Goal: Task Accomplishment & Management: Manage account settings

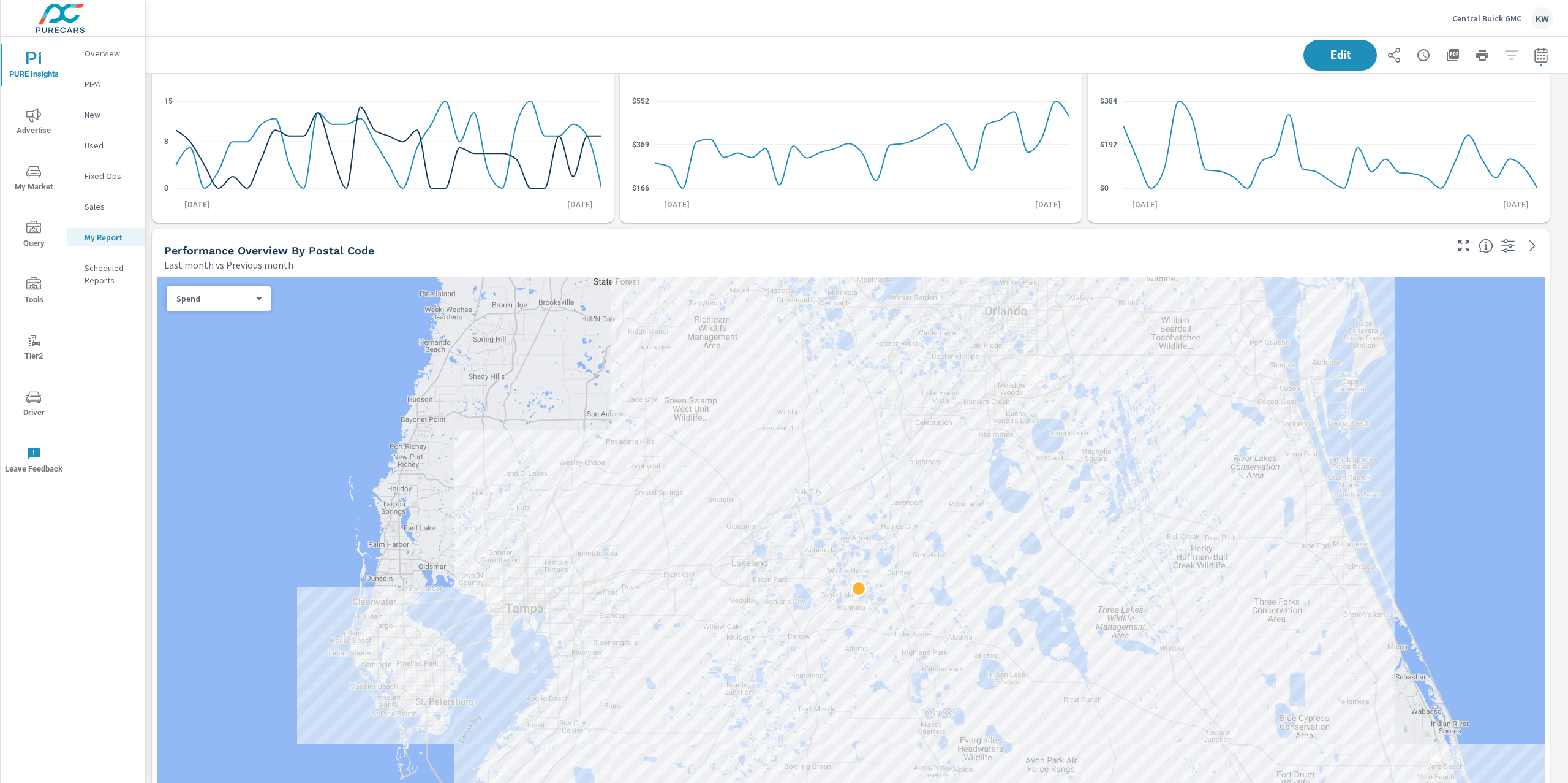
scroll to position [756, 0]
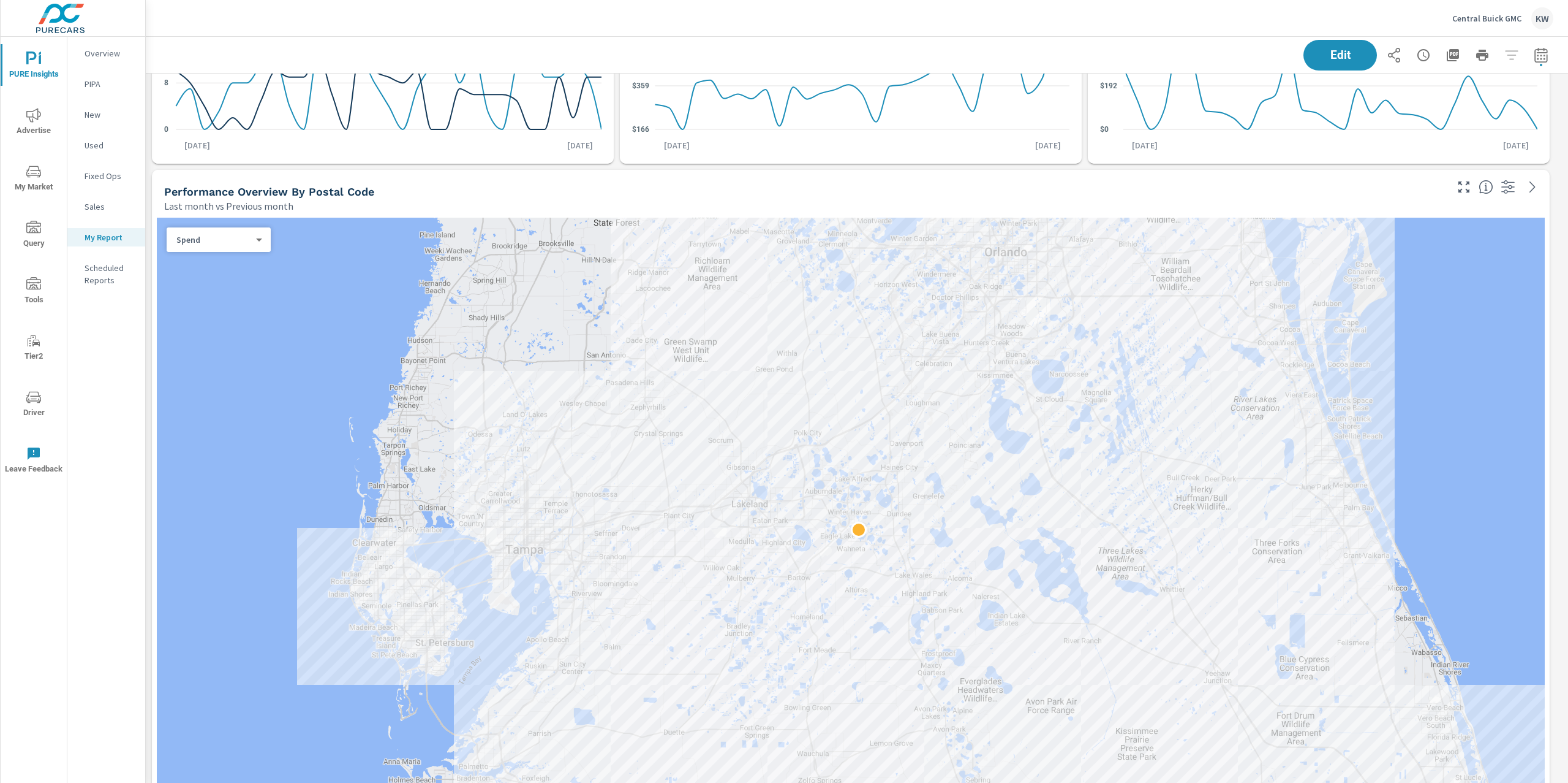
click at [248, 238] on body "PURE Insights Advertise My Market Query Tools Tier2 Driver Leave Feedback Overv…" at bounding box center [784, 391] width 1568 height 783
click at [234, 260] on li "Sales" at bounding box center [213, 259] width 94 height 19
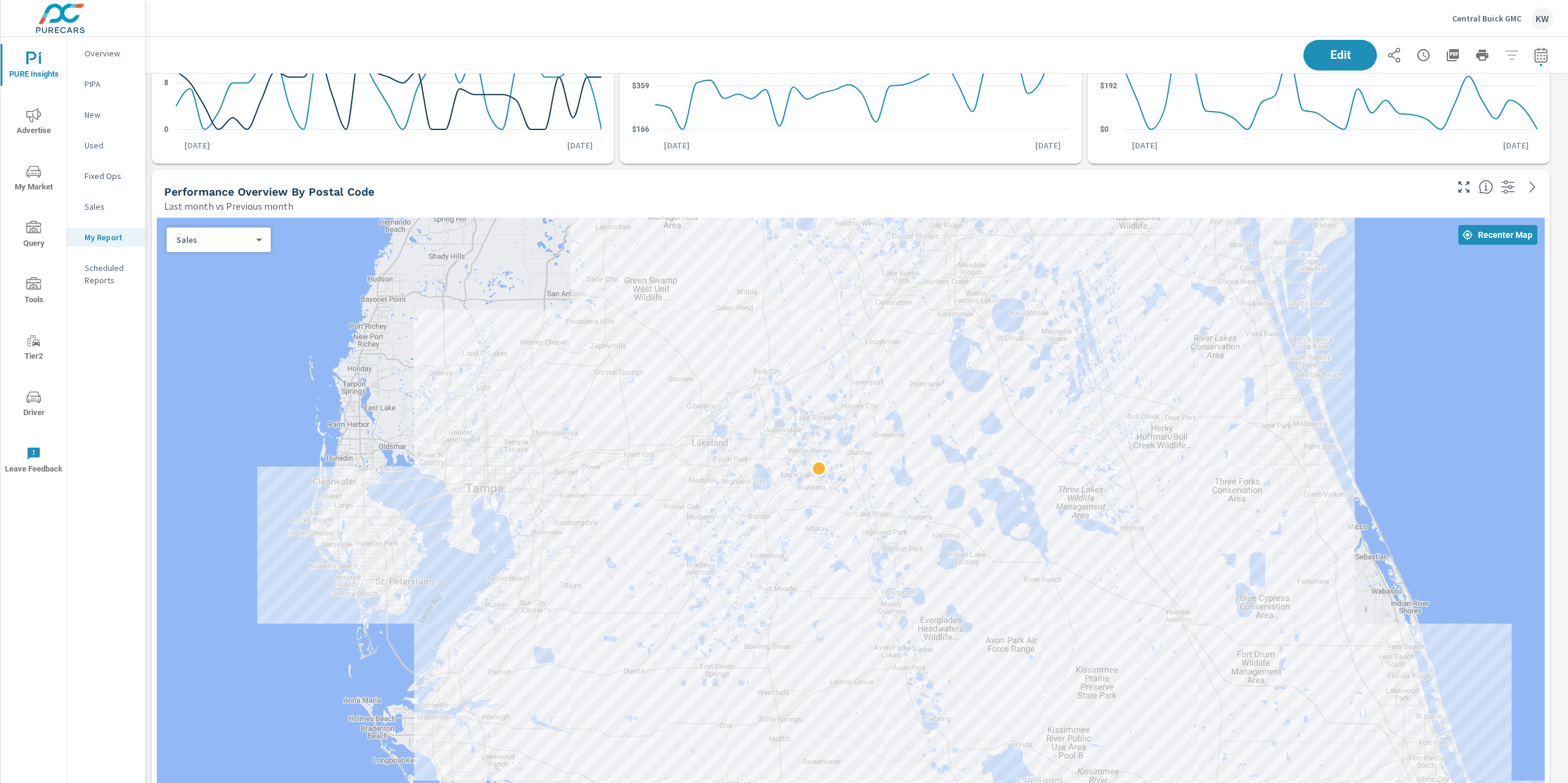
drag, startPoint x: 1450, startPoint y: 472, endPoint x: 1406, endPoint y: 404, distance: 81.0
click at [1406, 404] on div at bounding box center [851, 521] width 1388 height 608
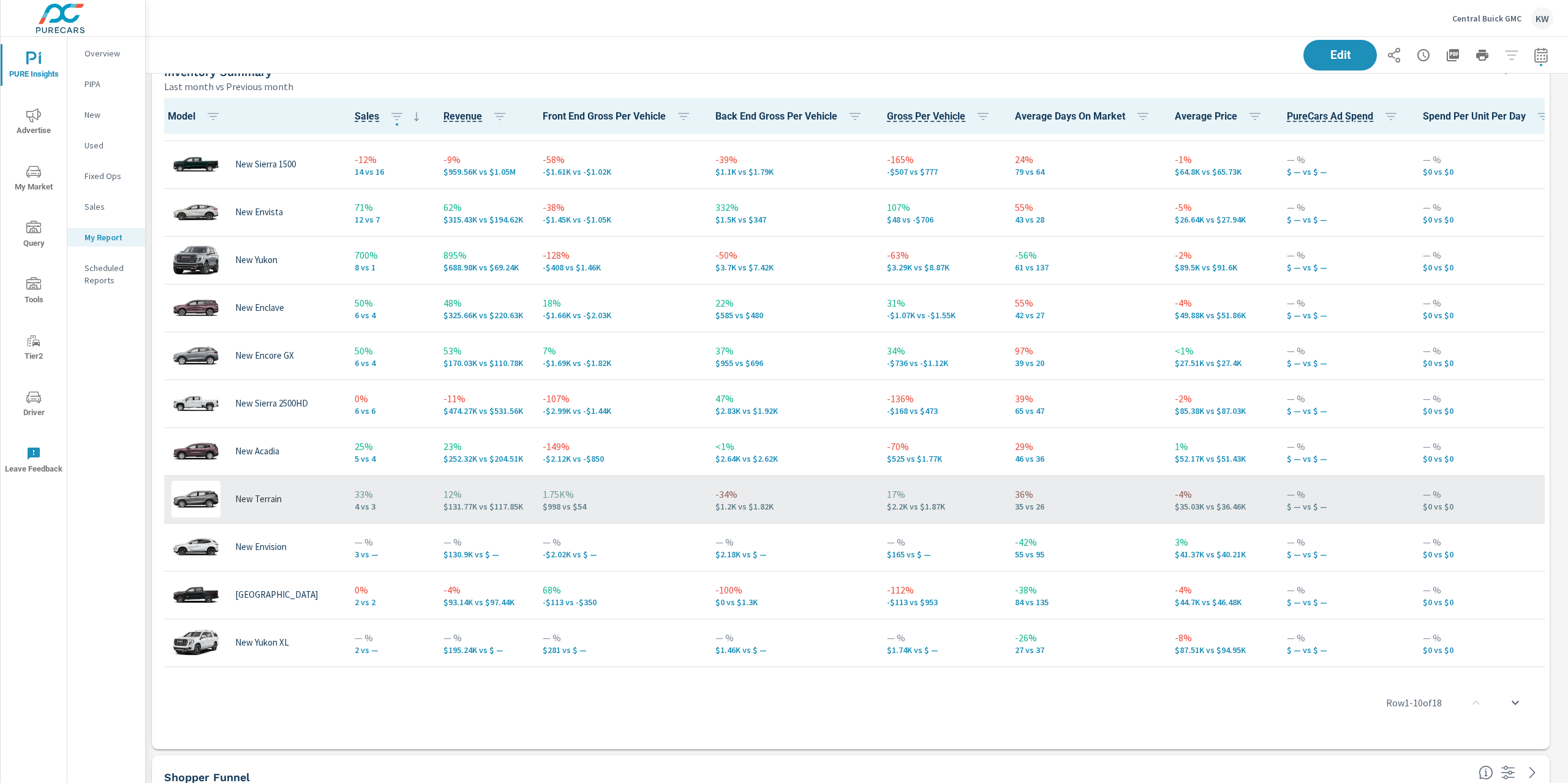
scroll to position [79, 0]
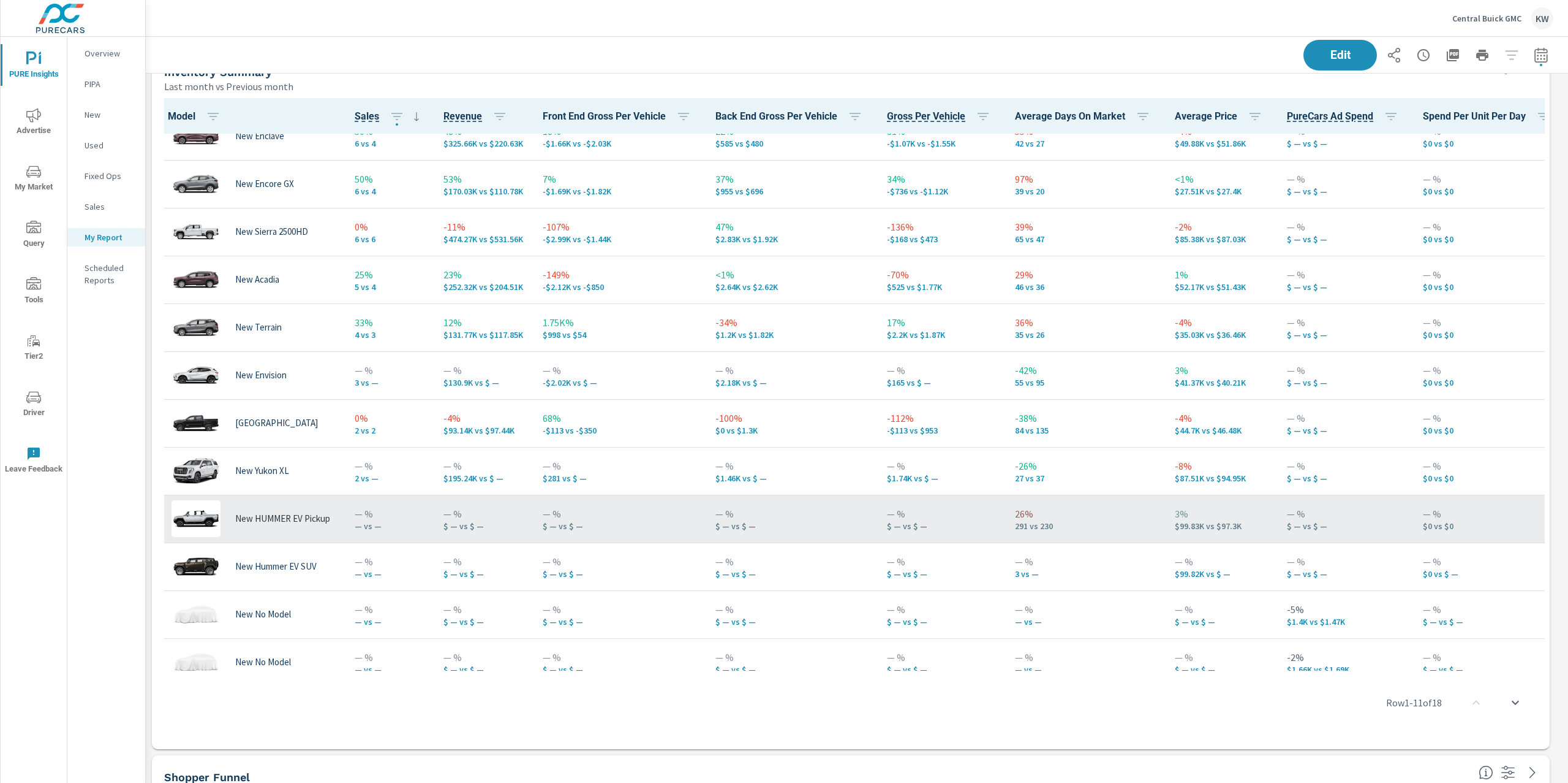
scroll to position [213, 0]
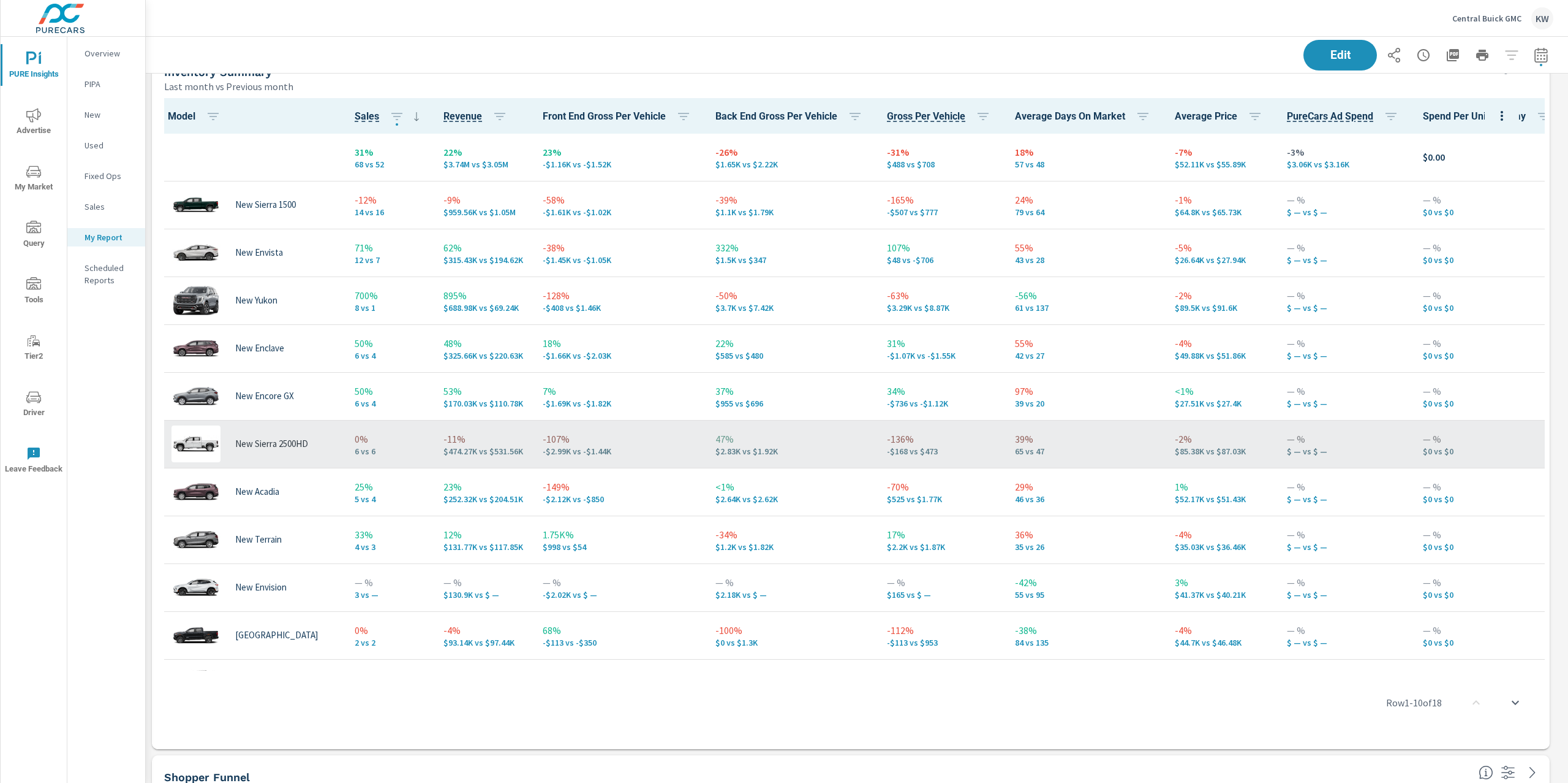
scroll to position [1577, 0]
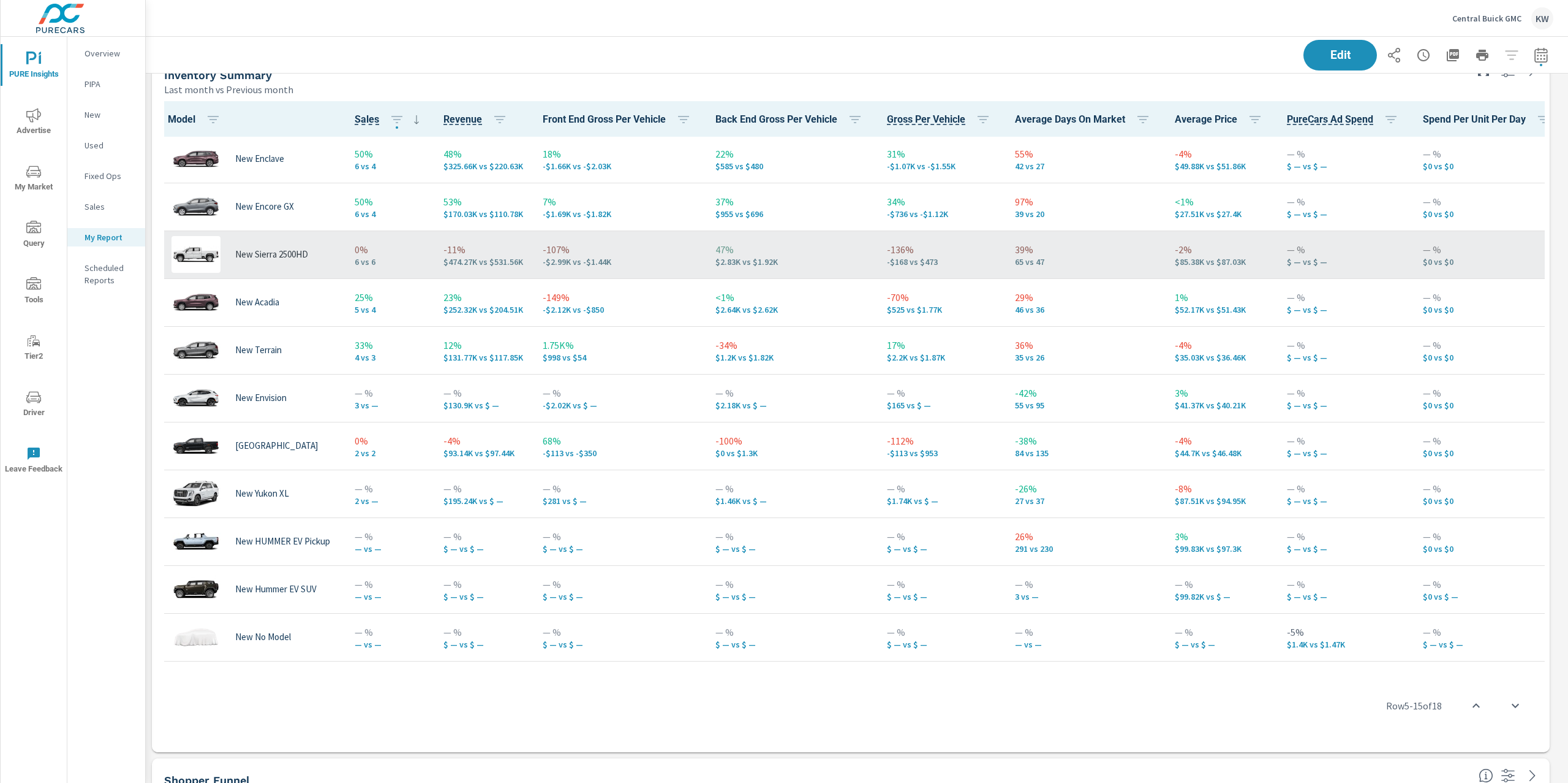
scroll to position [180, 0]
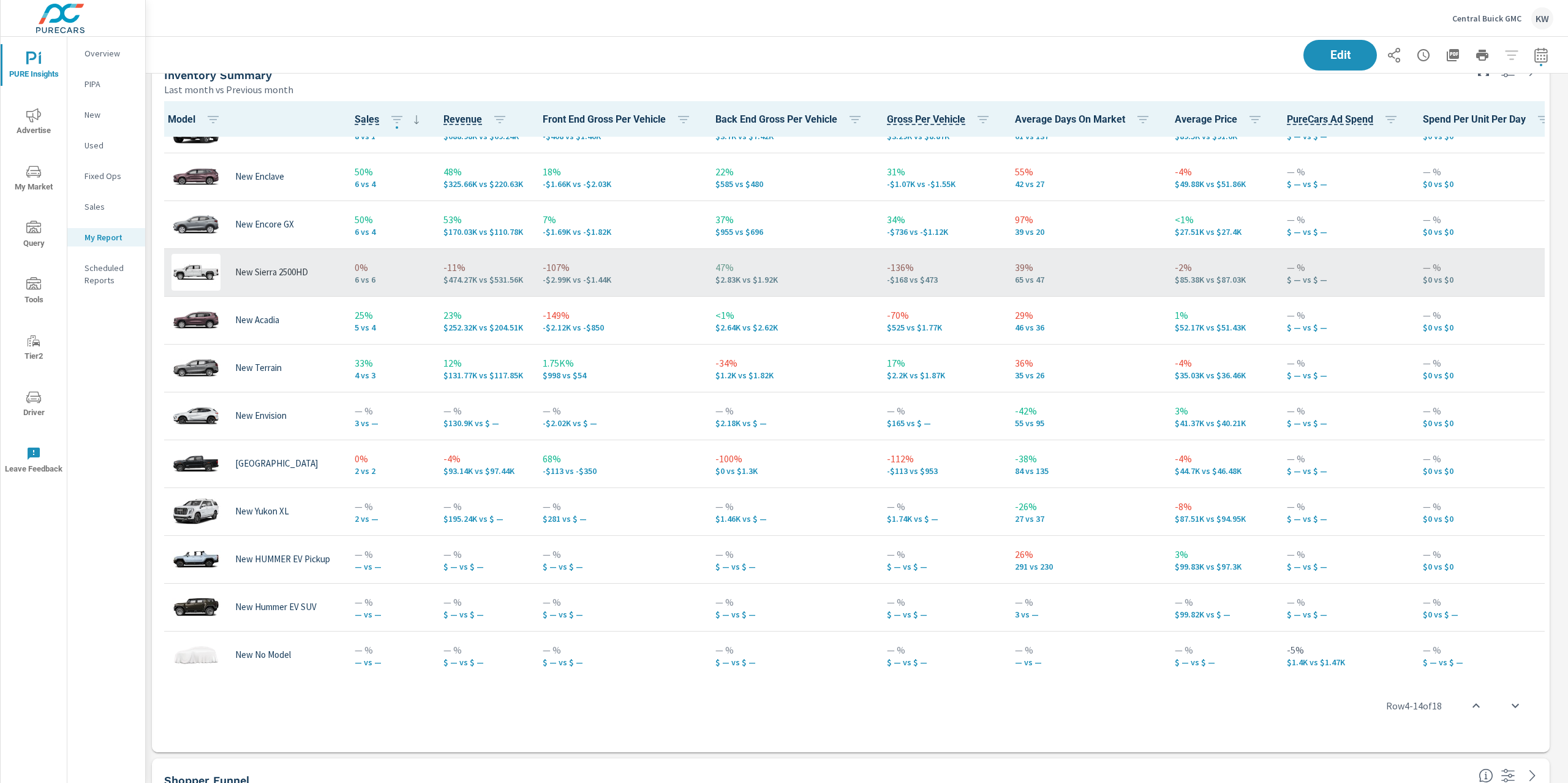
scroll to position [174, 0]
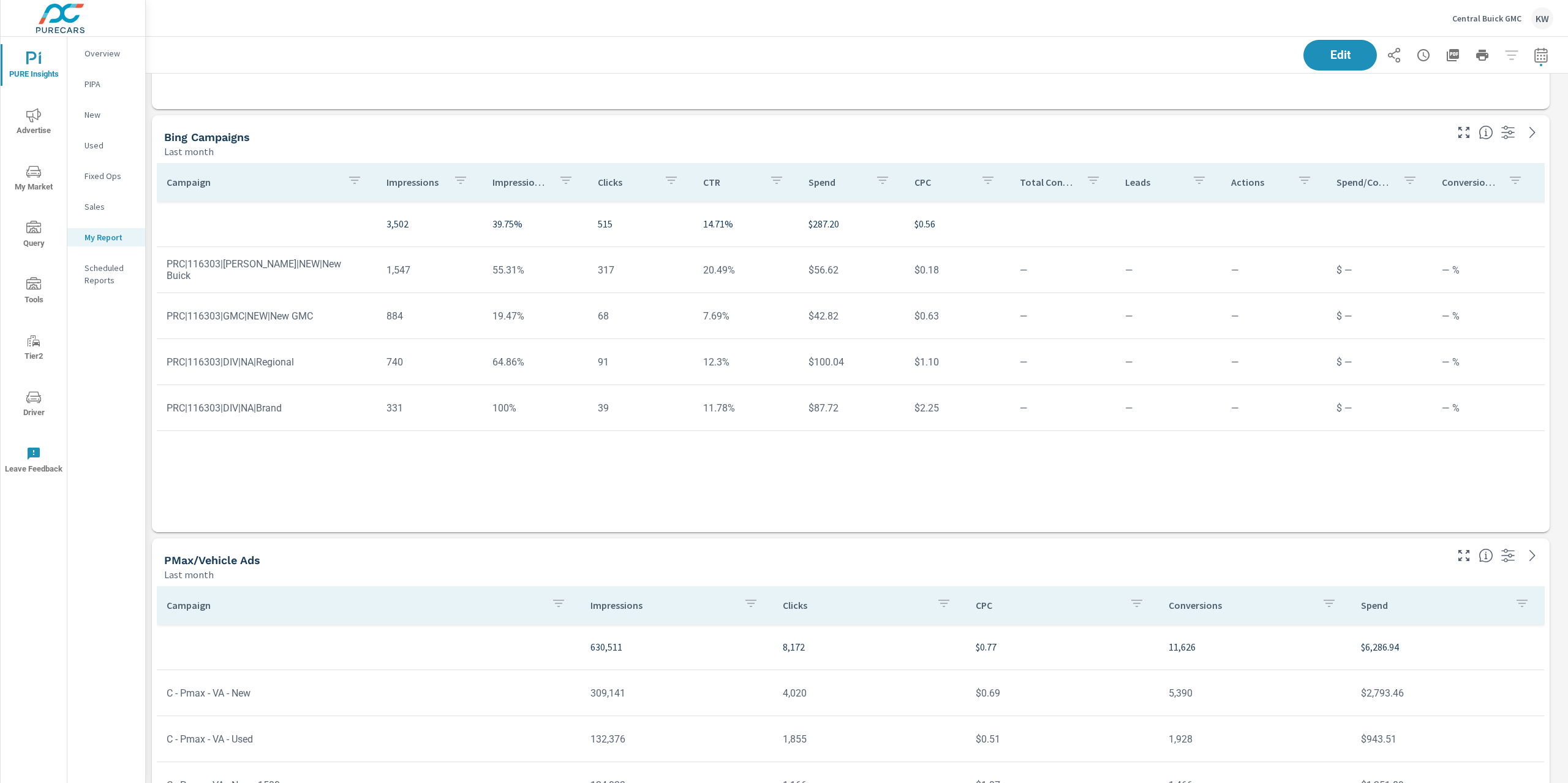
scroll to position [7017, 0]
click at [514, 178] on p "Impression Share" at bounding box center [521, 178] width 56 height 13
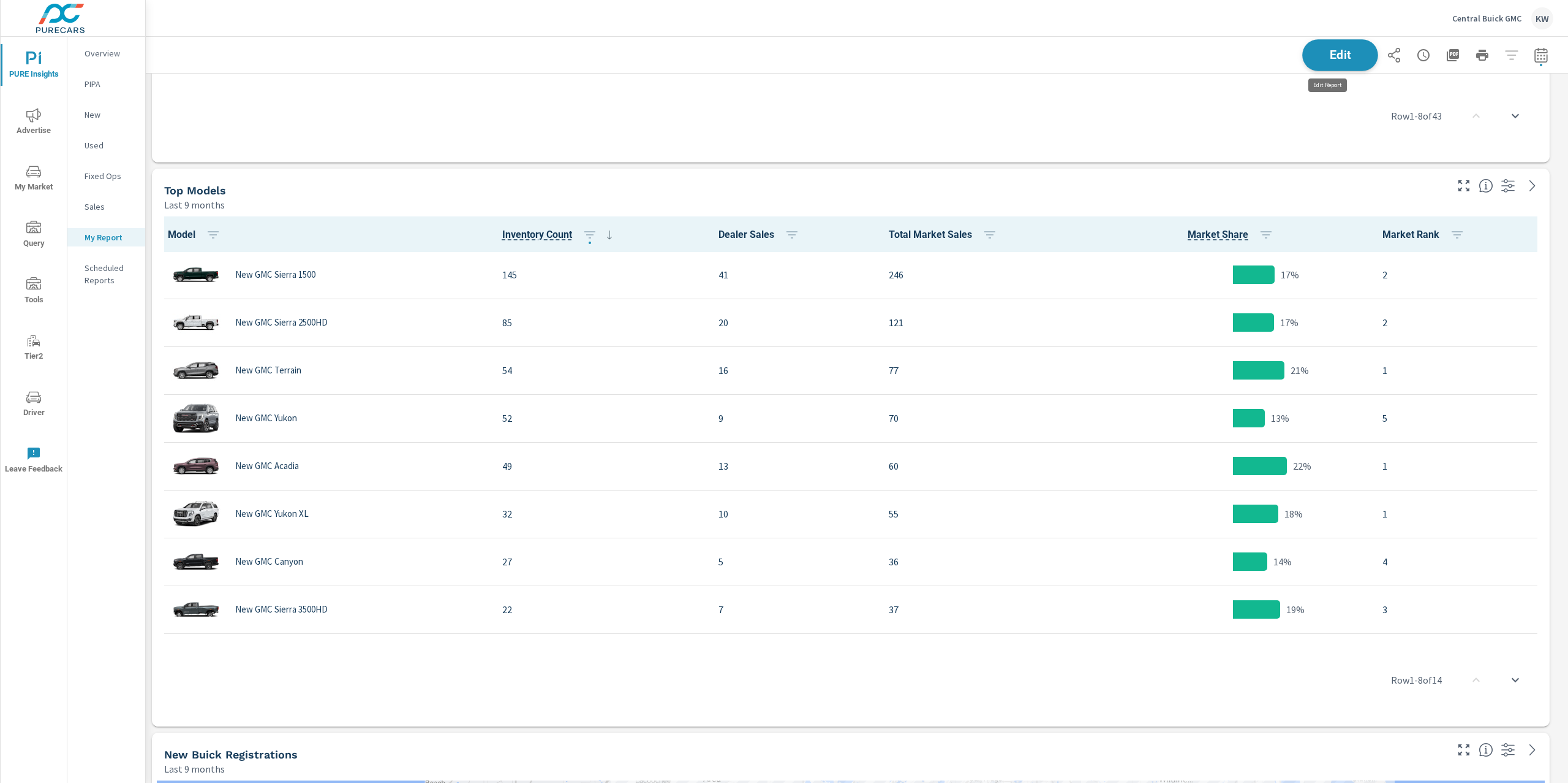
scroll to position [8208, 1436]
click at [1315, 53] on span "Edit" at bounding box center [1341, 54] width 51 height 12
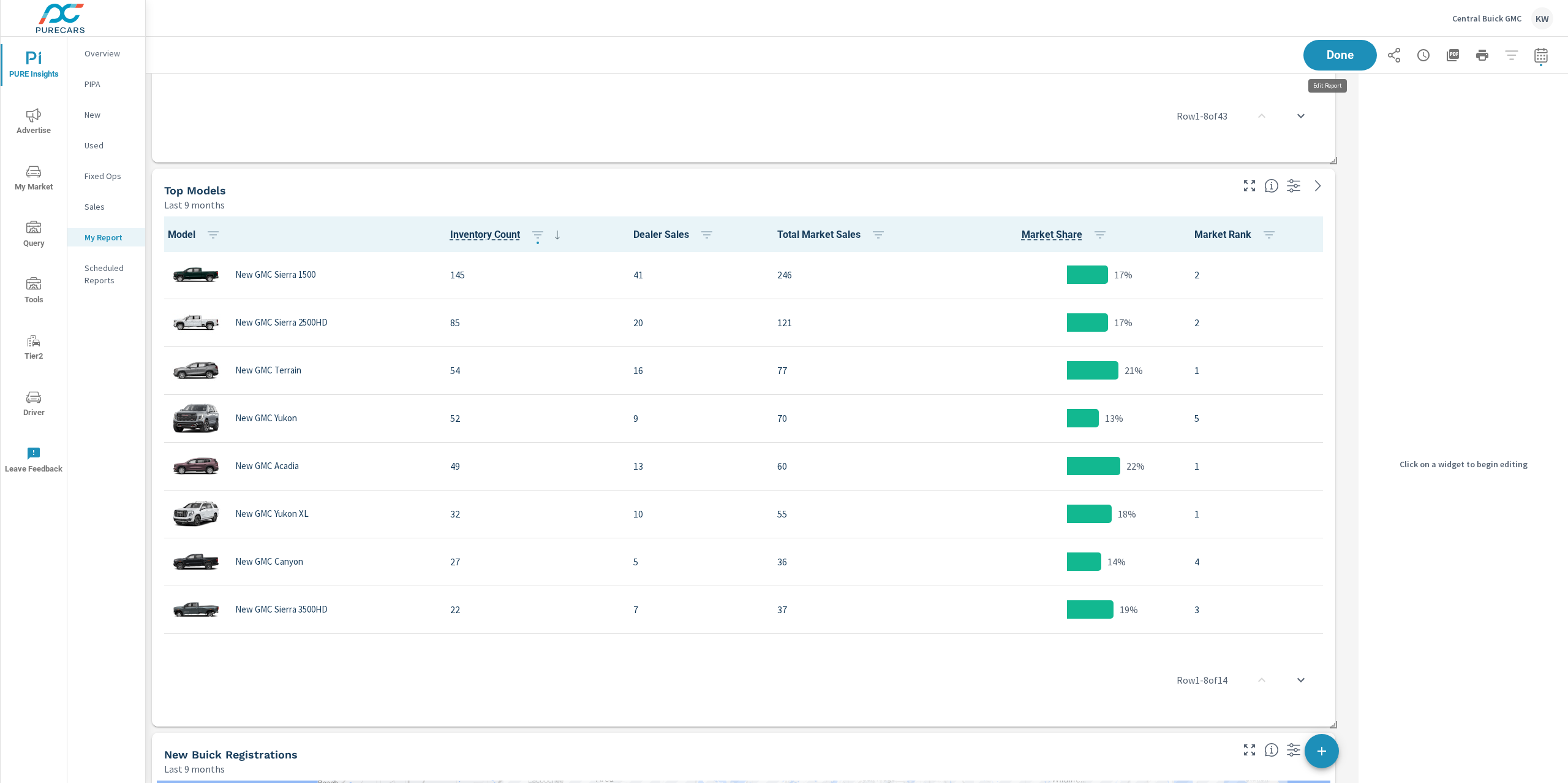
scroll to position [8208, 1221]
click at [1154, 189] on div "Top Models" at bounding box center [697, 190] width 1066 height 14
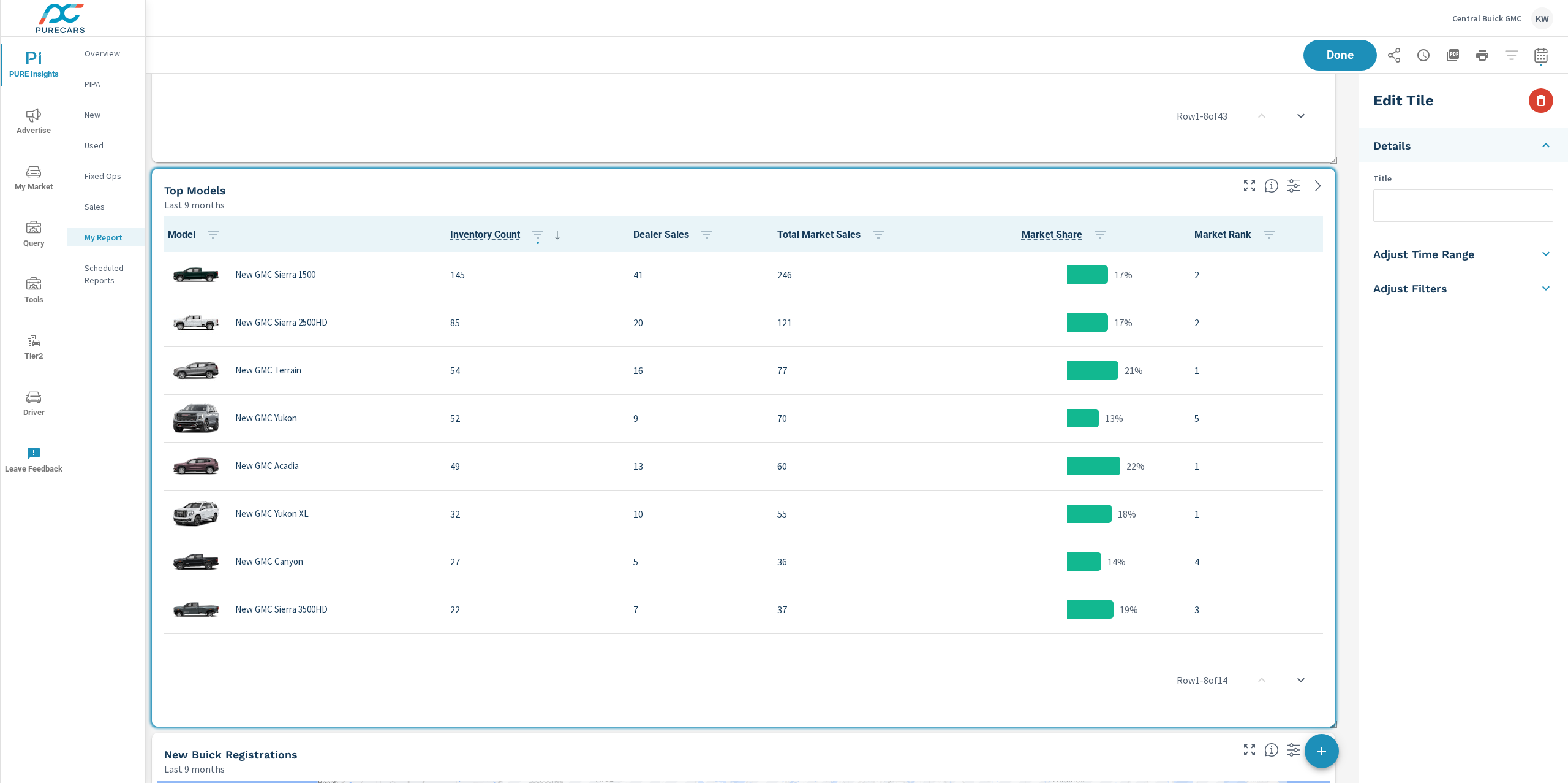
click at [1547, 107] on icon "button" at bounding box center [1541, 100] width 15 height 15
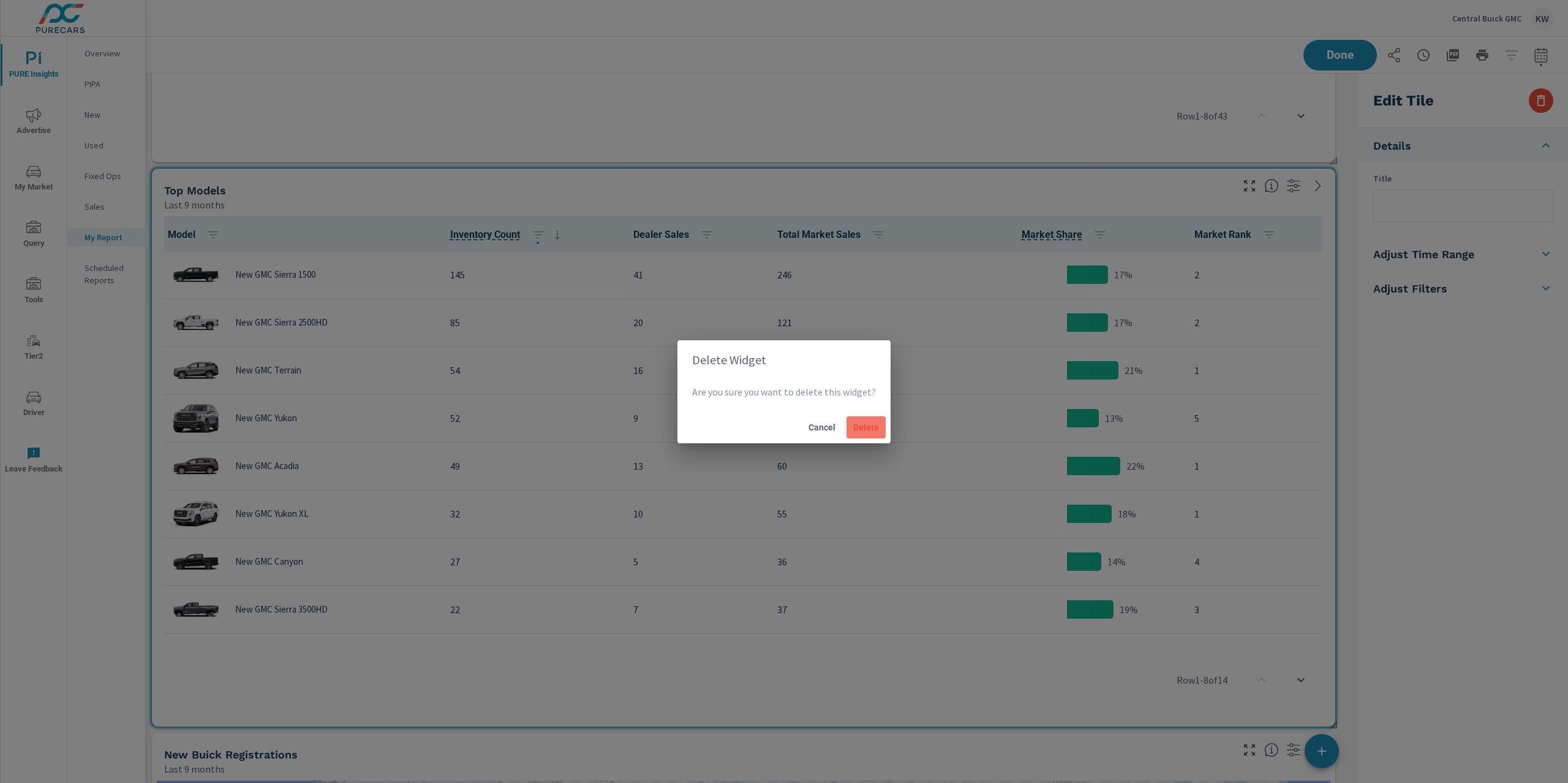
click at [869, 425] on span "Delete" at bounding box center [866, 427] width 29 height 11
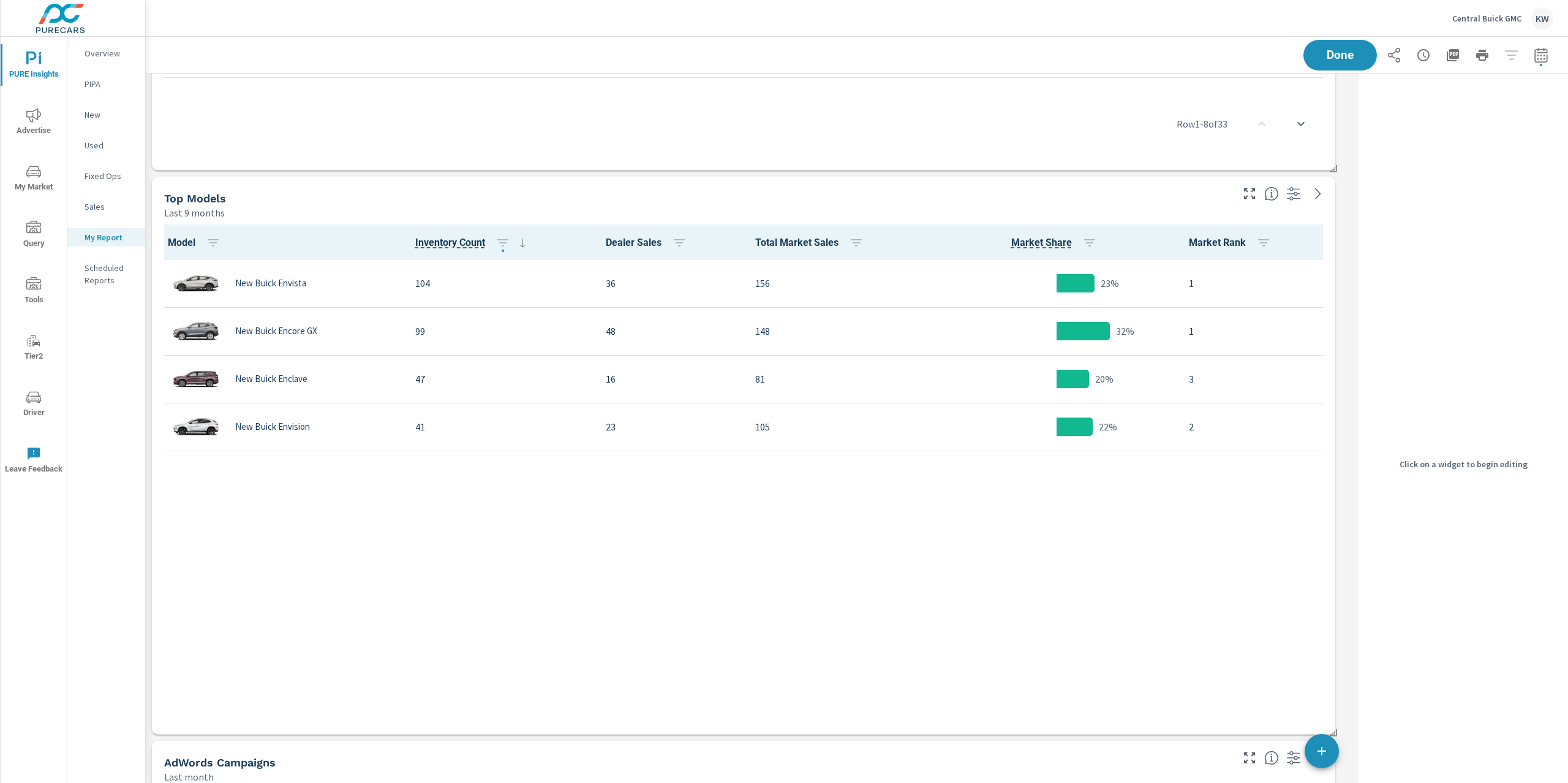
scroll to position [5681, 0]
click at [970, 195] on div "Top Models" at bounding box center [697, 200] width 1066 height 14
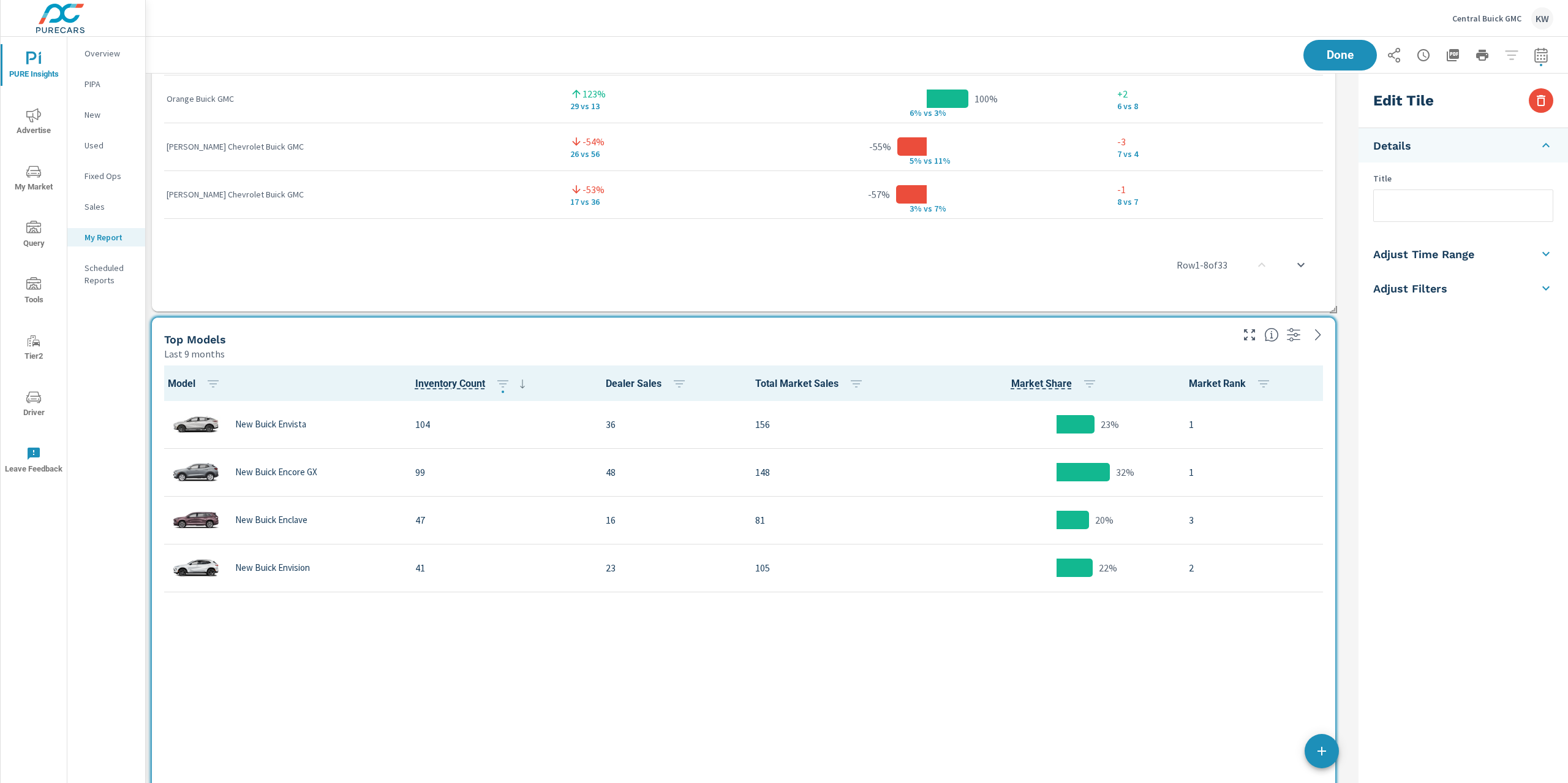
scroll to position [4991, 0]
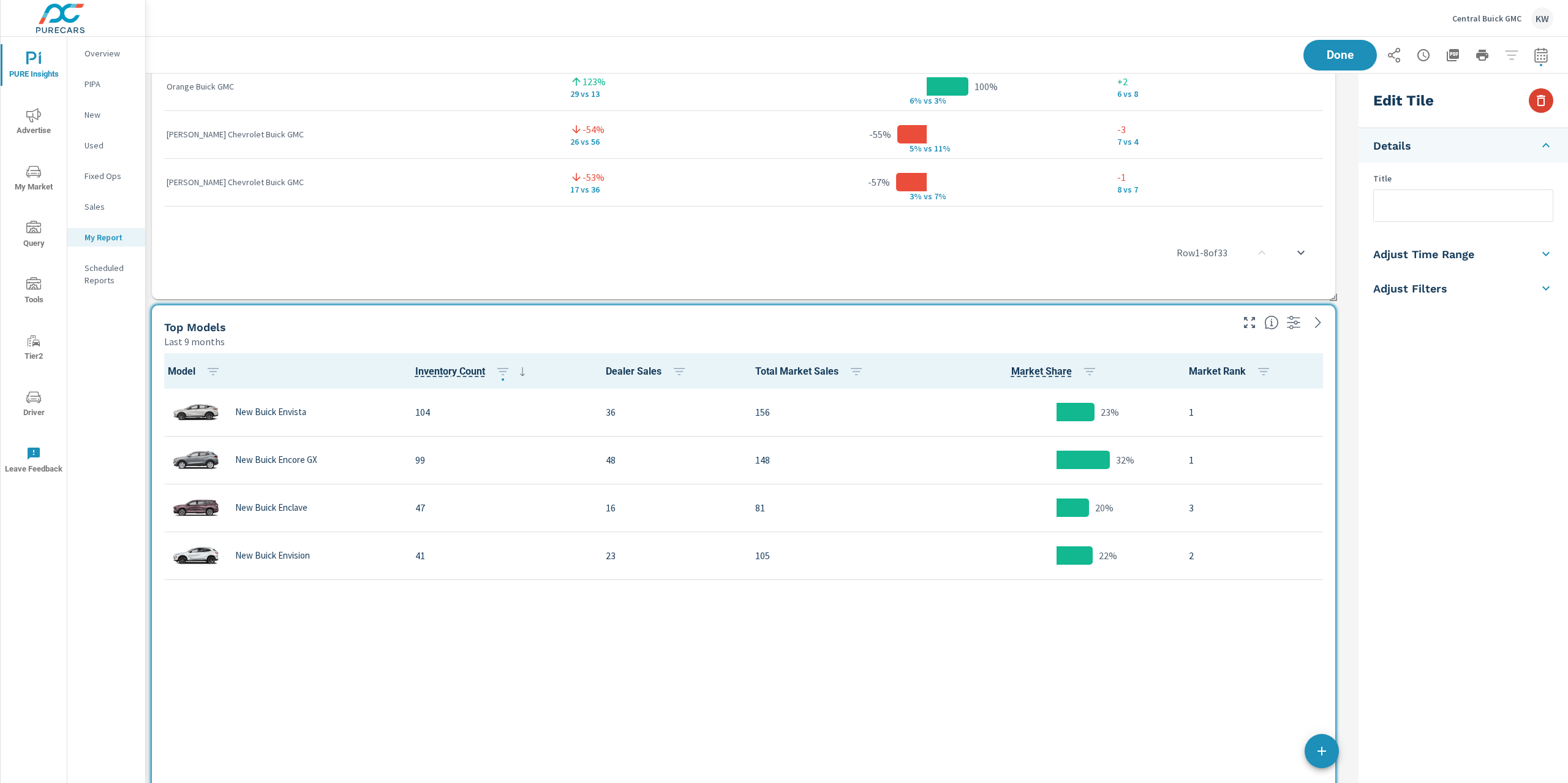
click at [1535, 104] on icon "button" at bounding box center [1541, 100] width 15 height 15
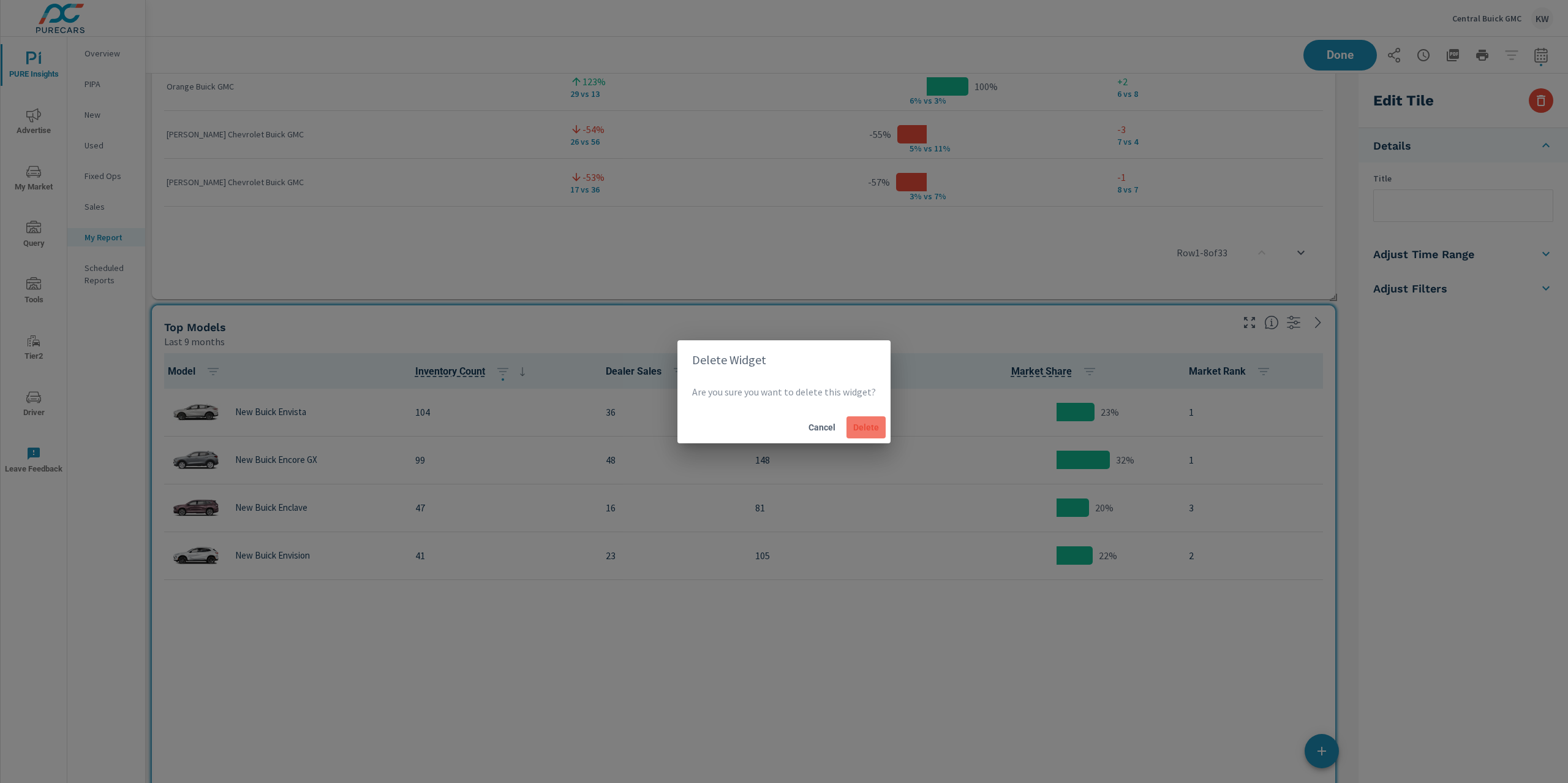
click at [862, 428] on span "Delete" at bounding box center [866, 427] width 29 height 11
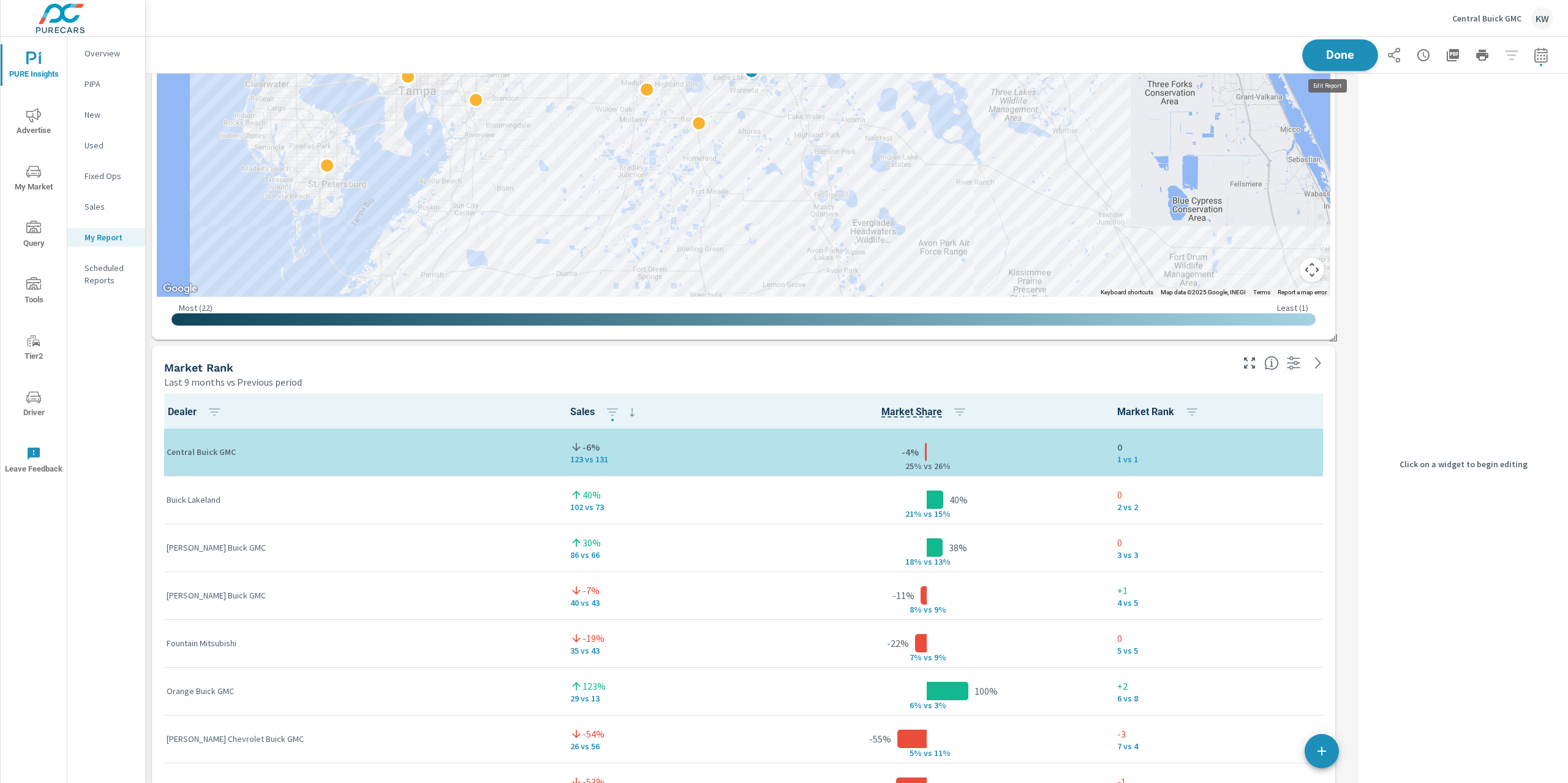
scroll to position [7081, 1221]
click at [1346, 61] on button "Done" at bounding box center [1341, 54] width 76 height 32
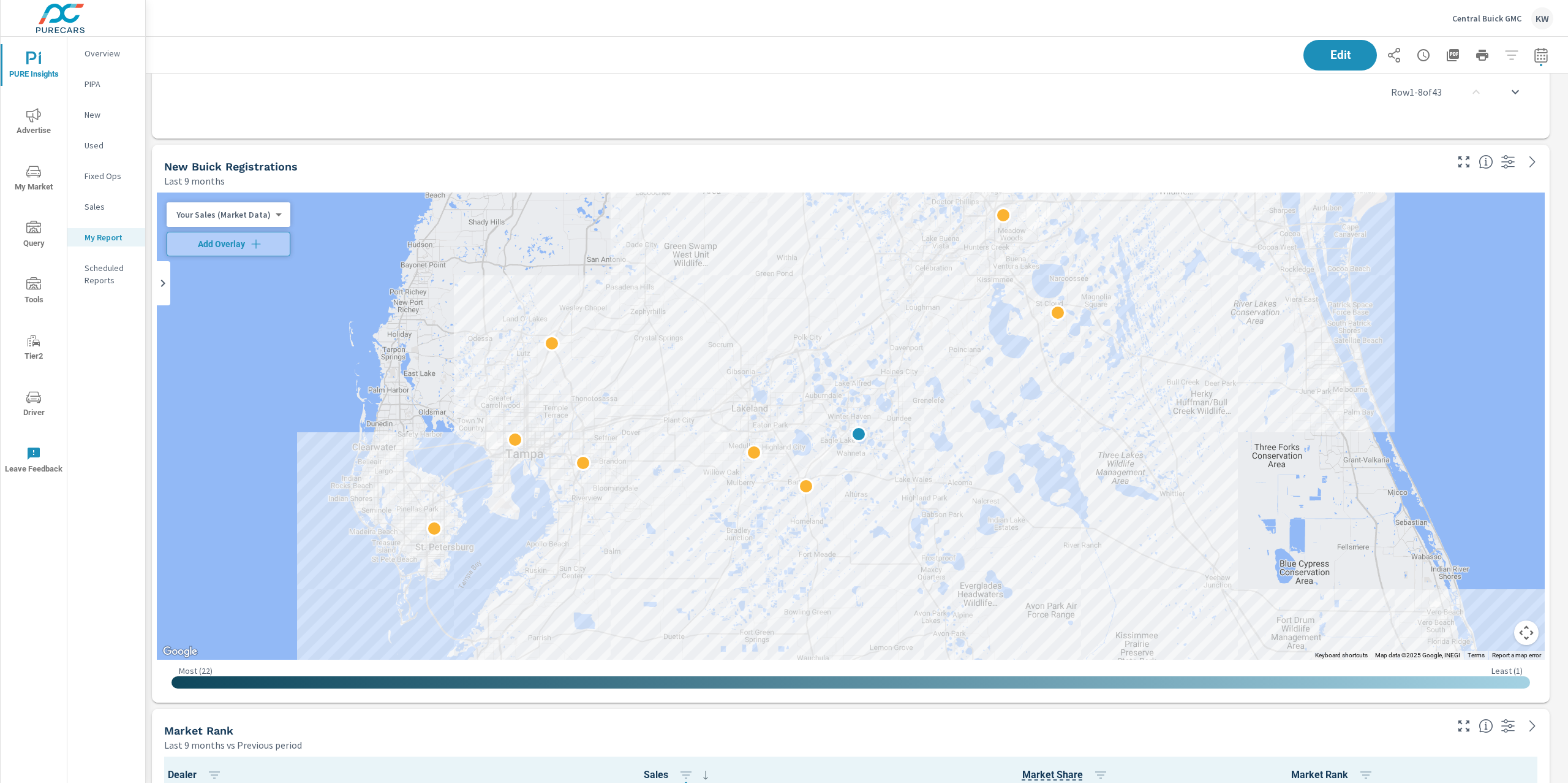
scroll to position [3992, 0]
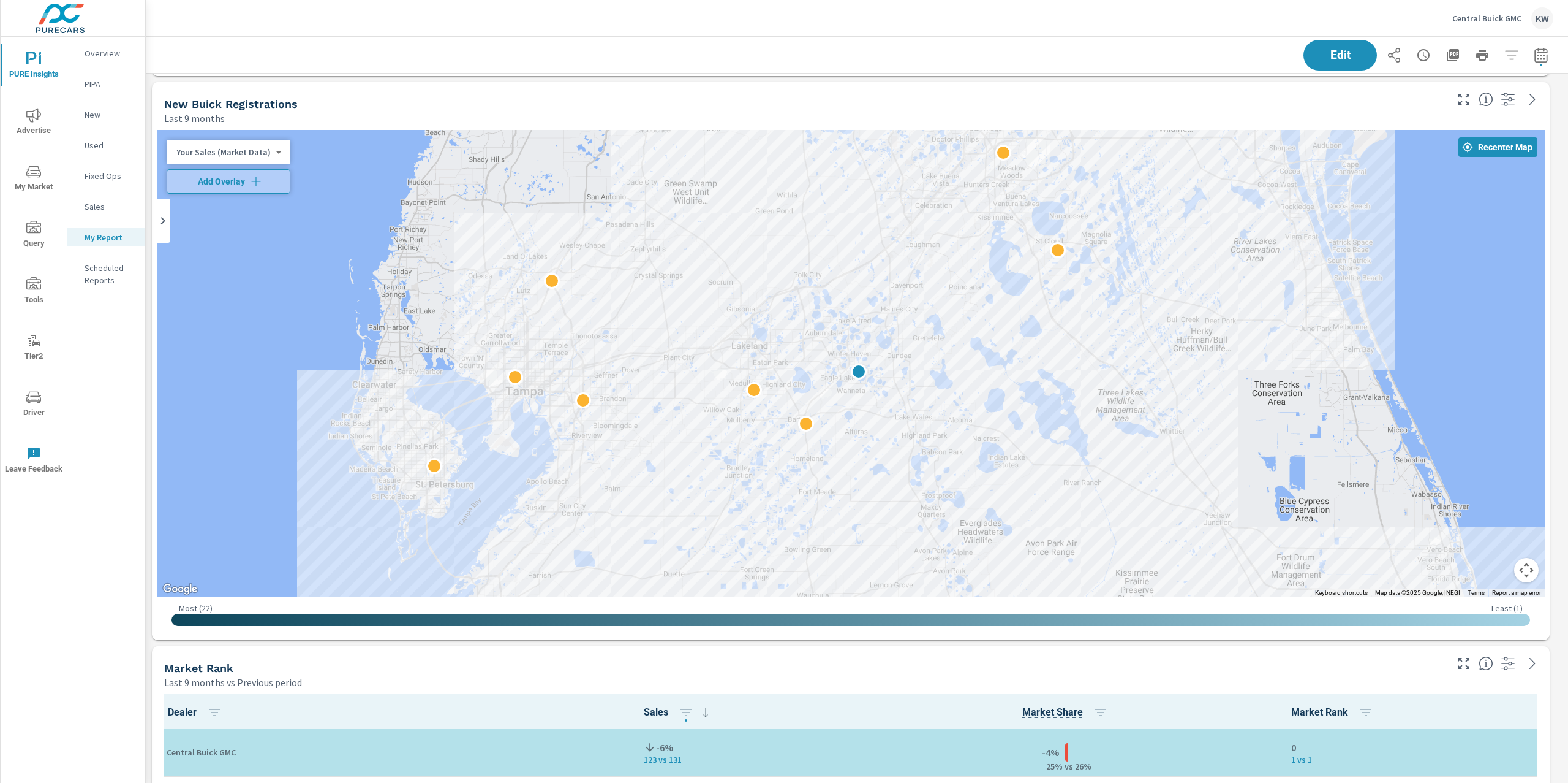
scroll to position [4091, 0]
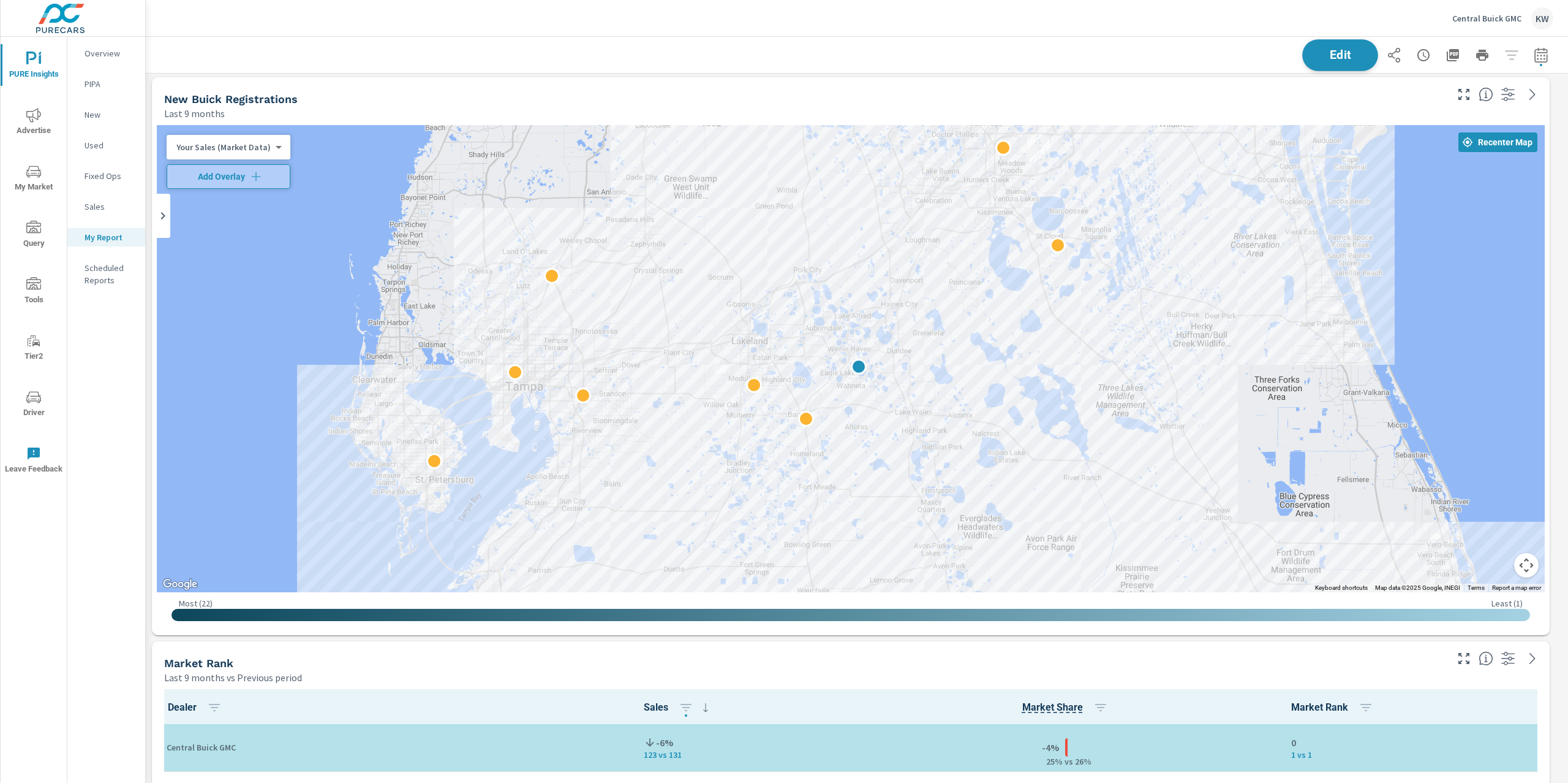
click at [1342, 58] on span "Edit" at bounding box center [1341, 54] width 51 height 12
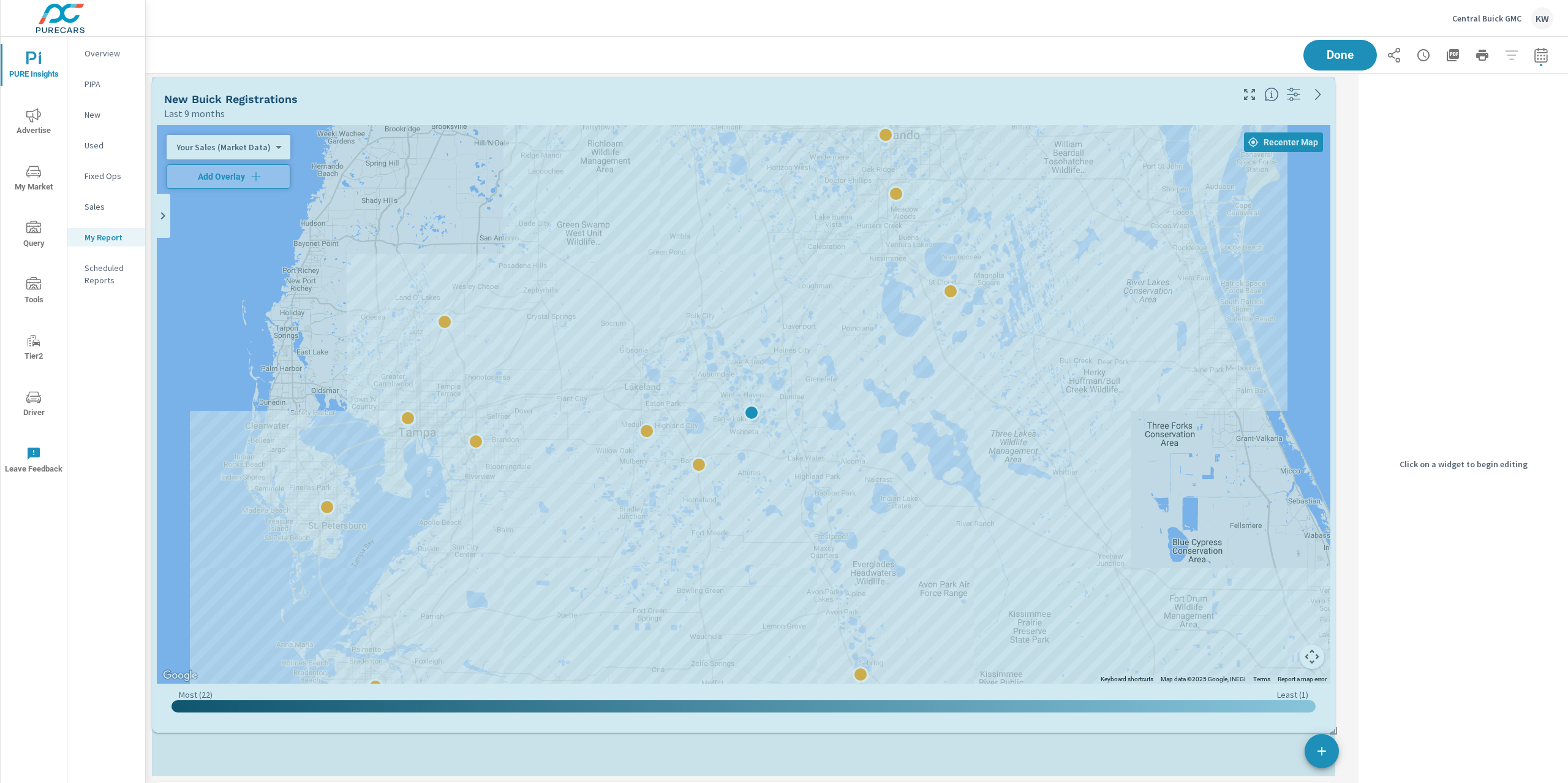
scroll to position [6, 6]
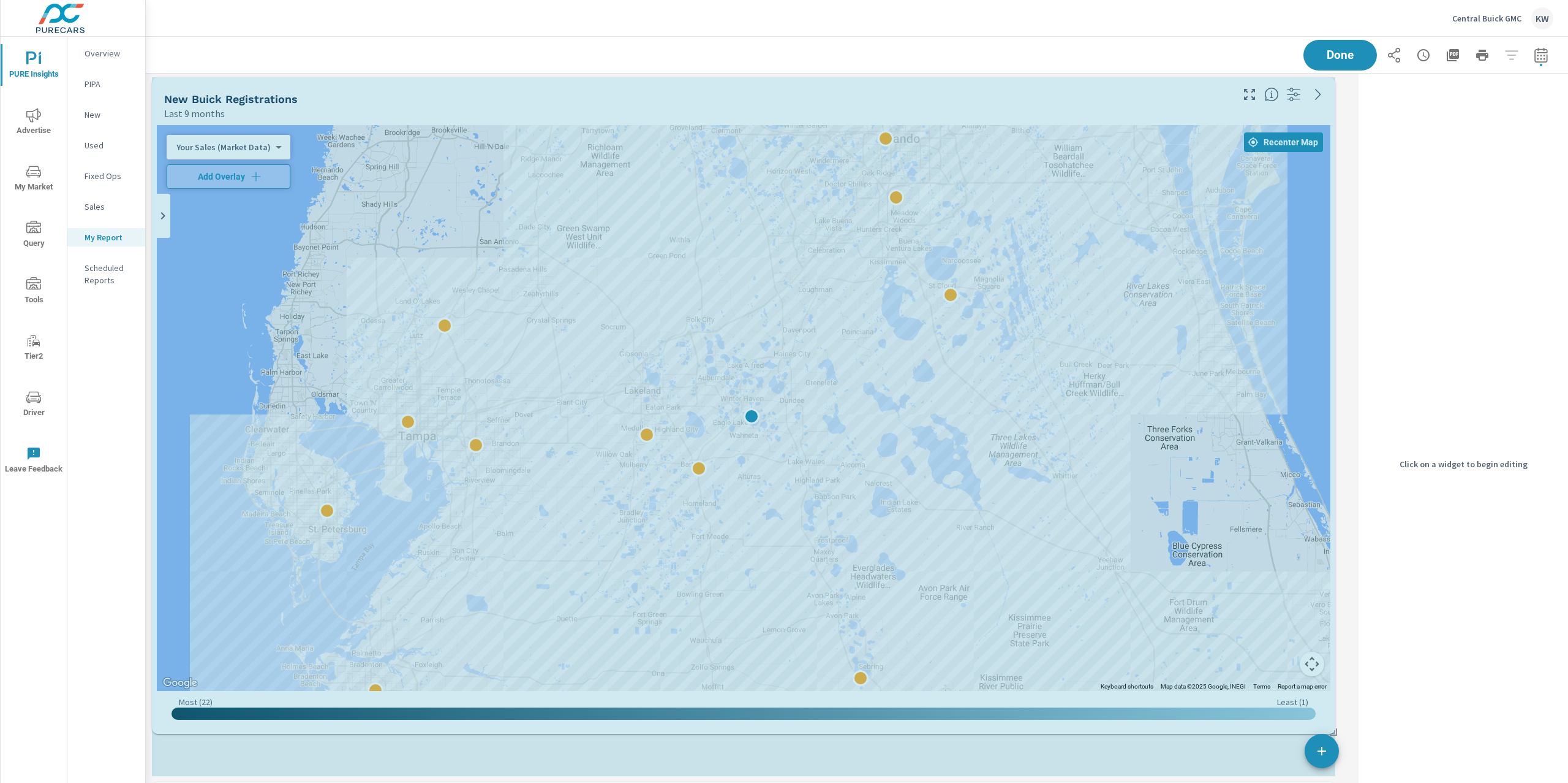
drag, startPoint x: 1337, startPoint y: 634, endPoint x: 1342, endPoint y: 700, distance: 66.2
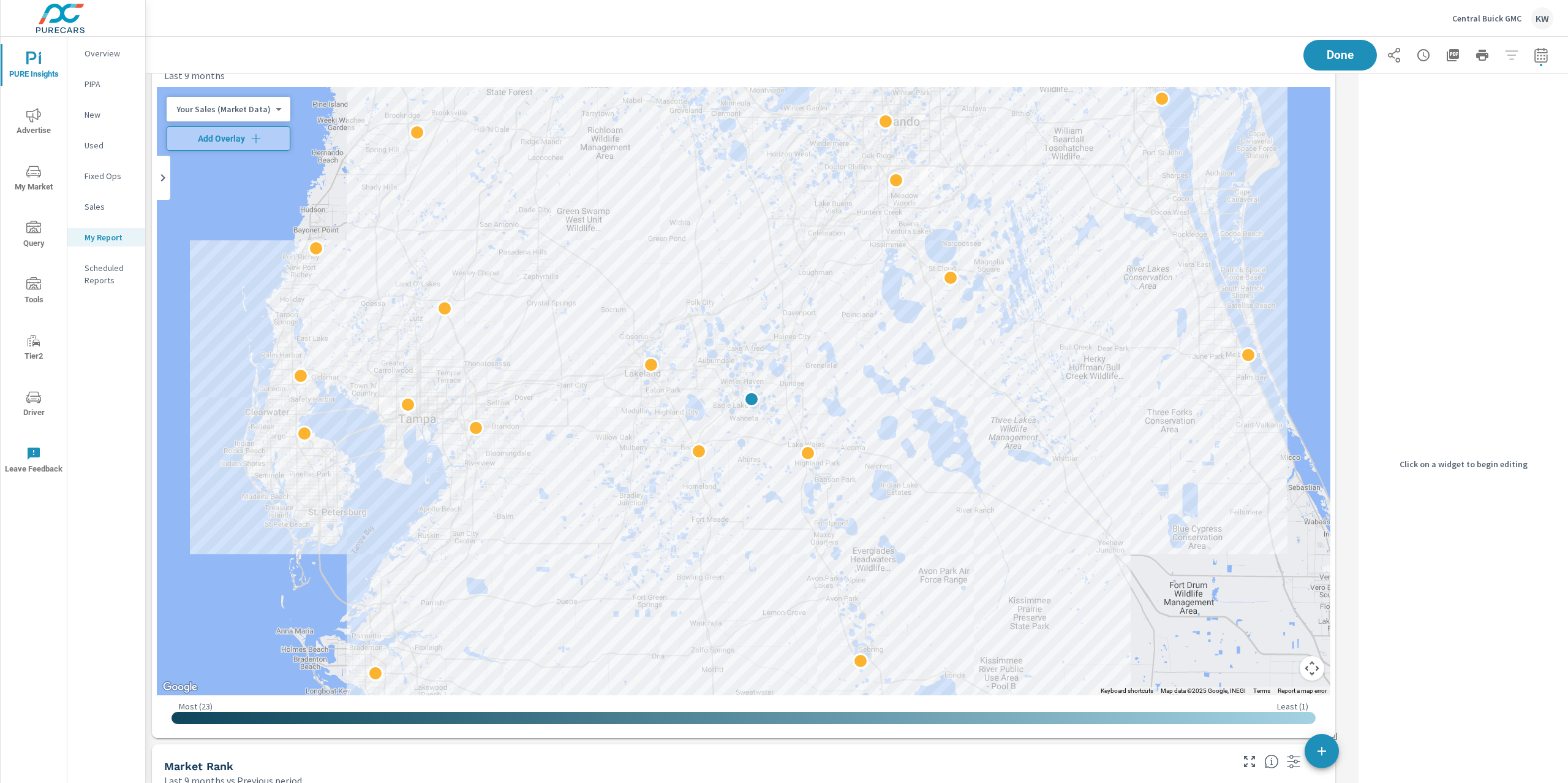
scroll to position [2855, 0]
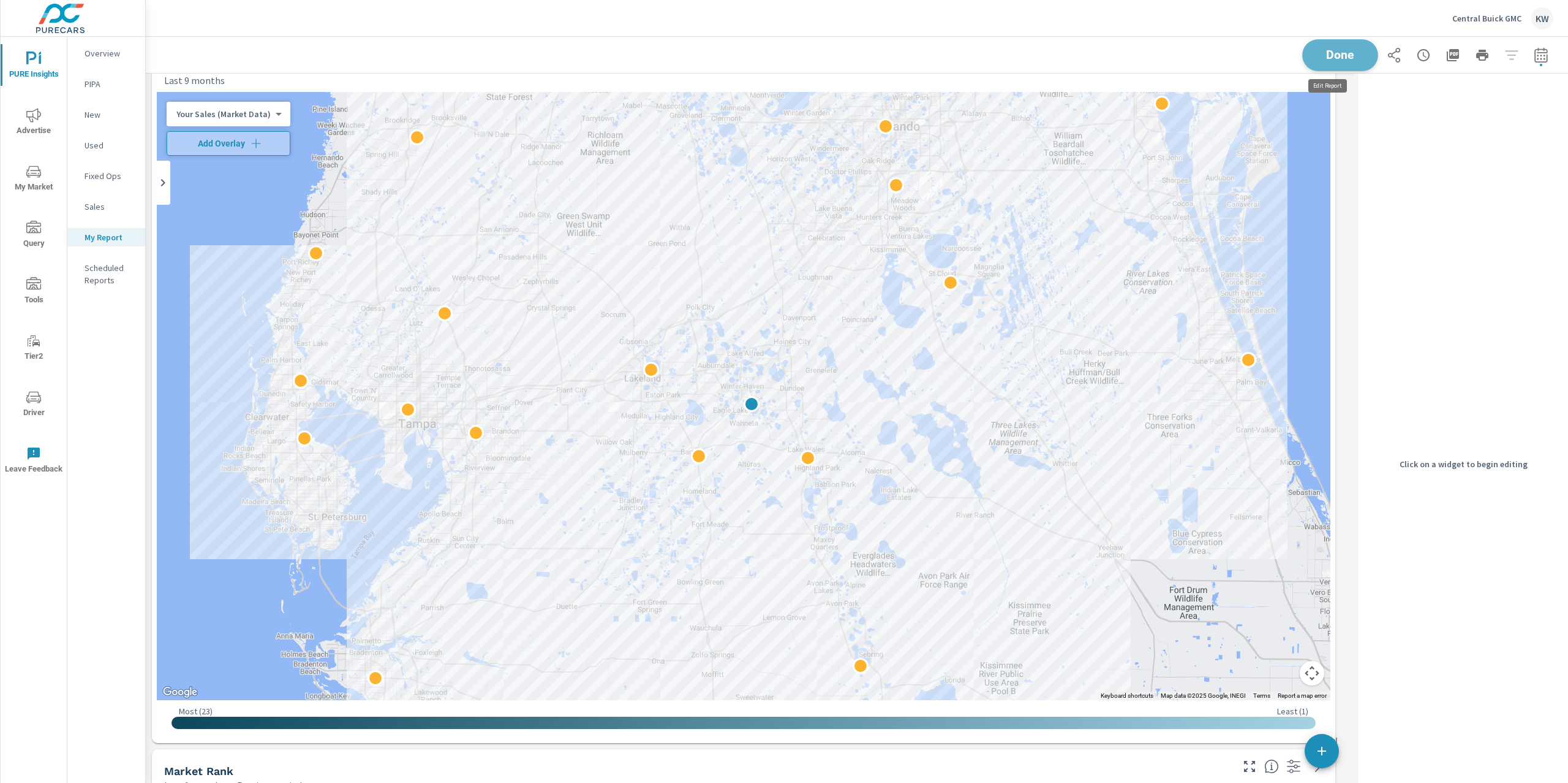
click at [1333, 62] on button "Done" at bounding box center [1341, 54] width 76 height 32
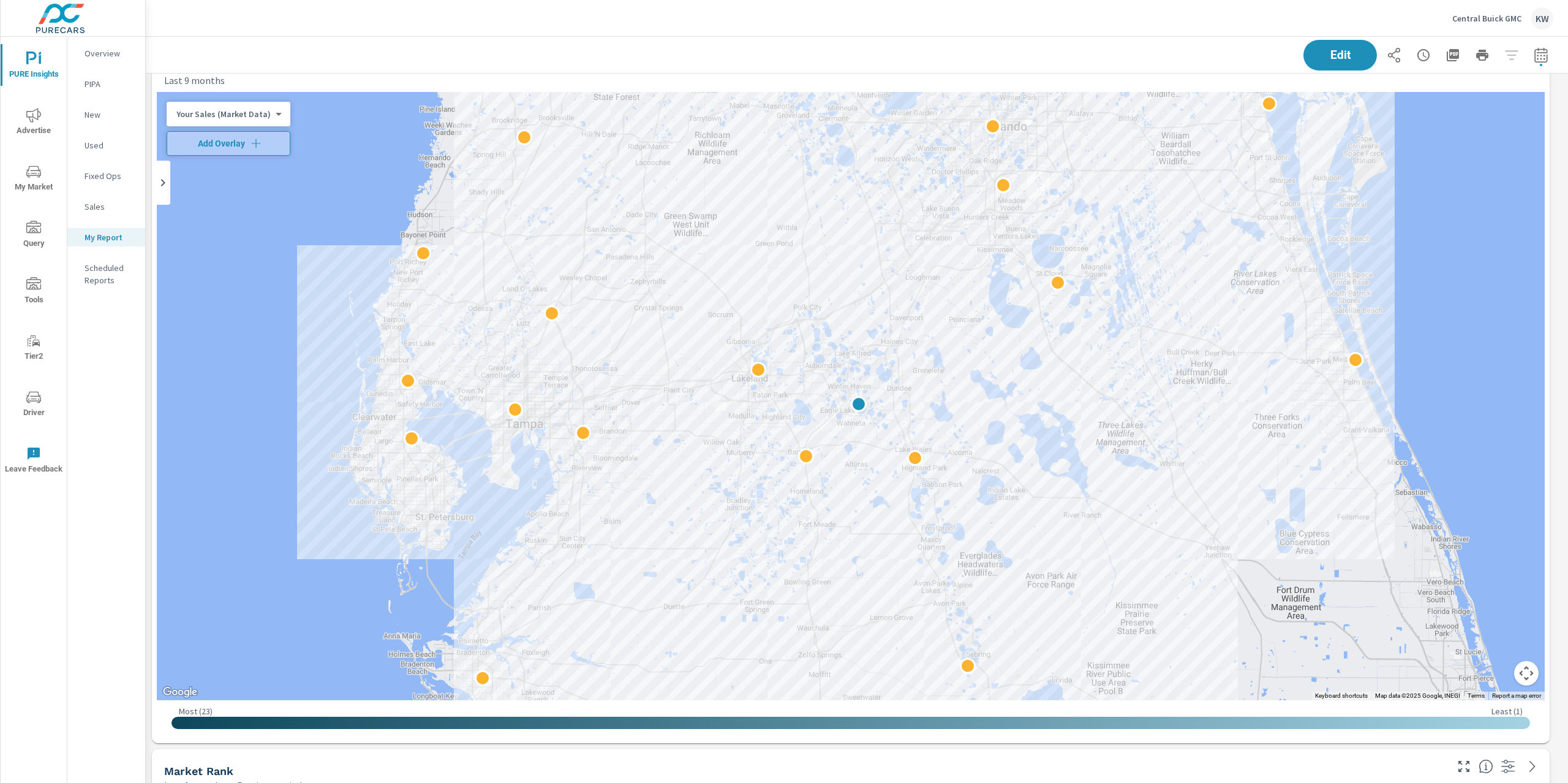
scroll to position [7221, 1436]
click at [1478, 18] on p "Central Buick GMC" at bounding box center [1486, 18] width 69 height 11
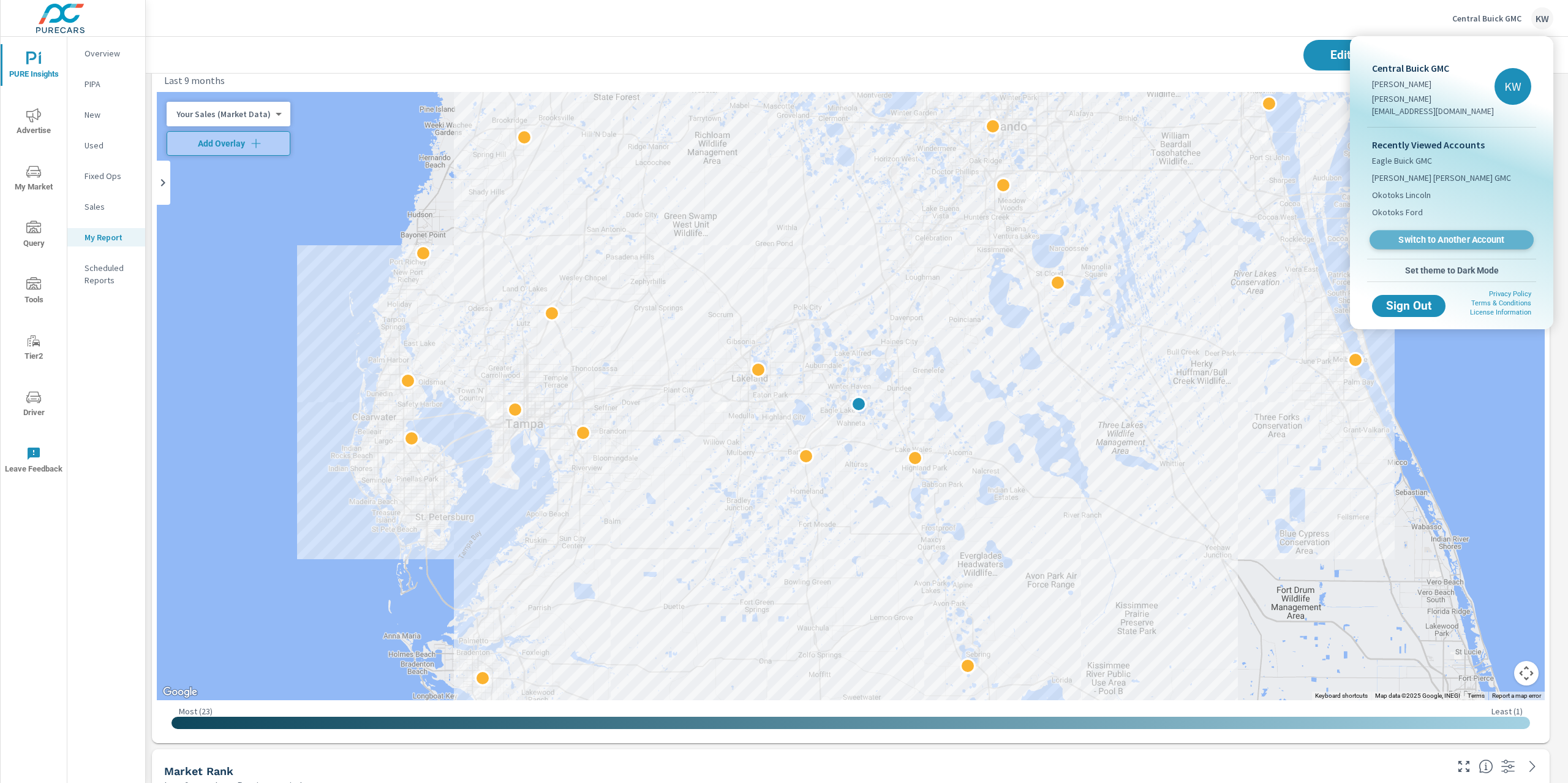
click at [1444, 231] on link "Switch to Another Account" at bounding box center [1451, 240] width 164 height 19
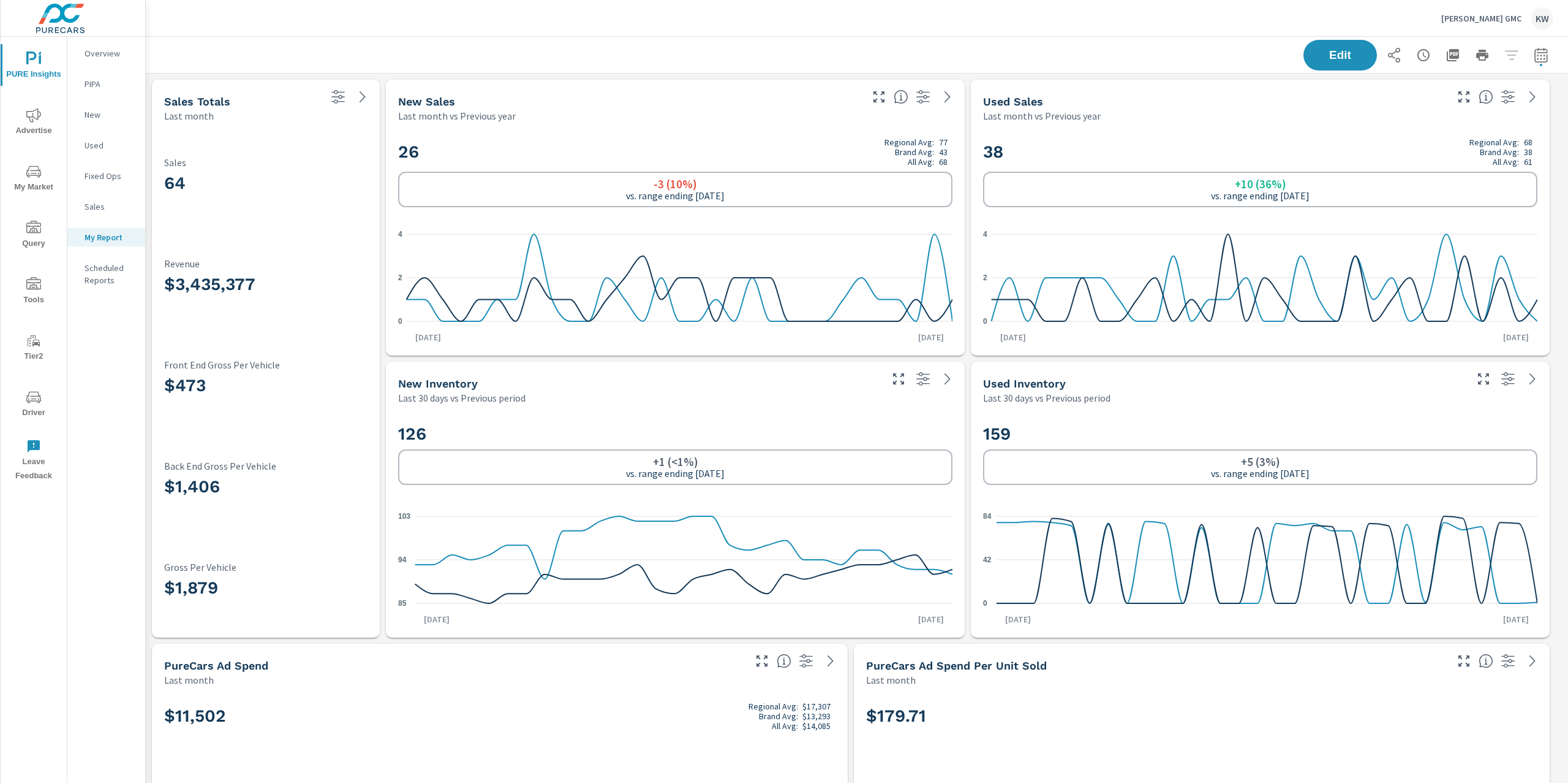
scroll to position [1, 0]
click at [1326, 57] on span "Edit" at bounding box center [1341, 54] width 51 height 12
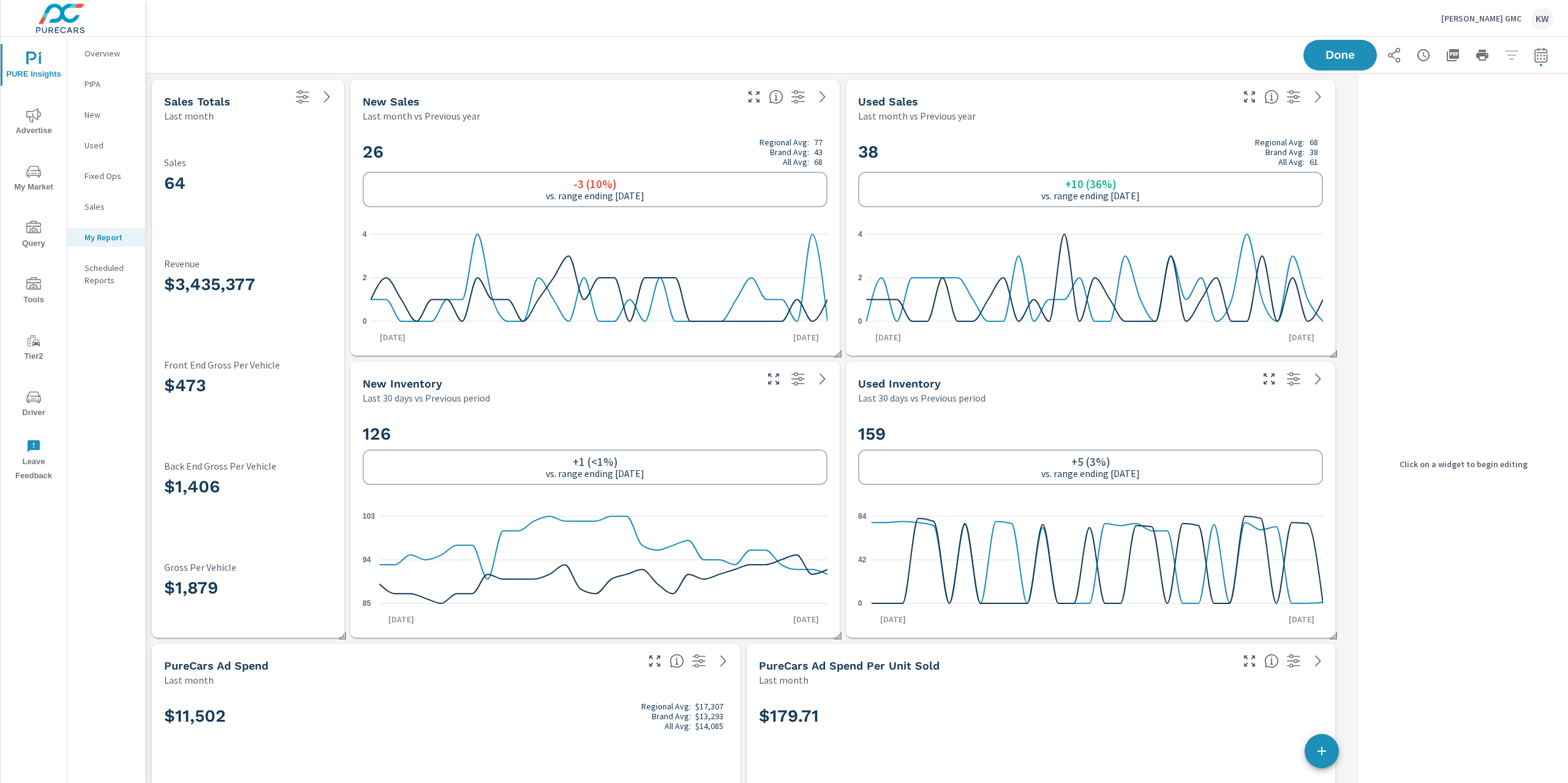
scroll to position [6094, 1221]
click at [312, 163] on p "Sales" at bounding box center [248, 161] width 168 height 11
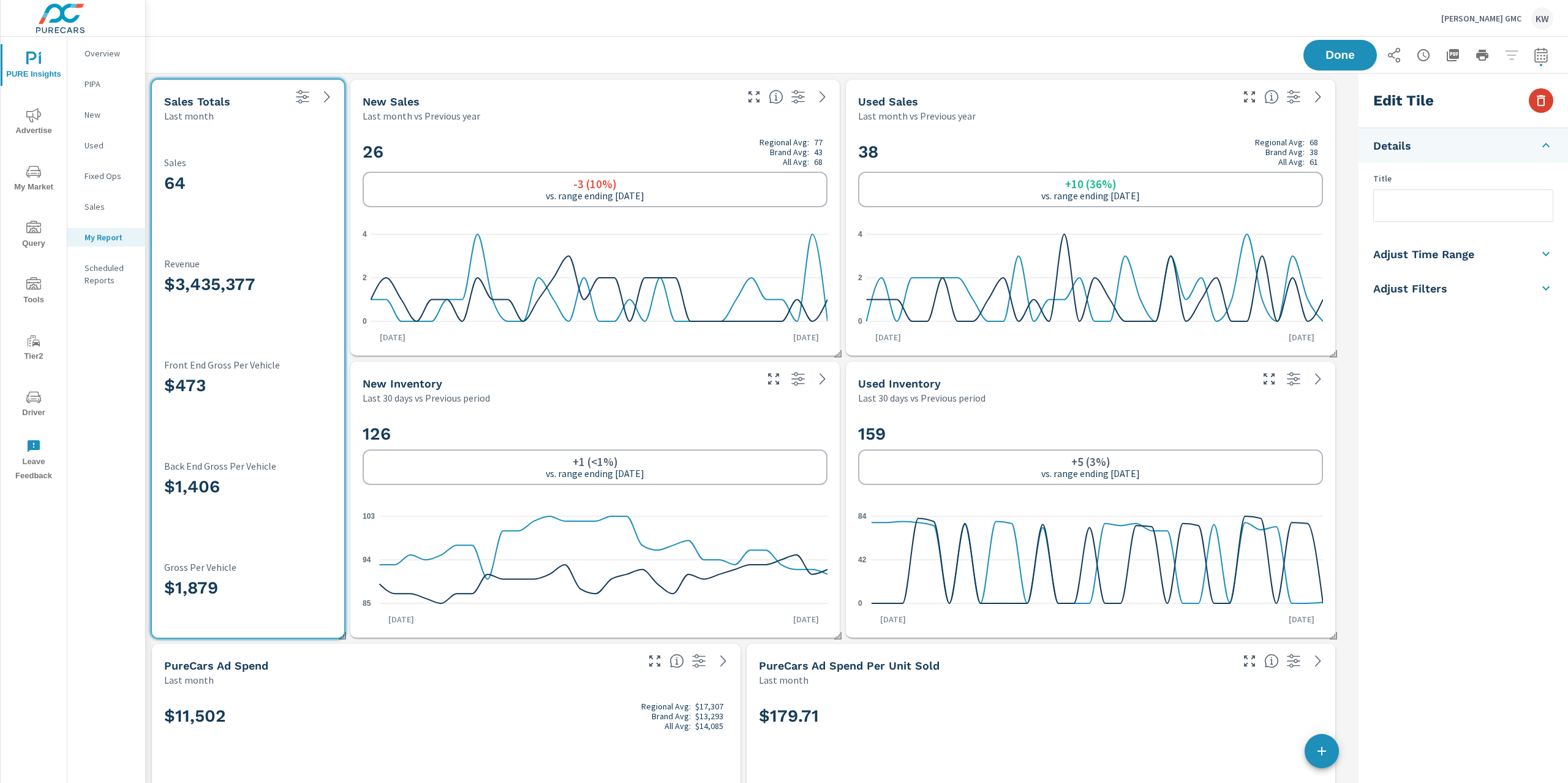
click at [1549, 106] on button "button" at bounding box center [1541, 100] width 24 height 24
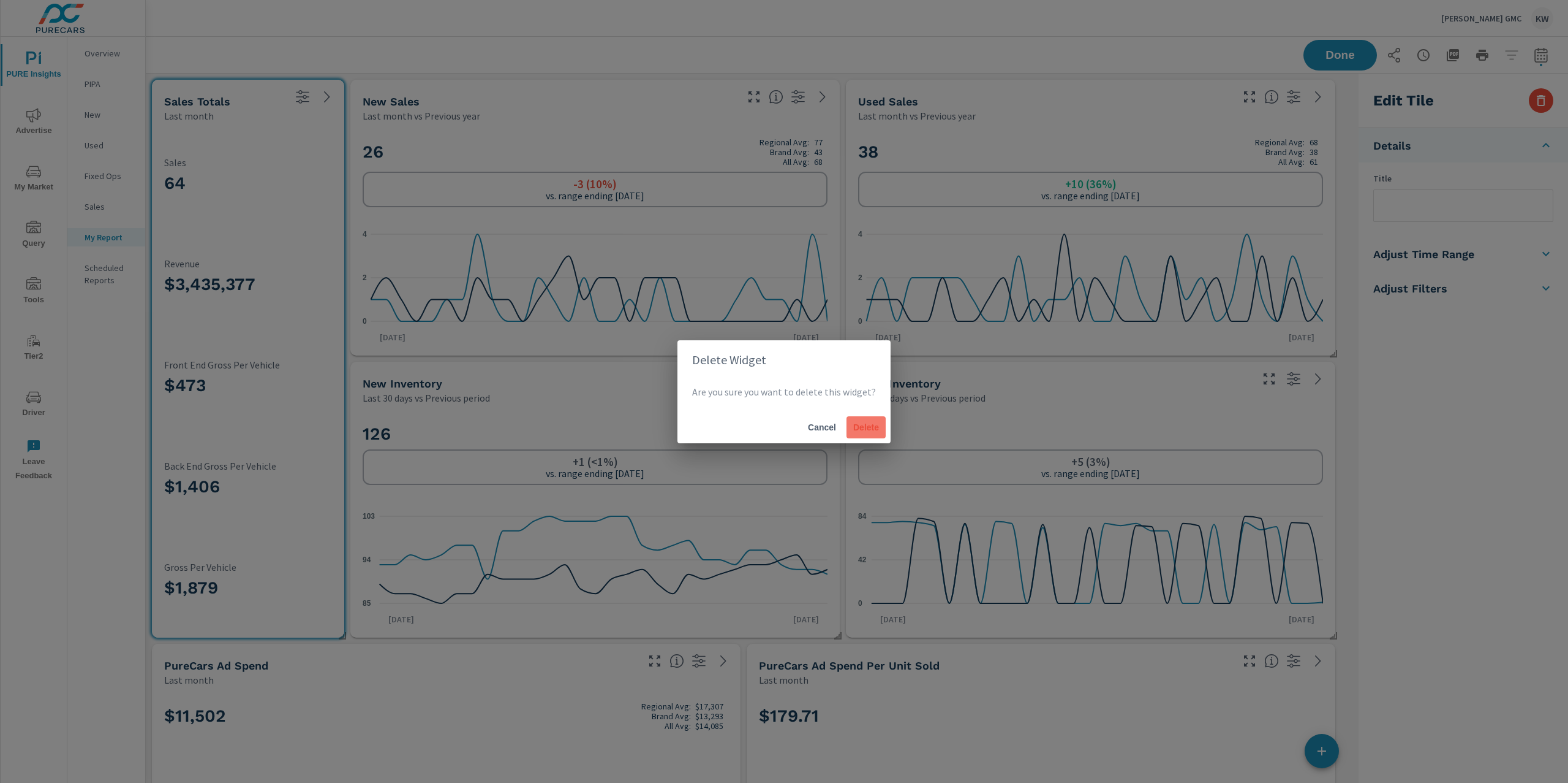
click at [861, 427] on span "Delete" at bounding box center [866, 427] width 29 height 11
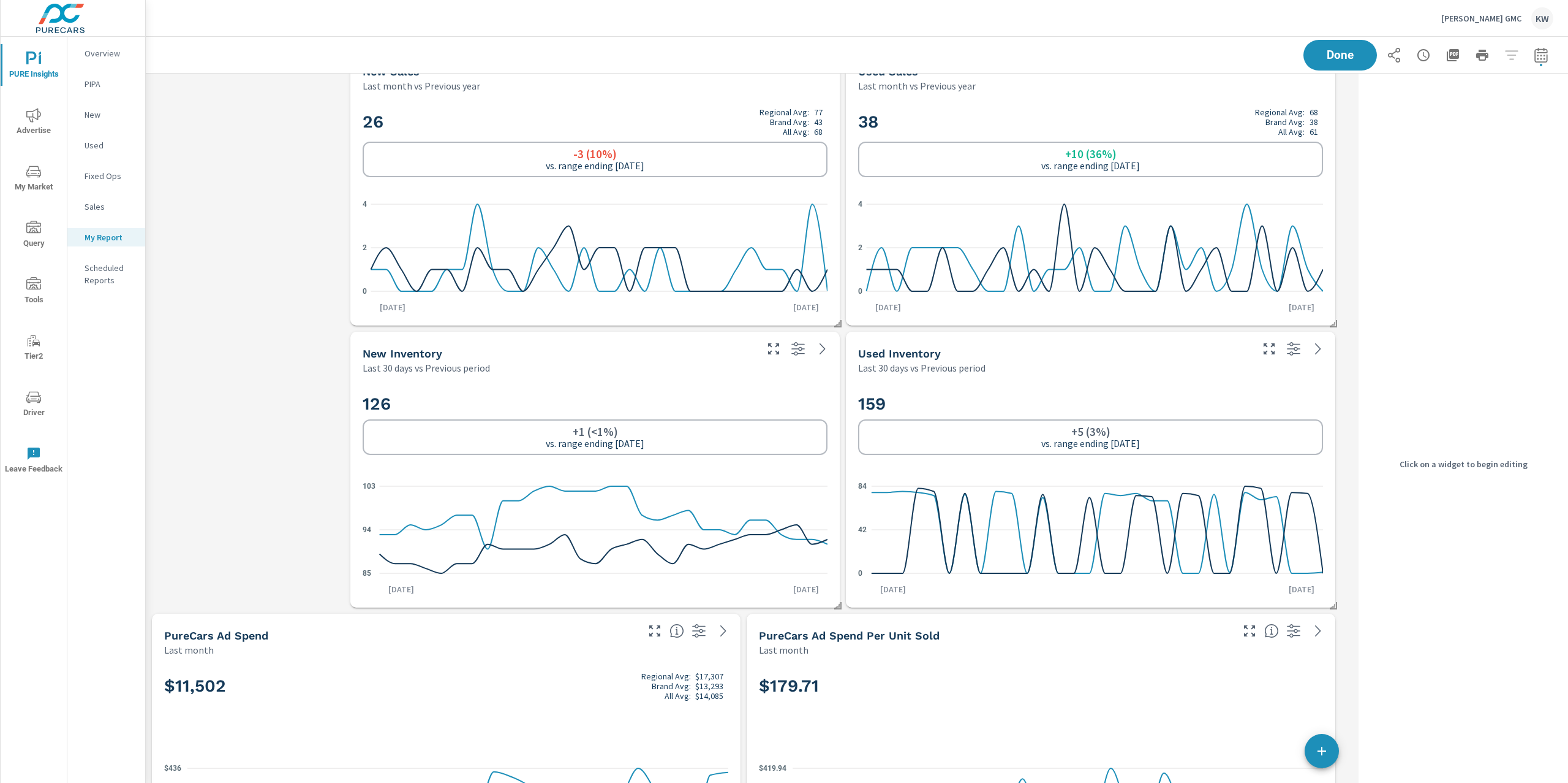
scroll to position [29, 0]
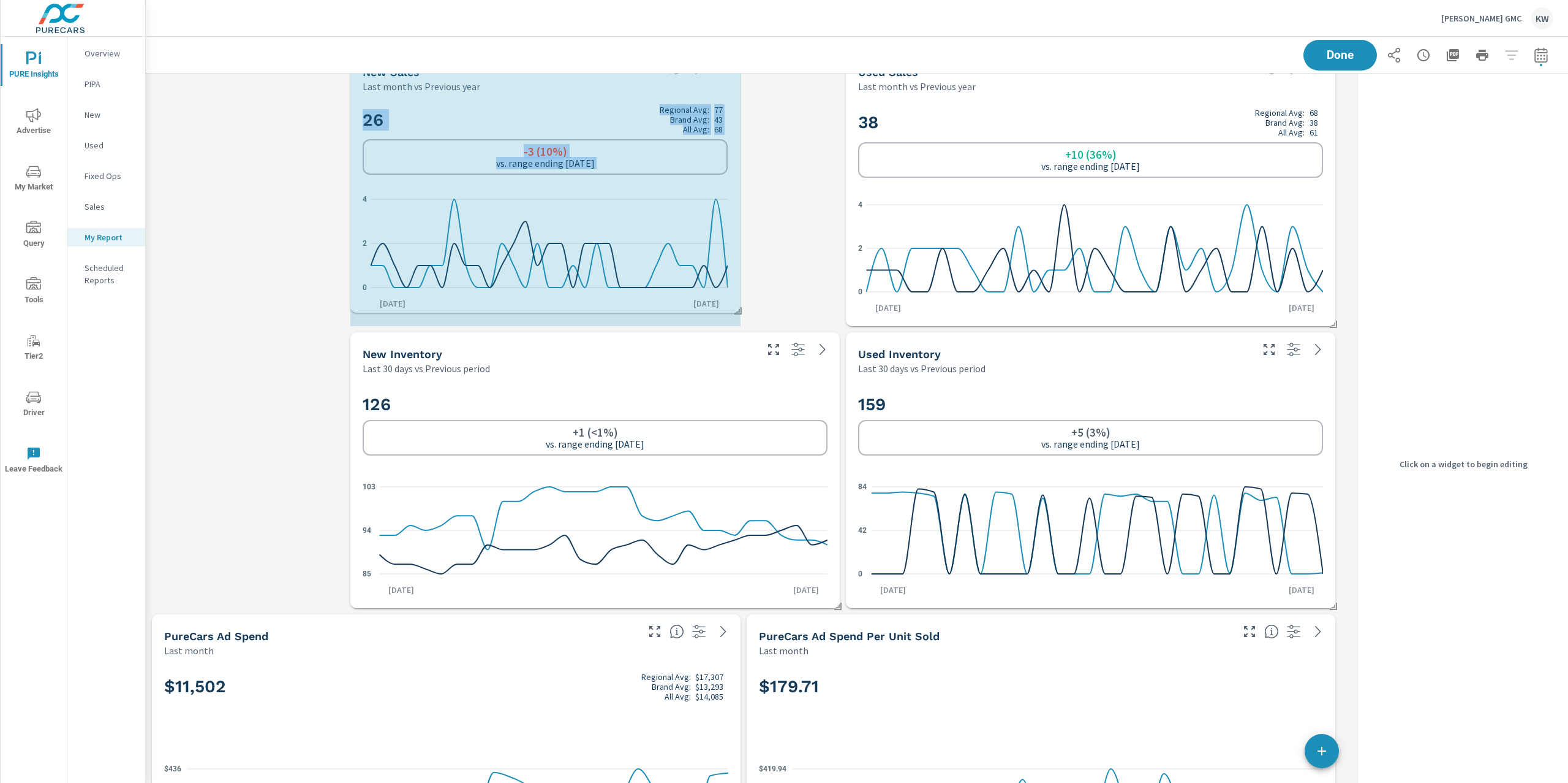
drag, startPoint x: 838, startPoint y: 322, endPoint x: 751, endPoint y: 312, distance: 87.6
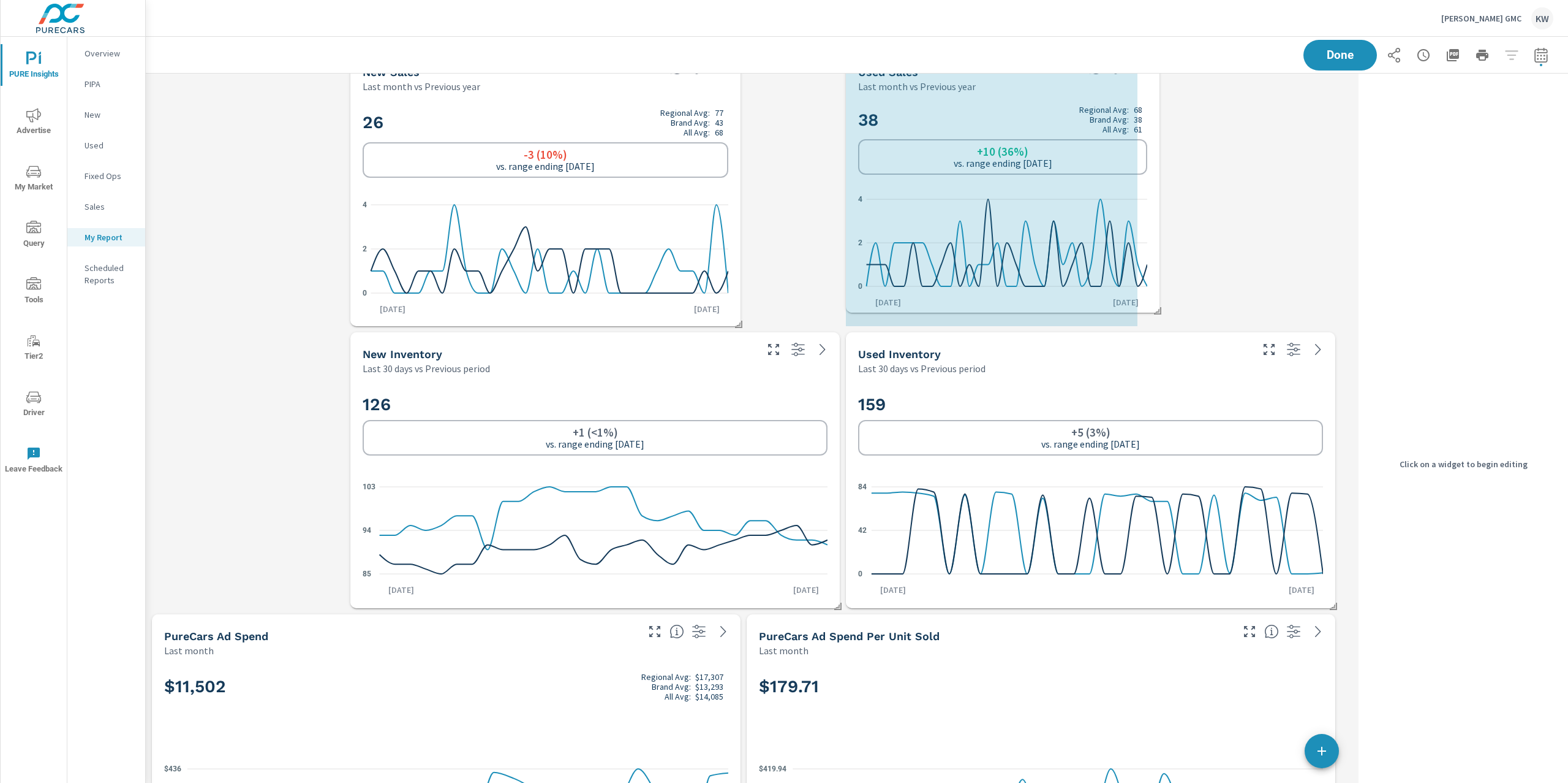
drag, startPoint x: 1323, startPoint y: 319, endPoint x: 1149, endPoint y: 305, distance: 174.6
click at [1149, 305] on span at bounding box center [1153, 306] width 13 height 13
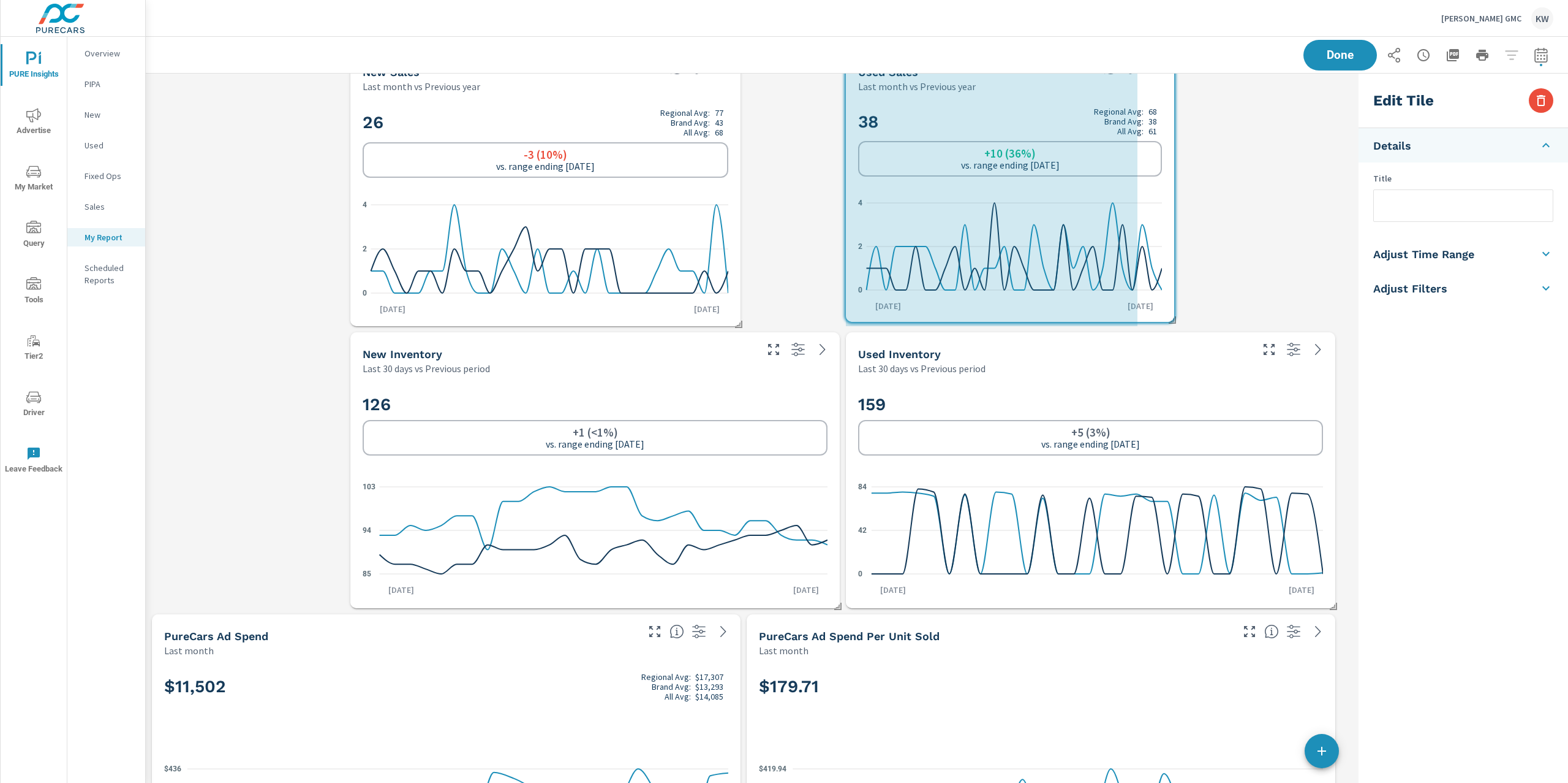
drag, startPoint x: 1138, startPoint y: 322, endPoint x: 1175, endPoint y: 317, distance: 37.3
click at [1174, 317] on span at bounding box center [1167, 315] width 13 height 13
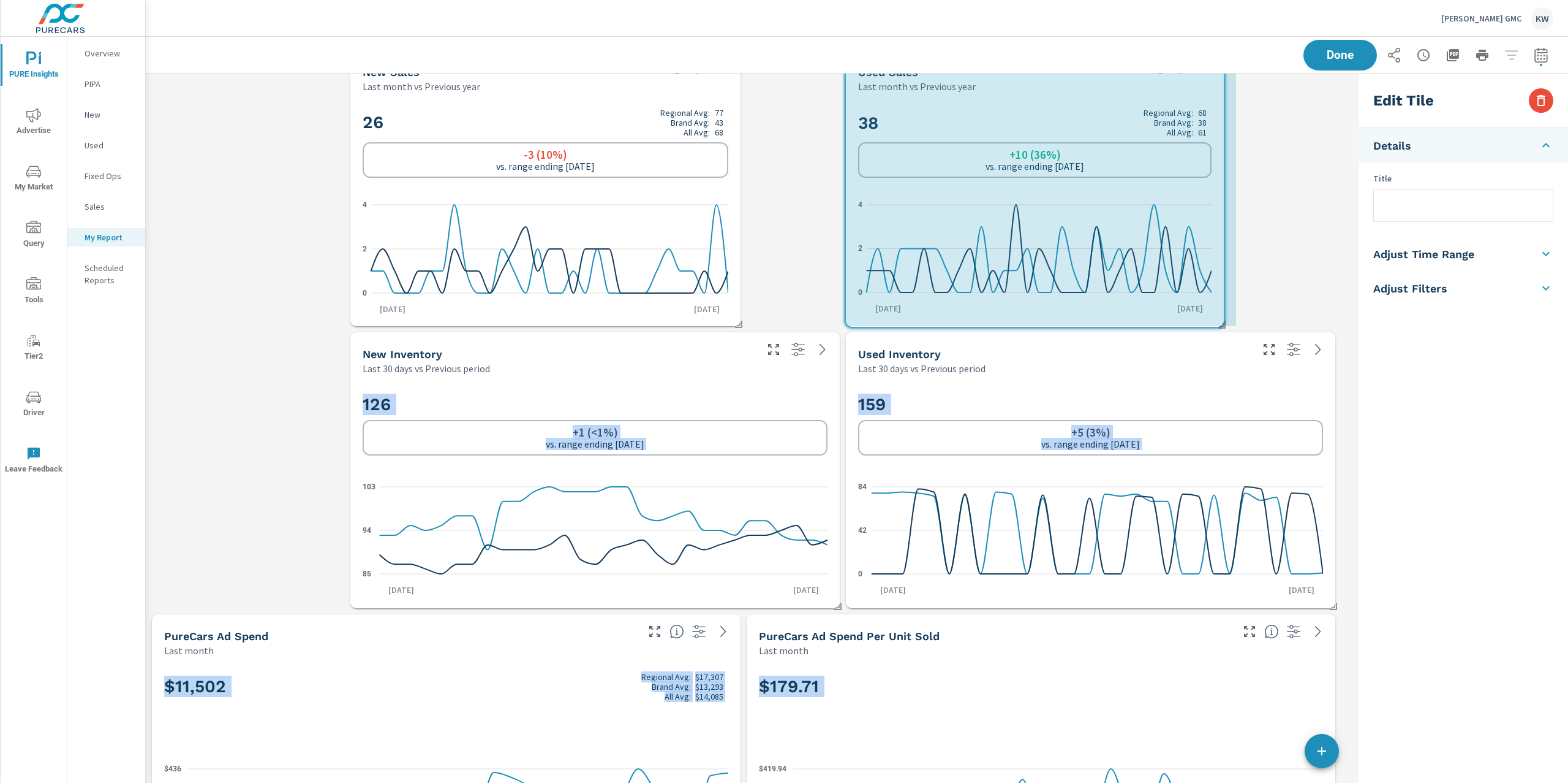
drag, startPoint x: 1135, startPoint y: 324, endPoint x: 1212, endPoint y: 323, distance: 77.0
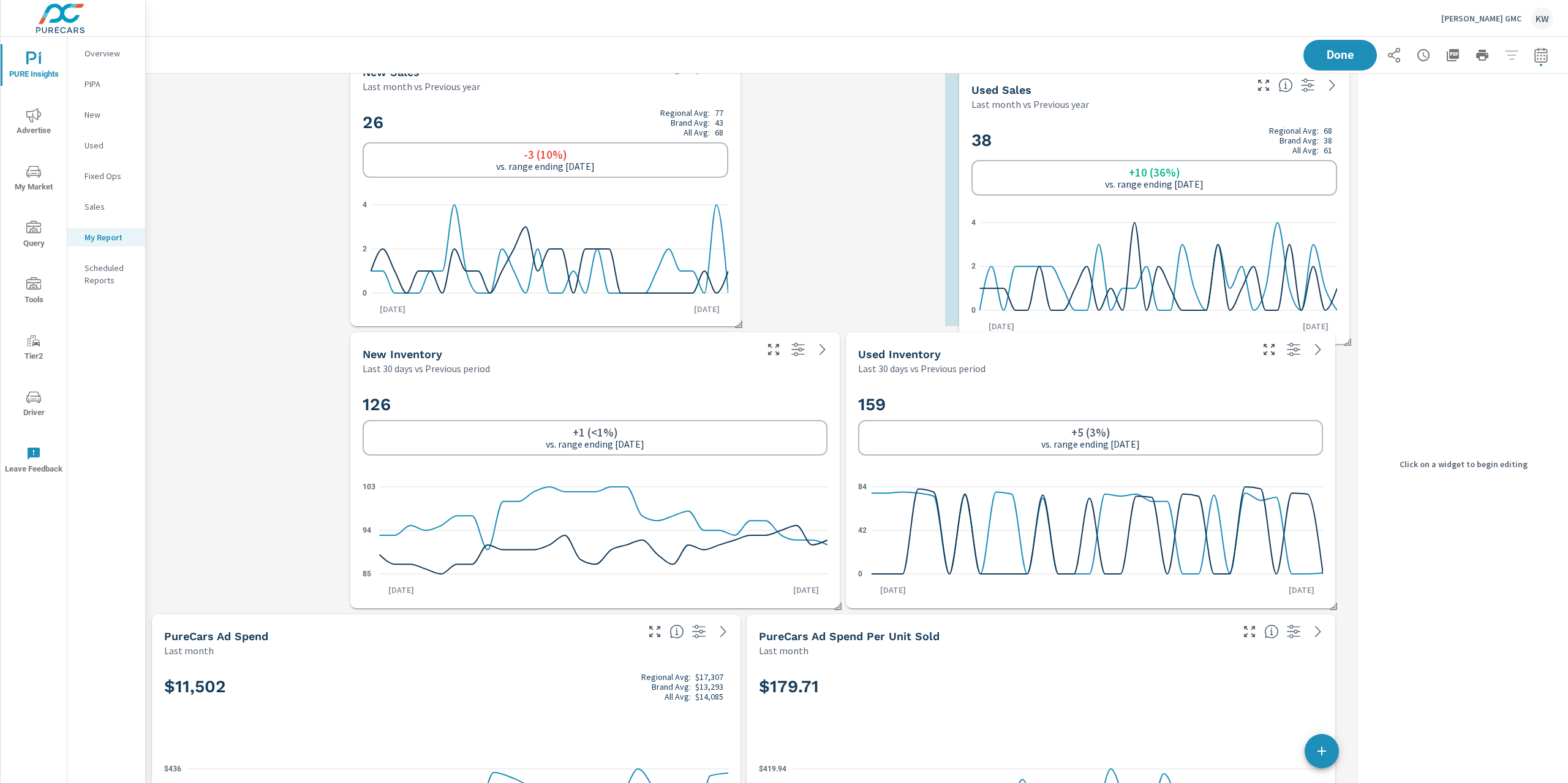
drag, startPoint x: 1033, startPoint y: 113, endPoint x: 1147, endPoint y: 130, distance: 115.3
click at [1147, 130] on h2 "38 Regional Avg: 68 Brand Avg: 38 All Avg: 61" at bounding box center [1154, 140] width 366 height 29
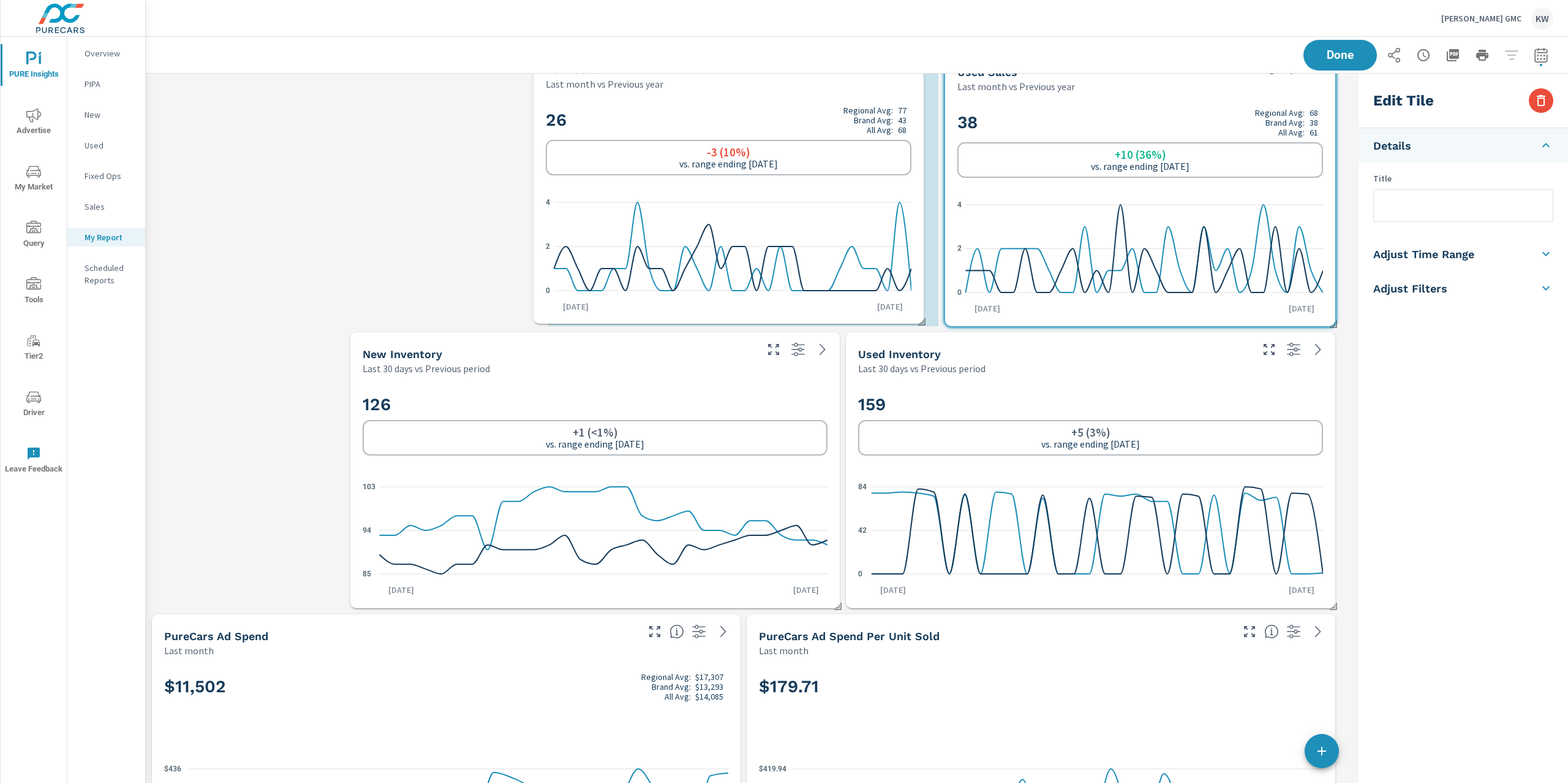
drag, startPoint x: 587, startPoint y: 117, endPoint x: 701, endPoint y: 118, distance: 114.0
click at [701, 118] on h2 "26 Regional Avg: 77 Brand Avg: 43 All Avg: 68" at bounding box center [728, 120] width 366 height 29
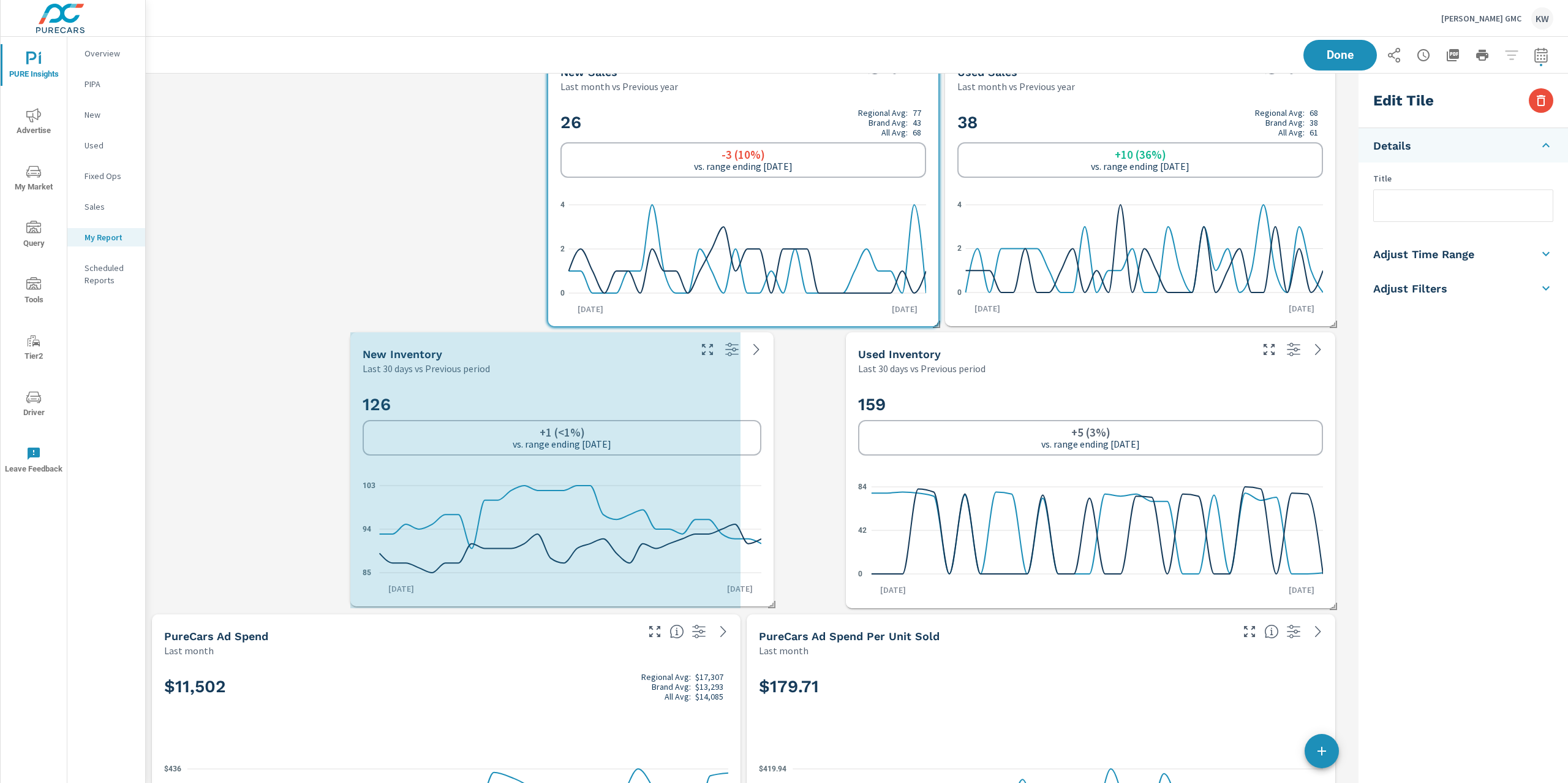
drag, startPoint x: 838, startPoint y: 605, endPoint x: 776, endPoint y: 601, distance: 62.1
click at [773, 602] on span at bounding box center [767, 600] width 13 height 13
type input "last30Days"
type input "currentPeriodStart"
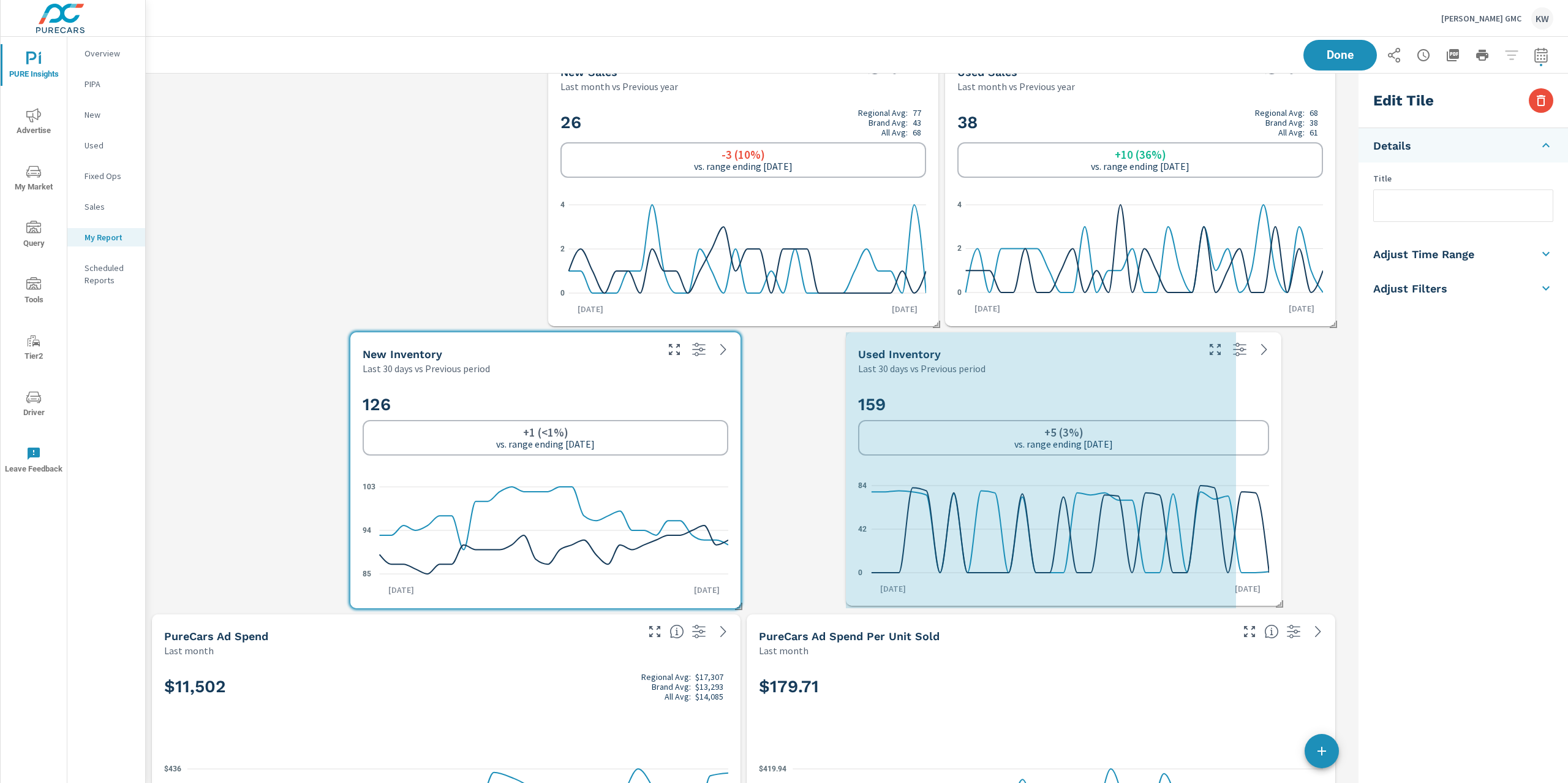
drag, startPoint x: 1332, startPoint y: 607, endPoint x: 1274, endPoint y: 602, distance: 58.2
click at [1273, 602] on span at bounding box center [1275, 599] width 13 height 13
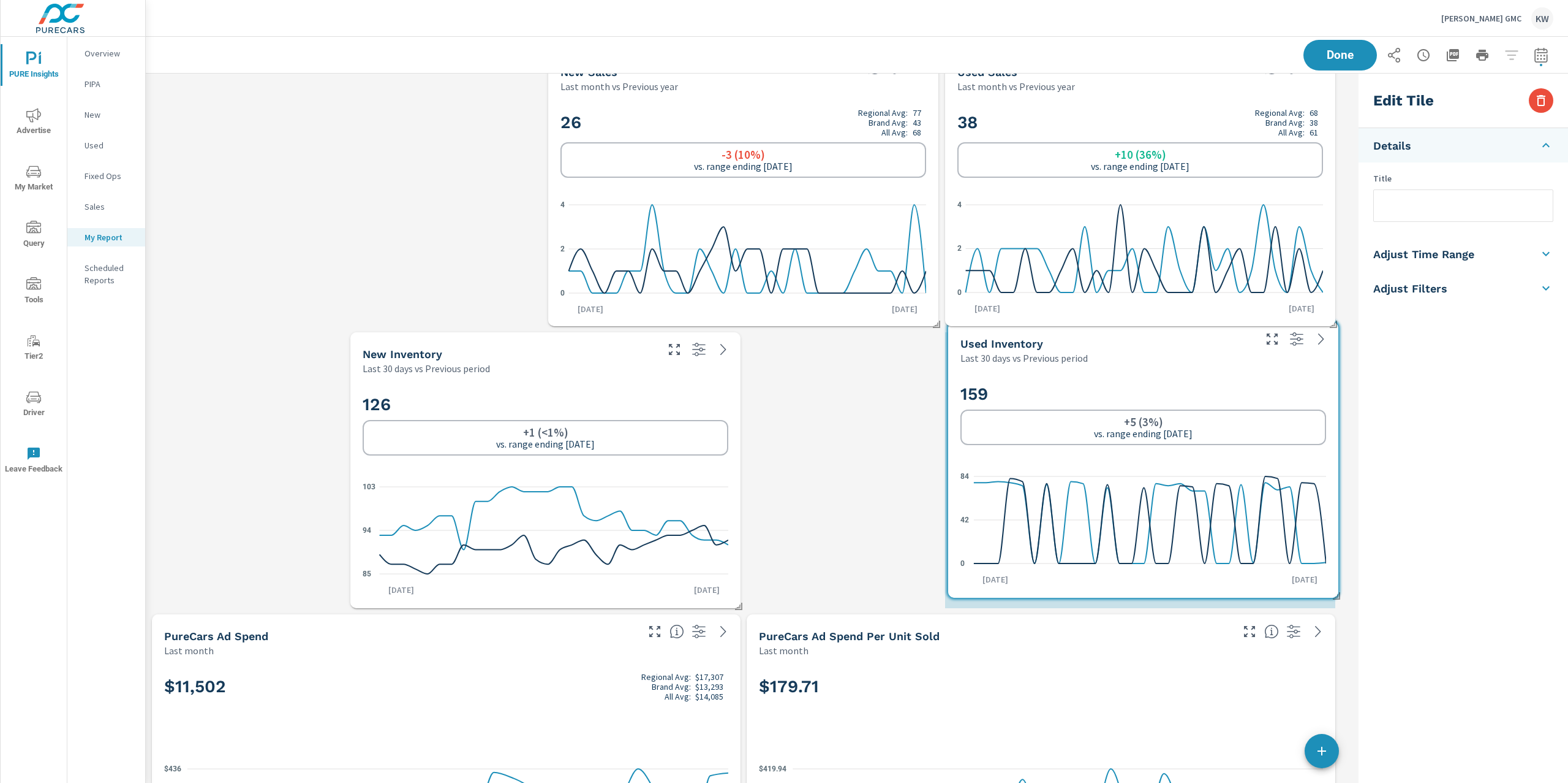
drag, startPoint x: 1041, startPoint y: 387, endPoint x: 1118, endPoint y: 384, distance: 77.1
click at [1133, 380] on div "159 +5 (3%) vs. range ending Aug 10" at bounding box center [1143, 414] width 366 height 75
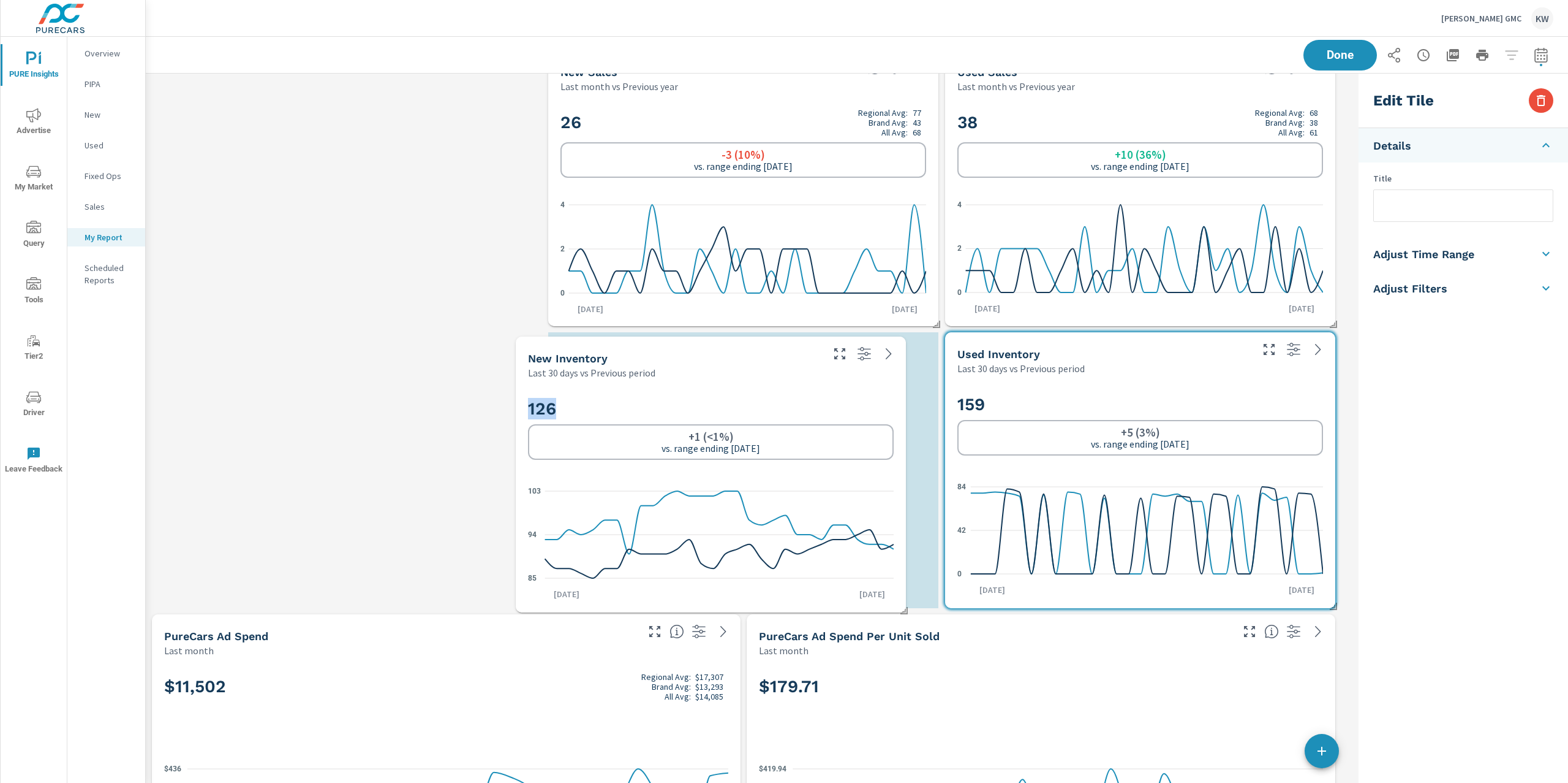
drag, startPoint x: 596, startPoint y: 392, endPoint x: 741, endPoint y: 399, distance: 145.2
click at [741, 399] on h2 "126" at bounding box center [711, 409] width 366 height 21
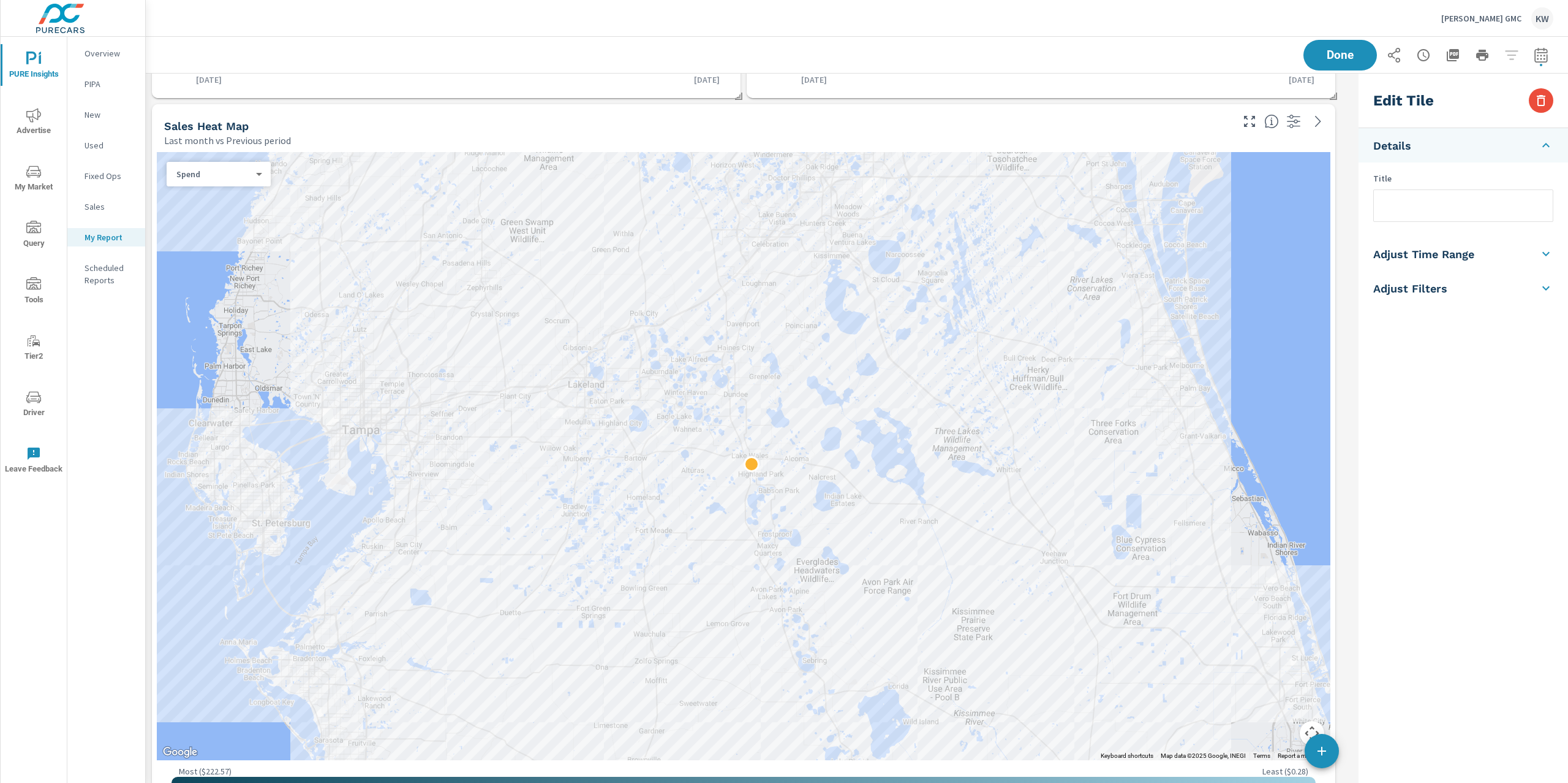
scroll to position [819, 0]
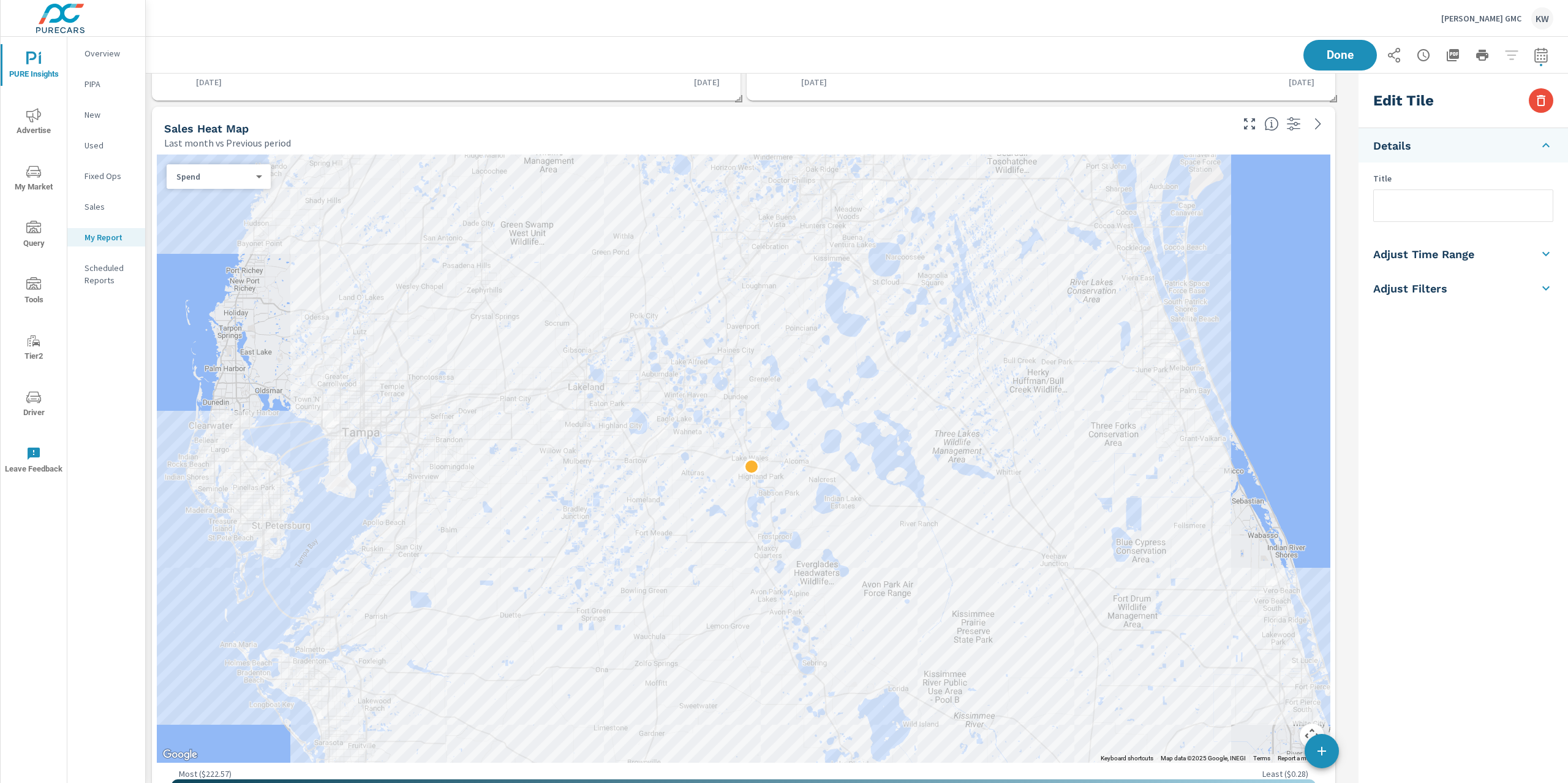
click at [227, 175] on body "PURE Insights Advertise My Market Query Tools Tier2 Driver Leave Feedback Overv…" at bounding box center [784, 391] width 1568 height 783
click at [215, 194] on li "Sales" at bounding box center [213, 196] width 94 height 19
type input "Sales Heat Map"
type input "lastMonth"
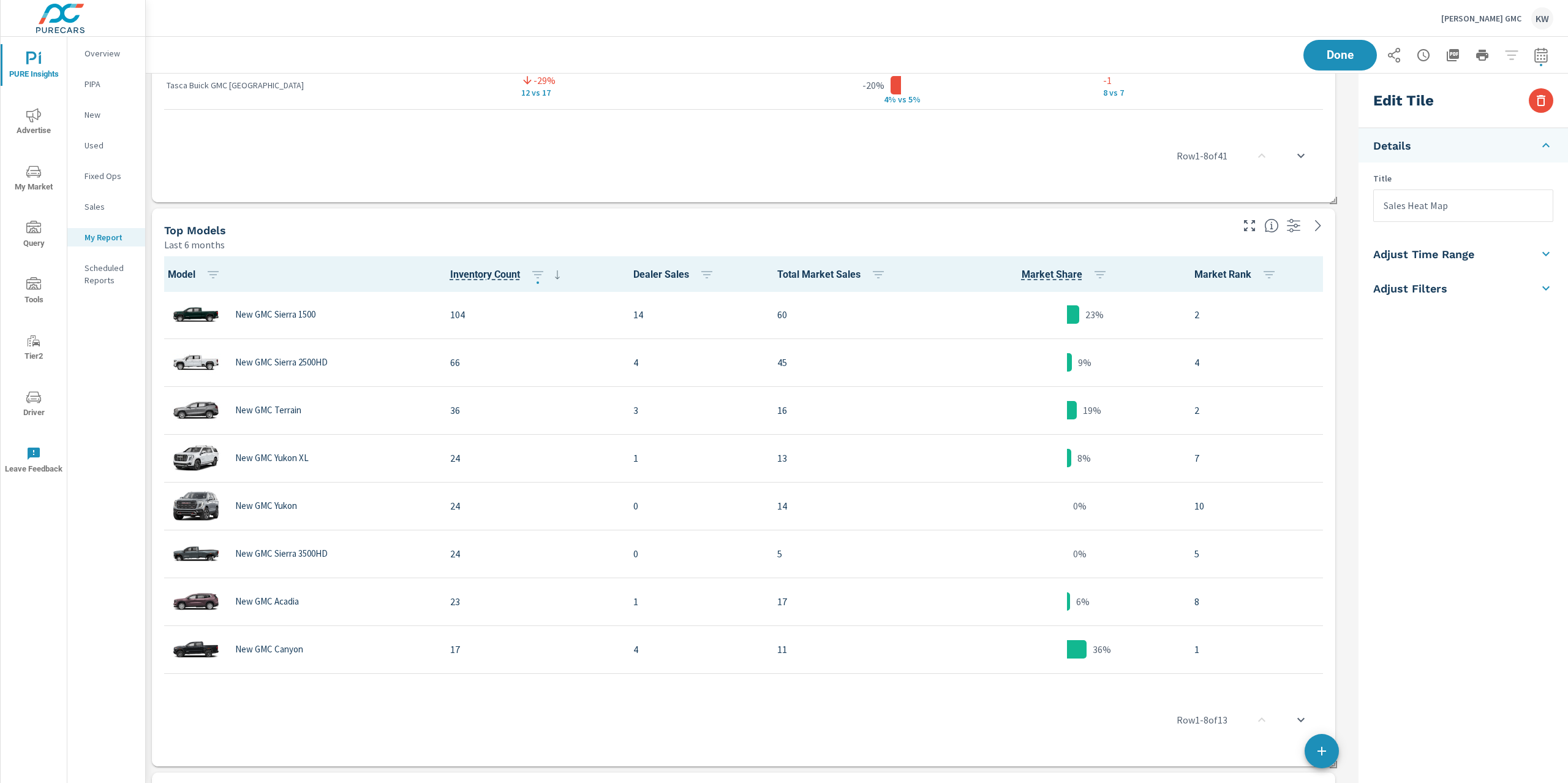
scroll to position [3882, 0]
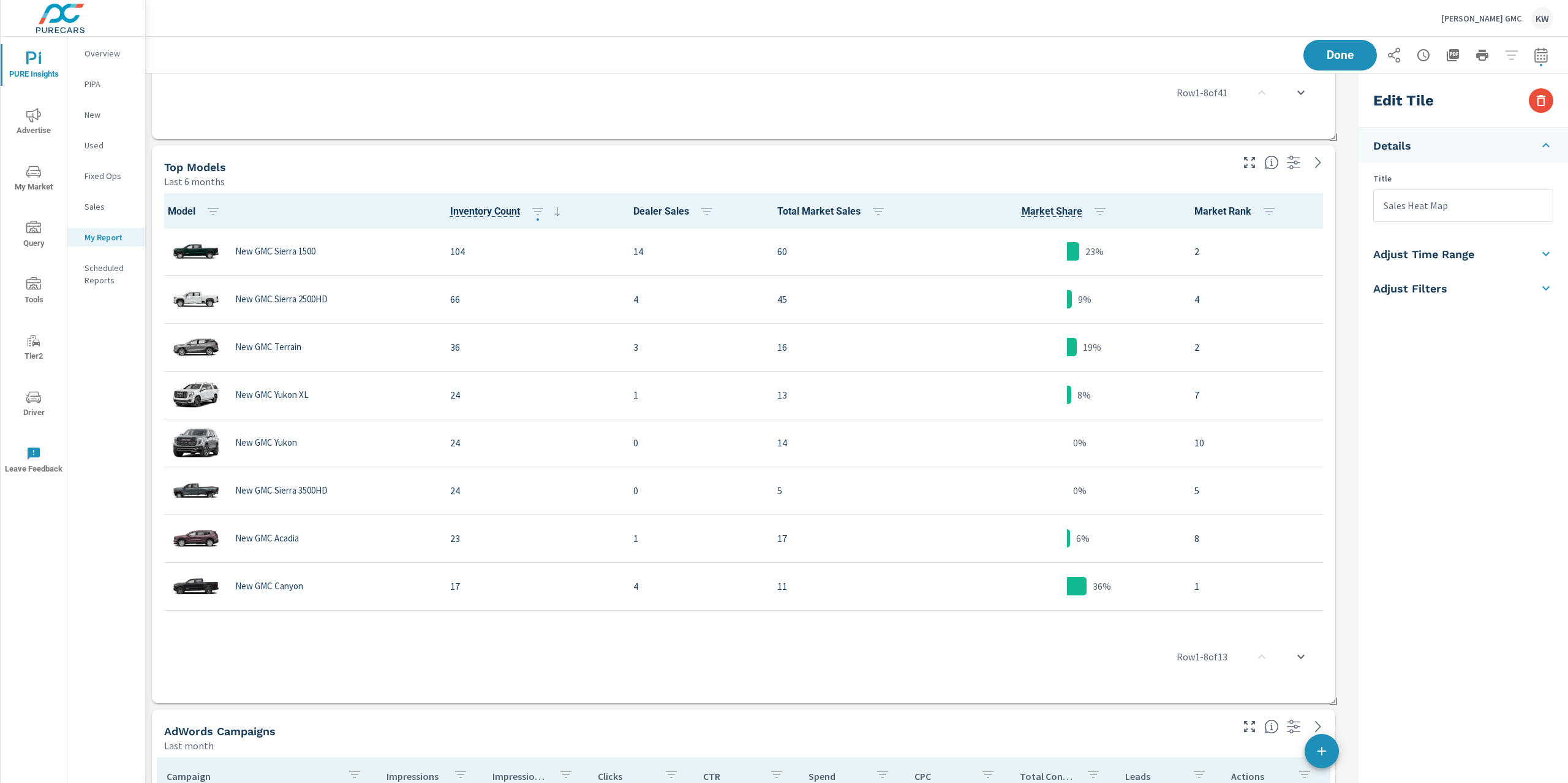
click at [1111, 160] on div "Top Models" at bounding box center [697, 166] width 1066 height 14
type input "last6Months"
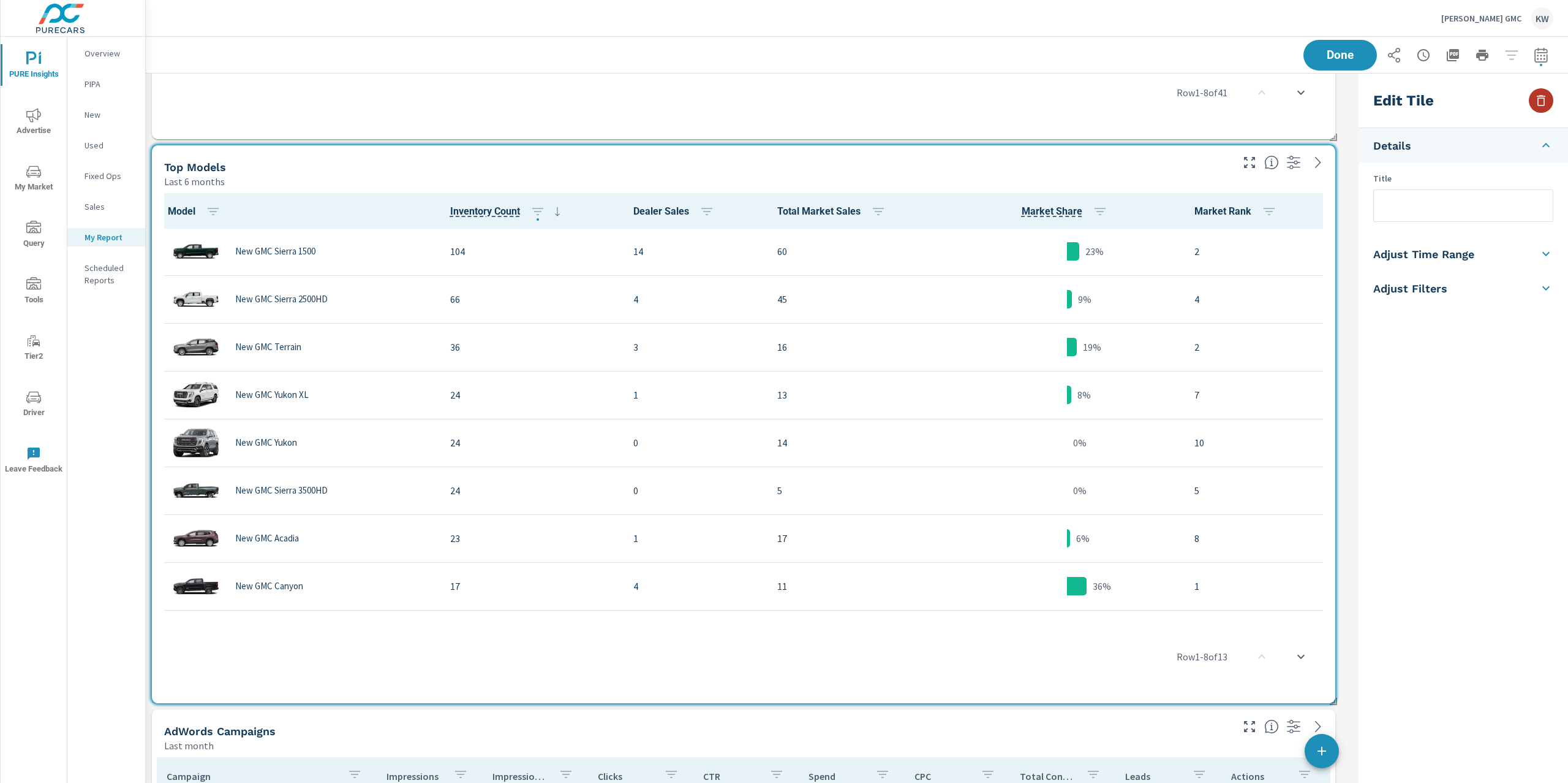
click at [1548, 105] on icon "button" at bounding box center [1541, 100] width 15 height 15
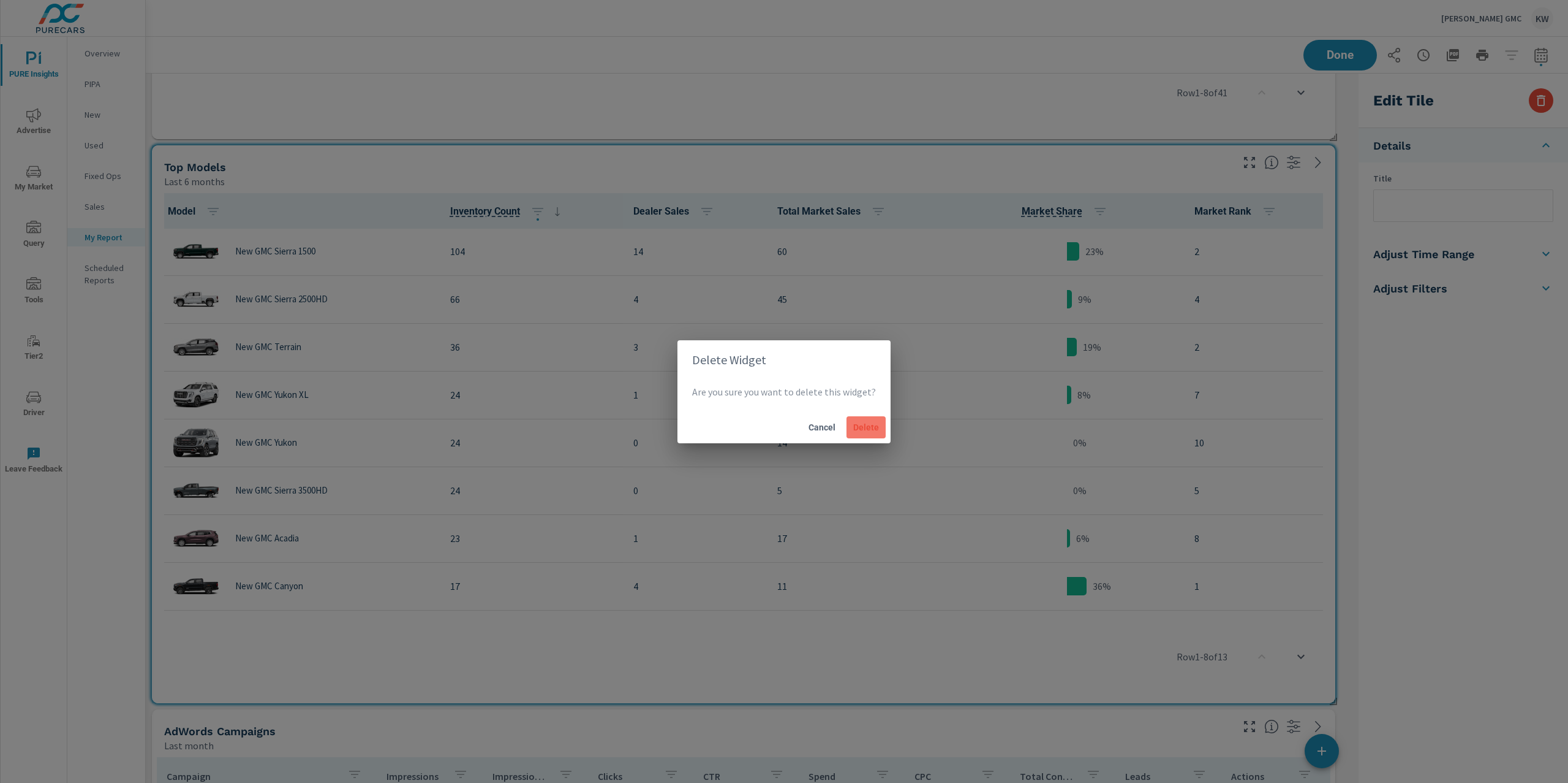
click at [876, 430] on span "Delete" at bounding box center [866, 427] width 29 height 11
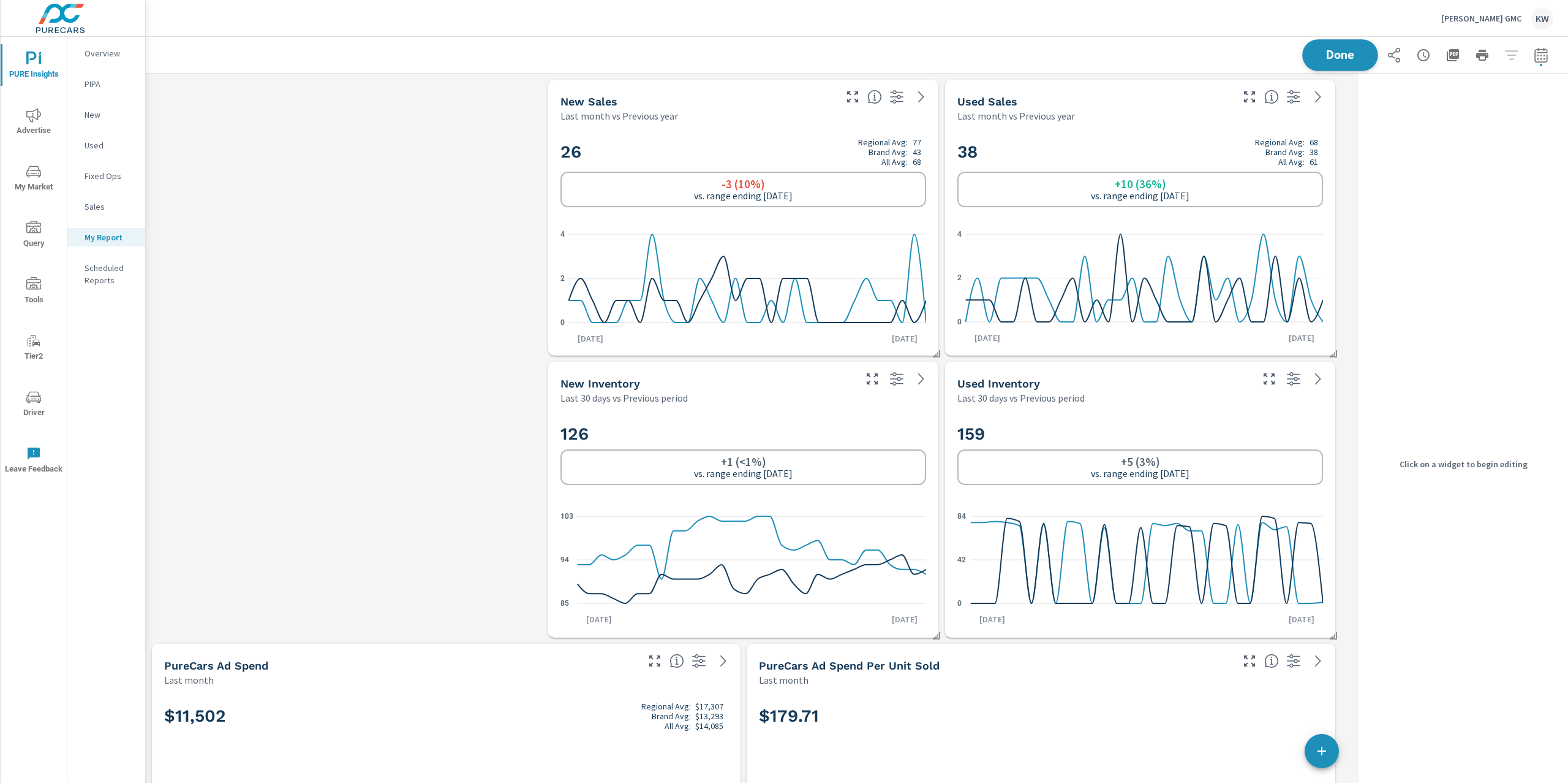
scroll to position [6094, 1221]
click at [1336, 57] on span "Done" at bounding box center [1341, 54] width 51 height 12
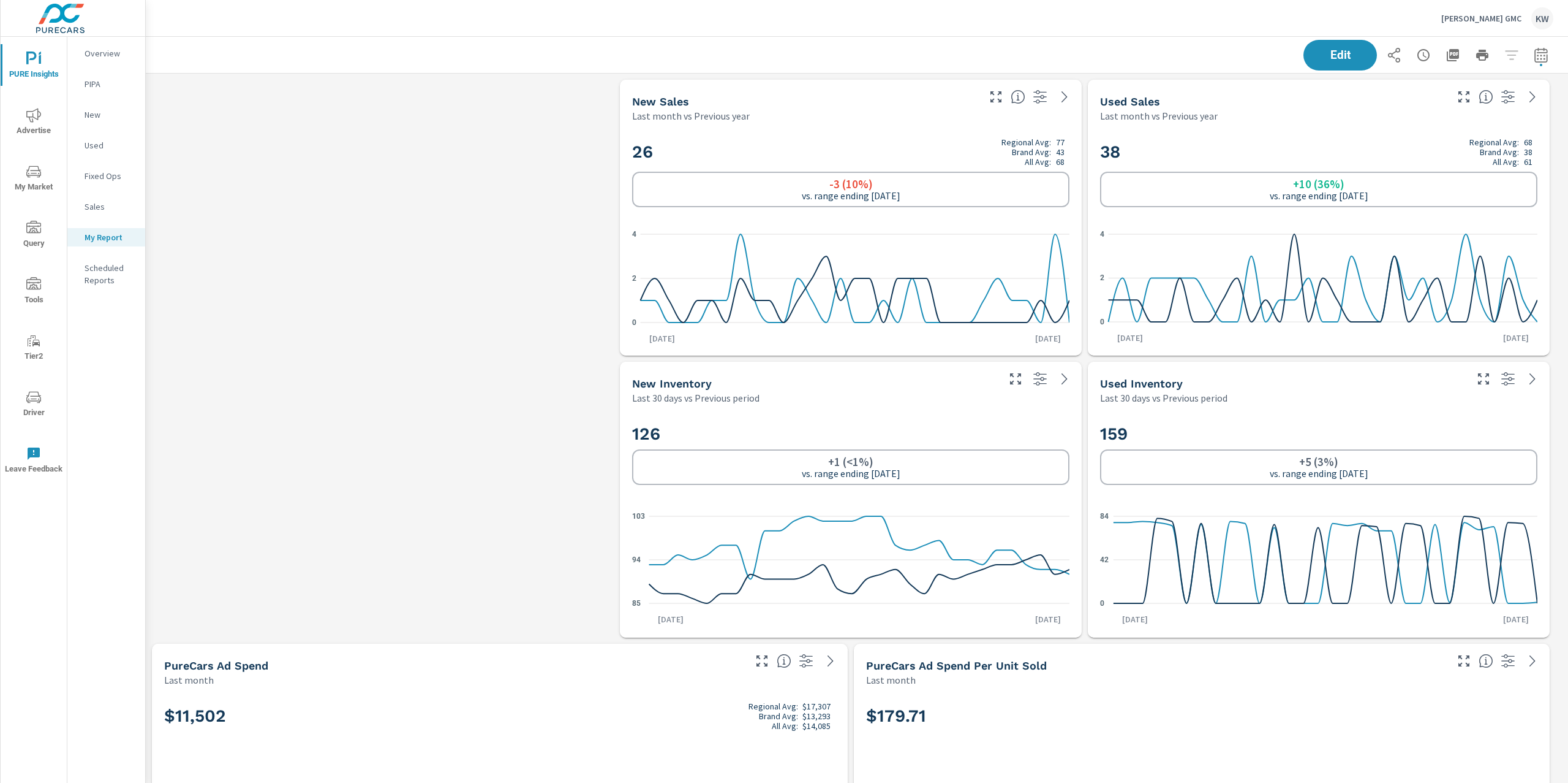
scroll to position [6094, 1436]
click at [110, 57] on p "Overview" at bounding box center [110, 53] width 51 height 13
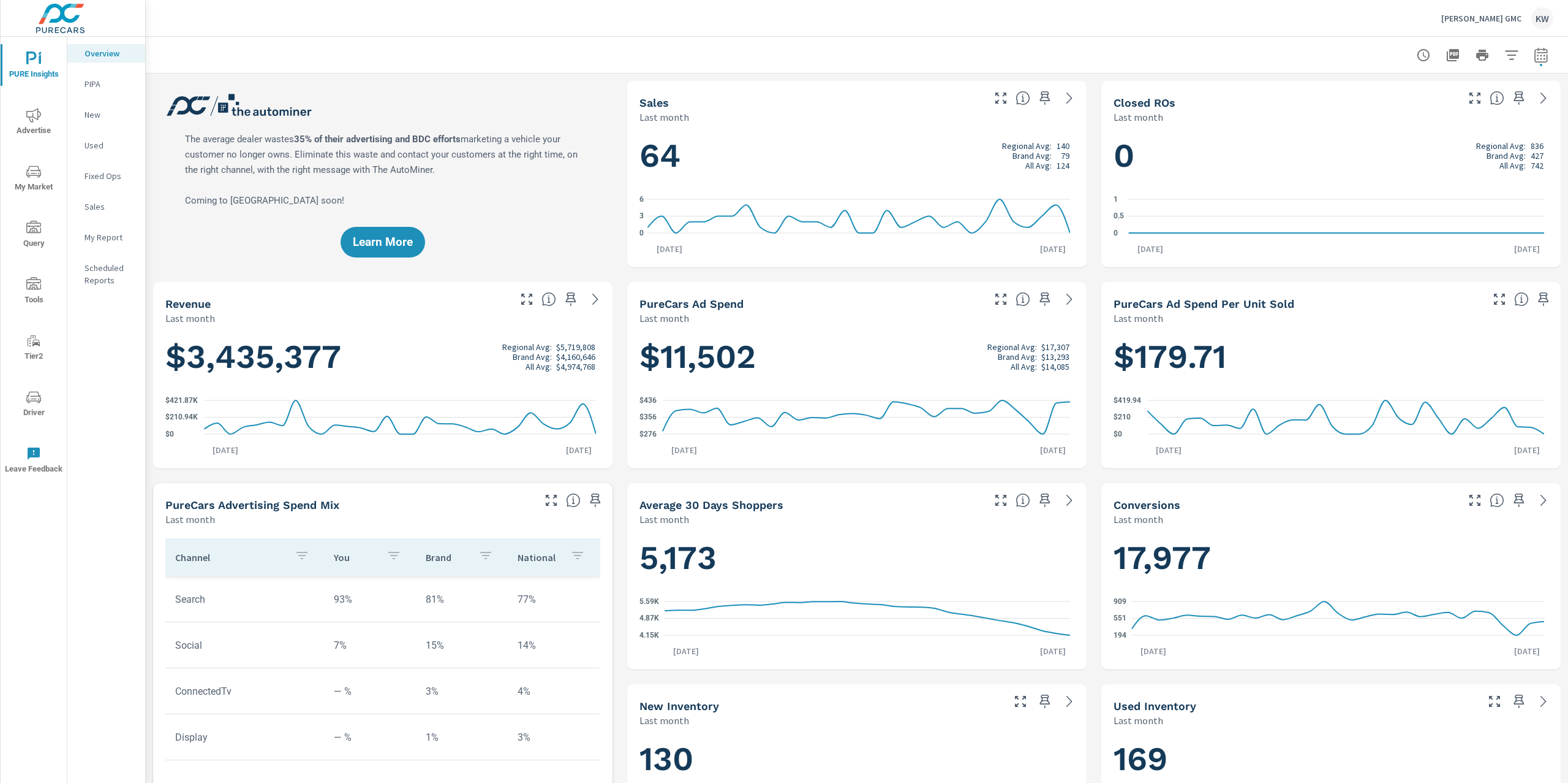
scroll to position [1, 0]
click at [1038, 102] on icon "button" at bounding box center [1045, 97] width 15 height 15
click at [1512, 506] on icon "button" at bounding box center [1518, 500] width 15 height 15
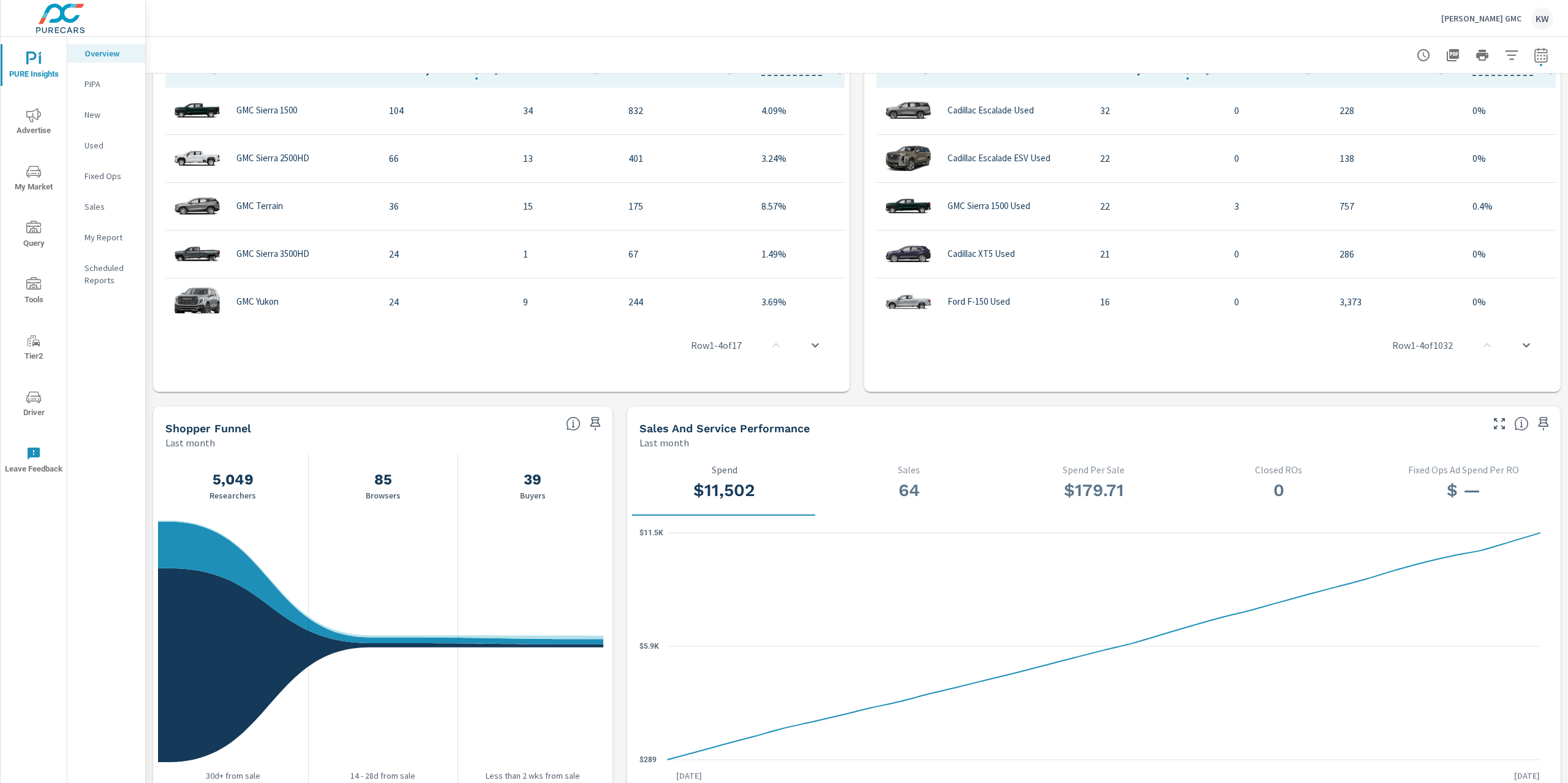
scroll to position [896, 0]
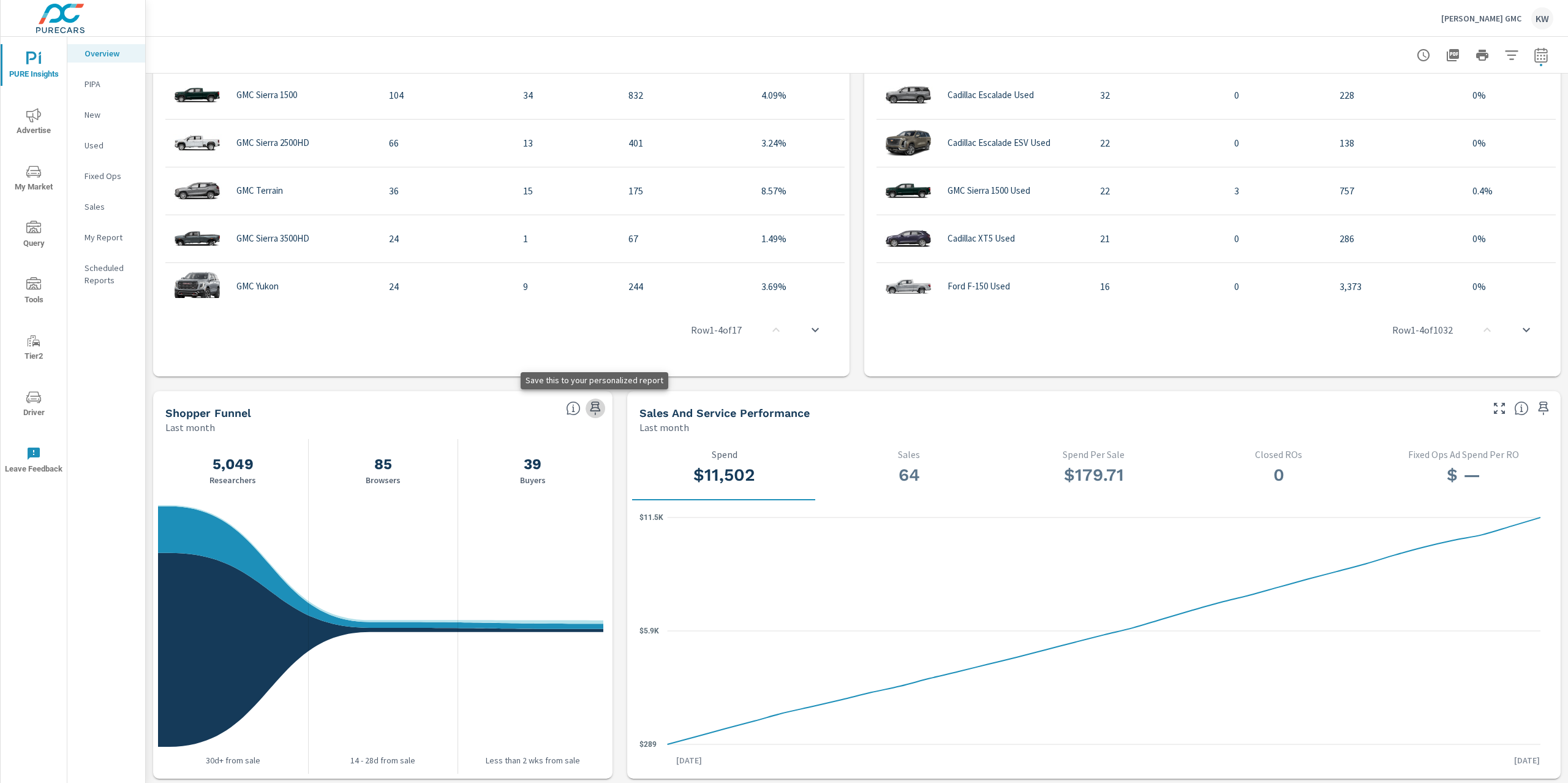
click at [592, 408] on icon "button" at bounding box center [595, 408] width 15 height 15
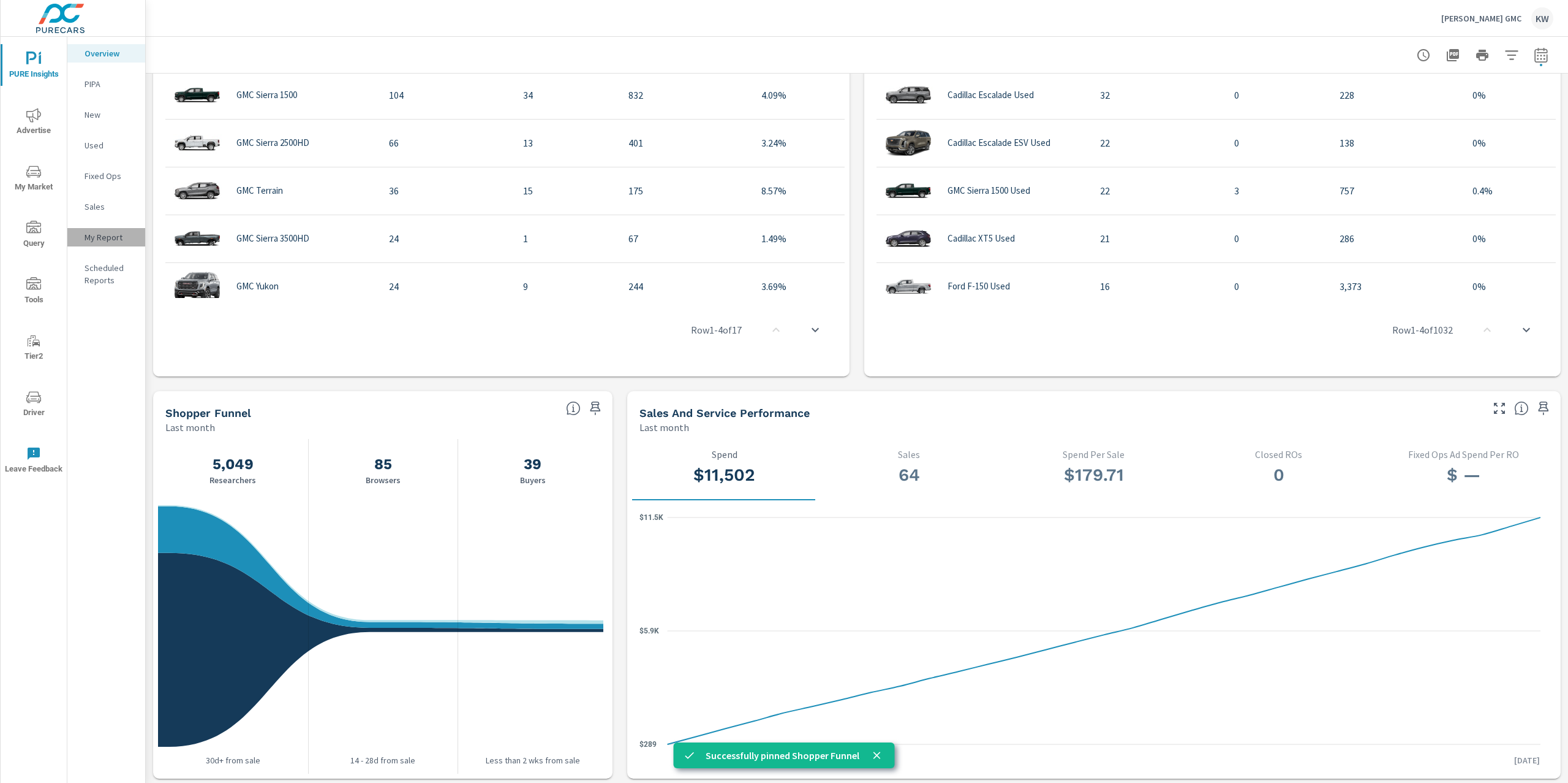
click at [101, 239] on p "My Report" at bounding box center [110, 237] width 51 height 13
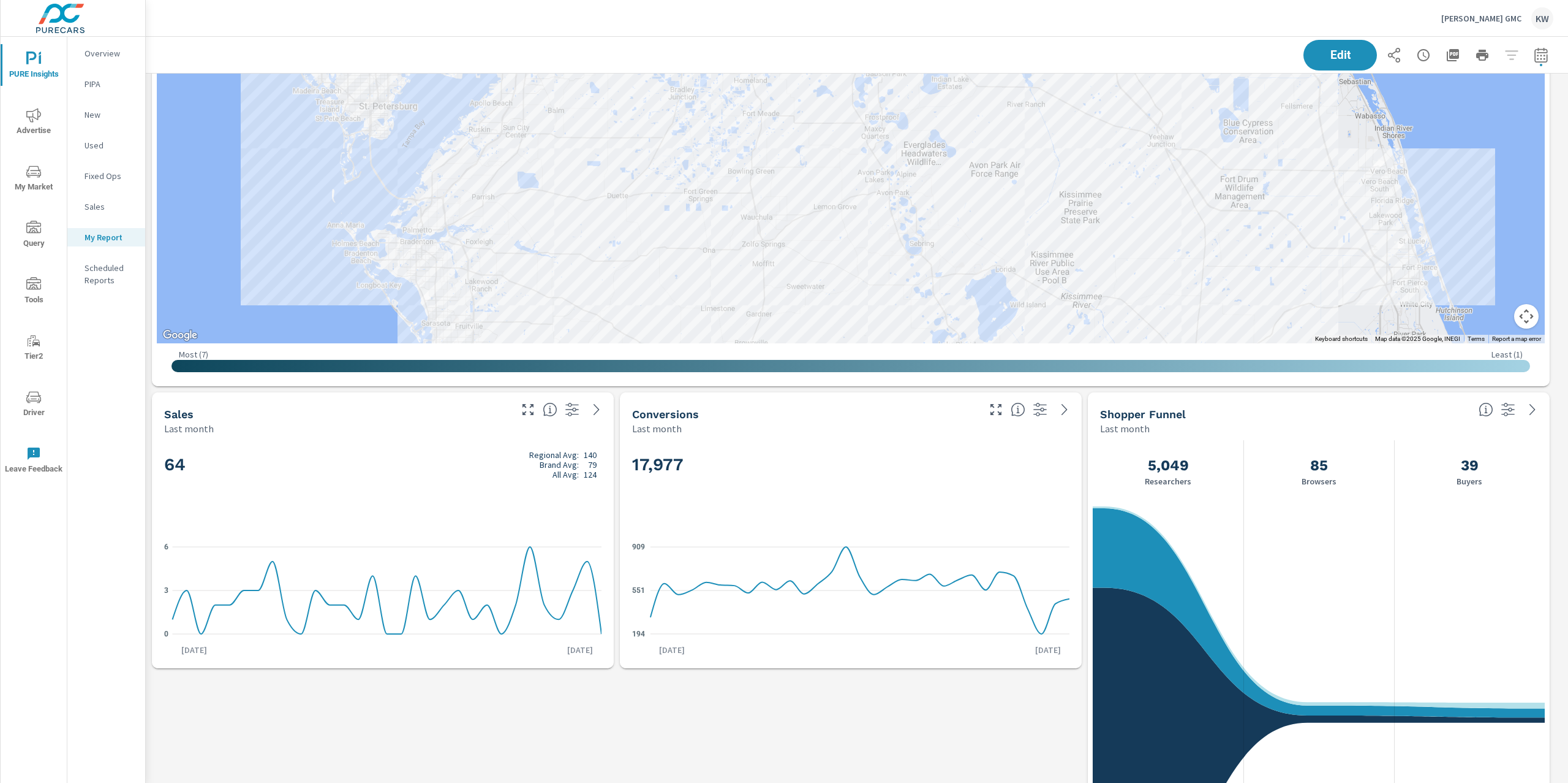
scroll to position [1241, 0]
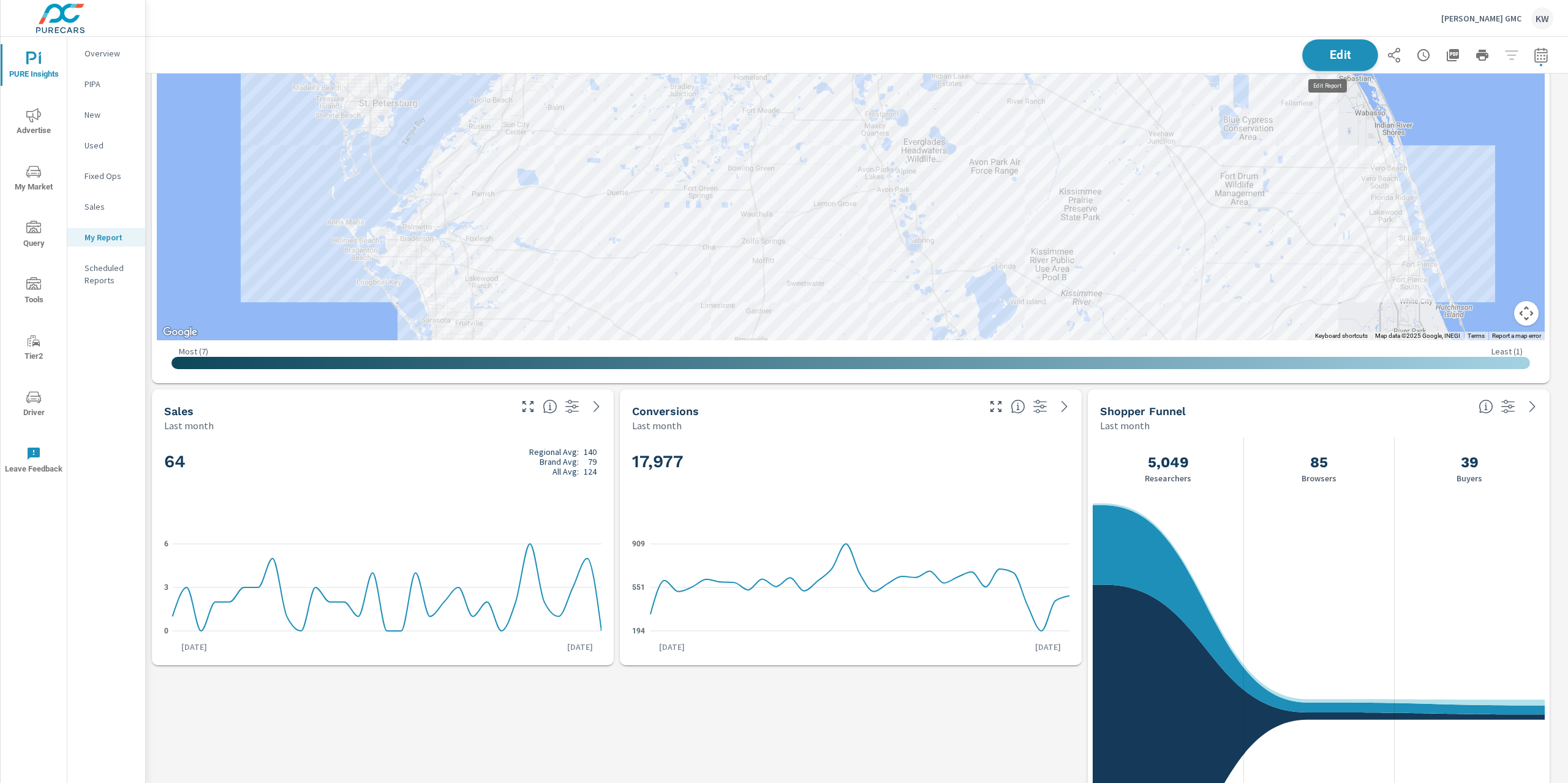
click at [1331, 50] on span "Edit" at bounding box center [1341, 54] width 51 height 12
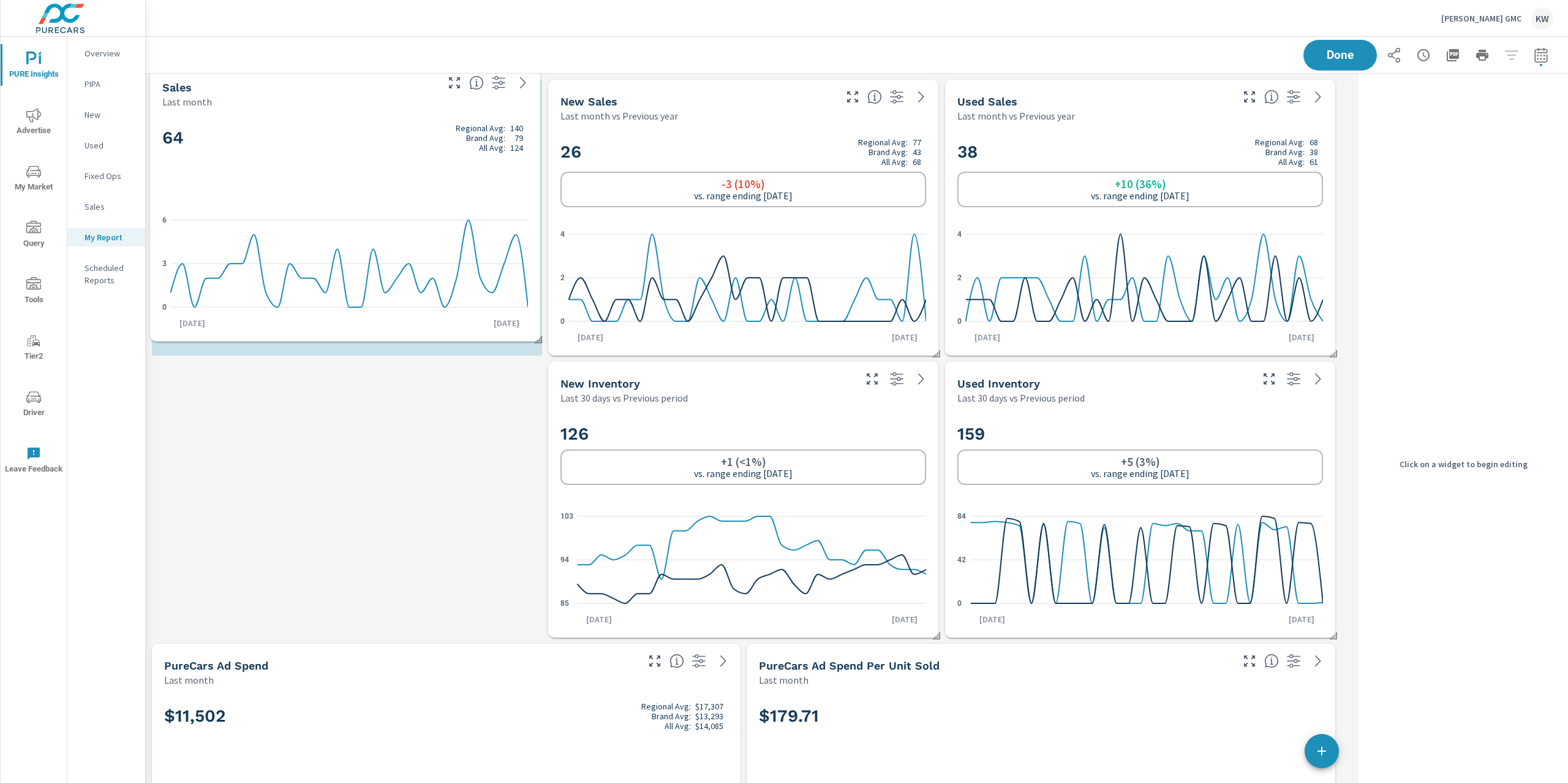
drag, startPoint x: 314, startPoint y: 462, endPoint x: 312, endPoint y: 142, distance: 320.0
click at [312, 142] on h2 "64 Regional Avg: 140 Brand Avg: 79 All Avg: 124" at bounding box center [345, 138] width 366 height 29
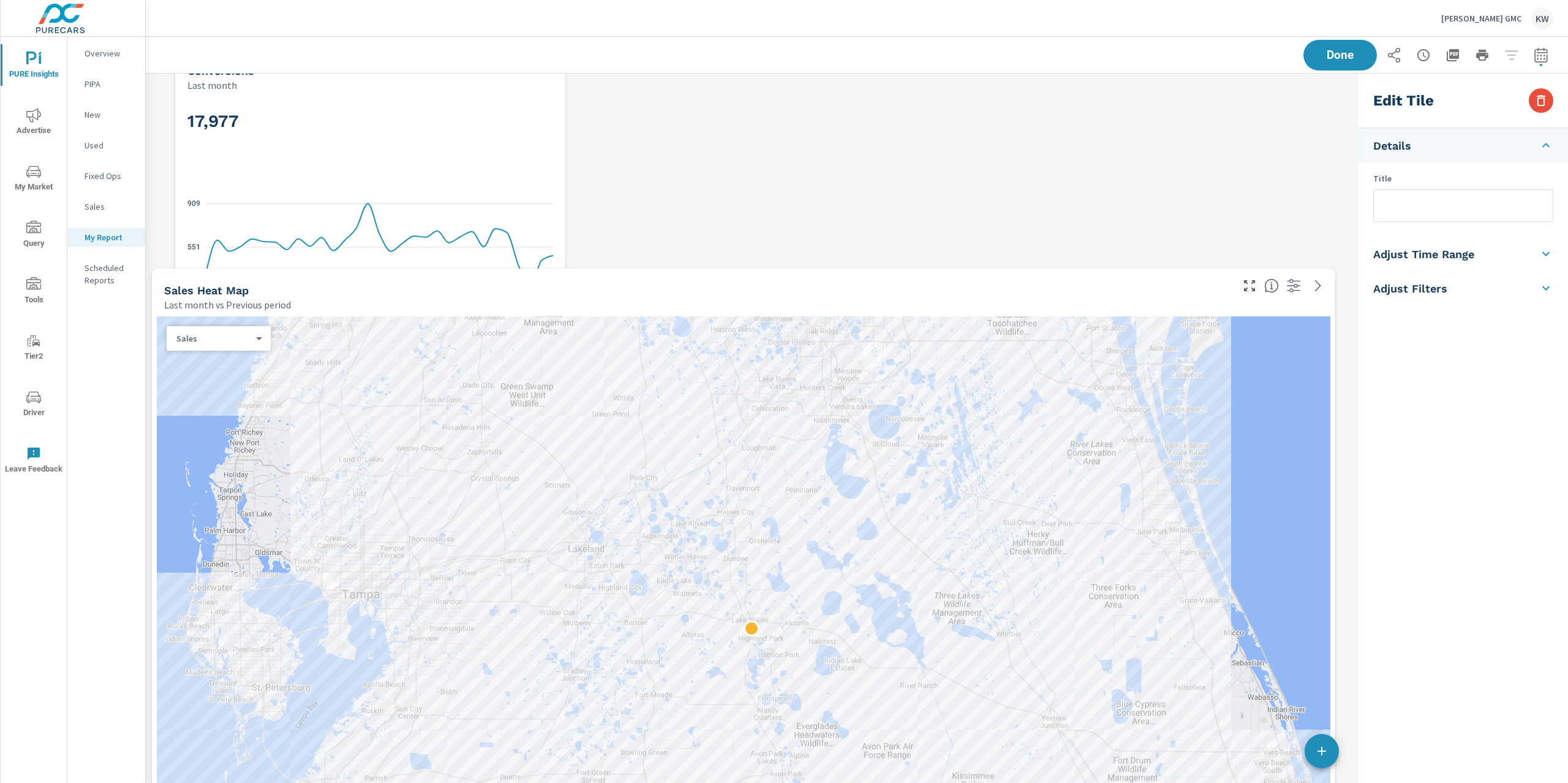
scroll to position [6094, 1221]
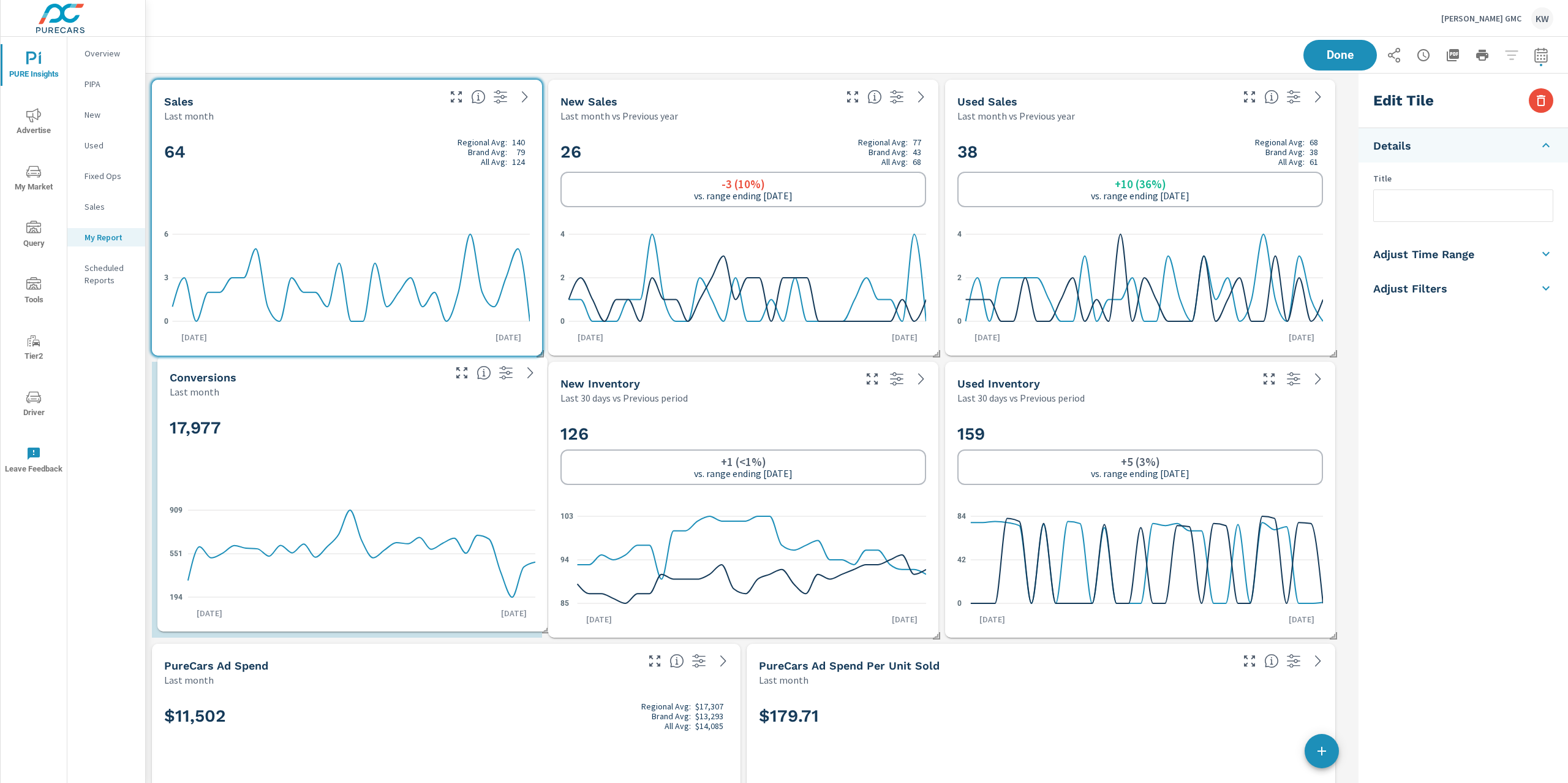
drag, startPoint x: 718, startPoint y: 552, endPoint x: 332, endPoint y: 411, distance: 410.9
click at [330, 414] on div "17,977 194 551 909 Aug 1st Aug 31st" at bounding box center [352, 515] width 380 height 223
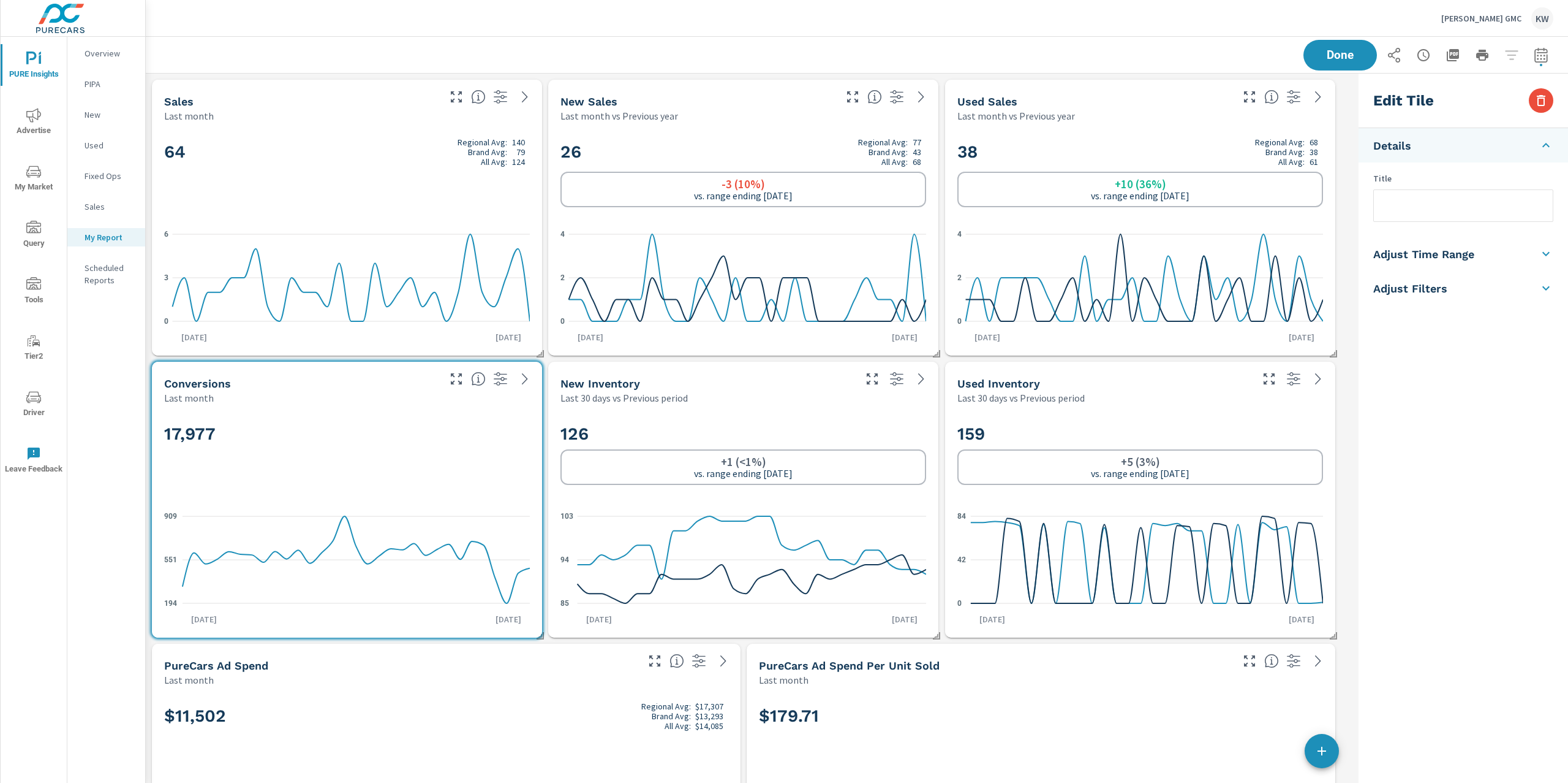
click at [1453, 252] on h5 "Adjust Time Range" at bounding box center [1424, 254] width 101 height 14
click at [1446, 217] on input "checkbox" at bounding box center [1435, 218] width 70 height 23
checkbox input "true"
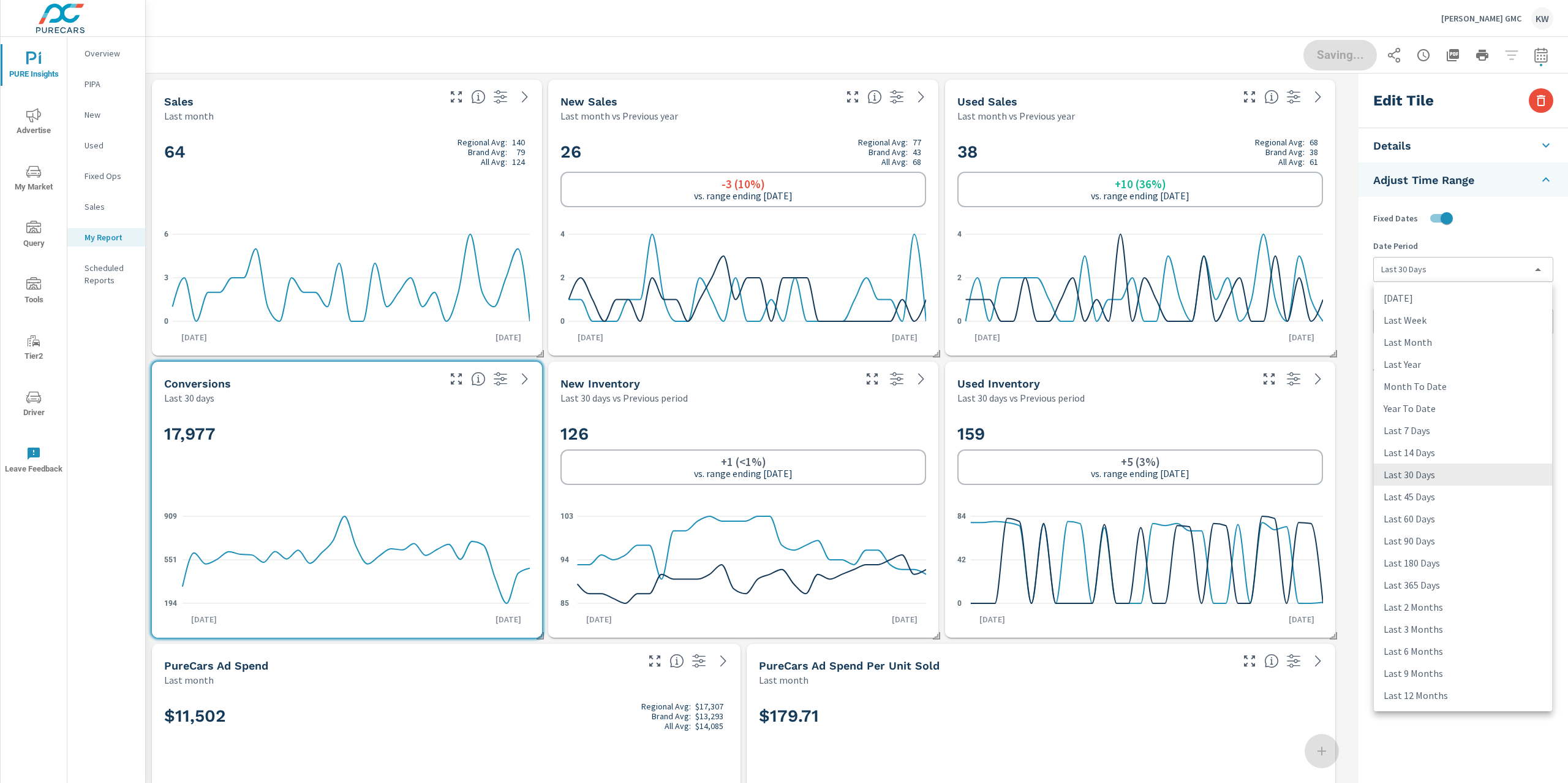
click at [1459, 270] on body "PURE Insights Advertise My Market Query Tools Tier2 Driver Leave Feedback Overv…" at bounding box center [784, 391] width 1568 height 783
click at [1455, 345] on li "Last Month" at bounding box center [1463, 341] width 178 height 22
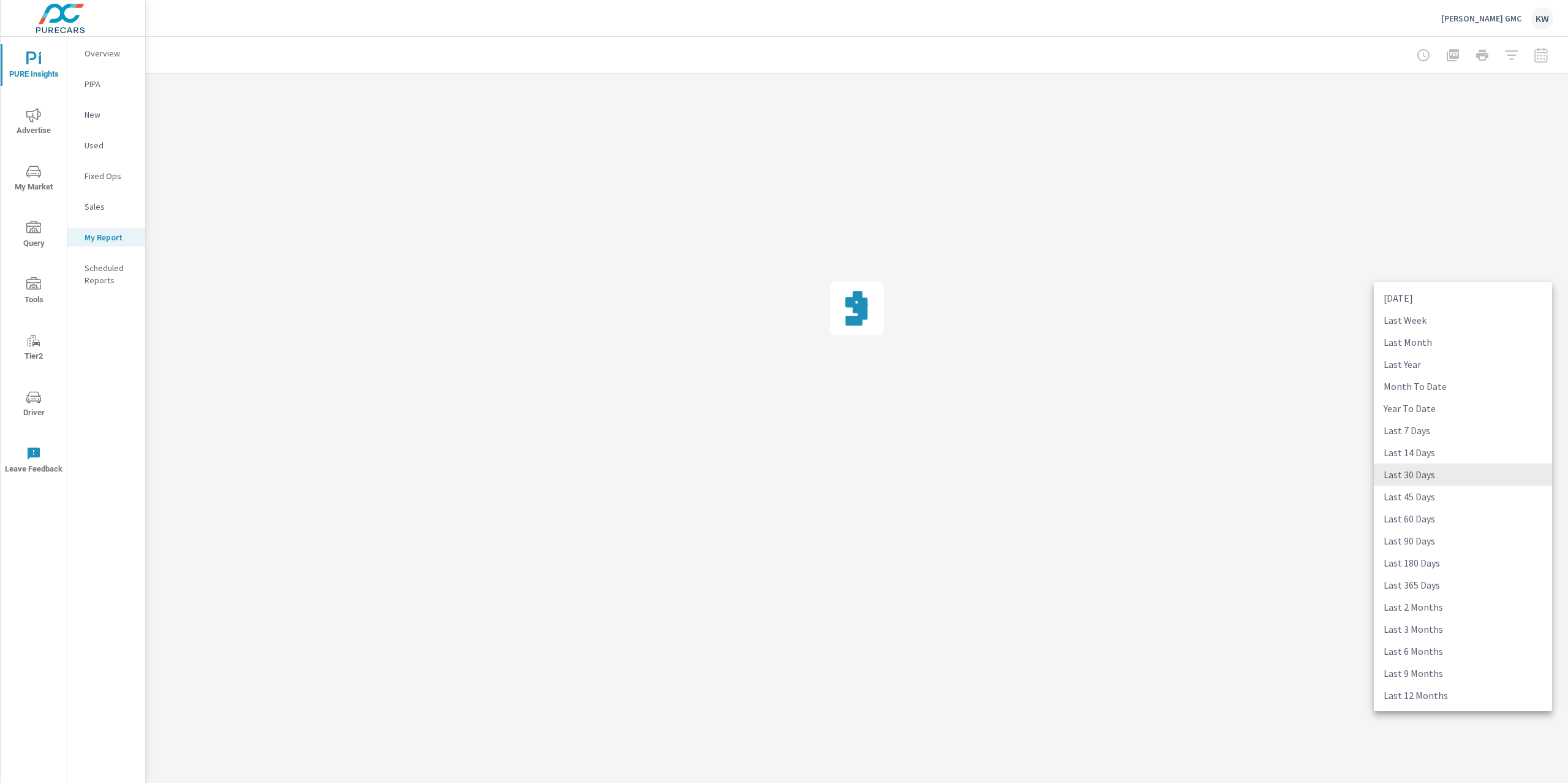
type input "lastMonth"
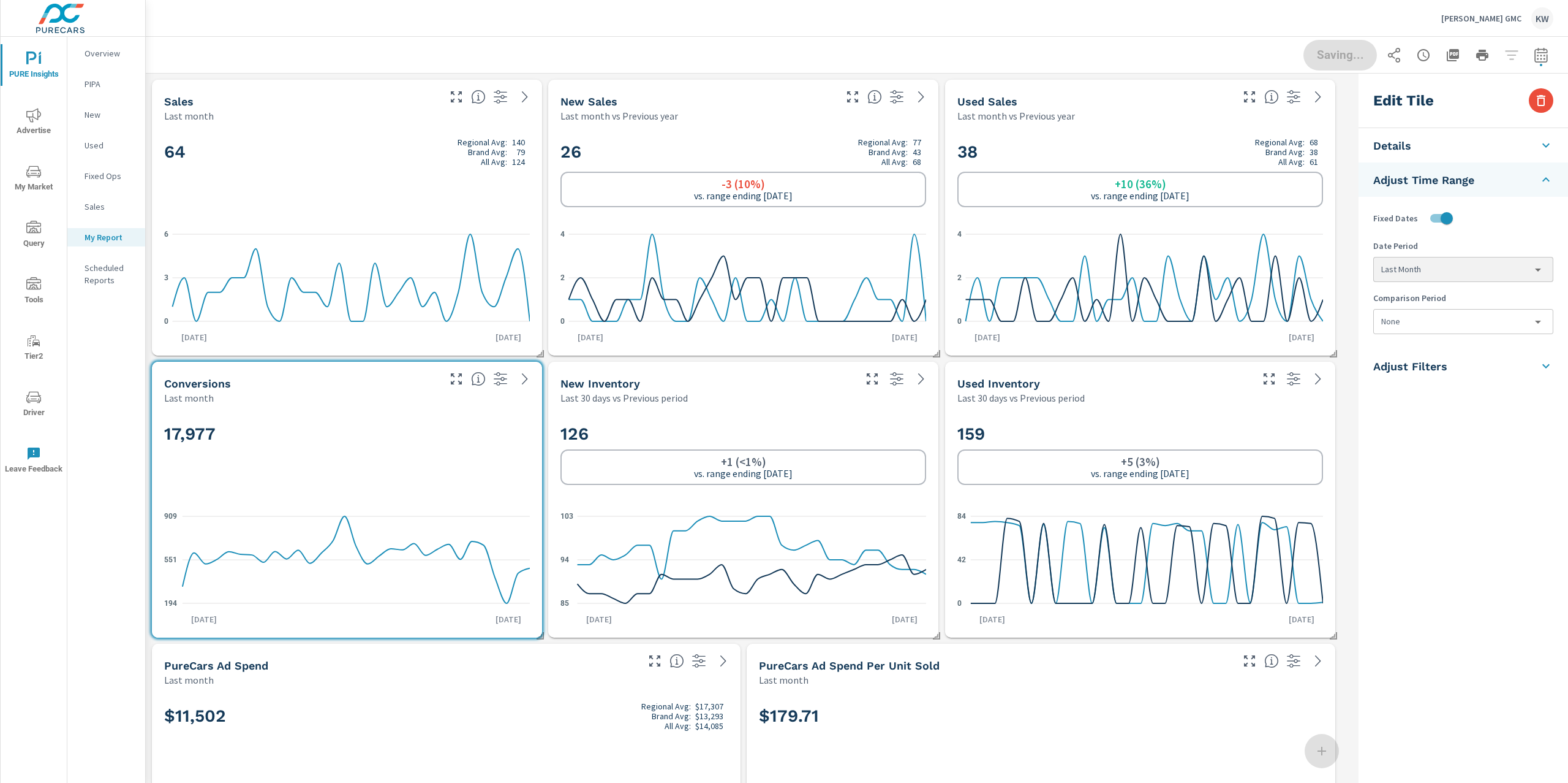
scroll to position [1, 0]
click at [1459, 332] on body "PURE Insights Advertise My Market Query Tools Tier2 Driver Leave Feedback Overv…" at bounding box center [784, 391] width 1568 height 783
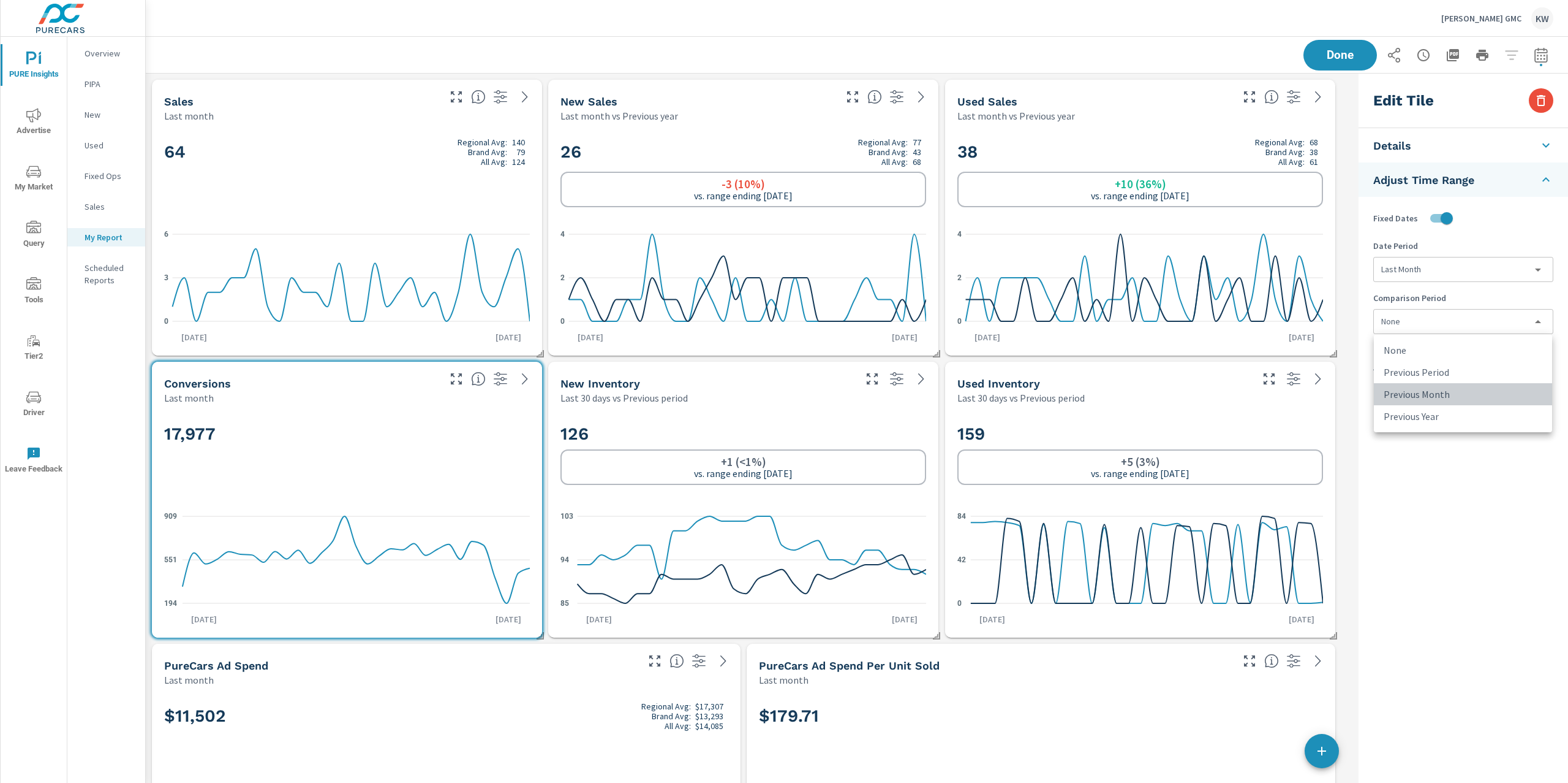
click at [1481, 389] on li "Previous Month" at bounding box center [1463, 394] width 178 height 22
type input "lastMonth"
drag, startPoint x: 849, startPoint y: 434, endPoint x: 872, endPoint y: 434, distance: 23.0
click at [849, 435] on h2 "126" at bounding box center [745, 434] width 366 height 21
type input "last30Days"
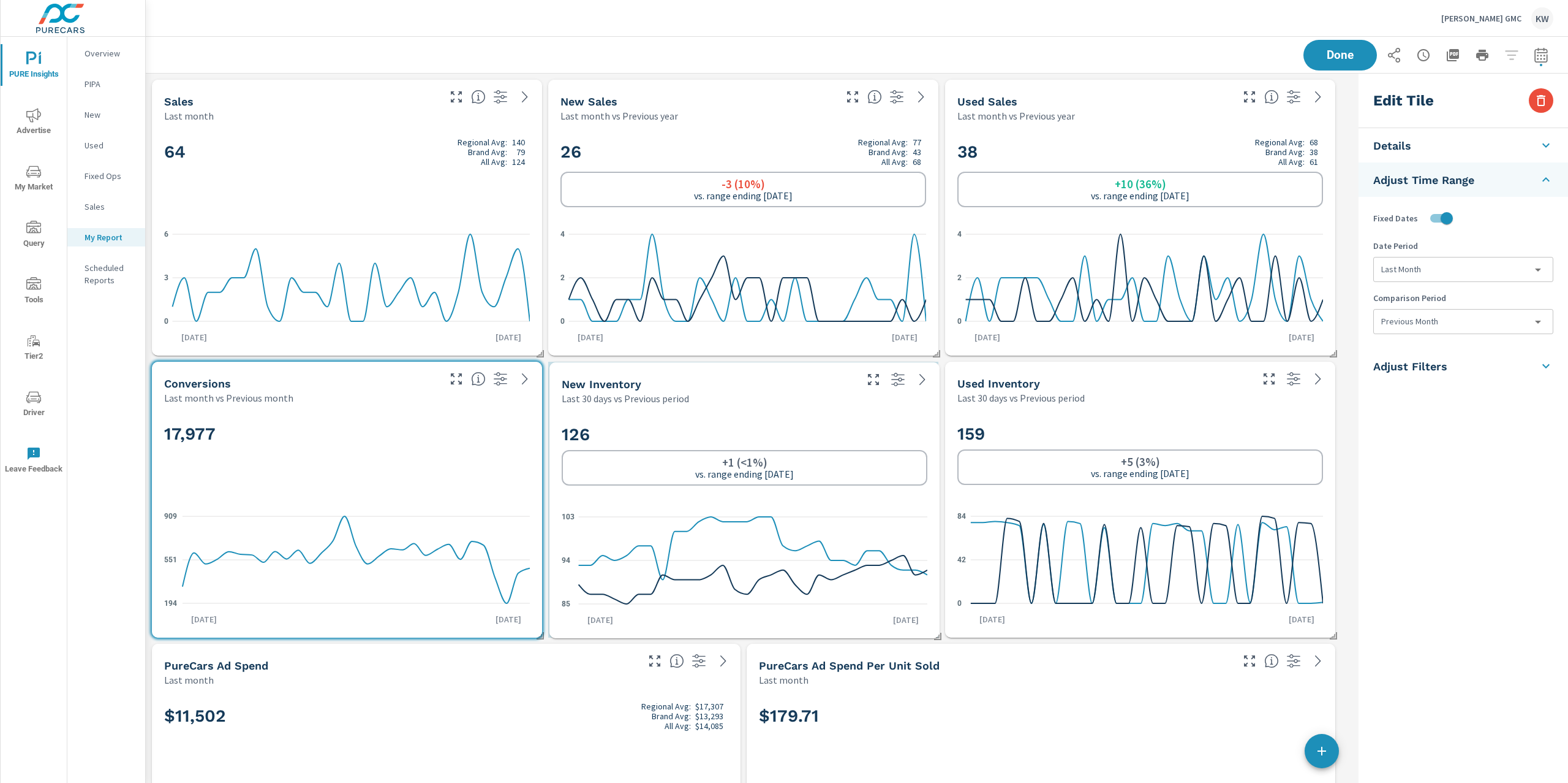
type input "currentPeriodStart"
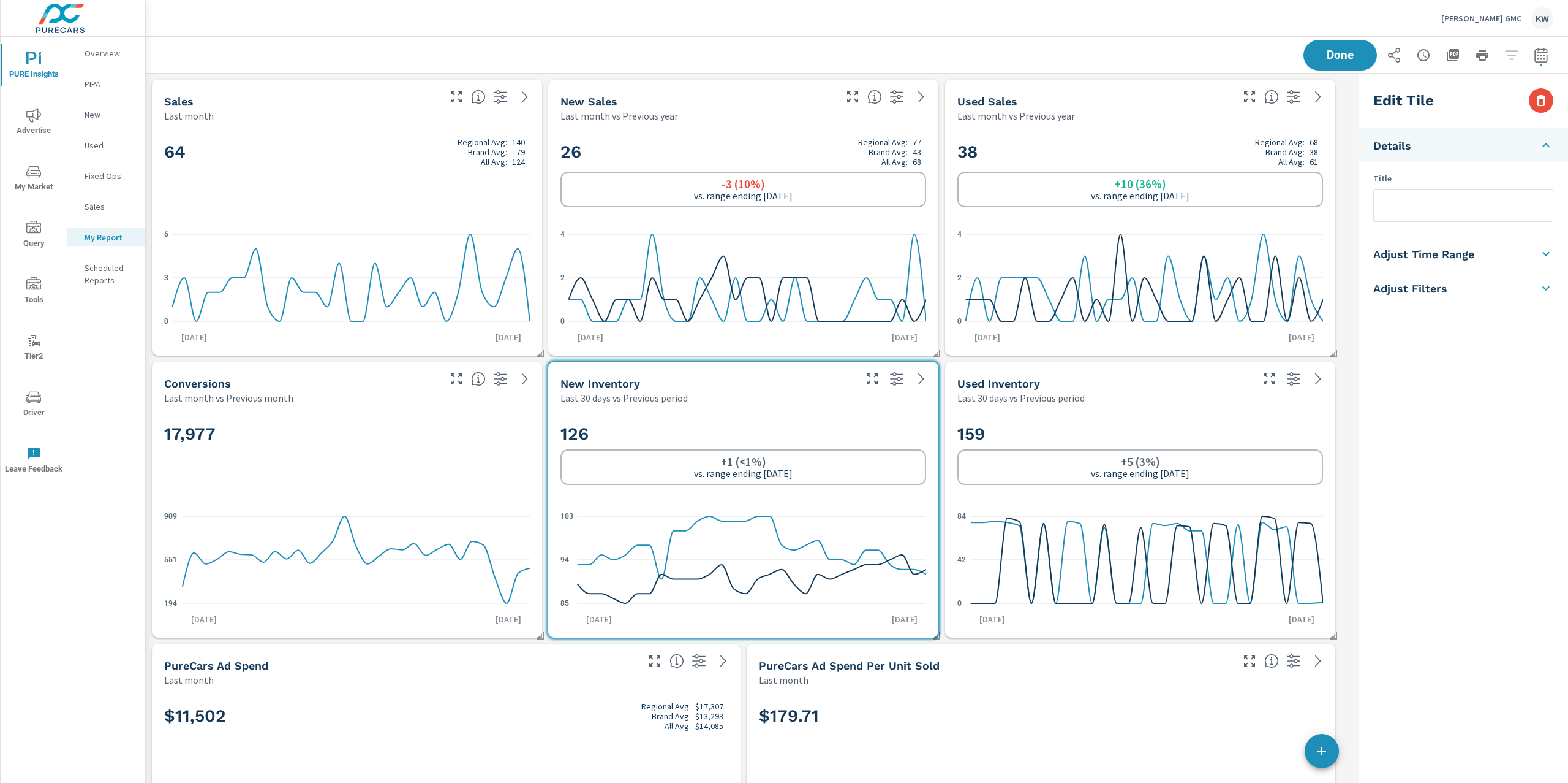
click at [1477, 253] on li "Adjust Time Range" at bounding box center [1464, 253] width 210 height 34
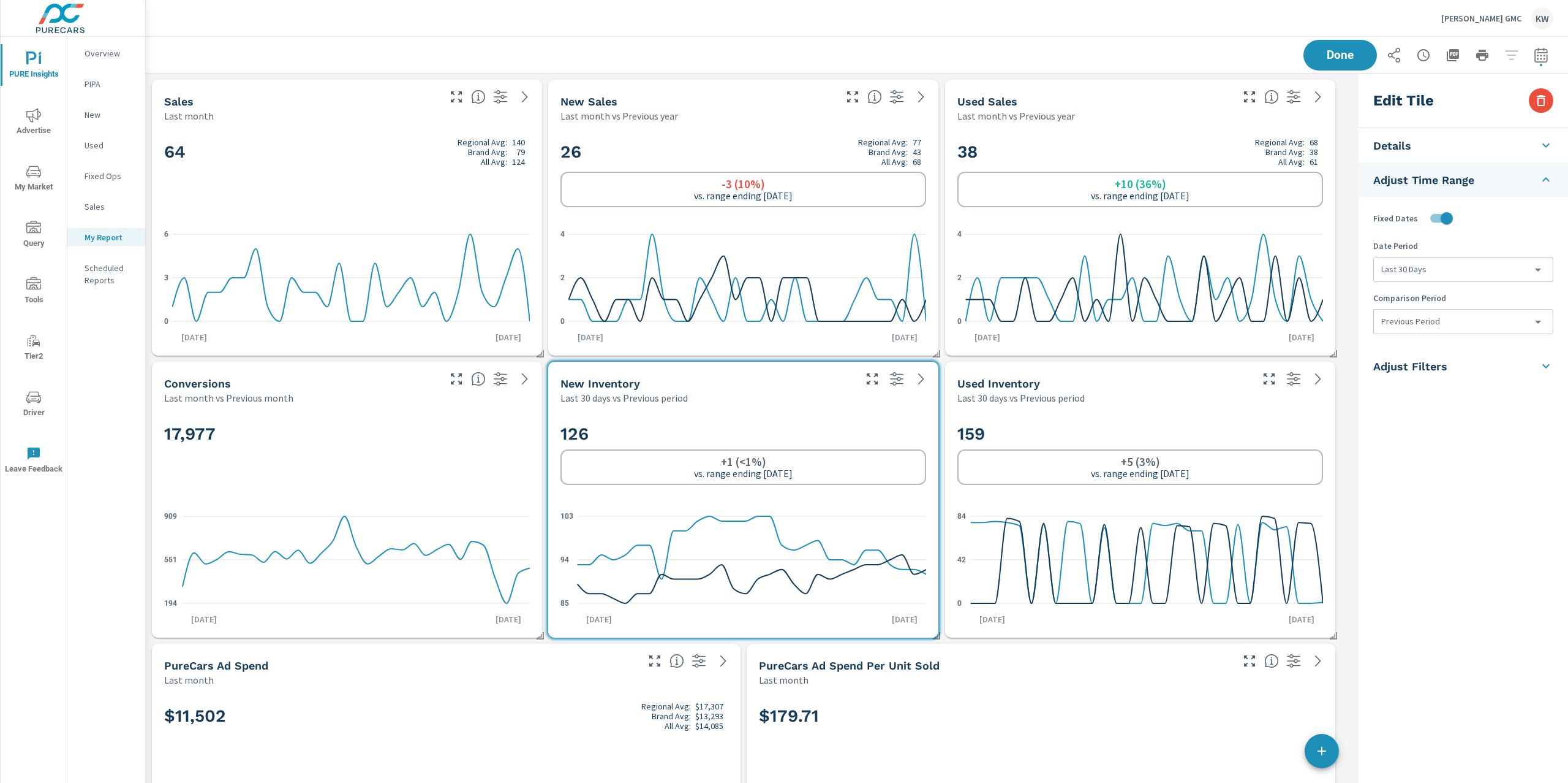
click at [1452, 269] on body "PURE Insights Advertise My Market Query Tools Tier2 Driver Leave Feedback Overv…" at bounding box center [784, 391] width 1568 height 783
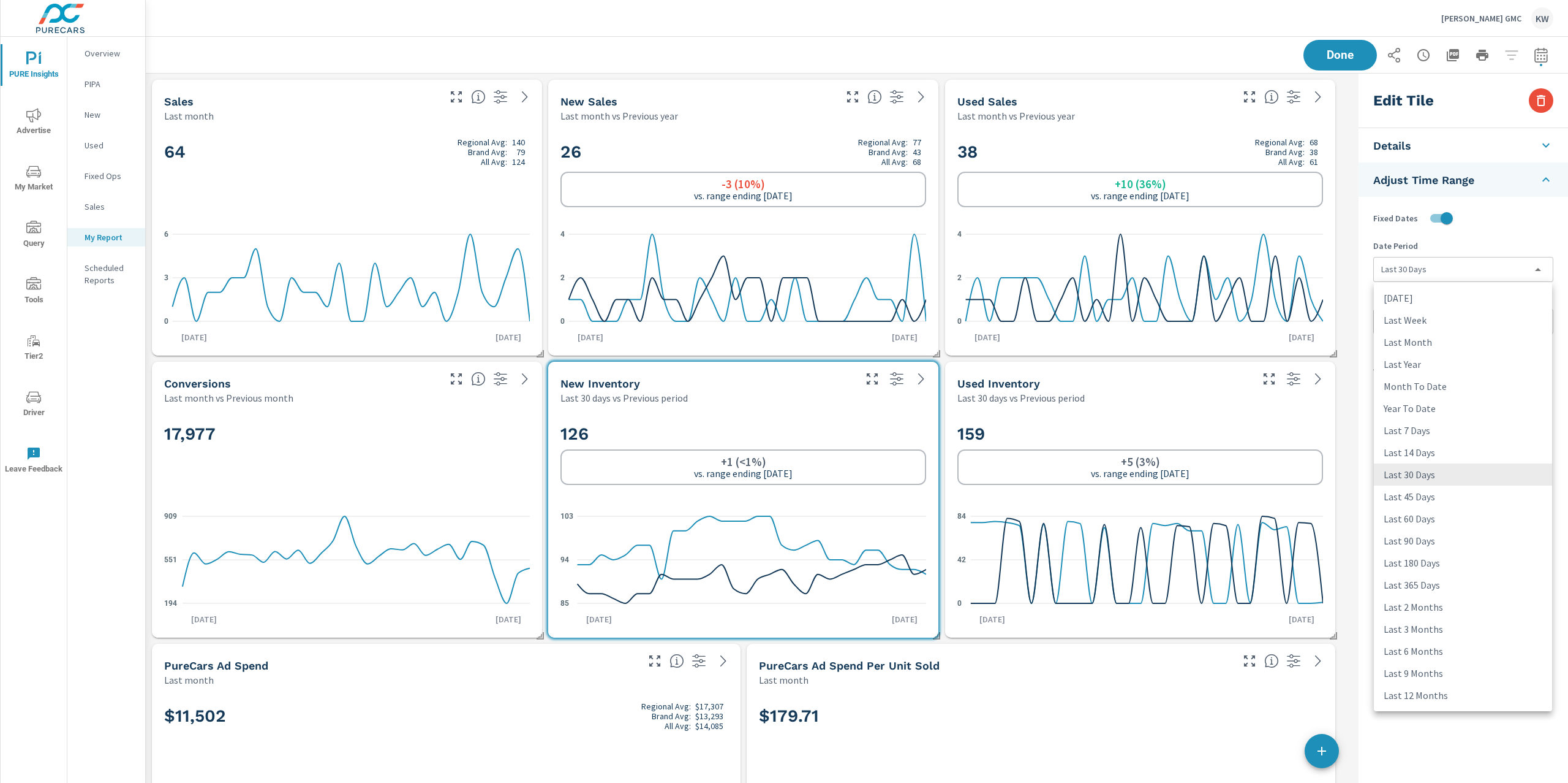
click at [1426, 501] on li "Last 45 Days" at bounding box center [1463, 496] width 178 height 22
type input "last45Days"
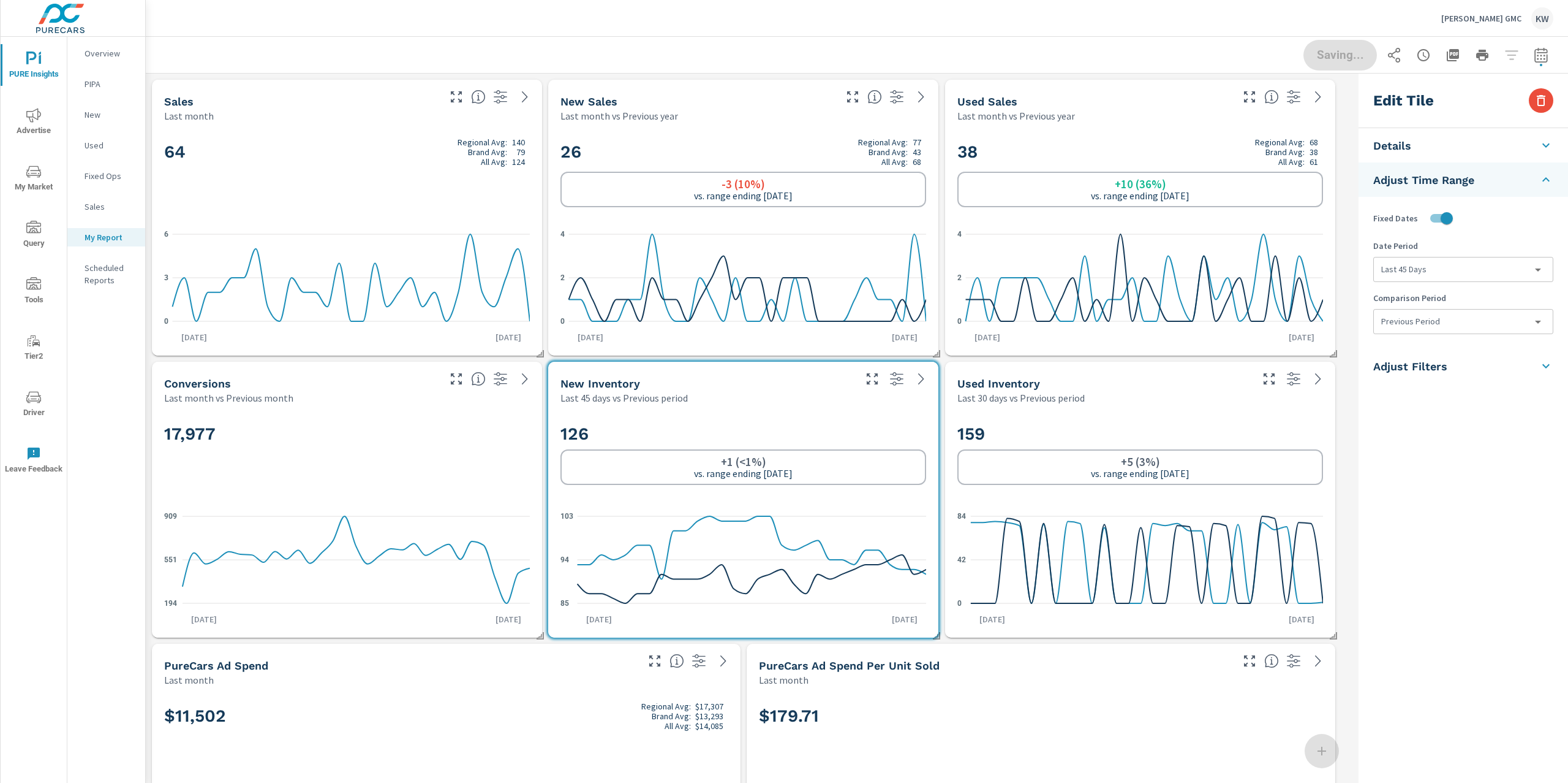
click at [1485, 312] on body "PURE Insights Advertise My Market Query Tools Tier2 Driver Leave Feedback Overv…" at bounding box center [784, 391] width 1568 height 783
click at [1428, 354] on li "None" at bounding box center [1463, 349] width 178 height 22
drag, startPoint x: 1227, startPoint y: 390, endPoint x: 1253, endPoint y: 392, distance: 26.1
click at [1228, 392] on div "Last 30 days vs Previous period" at bounding box center [1103, 397] width 293 height 15
type input "last30Days"
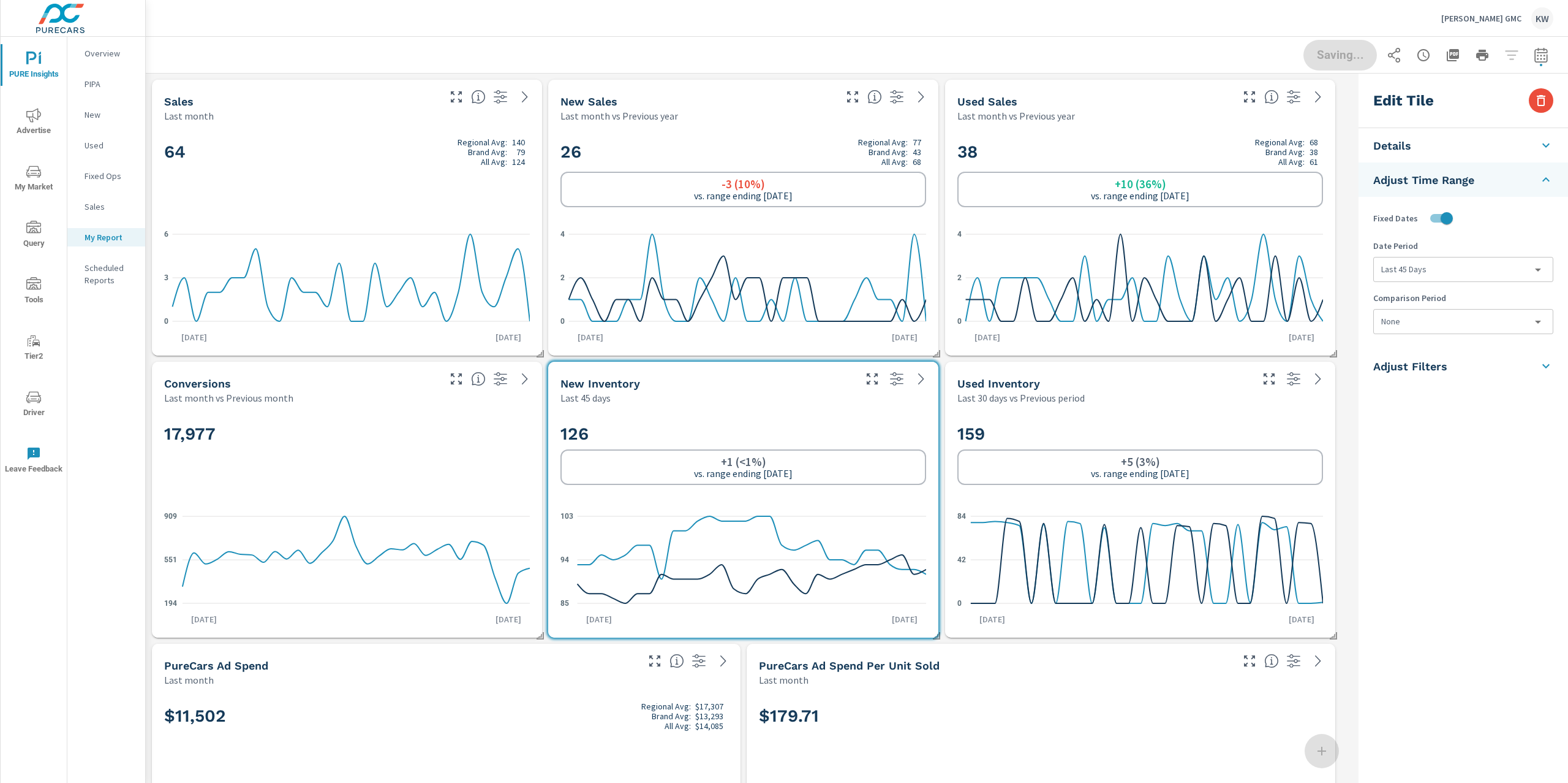
type input "currentPeriodStart"
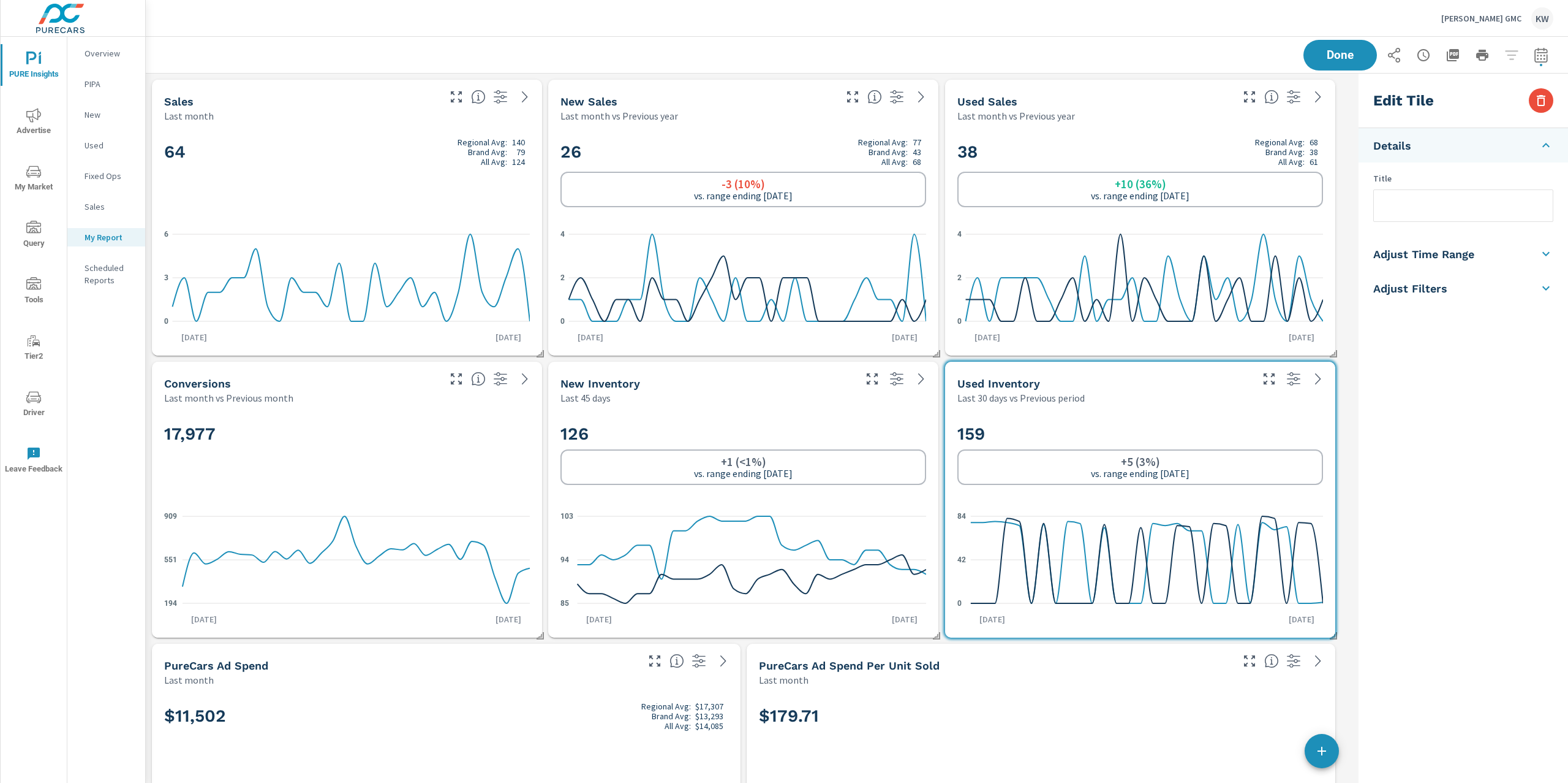
click at [1453, 260] on h5 "Adjust Time Range" at bounding box center [1424, 254] width 101 height 14
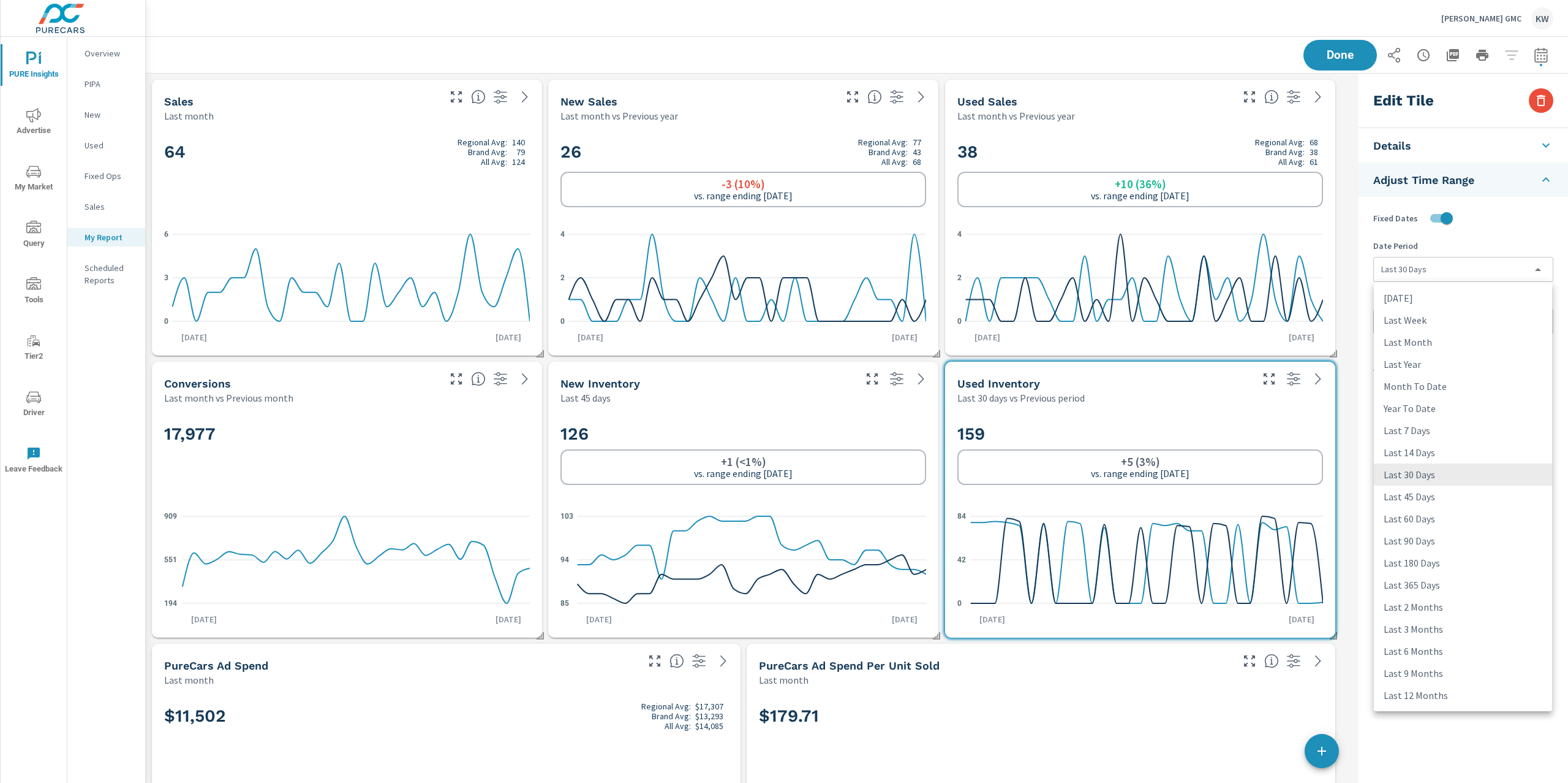
click at [1436, 280] on body "PURE Insights Advertise My Market Query Tools Tier2 Driver Leave Feedback Overv…" at bounding box center [784, 391] width 1568 height 783
click at [1420, 498] on li "Last 45 Days" at bounding box center [1463, 496] width 178 height 22
type input "last45Days"
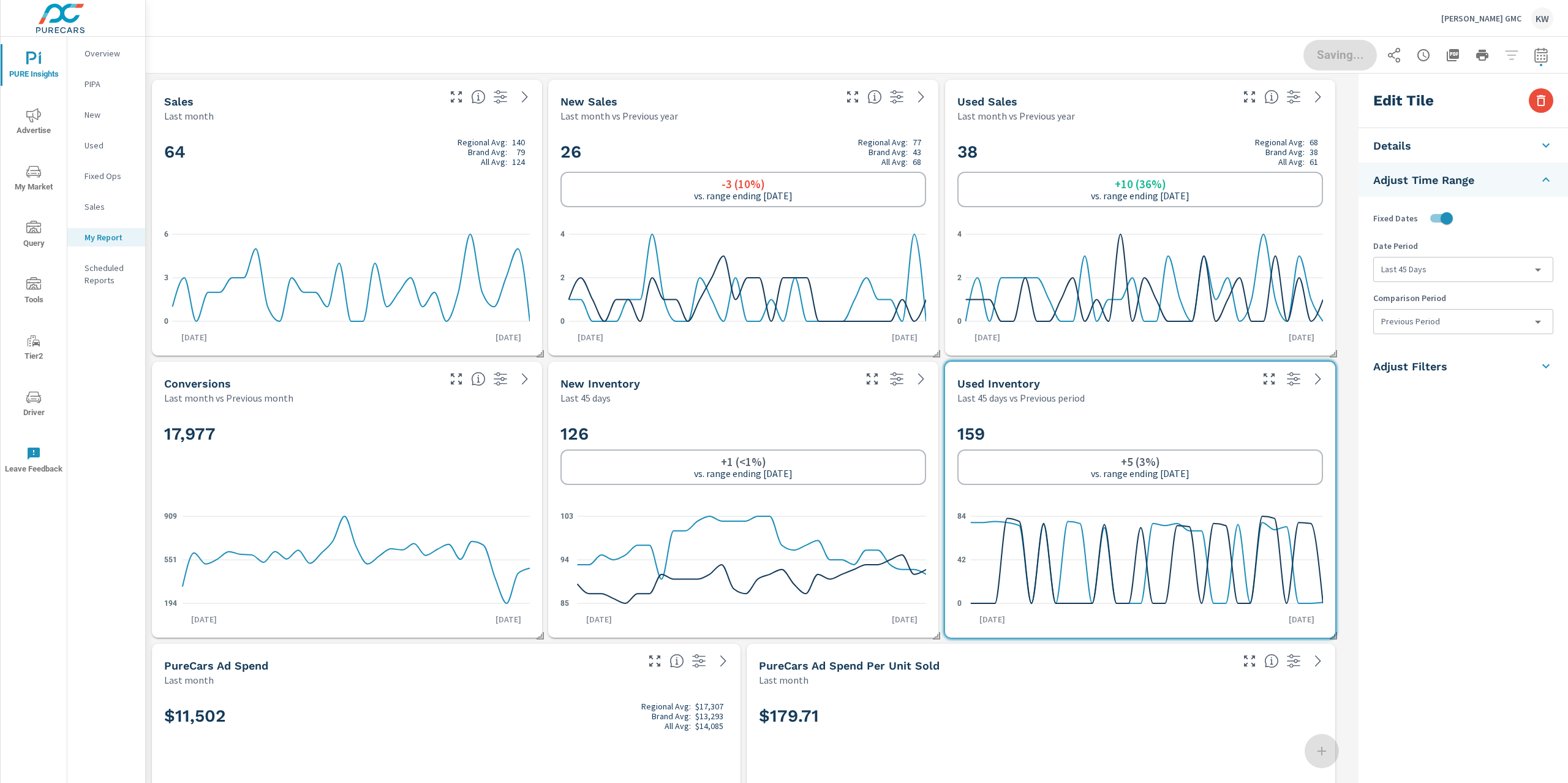
click at [1427, 322] on body "PURE Insights Advertise My Market Query Tools Tier2 Driver Leave Feedback Overv…" at bounding box center [784, 391] width 1568 height 783
click at [1422, 354] on li "None" at bounding box center [1463, 349] width 178 height 22
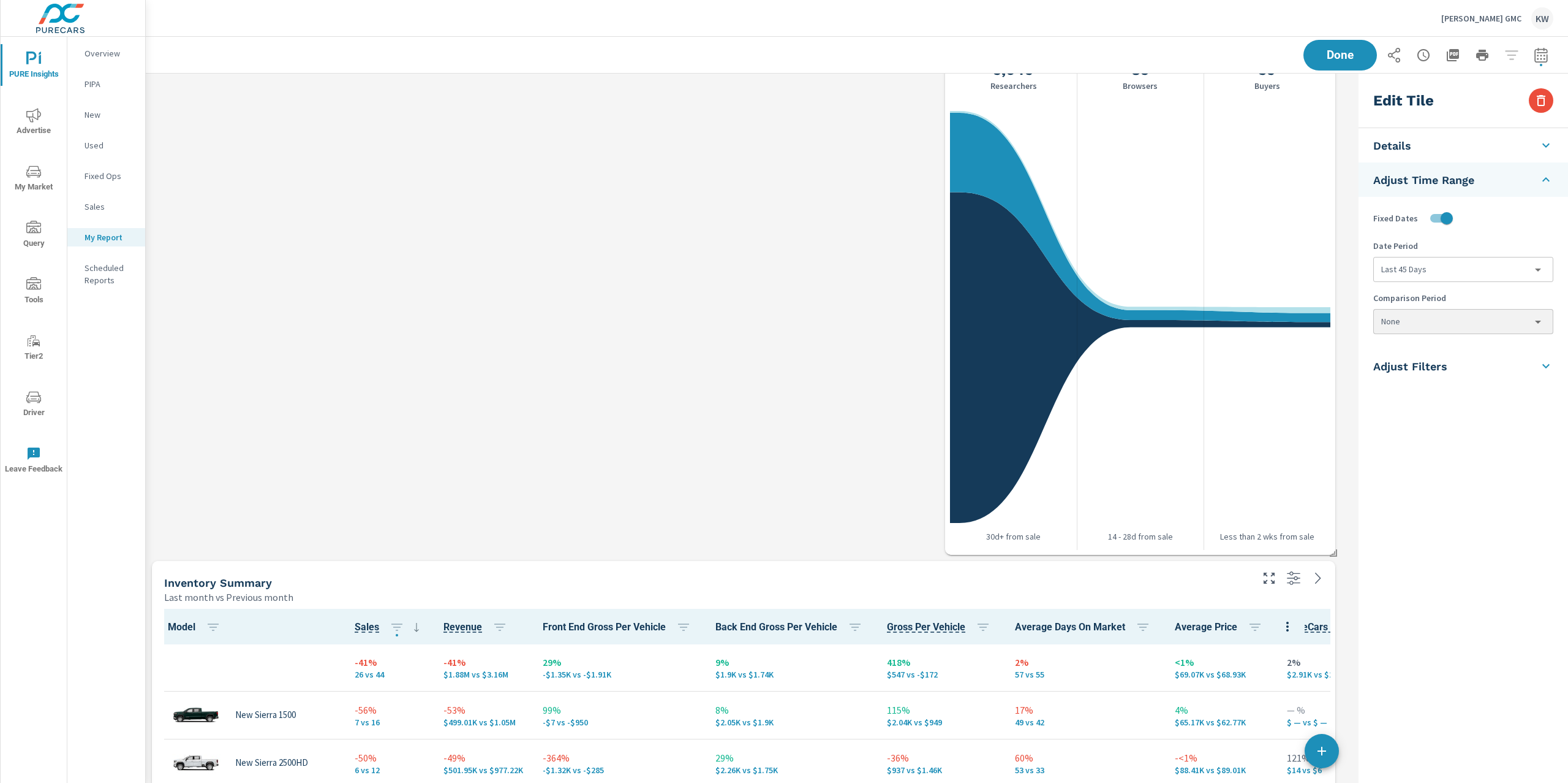
scroll to position [1567, 0]
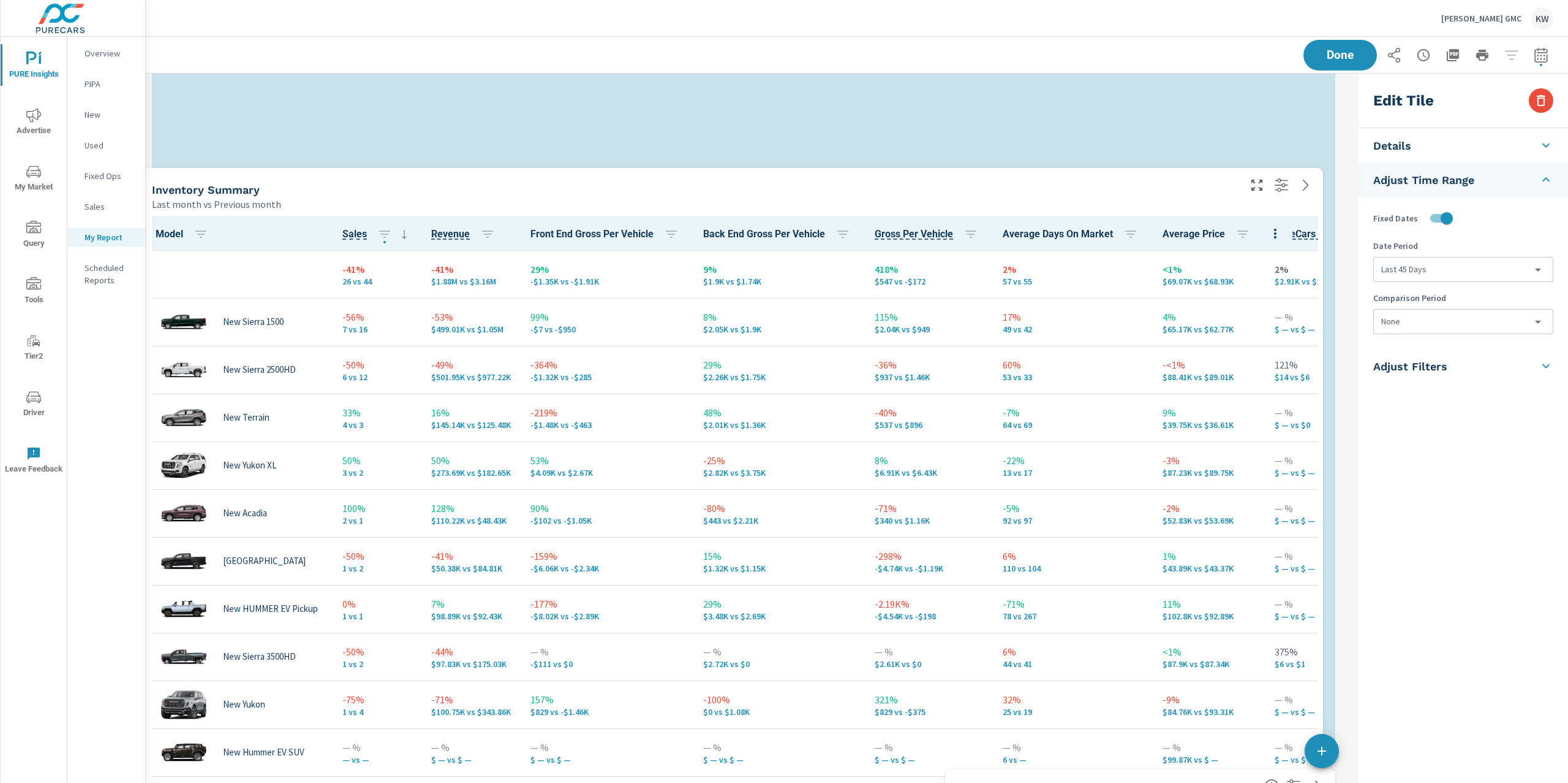
drag, startPoint x: 808, startPoint y: 653, endPoint x: 796, endPoint y: 194, distance: 459.2
click at [796, 194] on div "Inventory Summary" at bounding box center [694, 190] width 1086 height 14
type input "lastMonth"
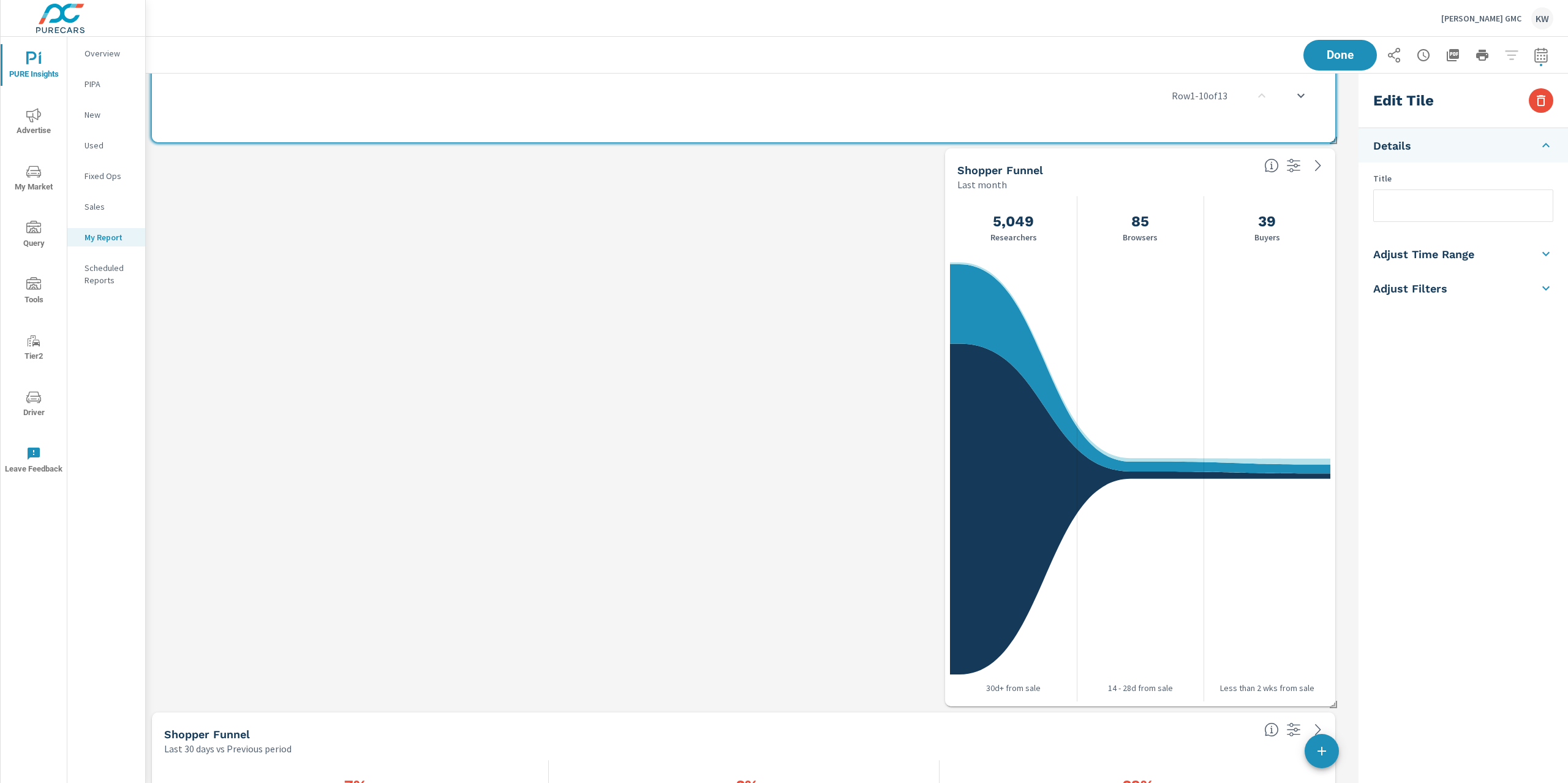
scroll to position [2215, 0]
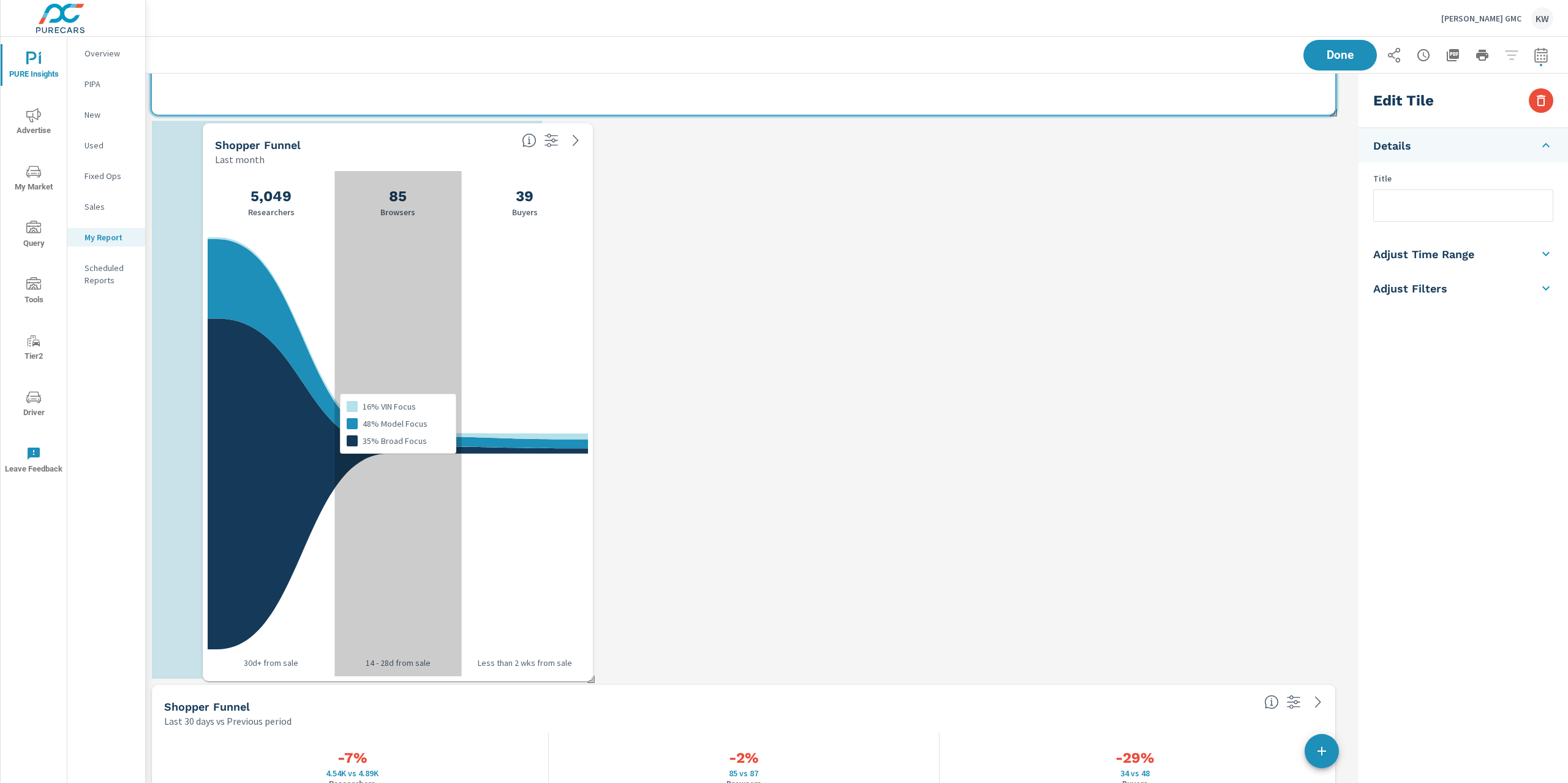
drag, startPoint x: 1079, startPoint y: 387, endPoint x: 337, endPoint y: 390, distance: 742.0
click at [337, 390] on div "16% VIN Focus 48% Model Focus 35% Broad Focus" at bounding box center [398, 423] width 126 height 505
checkbox input "false"
type input "last30Days"
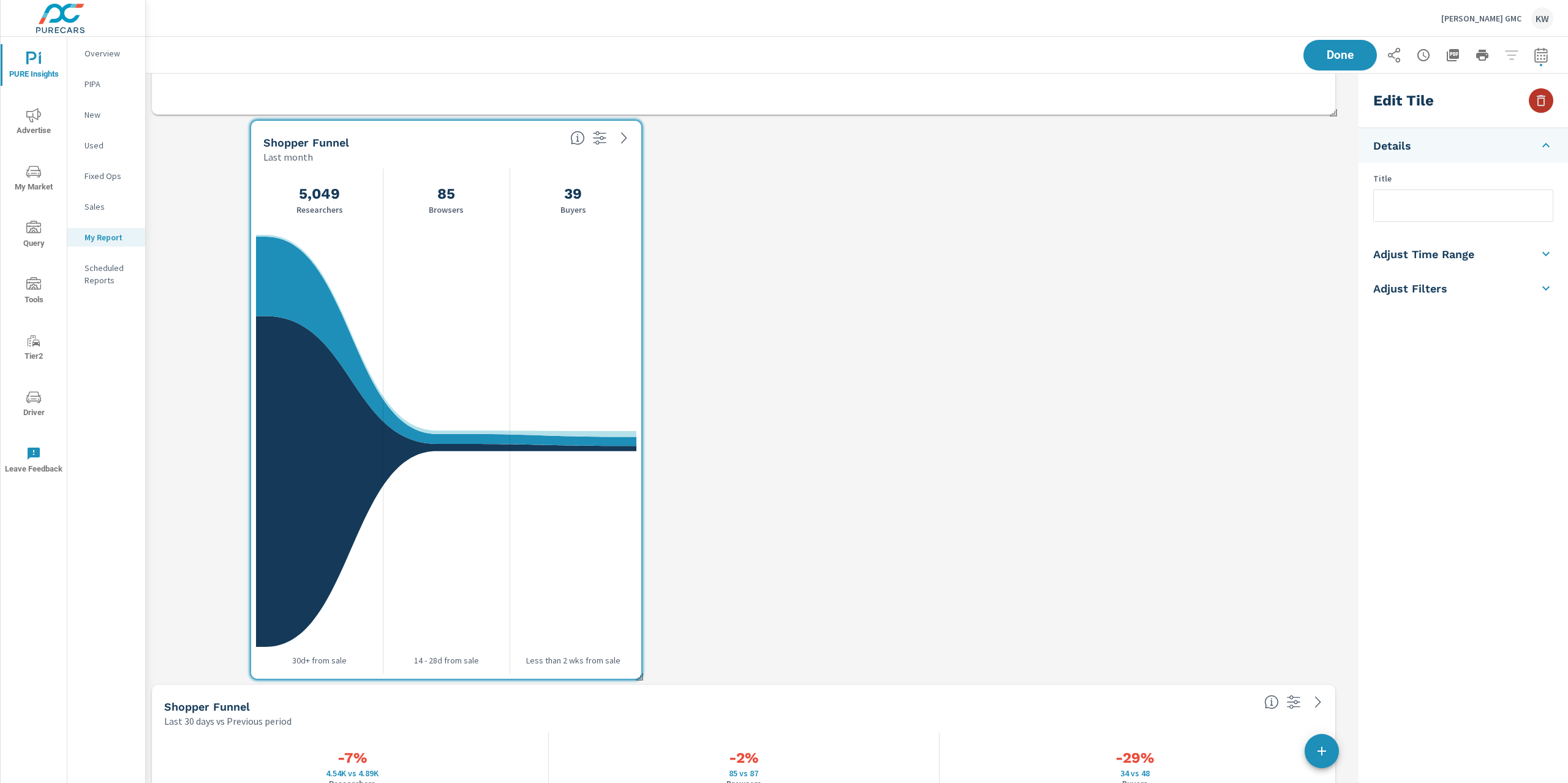
click at [1550, 105] on button "button" at bounding box center [1541, 100] width 24 height 24
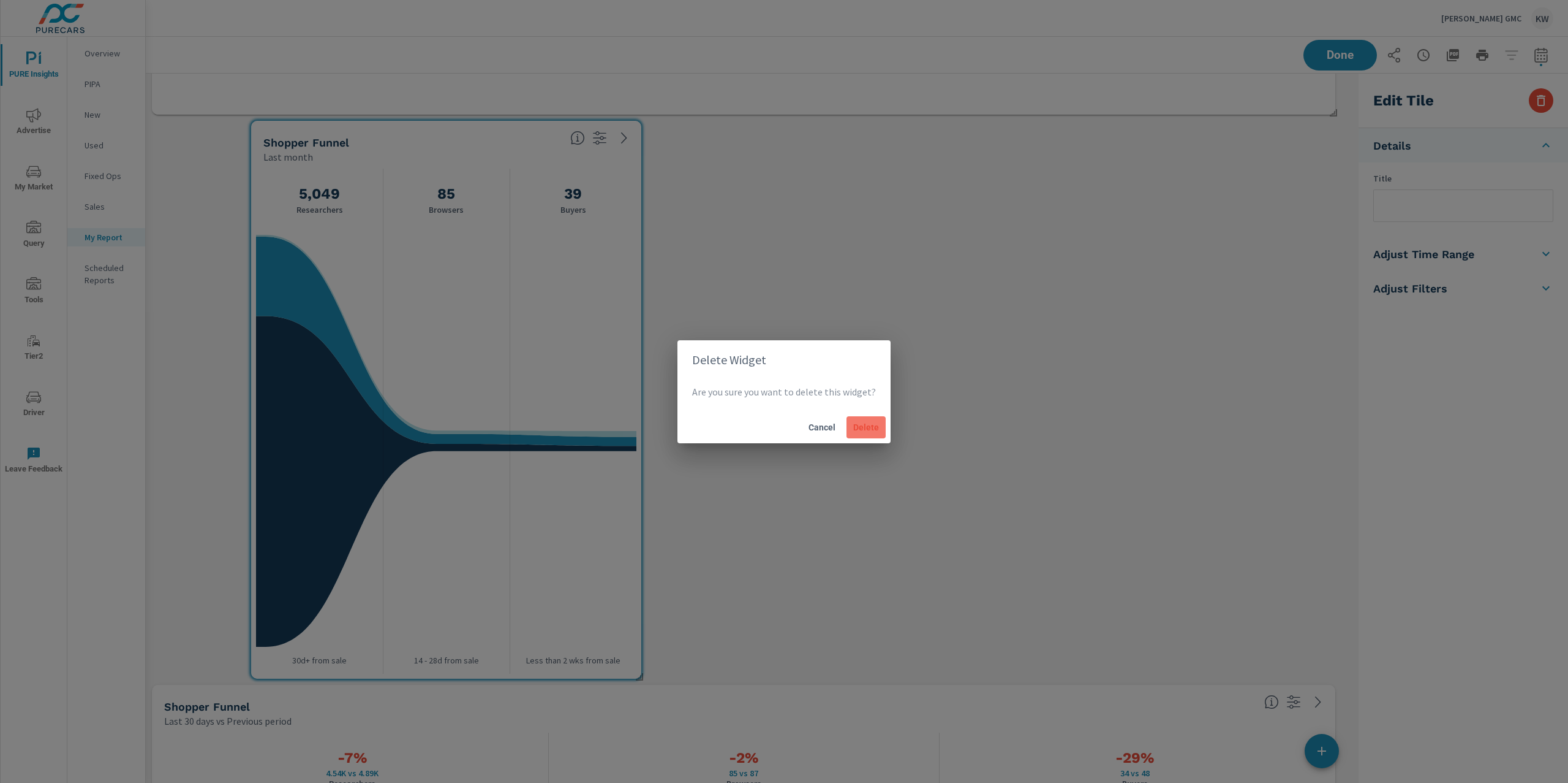
click at [859, 429] on span "Delete" at bounding box center [866, 427] width 29 height 11
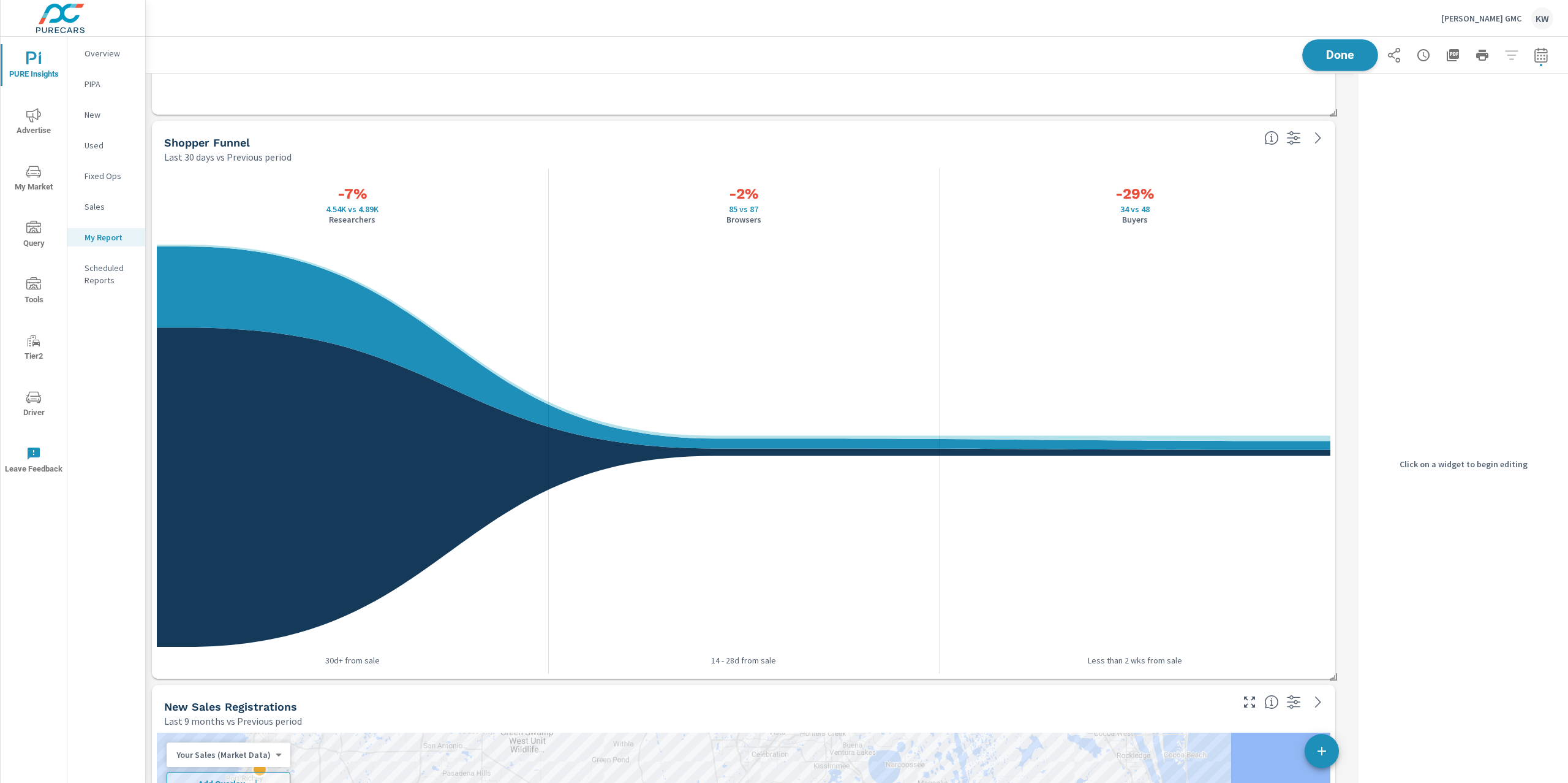
scroll to position [5530, 1221]
click at [1347, 56] on span "Done" at bounding box center [1341, 54] width 51 height 12
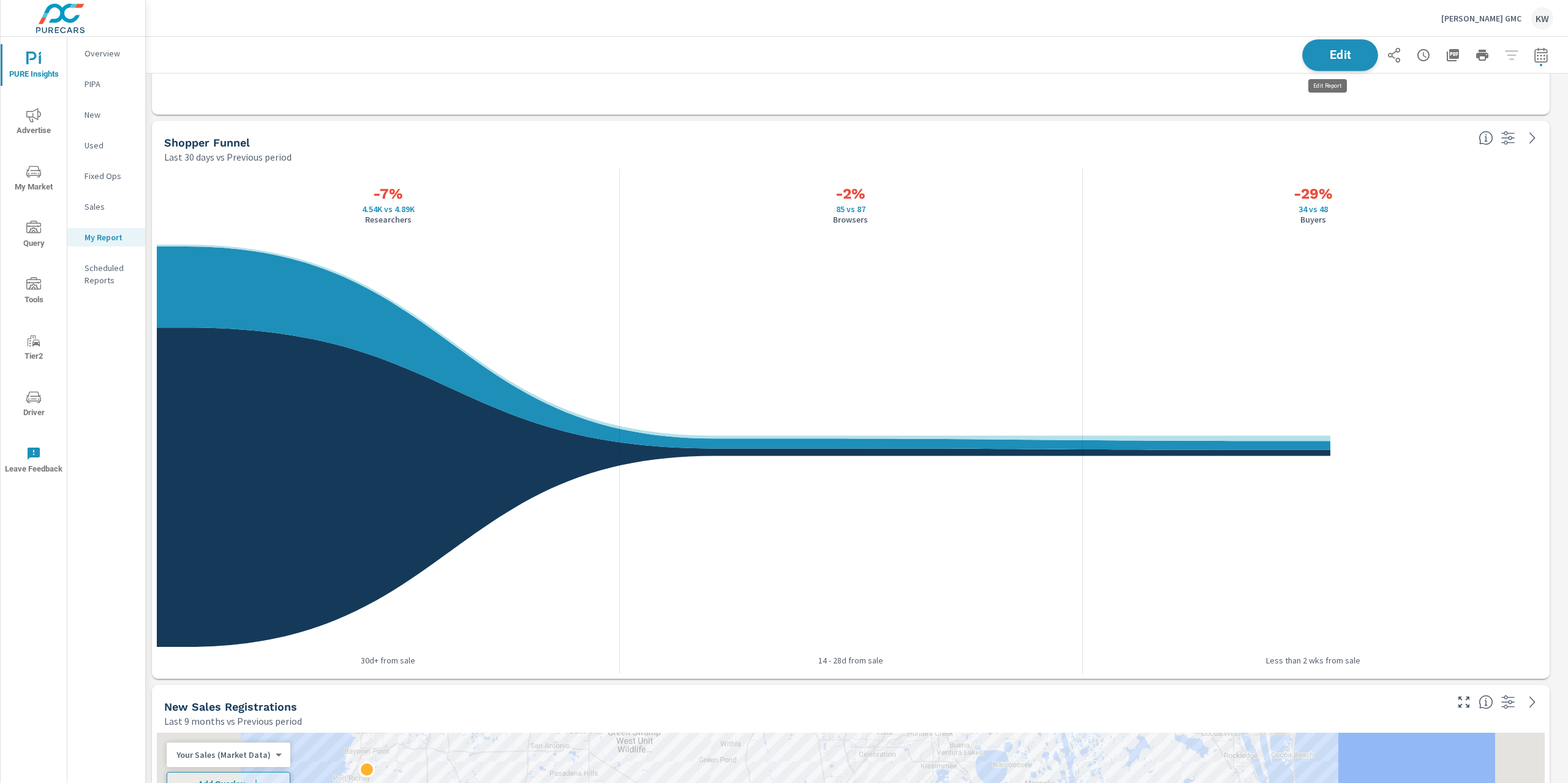
scroll to position [6, 6]
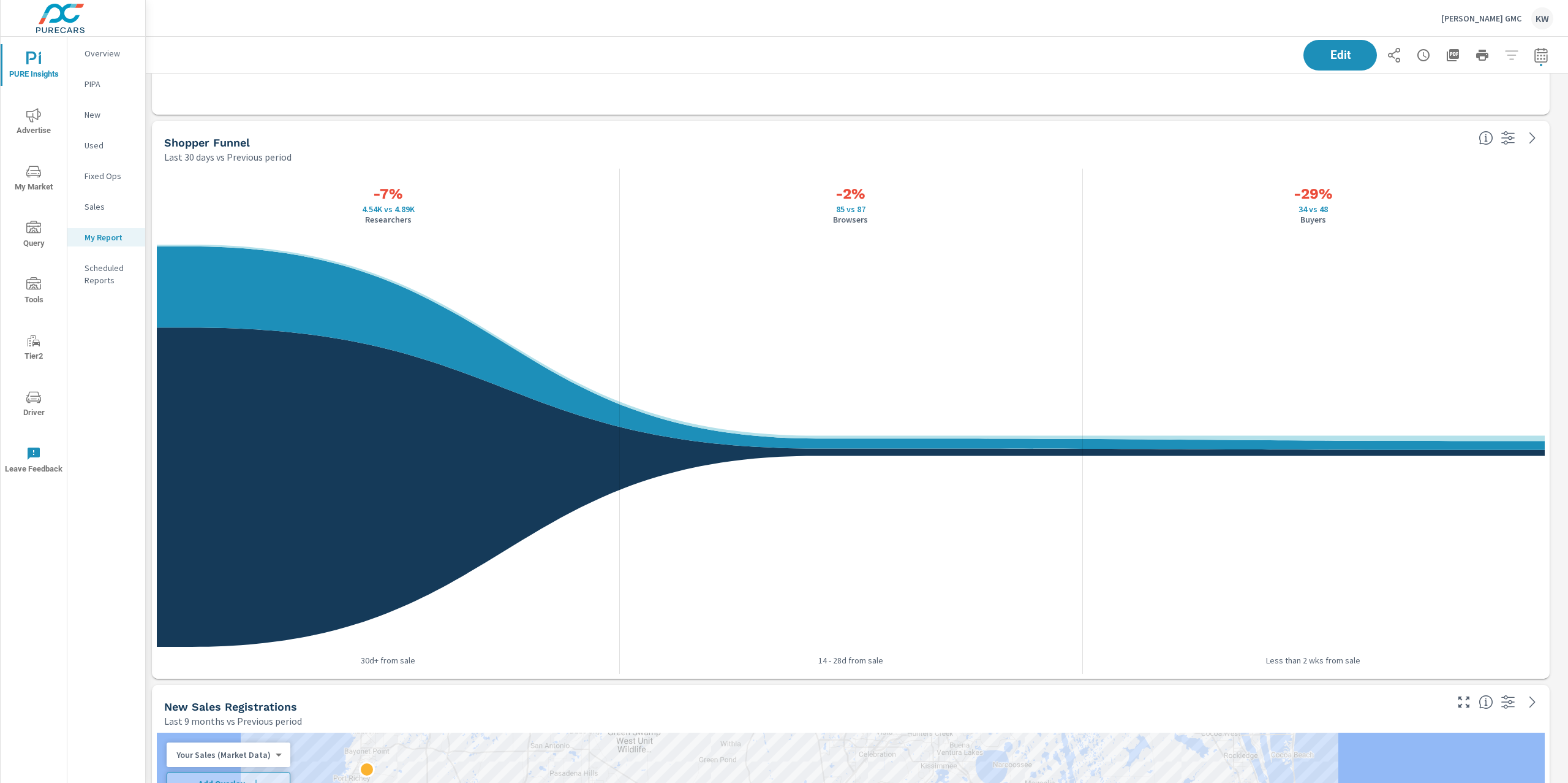
scroll to position [5530, 1436]
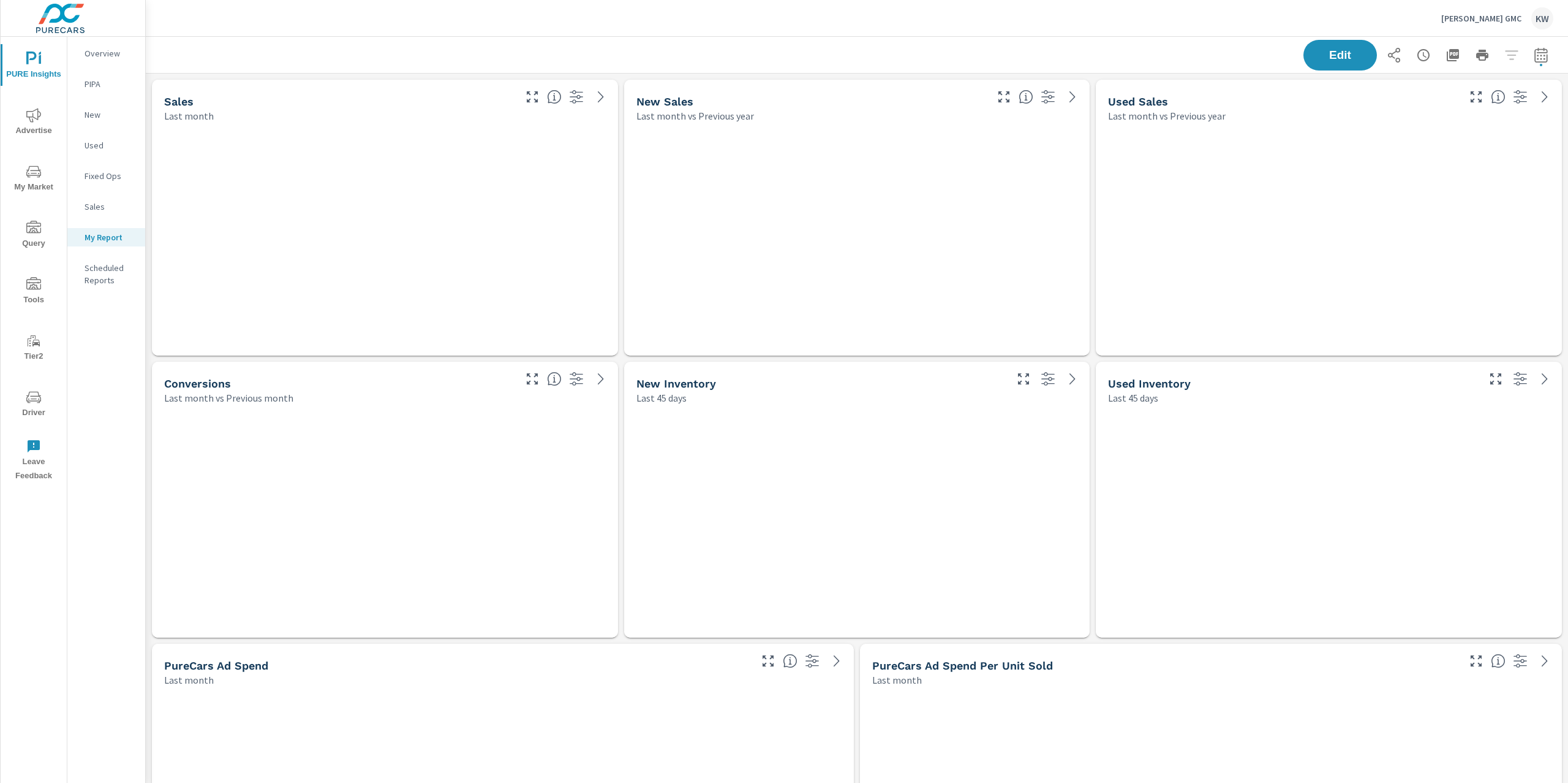
scroll to position [5530, 1436]
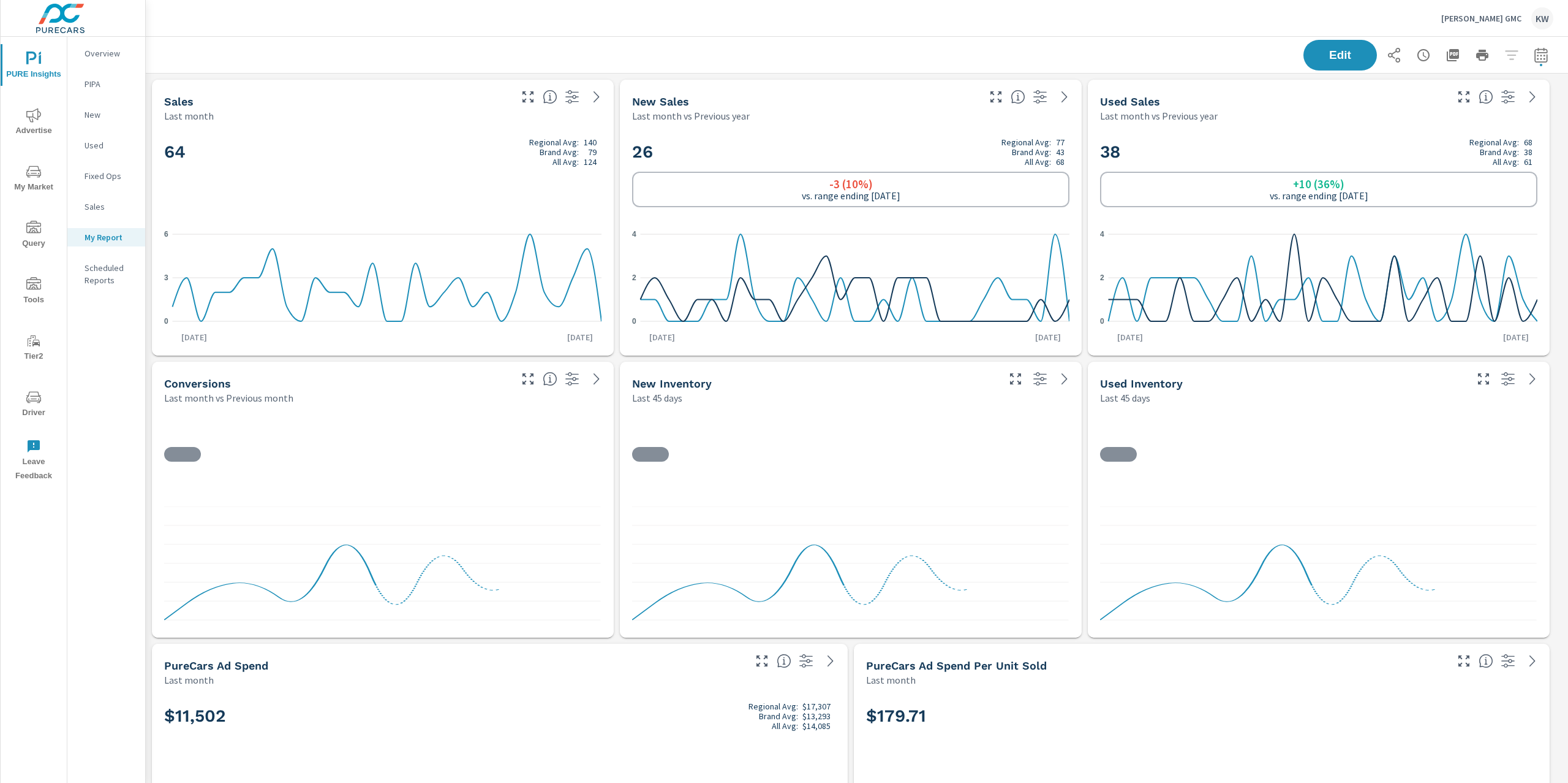
scroll to position [5530, 1436]
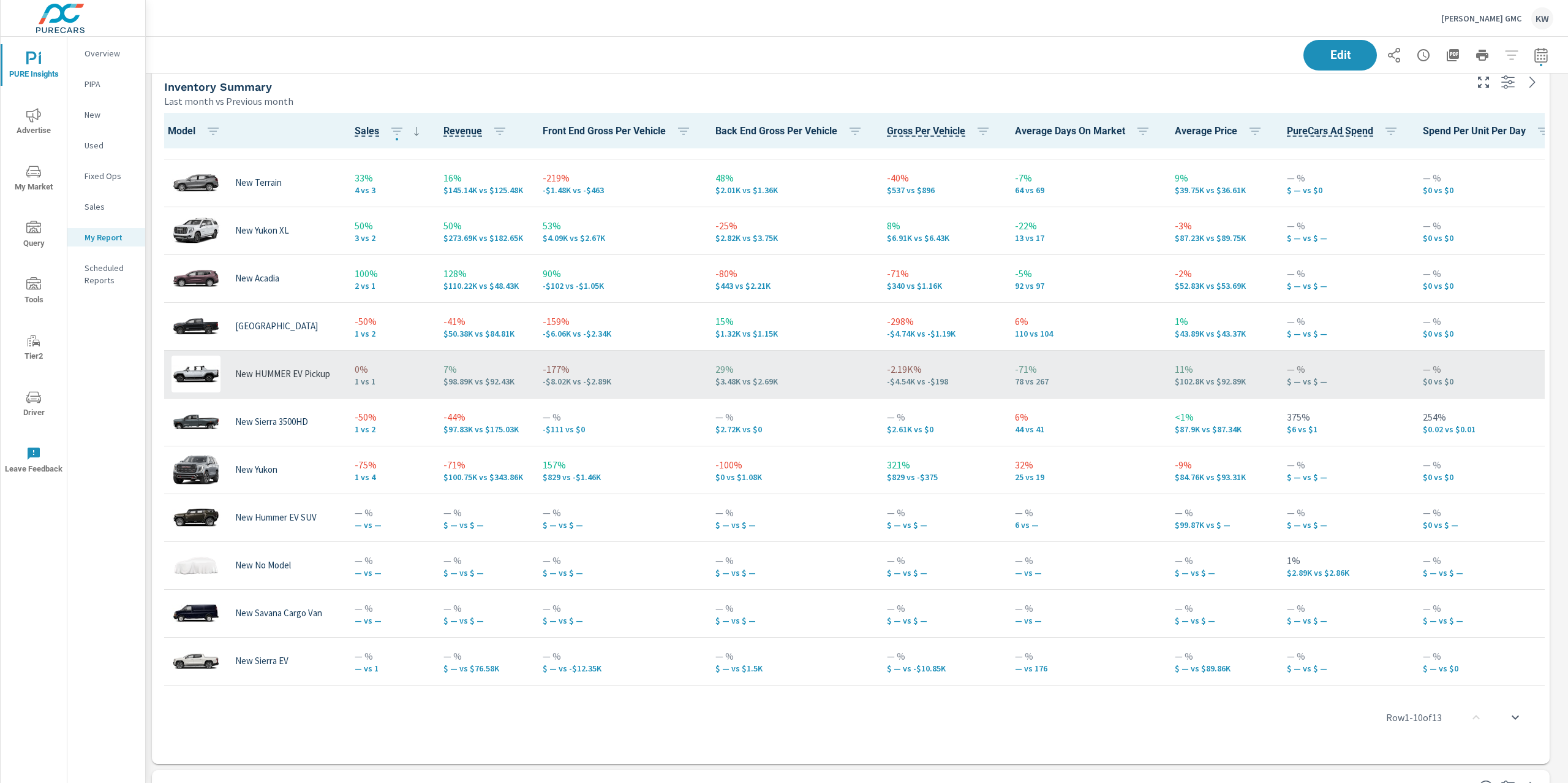
scroll to position [146, 0]
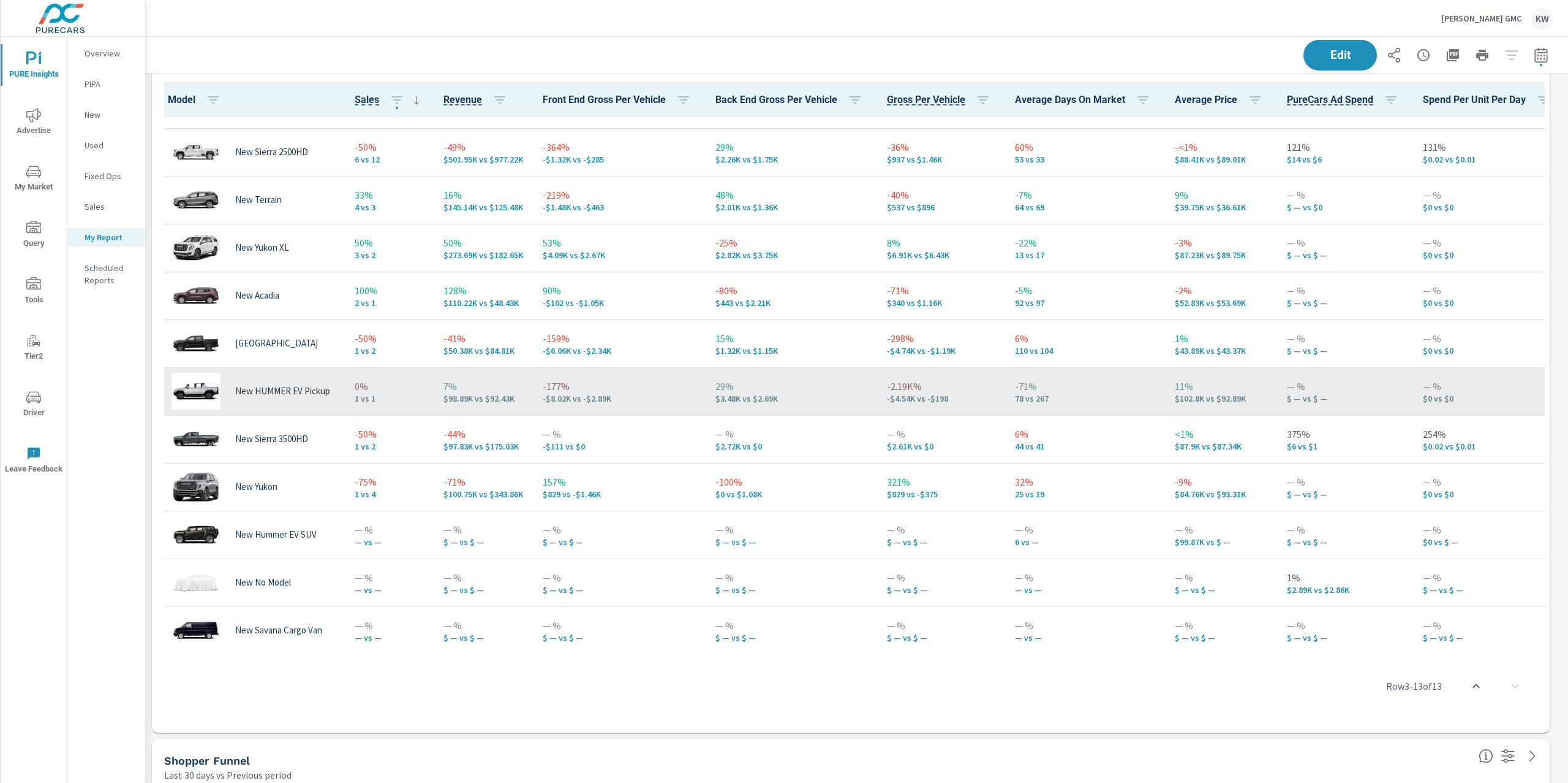
scroll to position [75, 0]
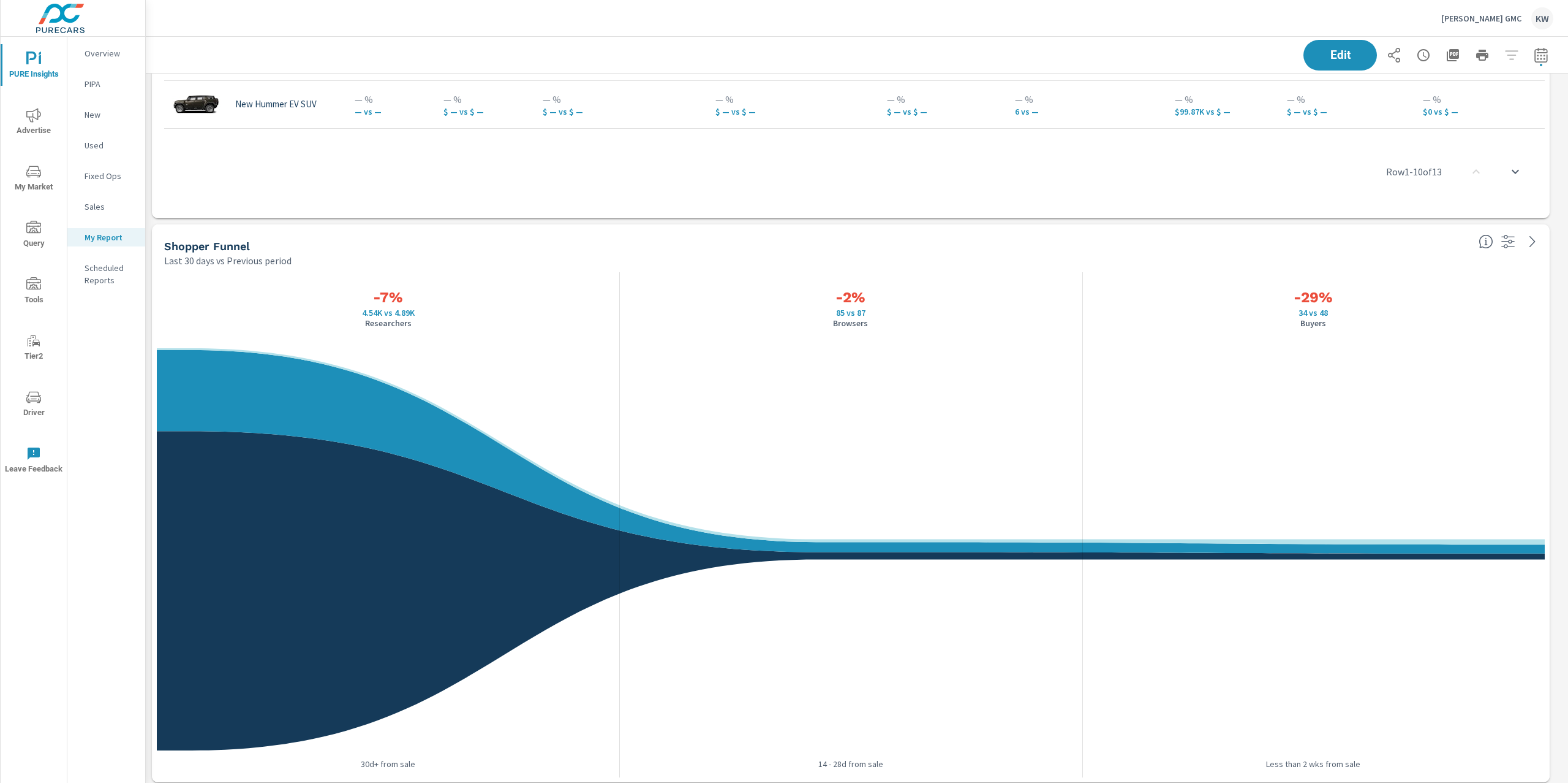
scroll to position [2266, 0]
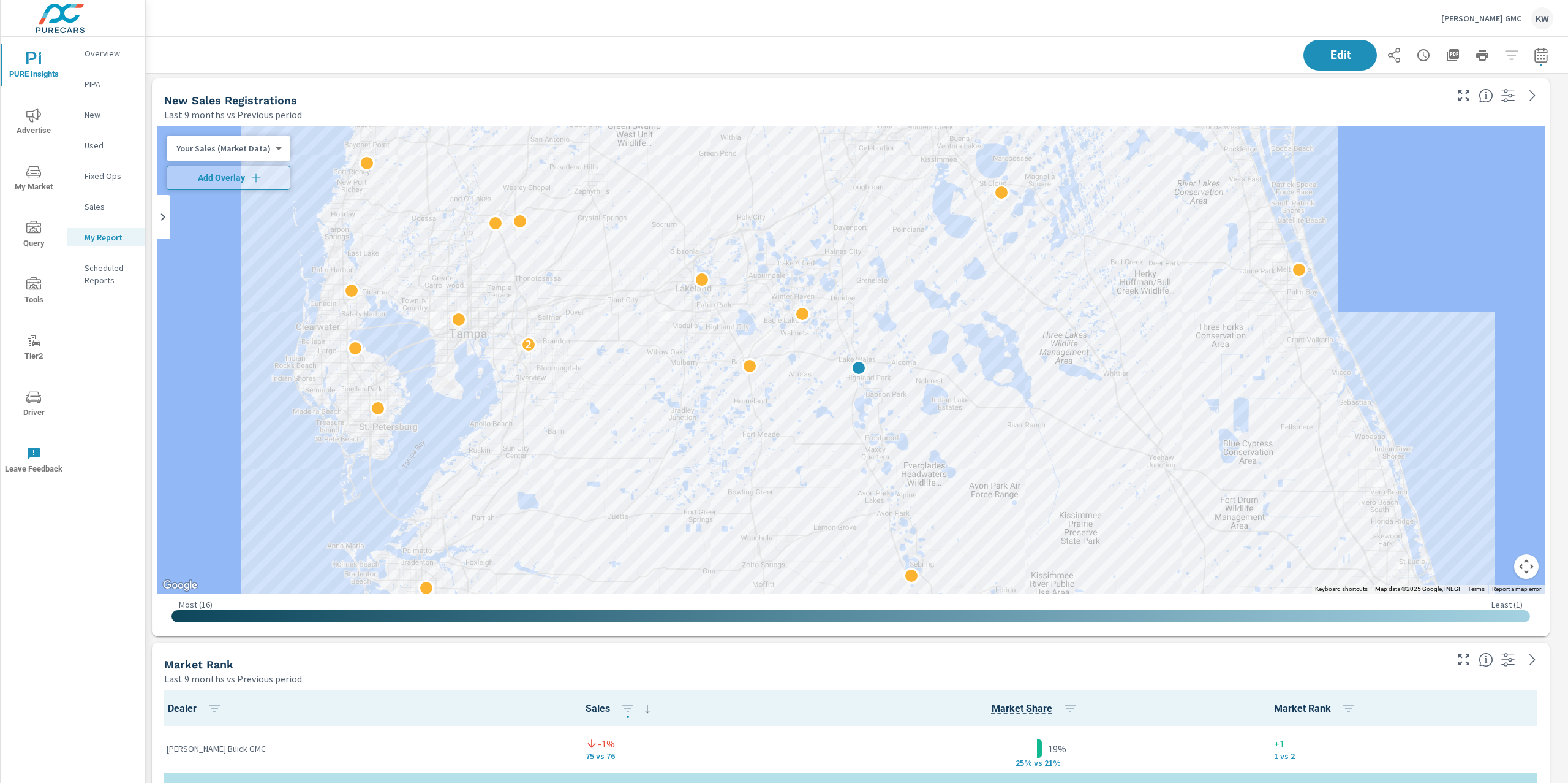
scroll to position [2819, 0]
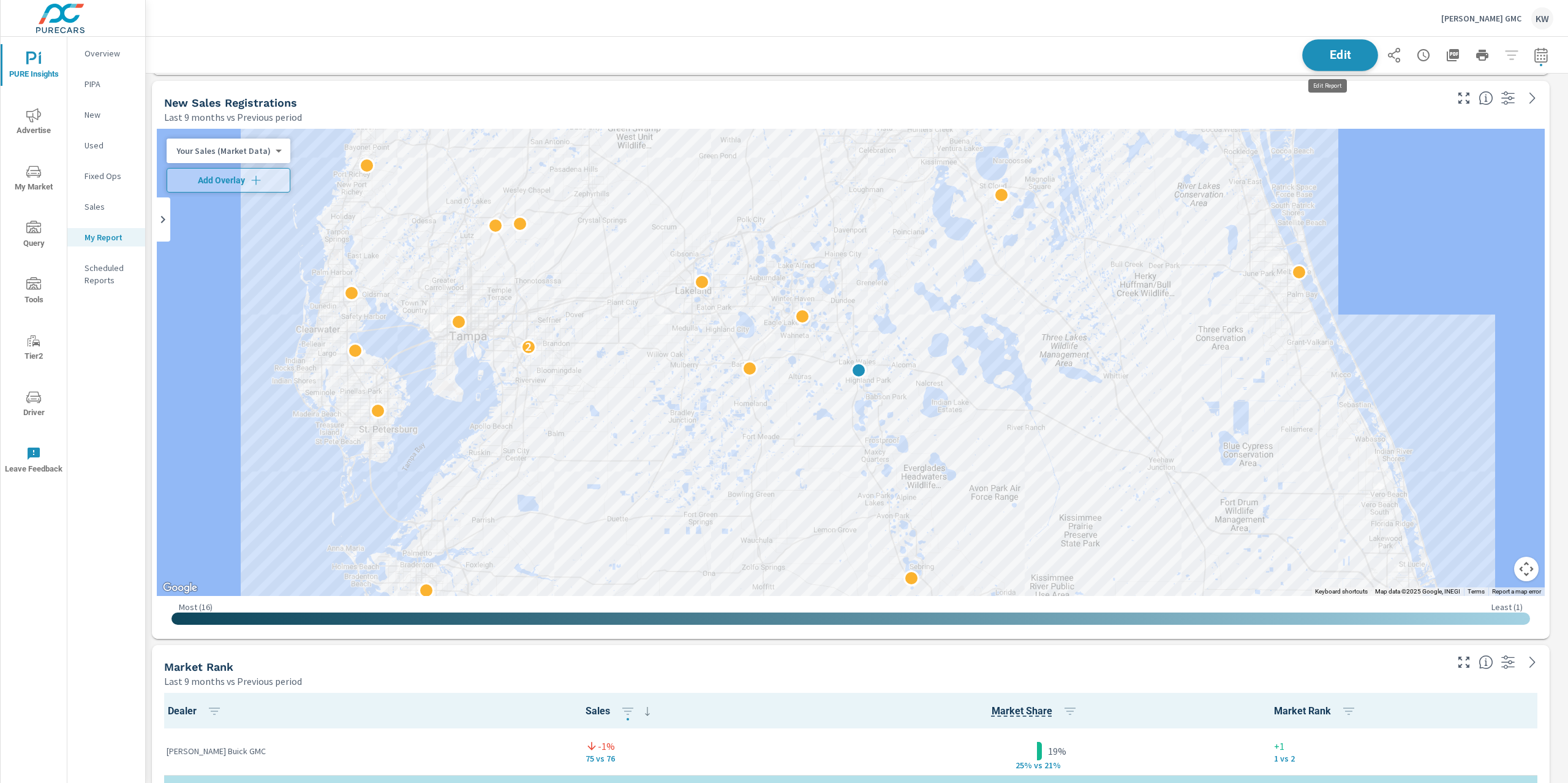
click at [1345, 62] on button "Edit" at bounding box center [1341, 54] width 76 height 32
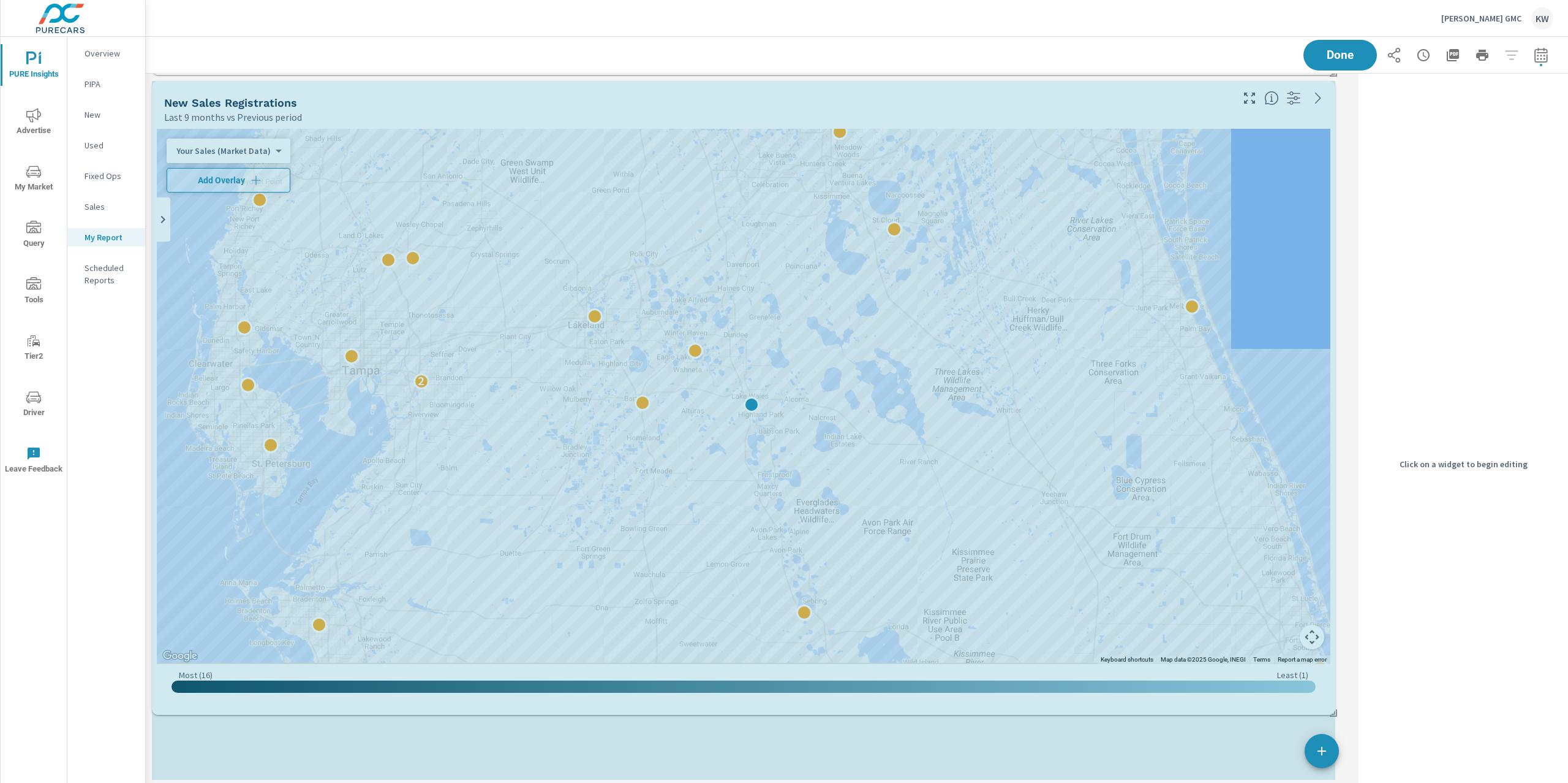
scroll to position [5671, 1221]
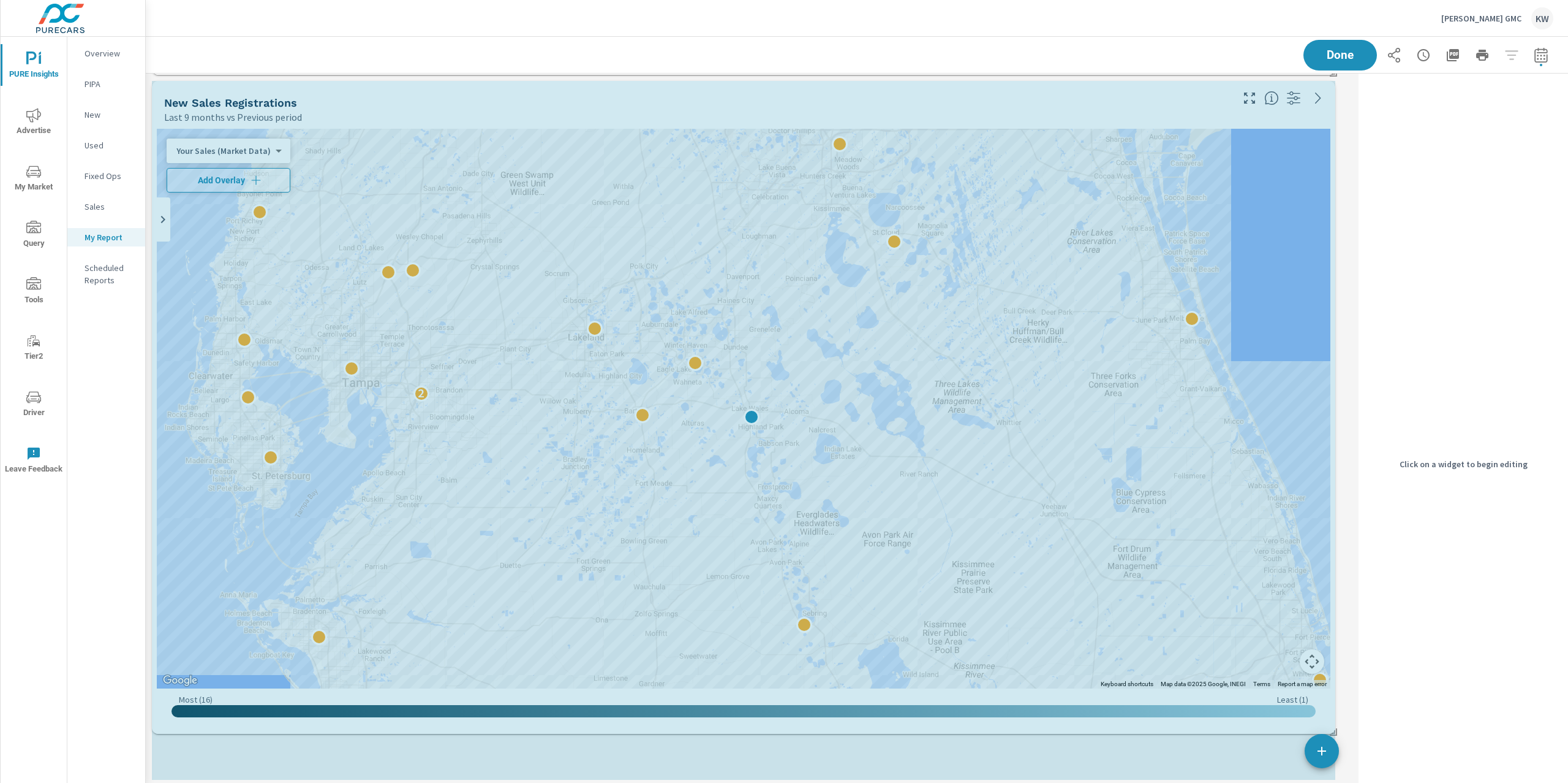
drag, startPoint x: 1336, startPoint y: 635, endPoint x: 1345, endPoint y: 717, distance: 82.5
click at [1345, 717] on div "New Sales Last month vs Previous year 26 Regional Avg: 77 Brand Avg: 43 All Avg…" at bounding box center [856, 78] width 1422 height 5645
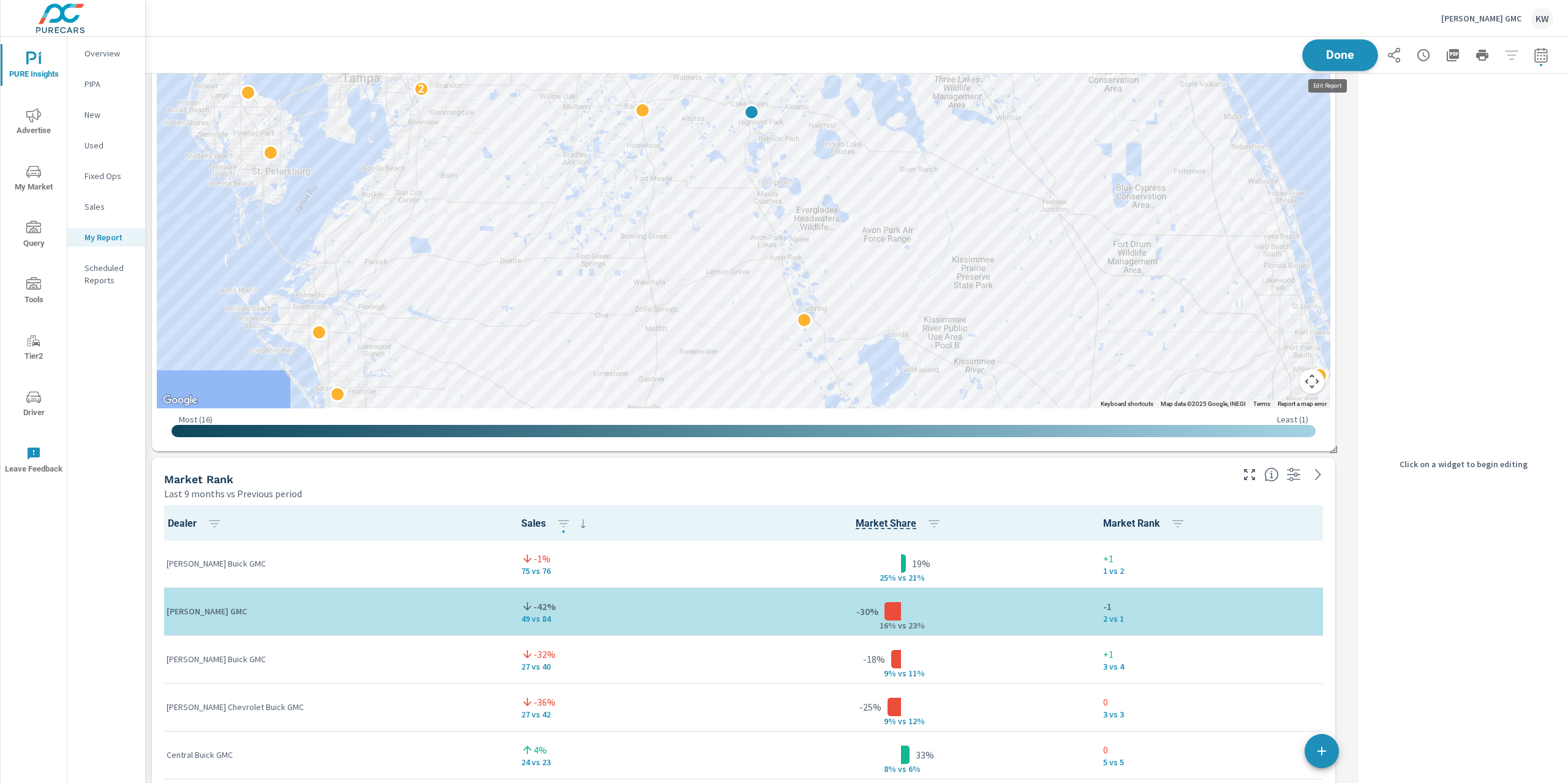
click at [1345, 56] on span "Done" at bounding box center [1341, 54] width 51 height 12
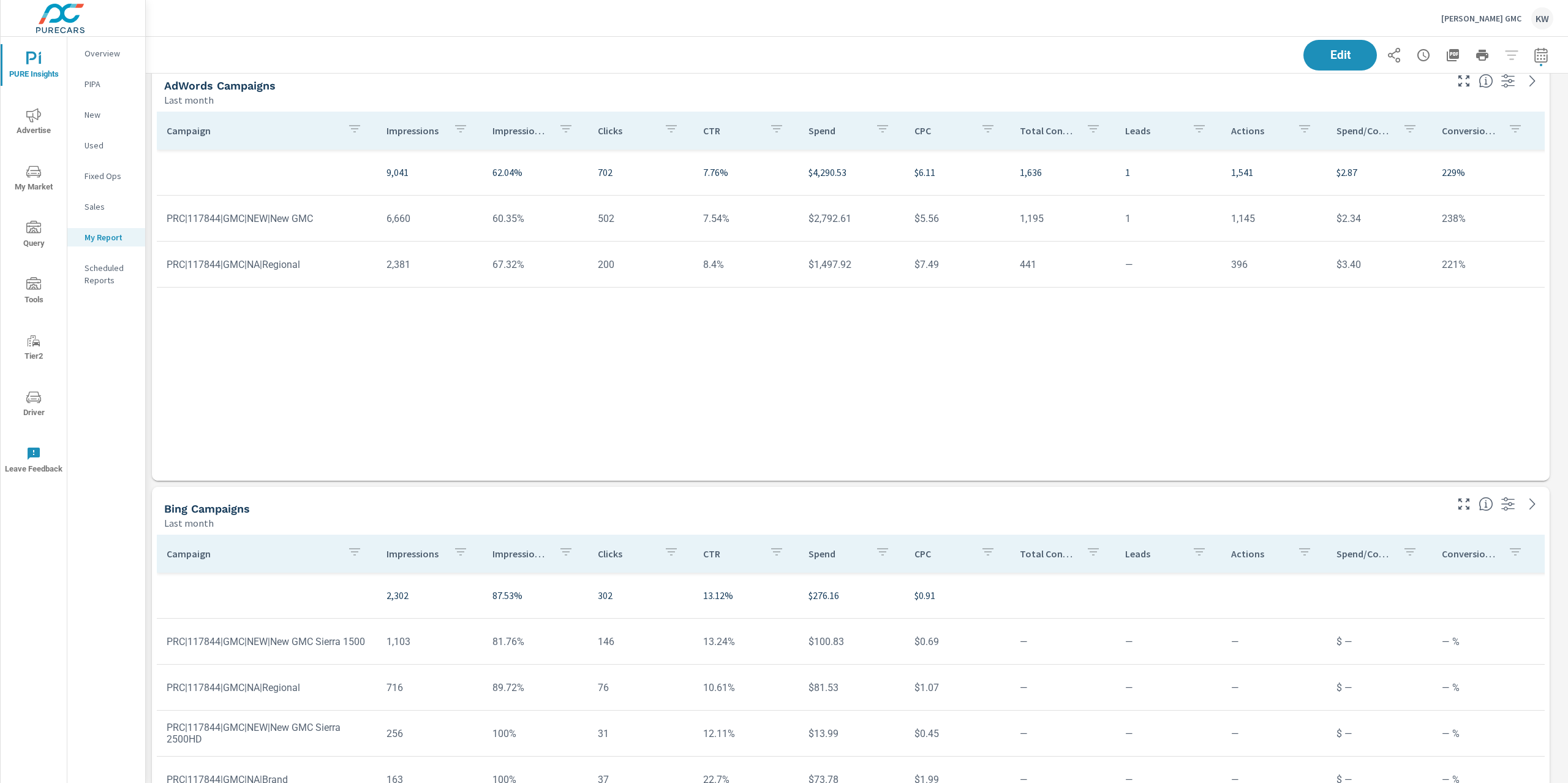
scroll to position [4139, 0]
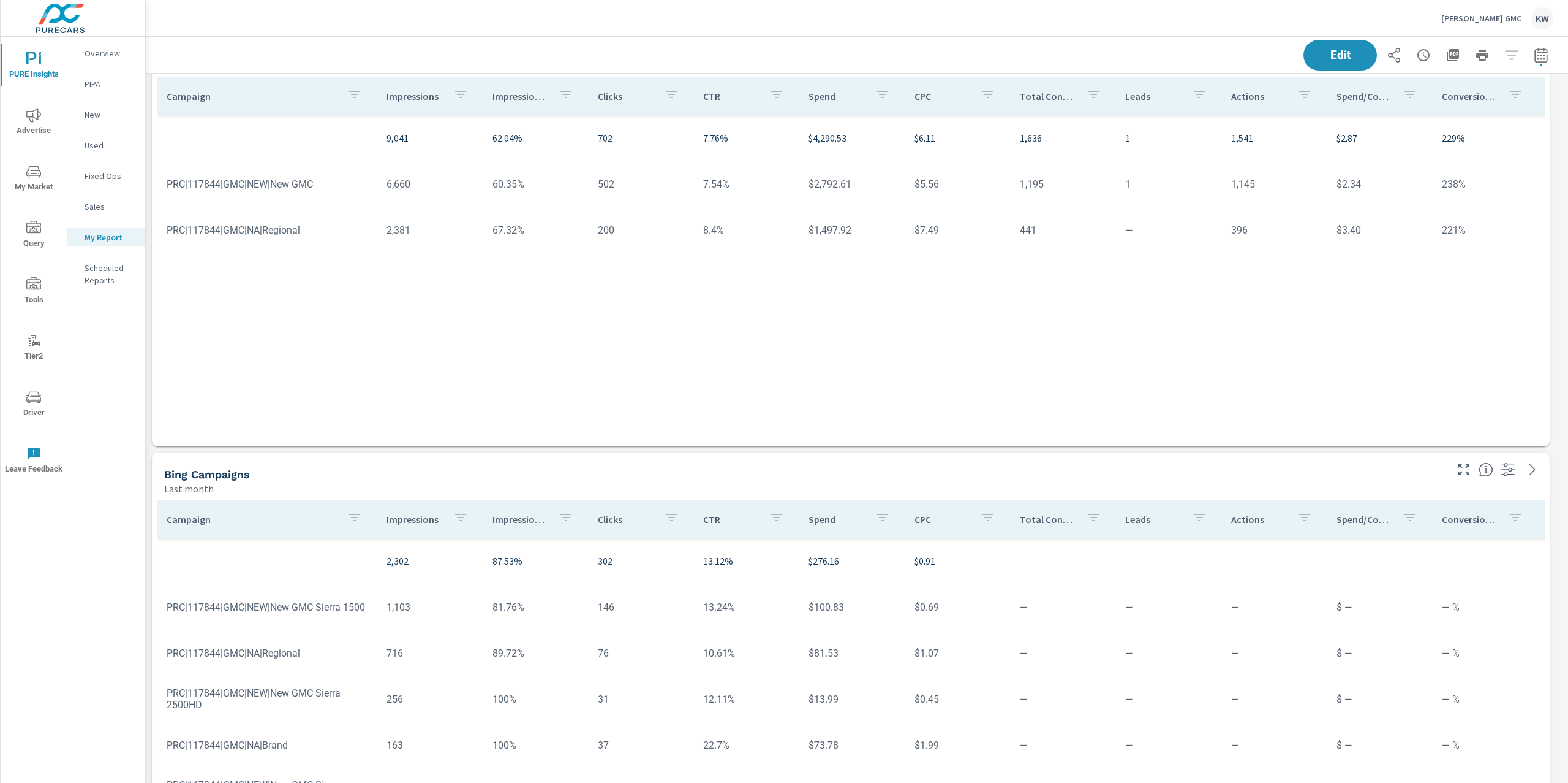
click at [516, 105] on div "Impression Share" at bounding box center [536, 95] width 86 height 28
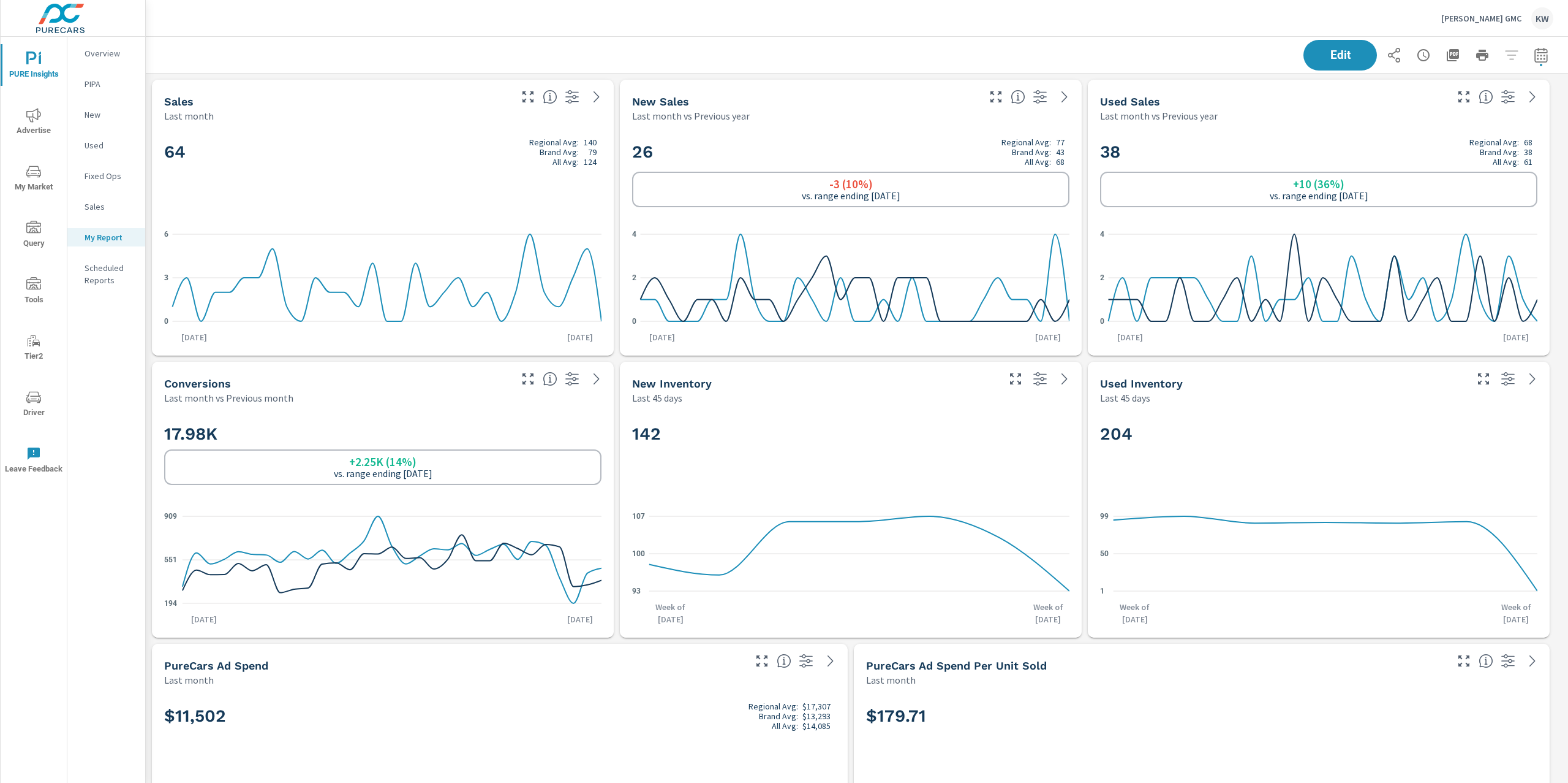
scroll to position [5671, 1436]
click at [1498, 20] on p "[PERSON_NAME] GMC" at bounding box center [1481, 18] width 81 height 11
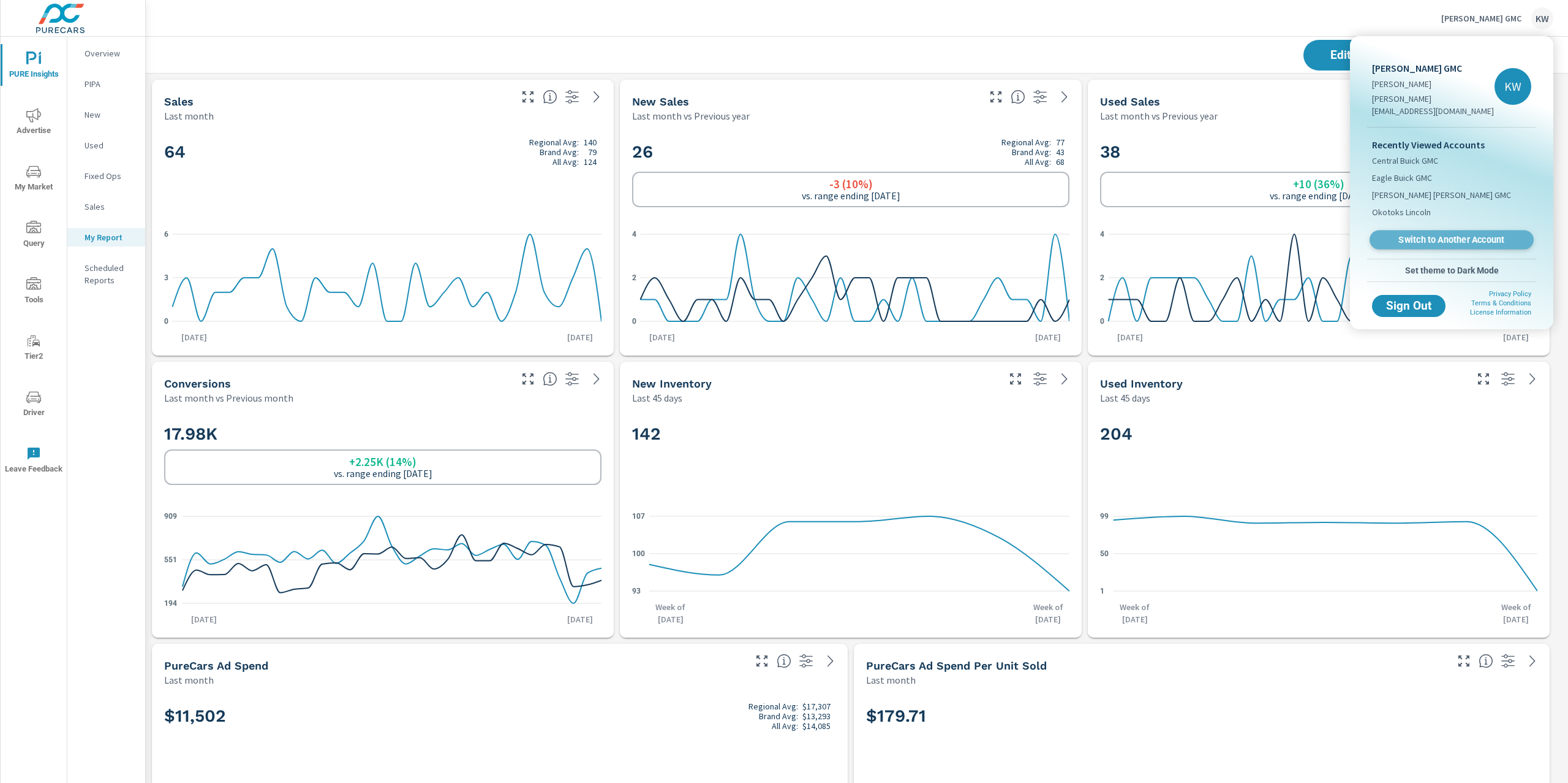
click at [1446, 234] on span "Switch to Another Account" at bounding box center [1451, 240] width 150 height 12
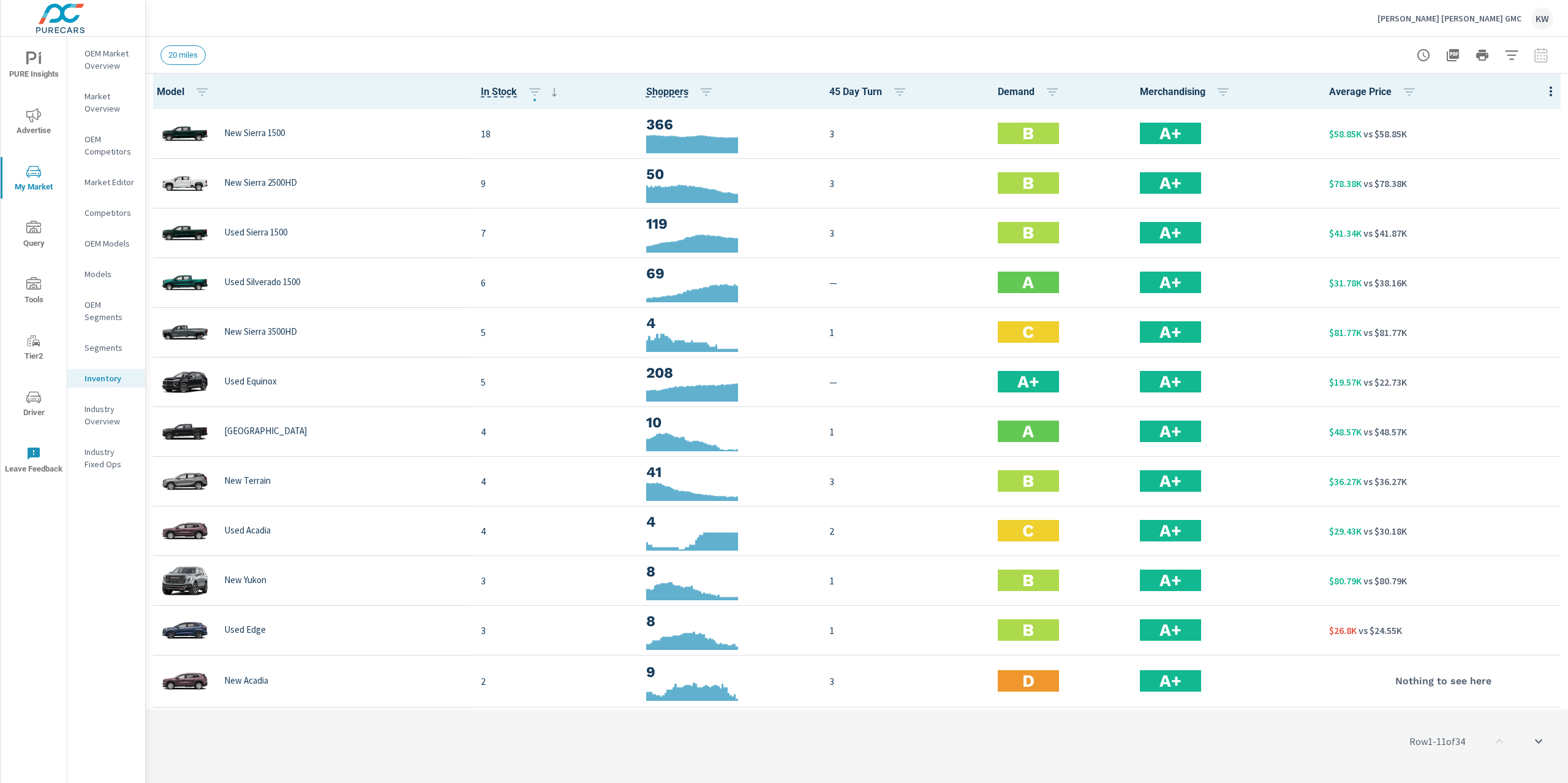
click at [1478, 21] on p "[PERSON_NAME] [PERSON_NAME] GMC" at bounding box center [1449, 18] width 144 height 11
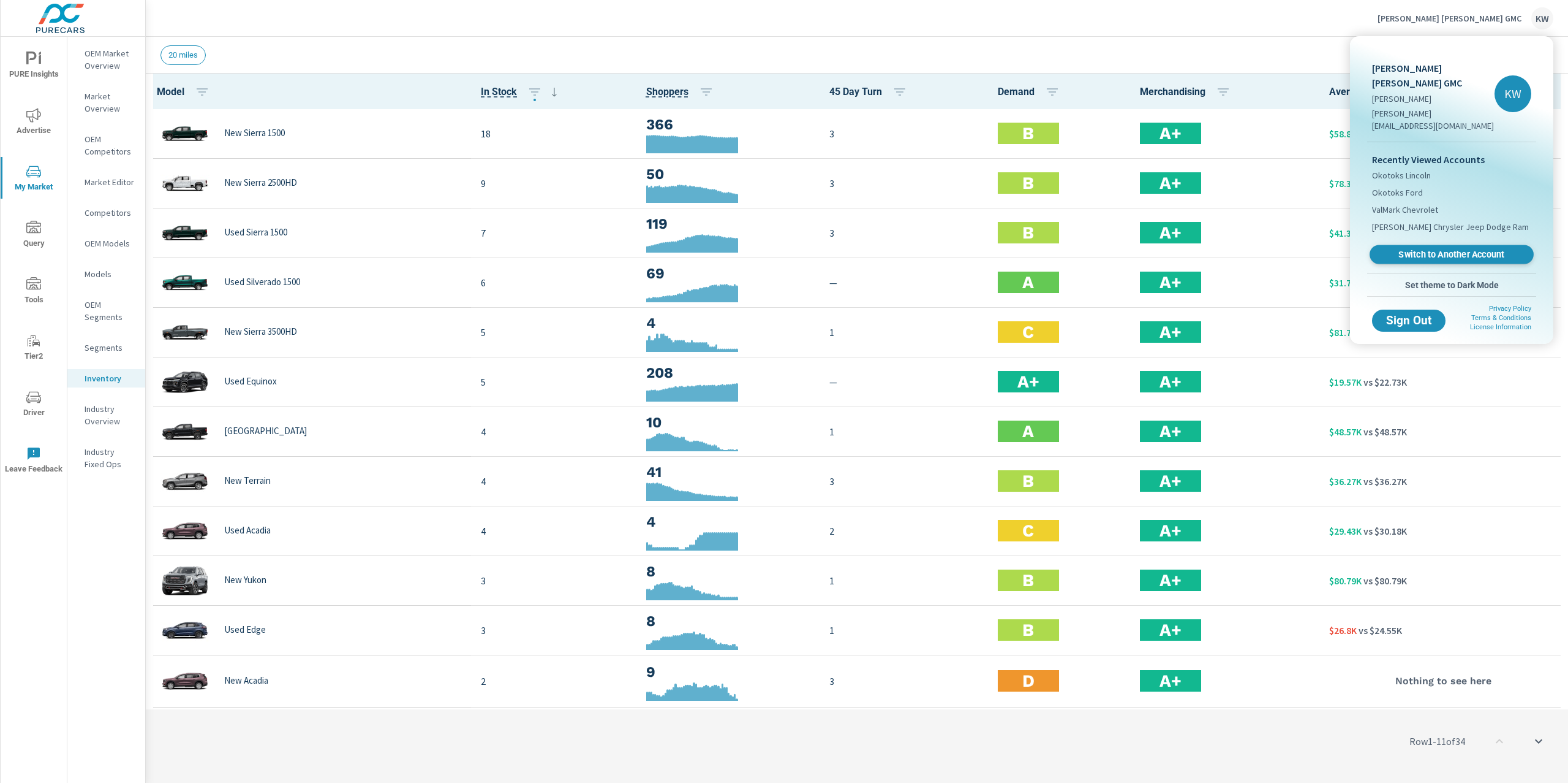
click at [1442, 249] on span "Switch to Another Account" at bounding box center [1451, 255] width 150 height 12
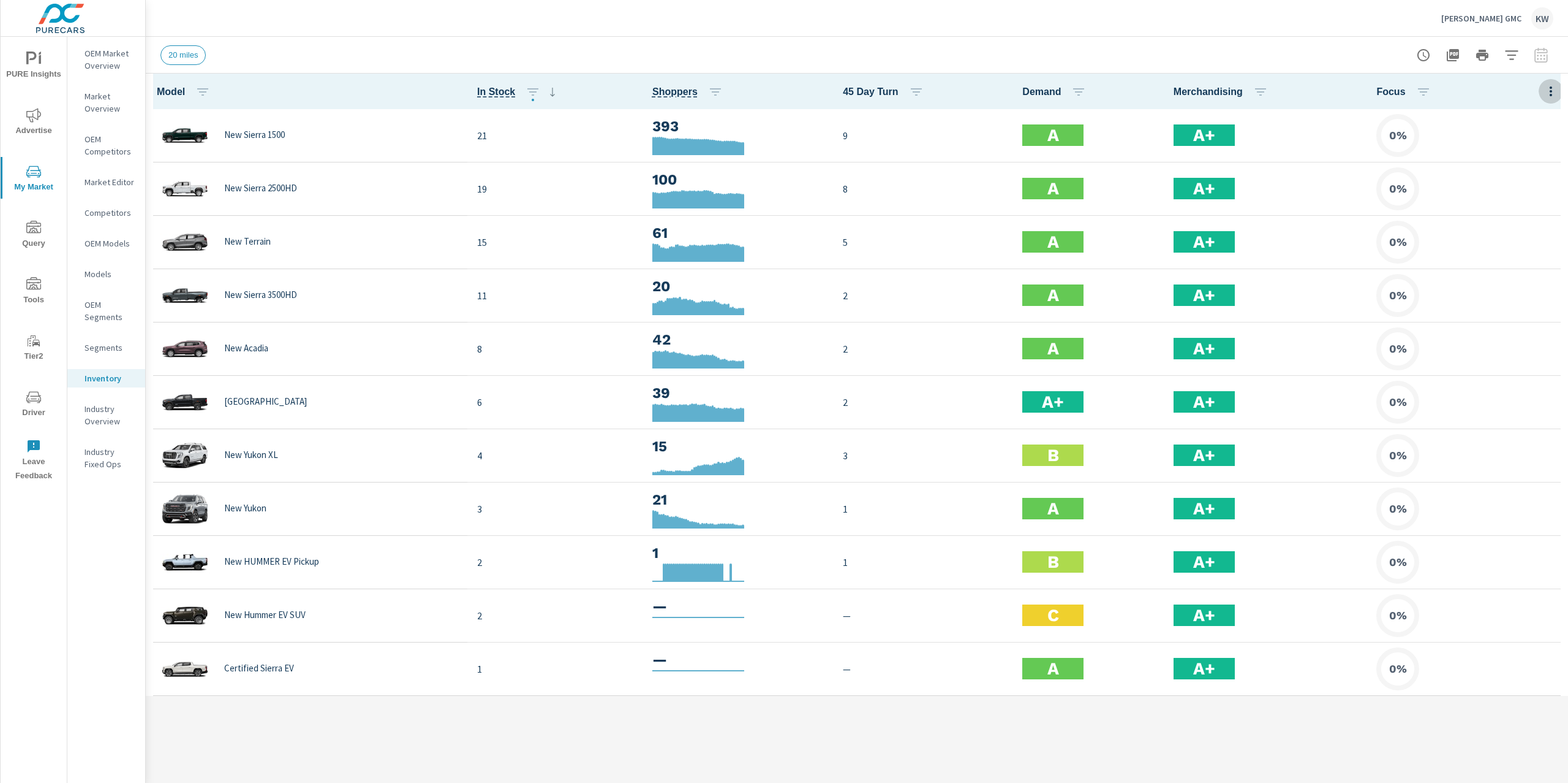
click at [1551, 95] on icon "button" at bounding box center [1551, 91] width 3 height 10
click at [1510, 288] on span "Customize columns..." at bounding box center [1511, 284] width 77 height 13
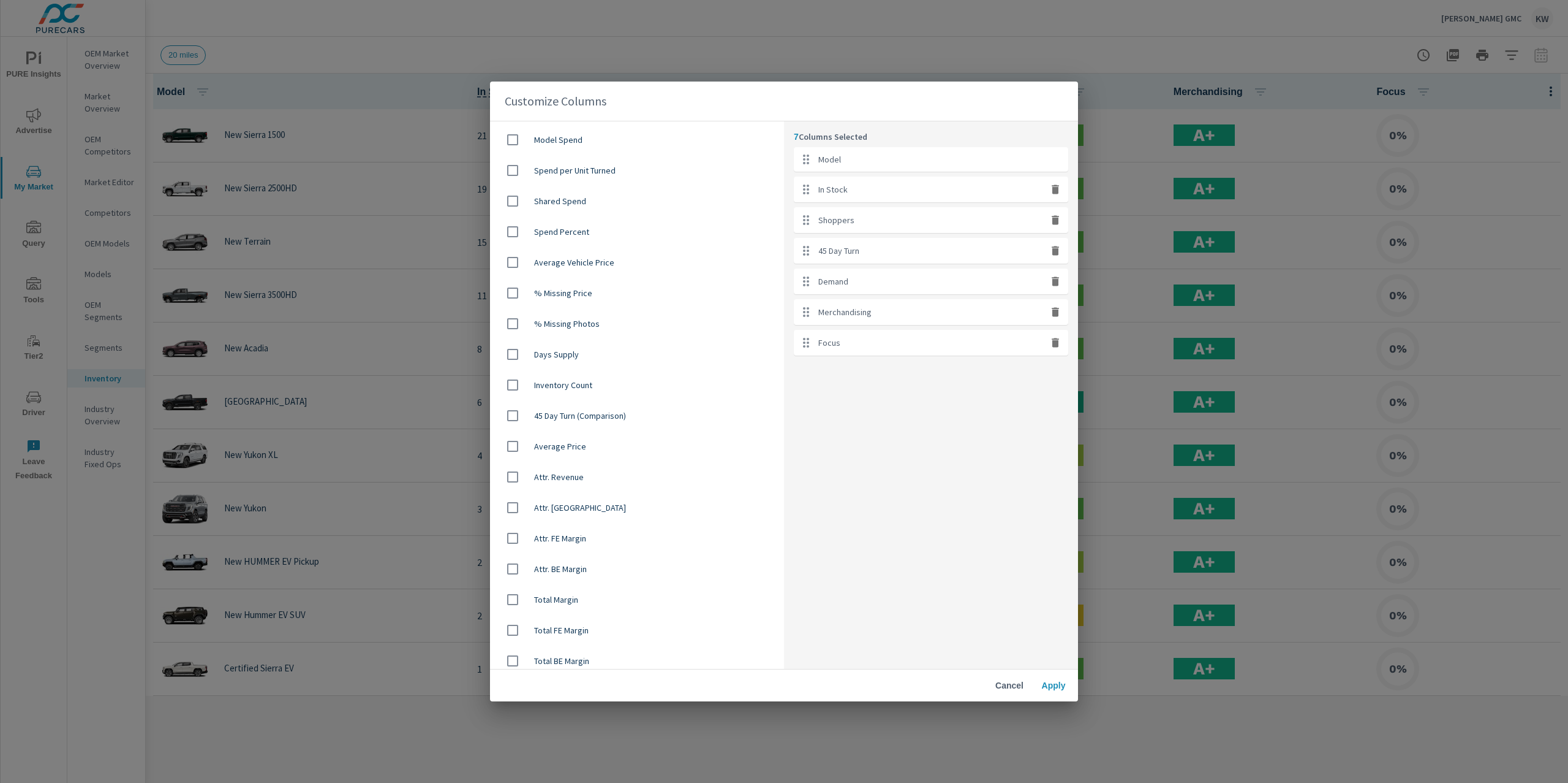
scroll to position [708, 0]
click at [514, 438] on input "checkbox" at bounding box center [512, 440] width 25 height 25
checkbox input "true"
drag, startPoint x: 803, startPoint y: 374, endPoint x: 788, endPoint y: 220, distance: 154.7
click at [788, 220] on div "8 Columns Selected Model In Stock Shoppers 45 Day Turn Demand Merchandising Foc…" at bounding box center [931, 395] width 294 height 548
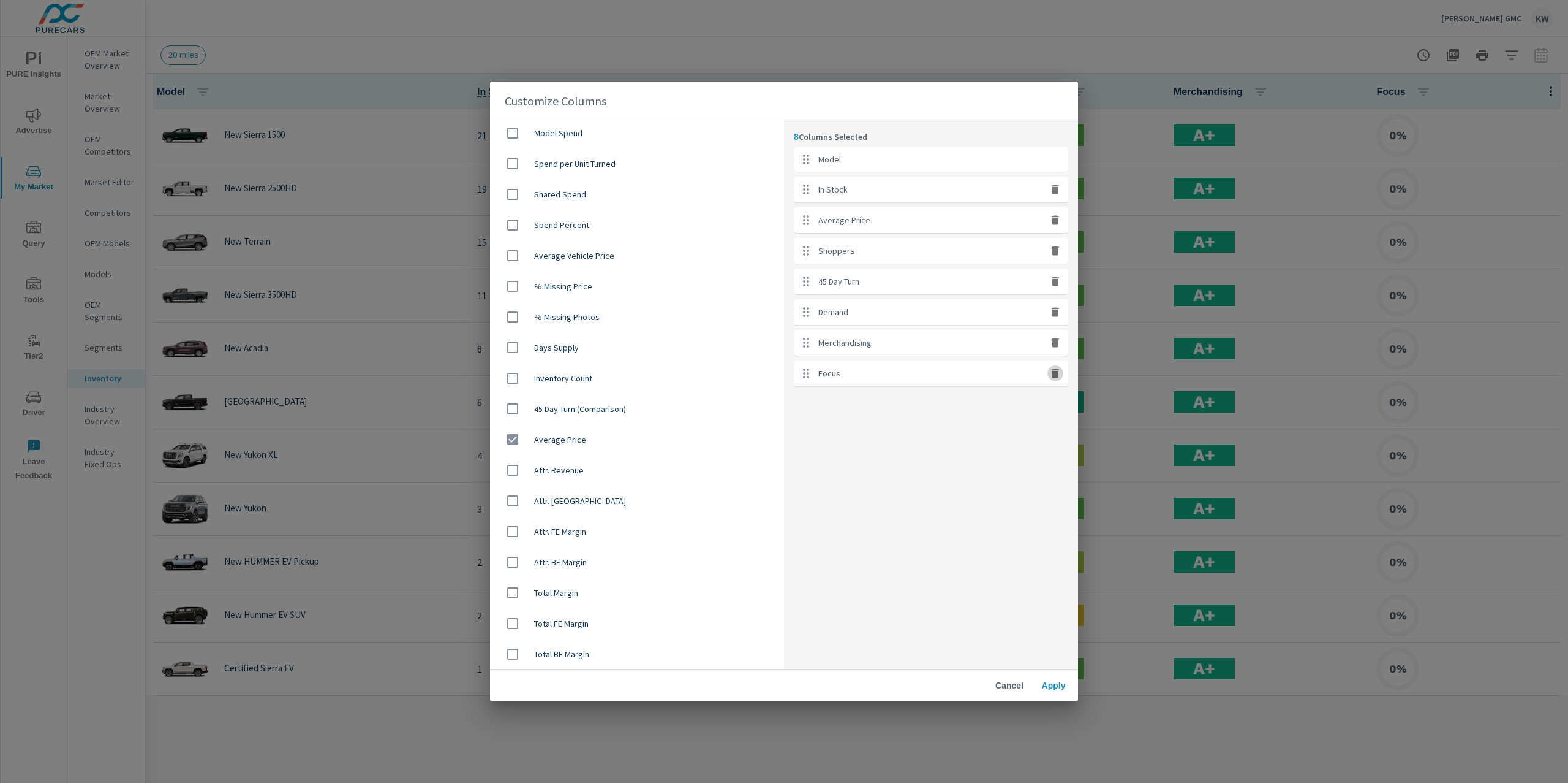
click at [1054, 373] on icon "button" at bounding box center [1056, 373] width 8 height 9
checkbox input "false"
click at [1056, 692] on button "Apply" at bounding box center [1054, 685] width 39 height 22
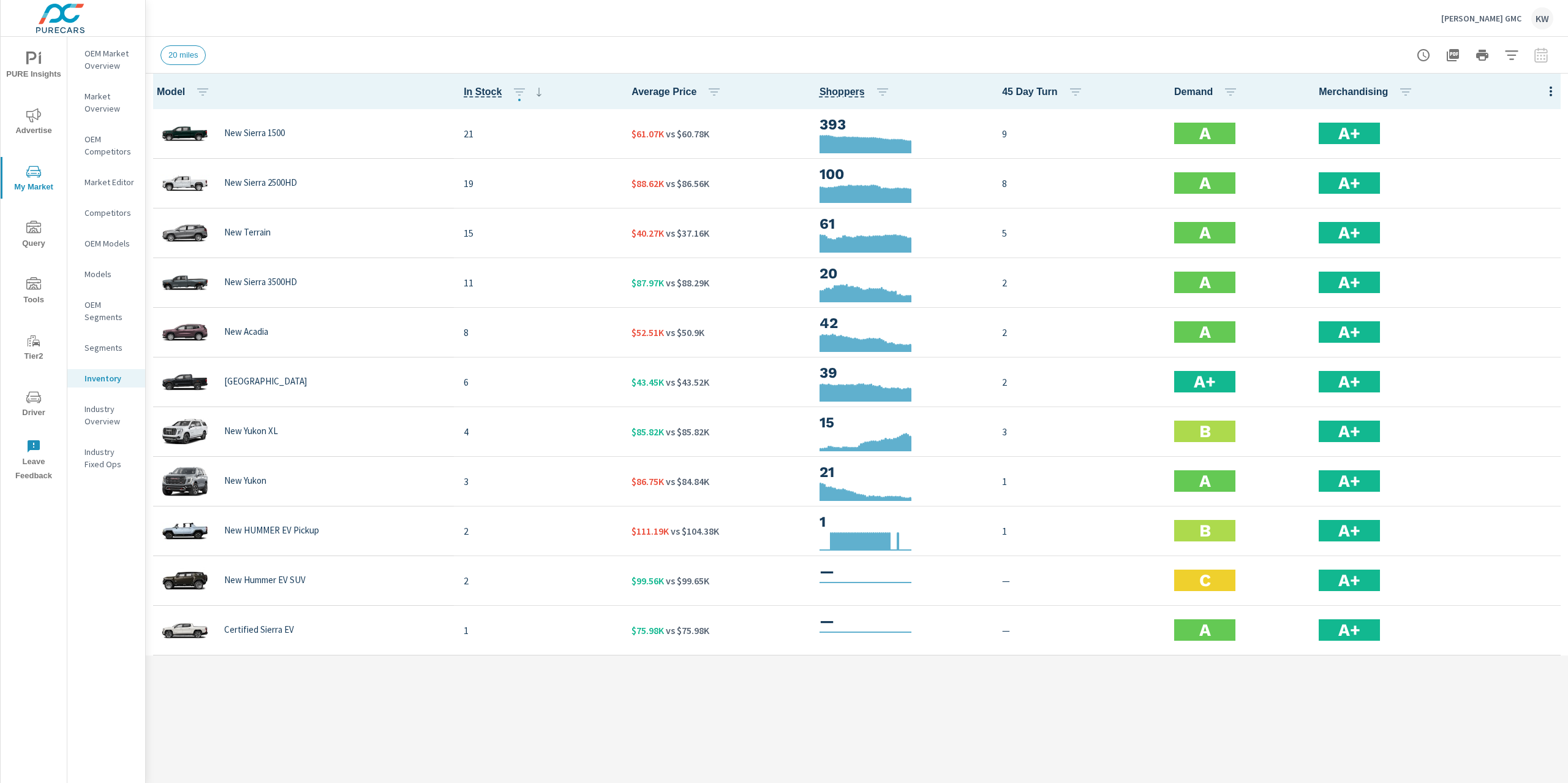
click at [1503, 18] on p "Huston GMC" at bounding box center [1481, 18] width 81 height 11
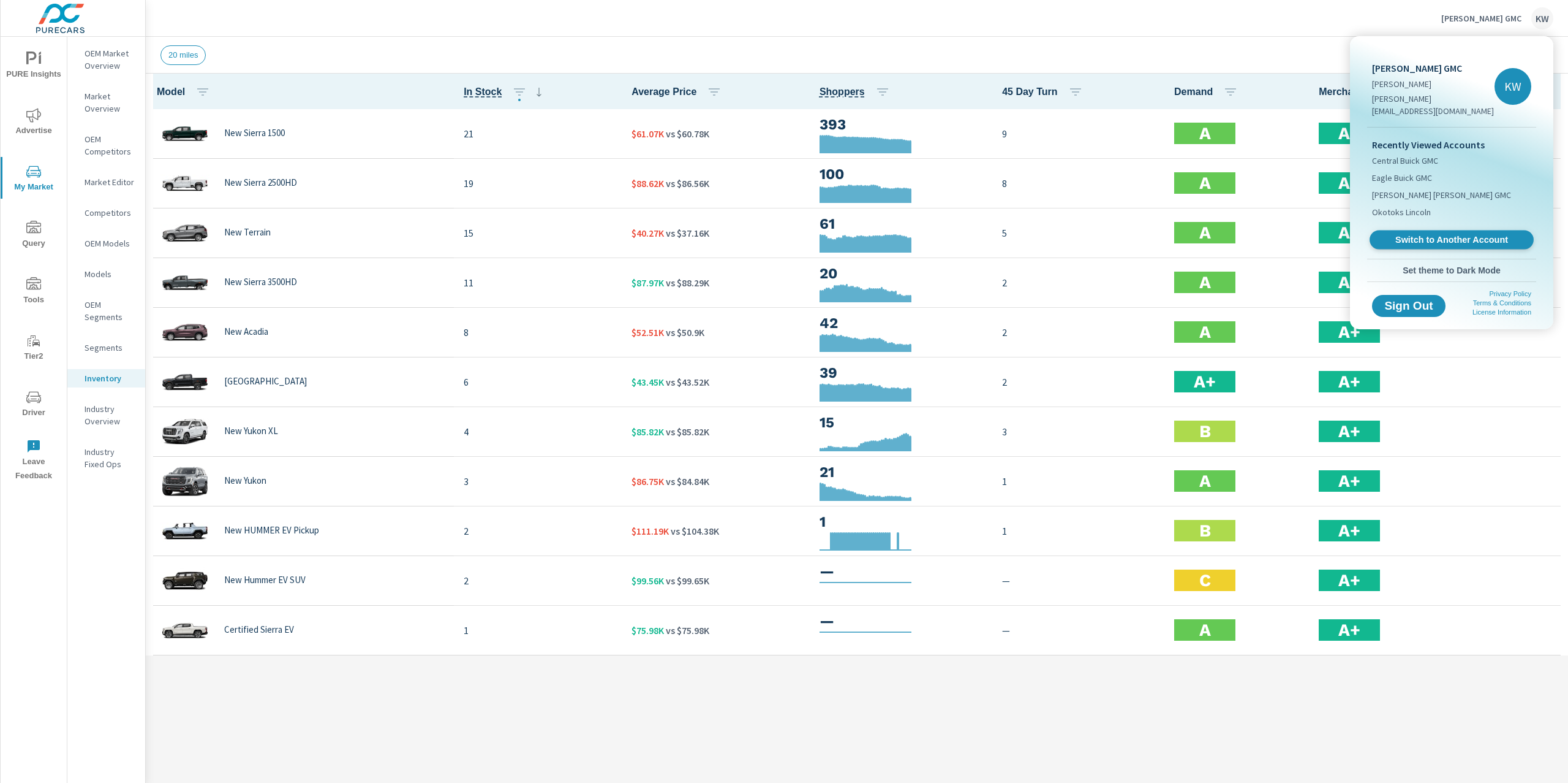
click at [1453, 234] on span "Switch to Another Account" at bounding box center [1451, 240] width 150 height 12
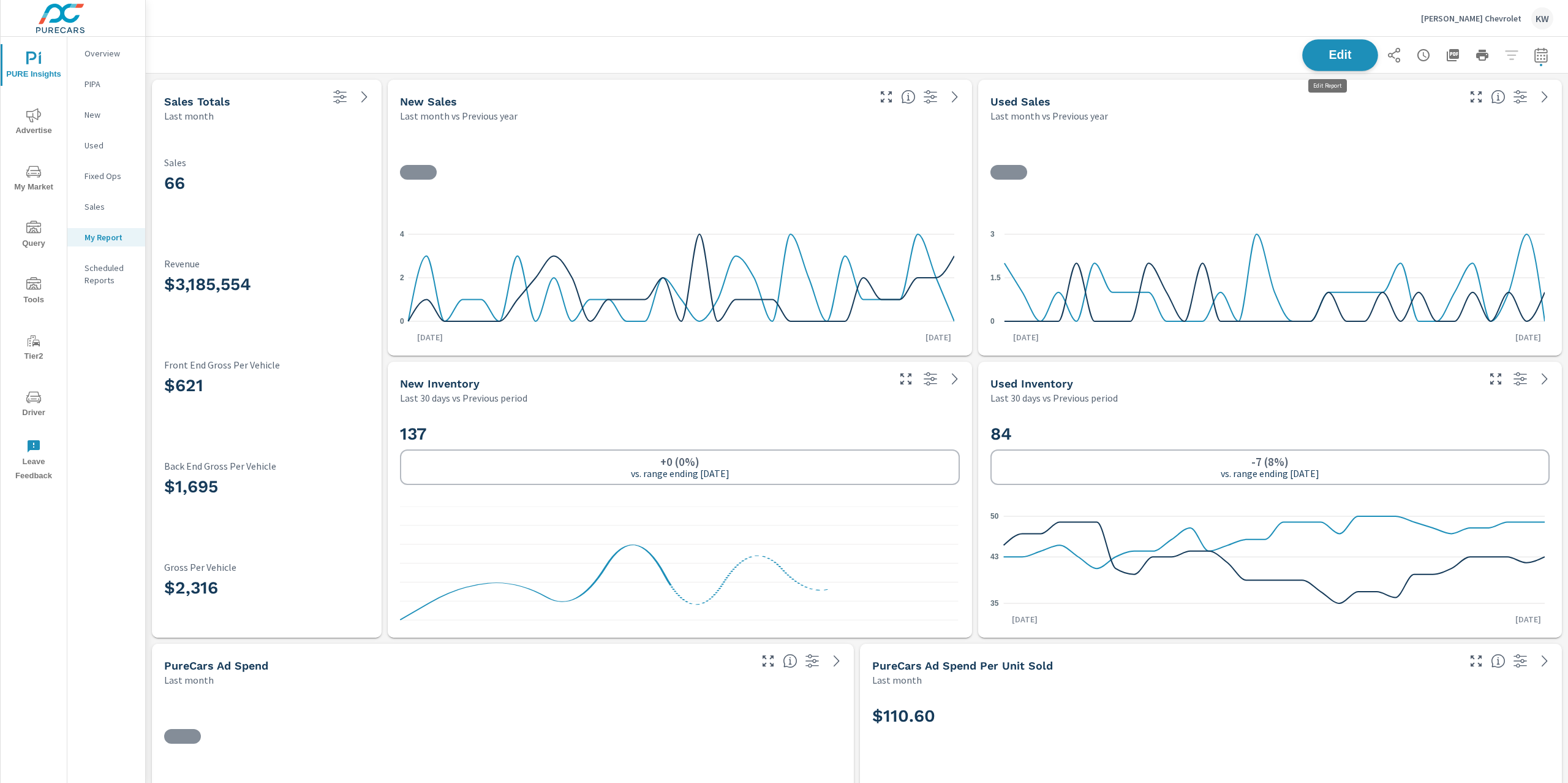
scroll to position [6235, 1436]
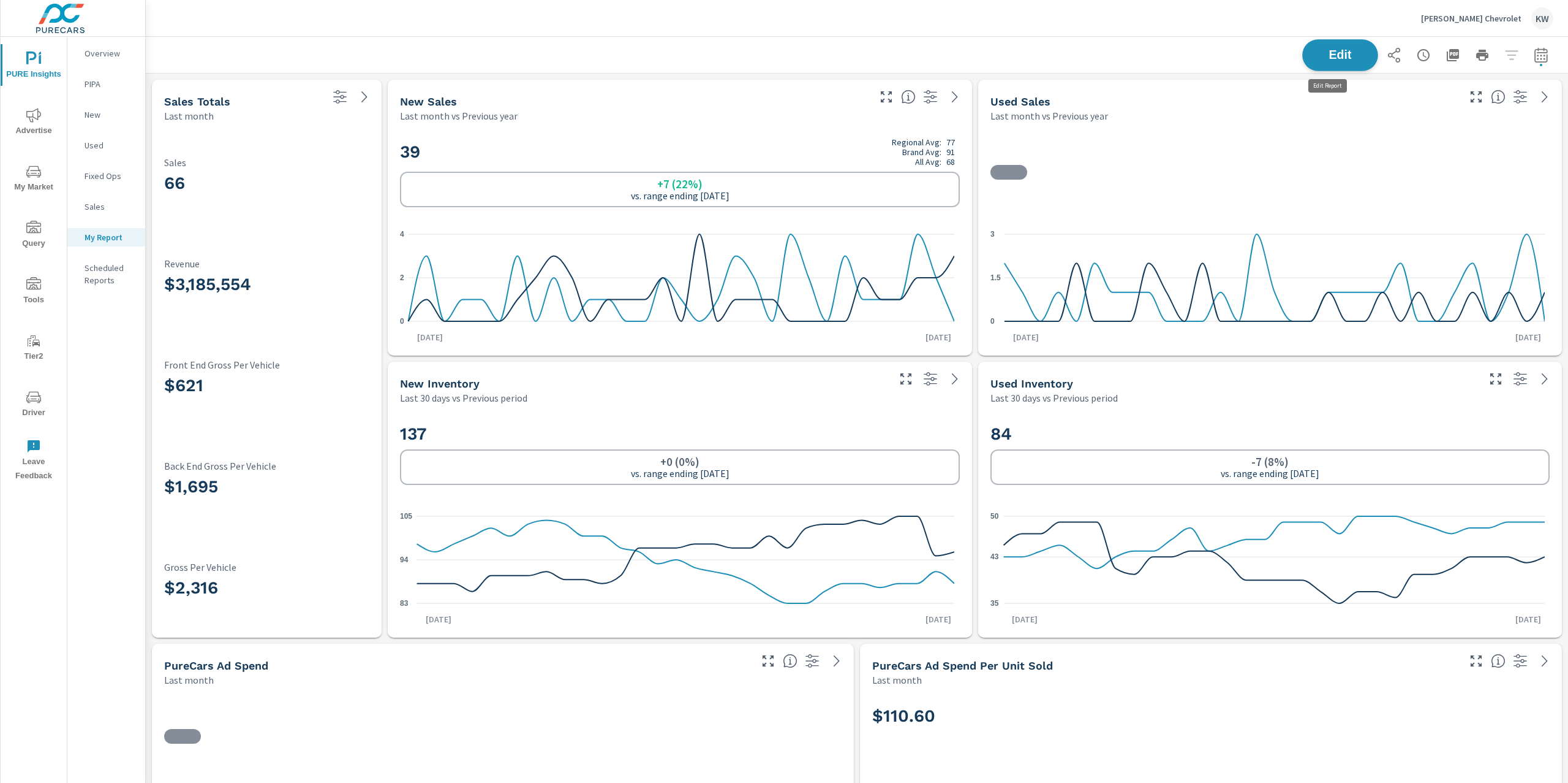
click at [1311, 60] on button "Edit" at bounding box center [1341, 54] width 76 height 32
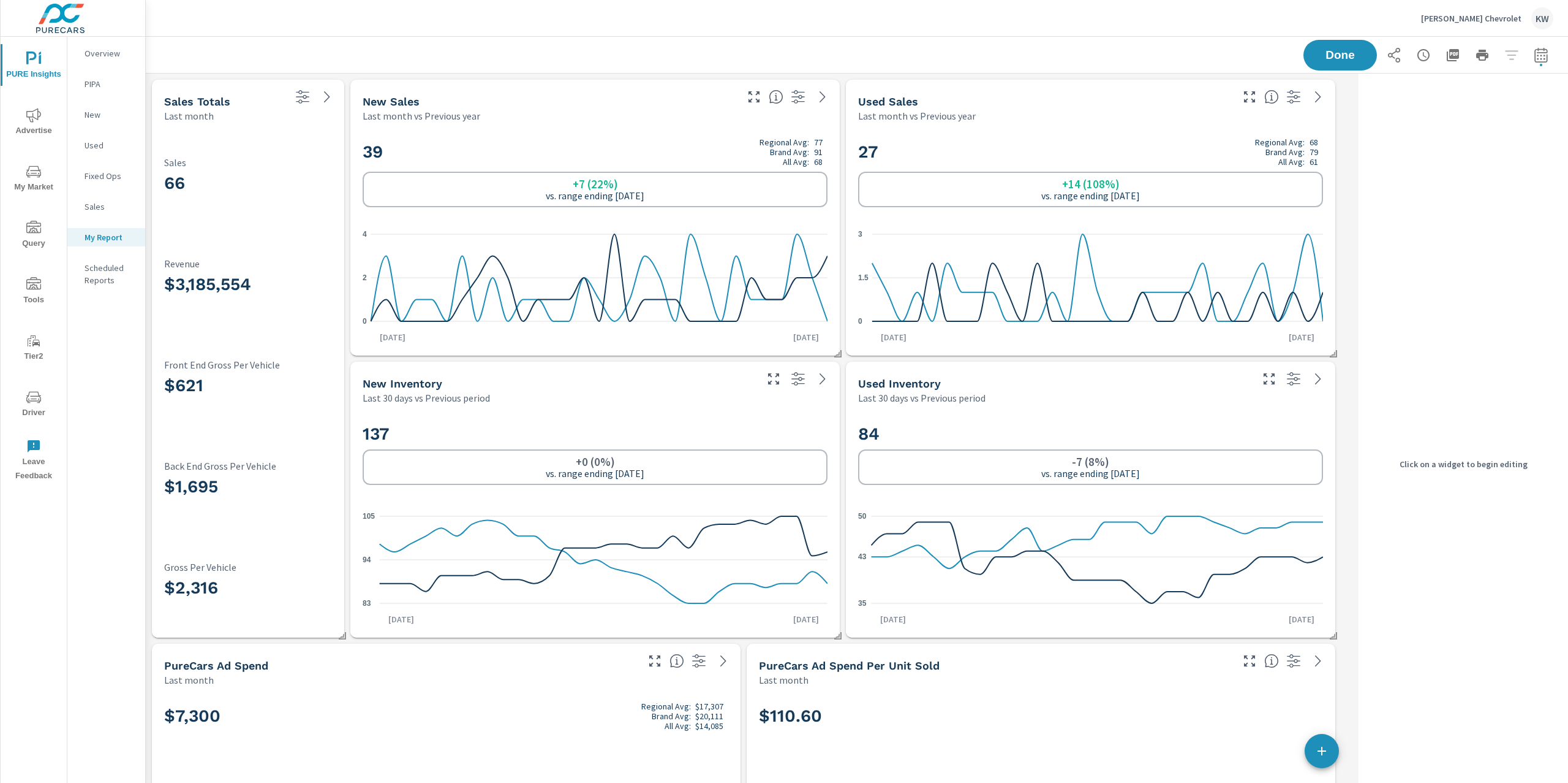
scroll to position [6235, 1221]
click at [279, 255] on div "$3,185,554 Revenue" at bounding box center [248, 279] width 168 height 87
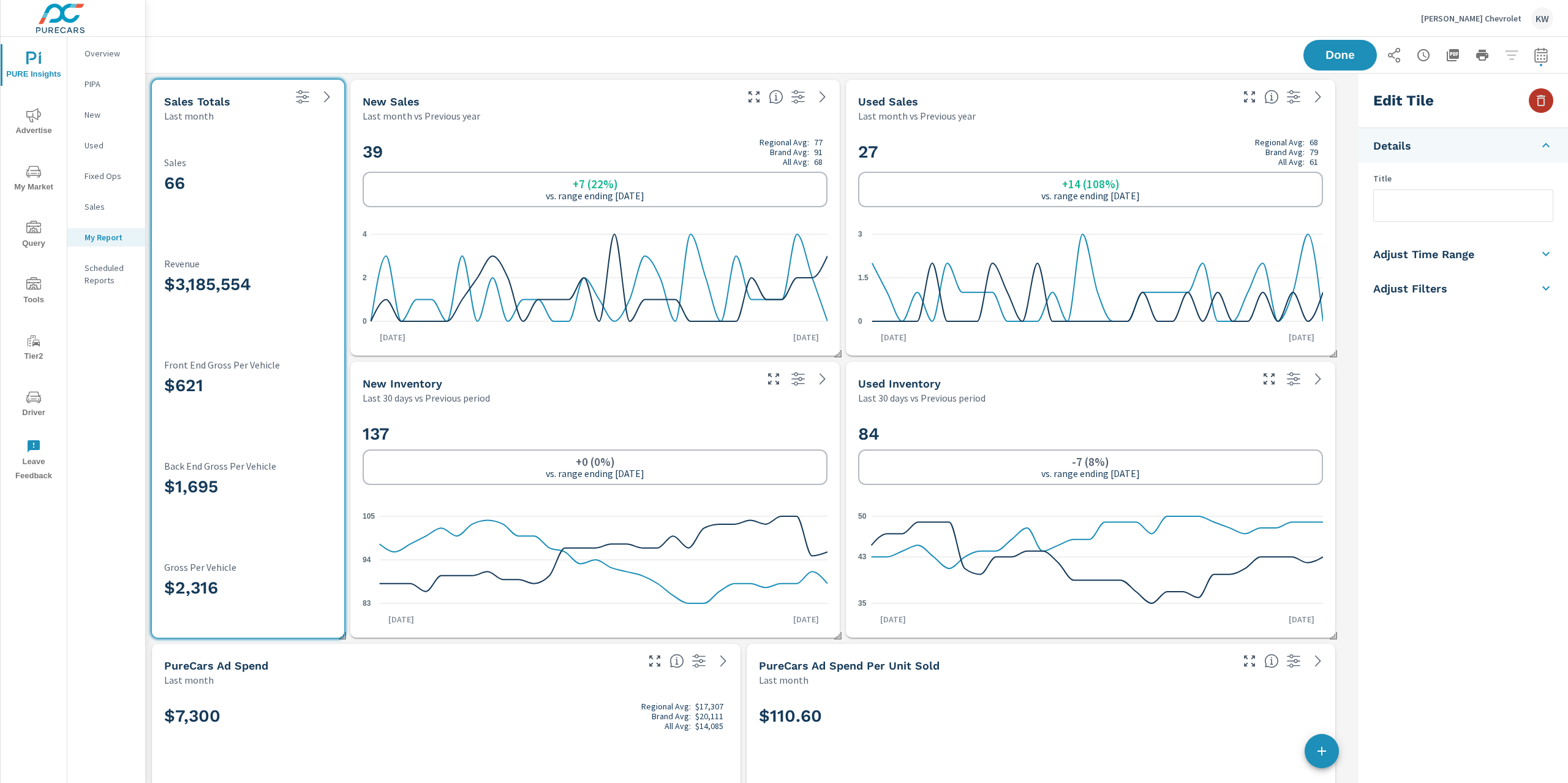
click at [1543, 99] on icon "button" at bounding box center [1541, 100] width 15 height 15
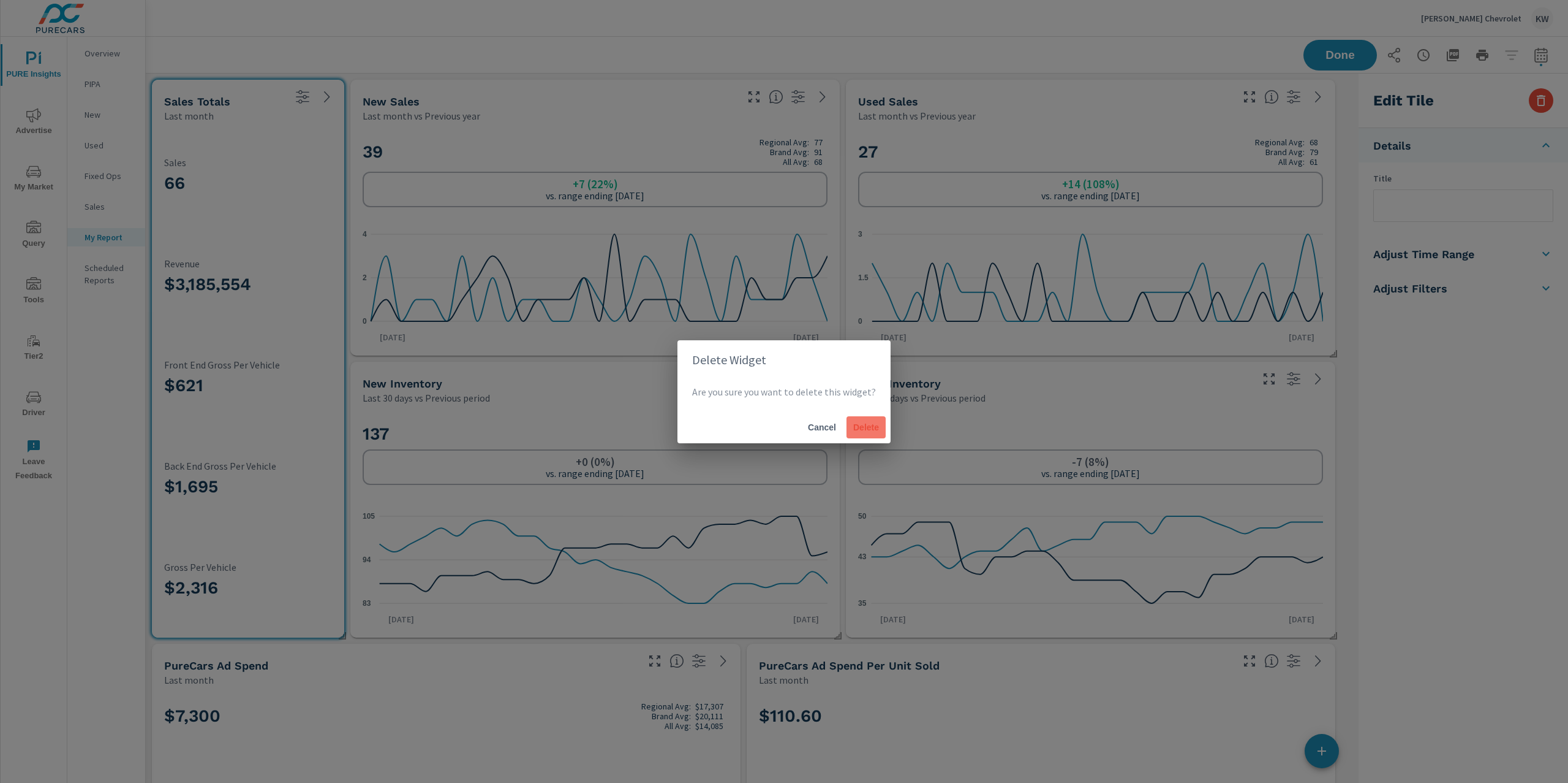
click at [855, 423] on span "Delete" at bounding box center [866, 427] width 29 height 11
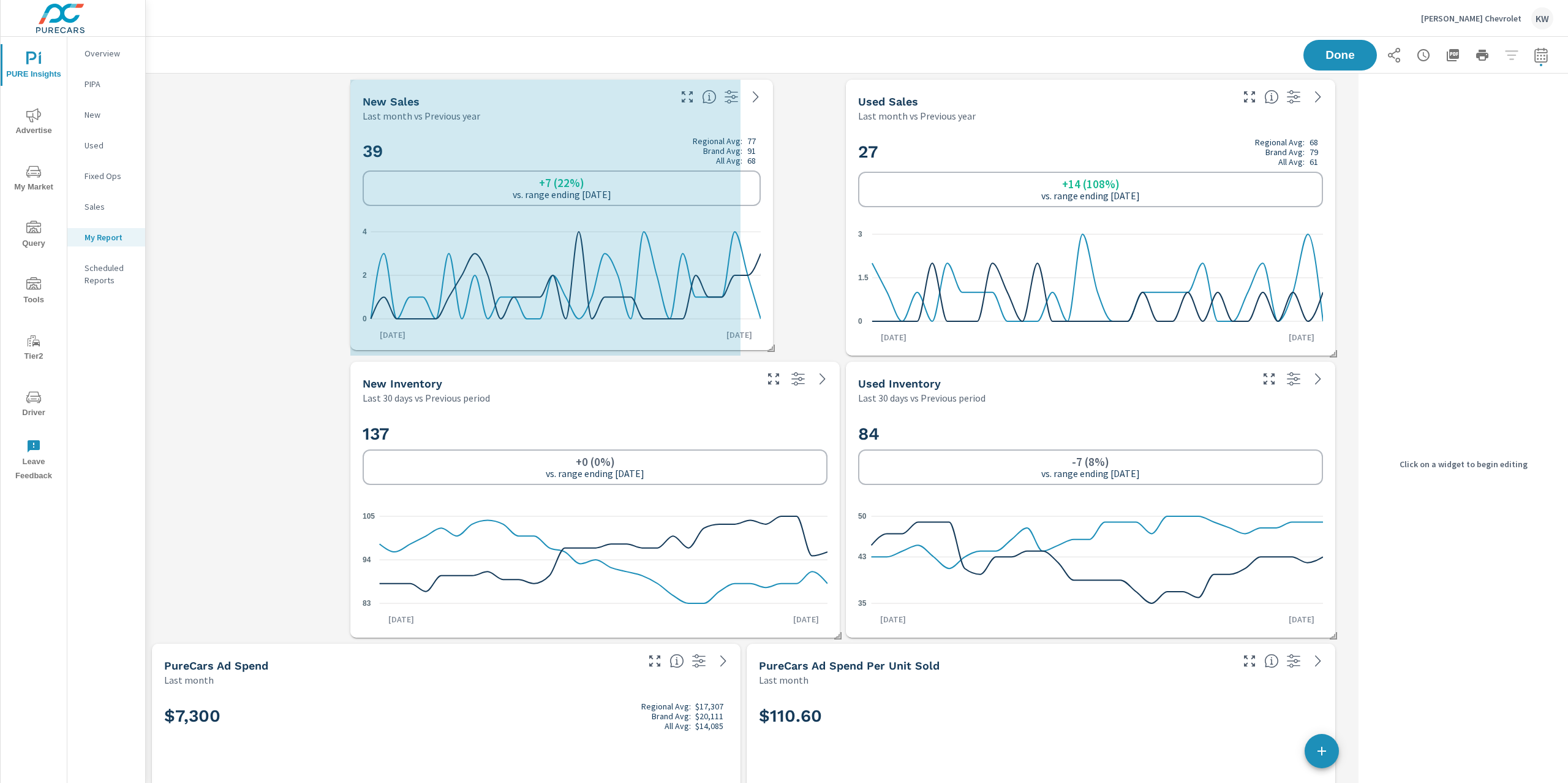
drag, startPoint x: 839, startPoint y: 351, endPoint x: 773, endPoint y: 345, distance: 66.3
click at [773, 345] on span at bounding box center [767, 343] width 13 height 13
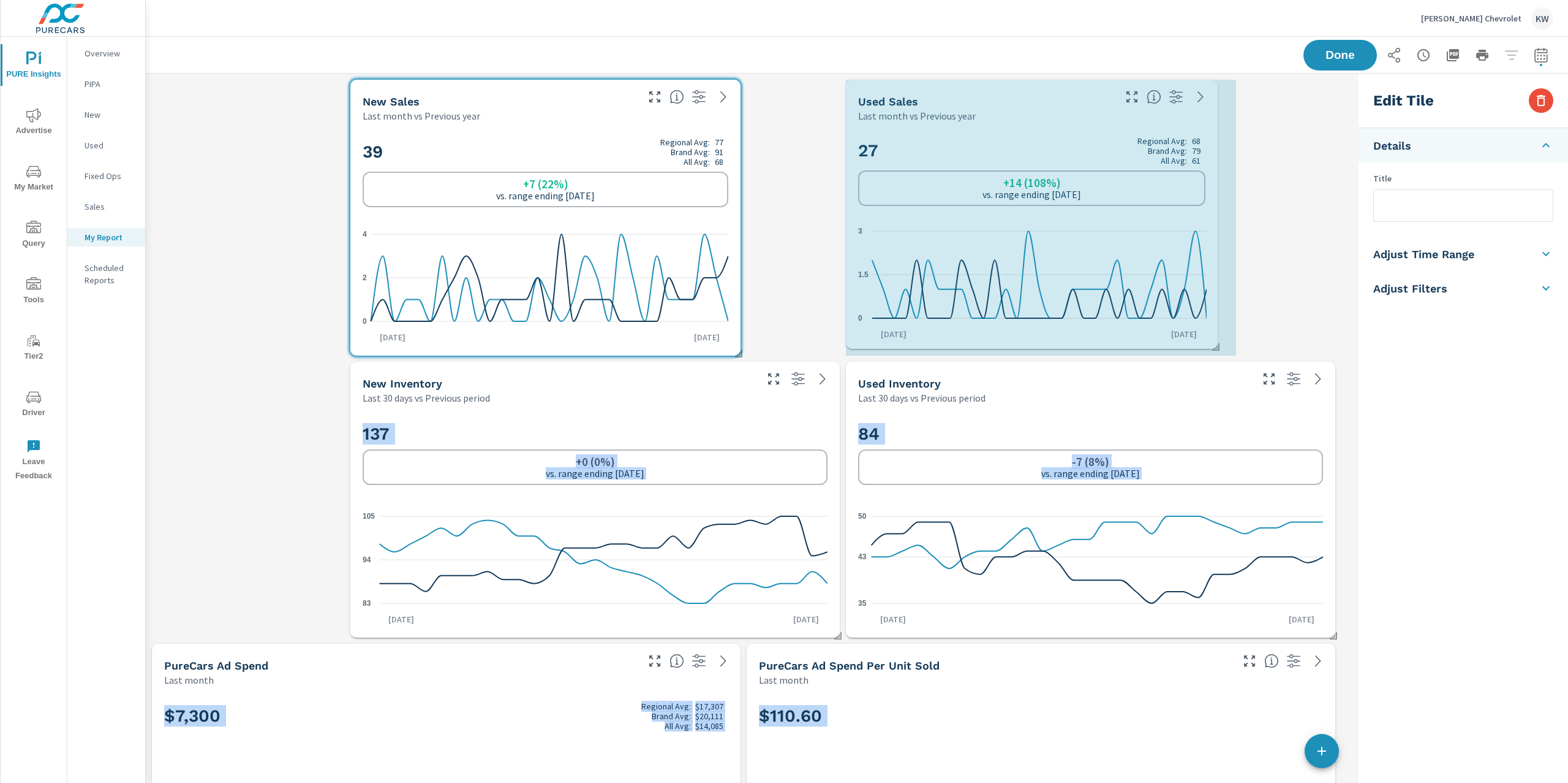
drag, startPoint x: 1331, startPoint y: 352, endPoint x: 1211, endPoint y: 345, distance: 120.2
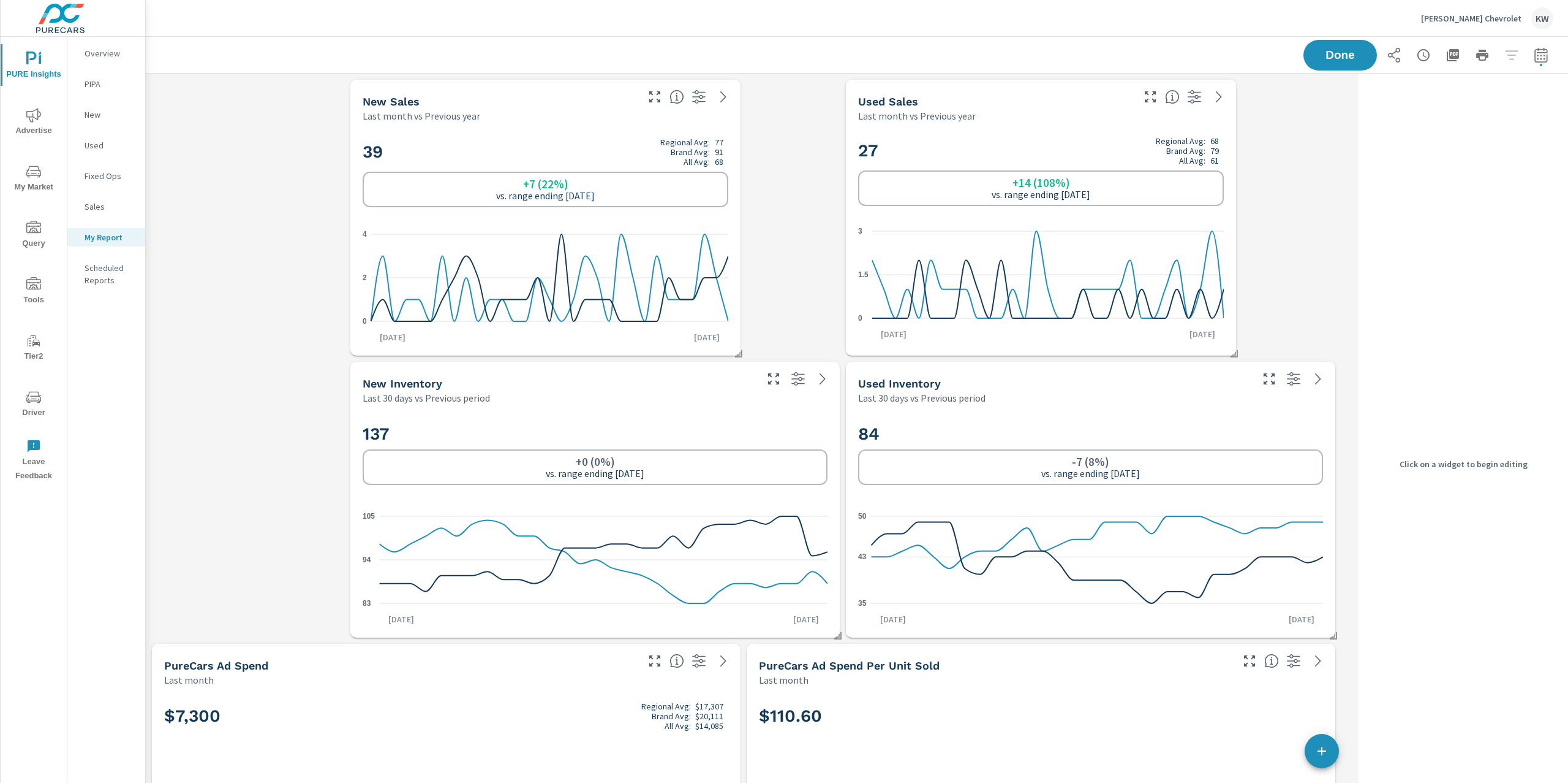
scroll to position [0, 0]
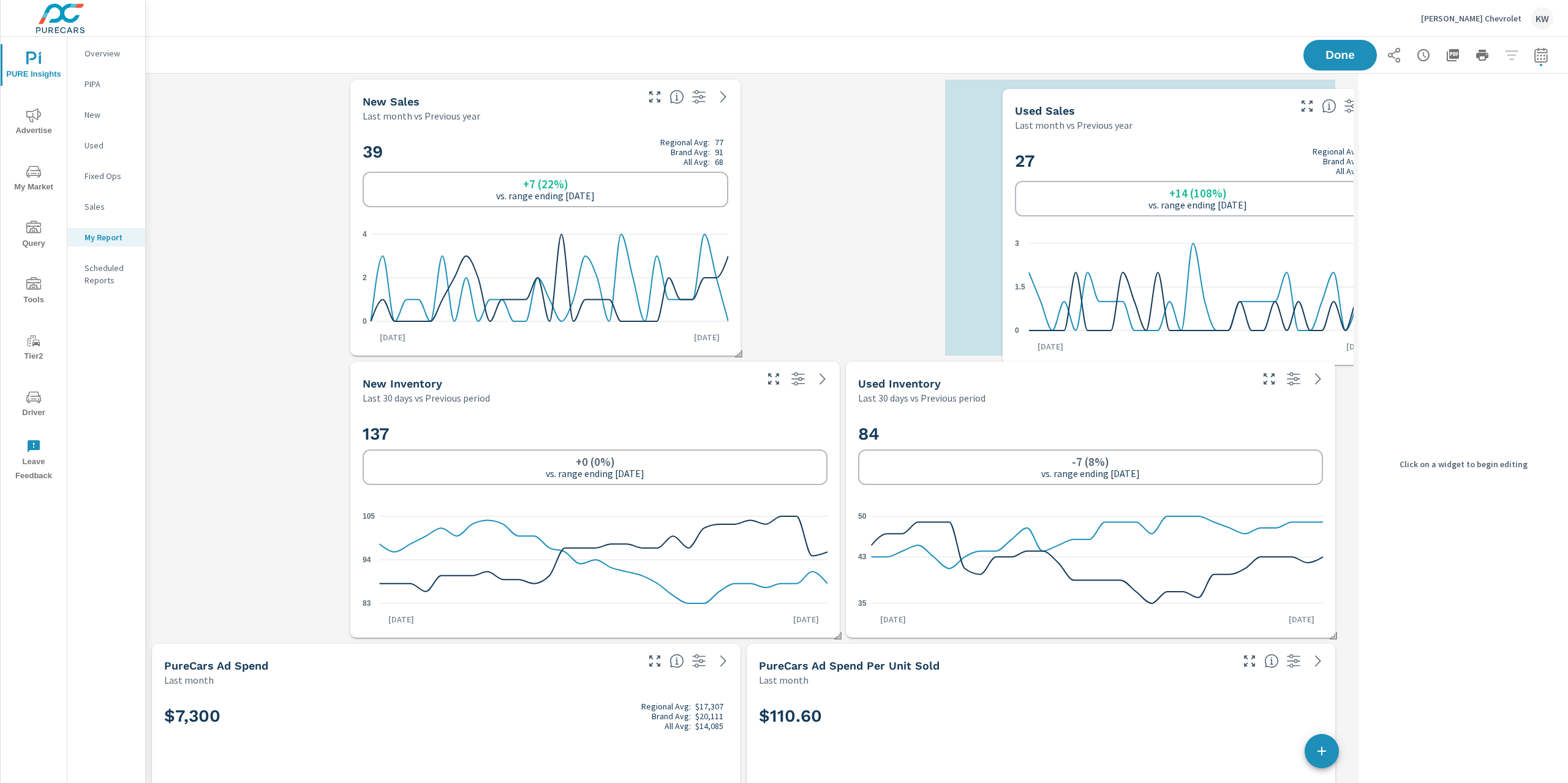
drag, startPoint x: 1075, startPoint y: 236, endPoint x: 1232, endPoint y: 246, distance: 157.3
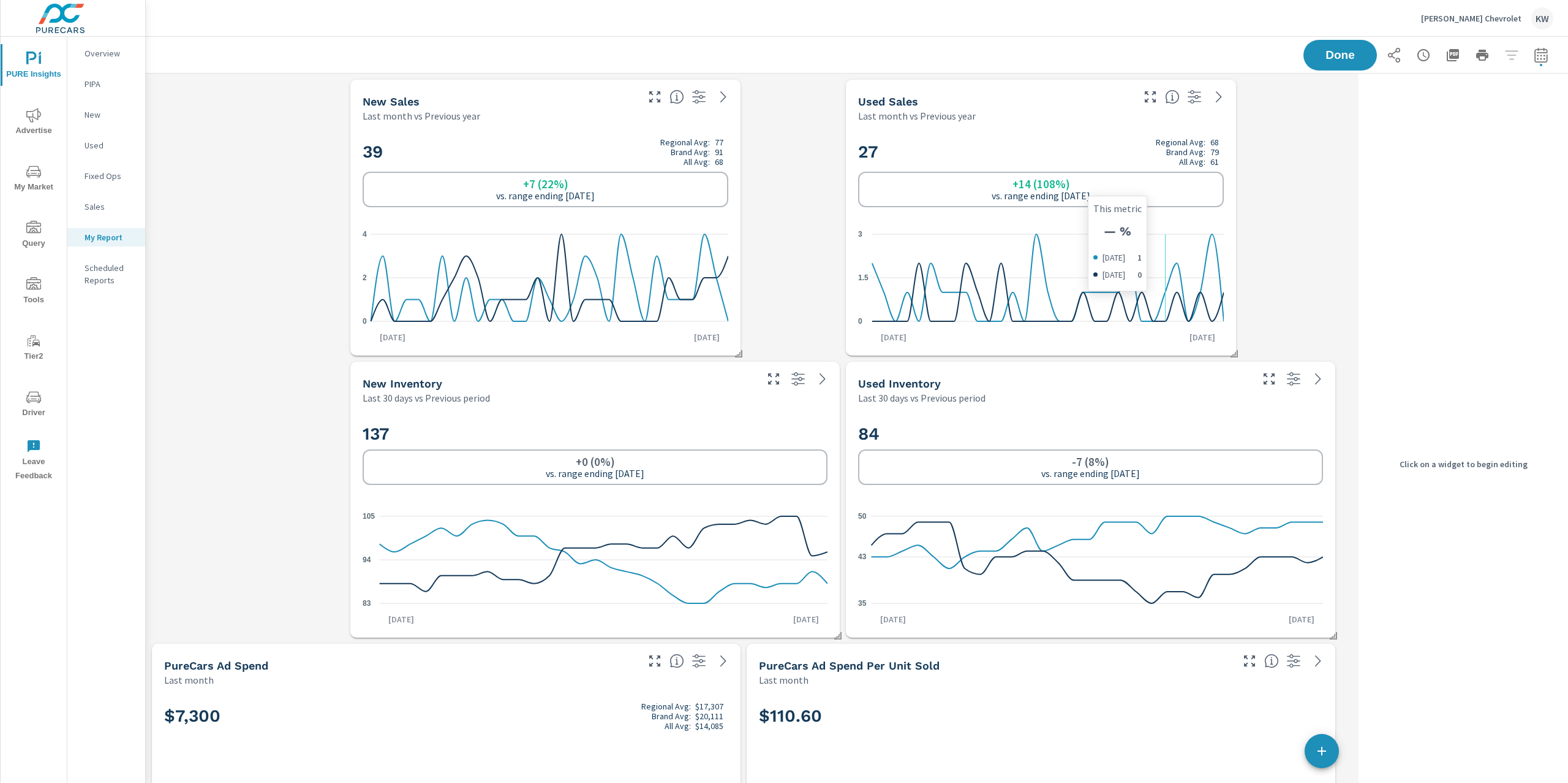
scroll to position [1, 0]
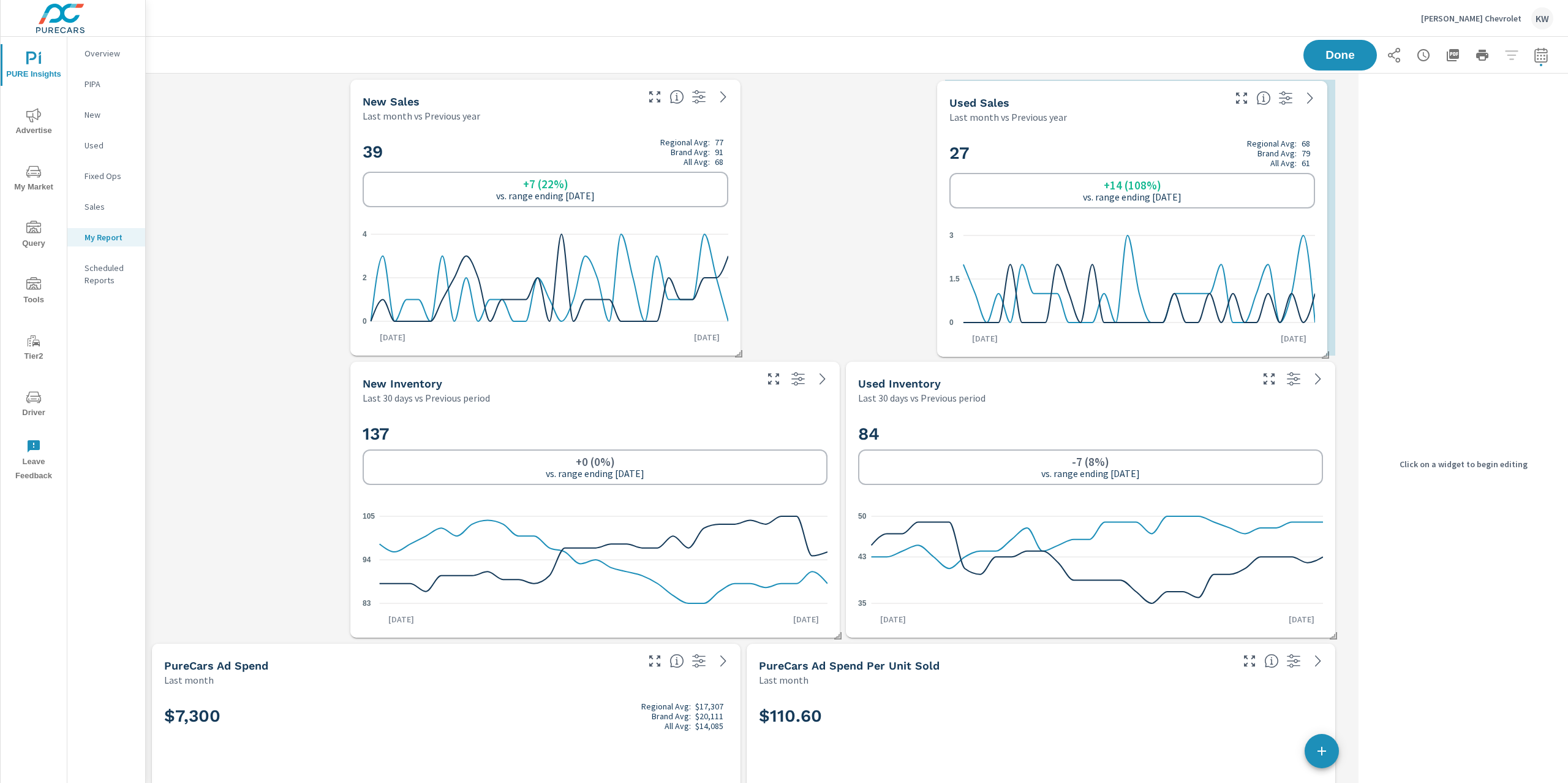
drag, startPoint x: 1122, startPoint y: 145, endPoint x: 1208, endPoint y: 147, distance: 86.0
click at [1208, 147] on h2 "27 Regional Avg: 68 Brand Avg: 79 All Avg: 61" at bounding box center [1132, 153] width 366 height 29
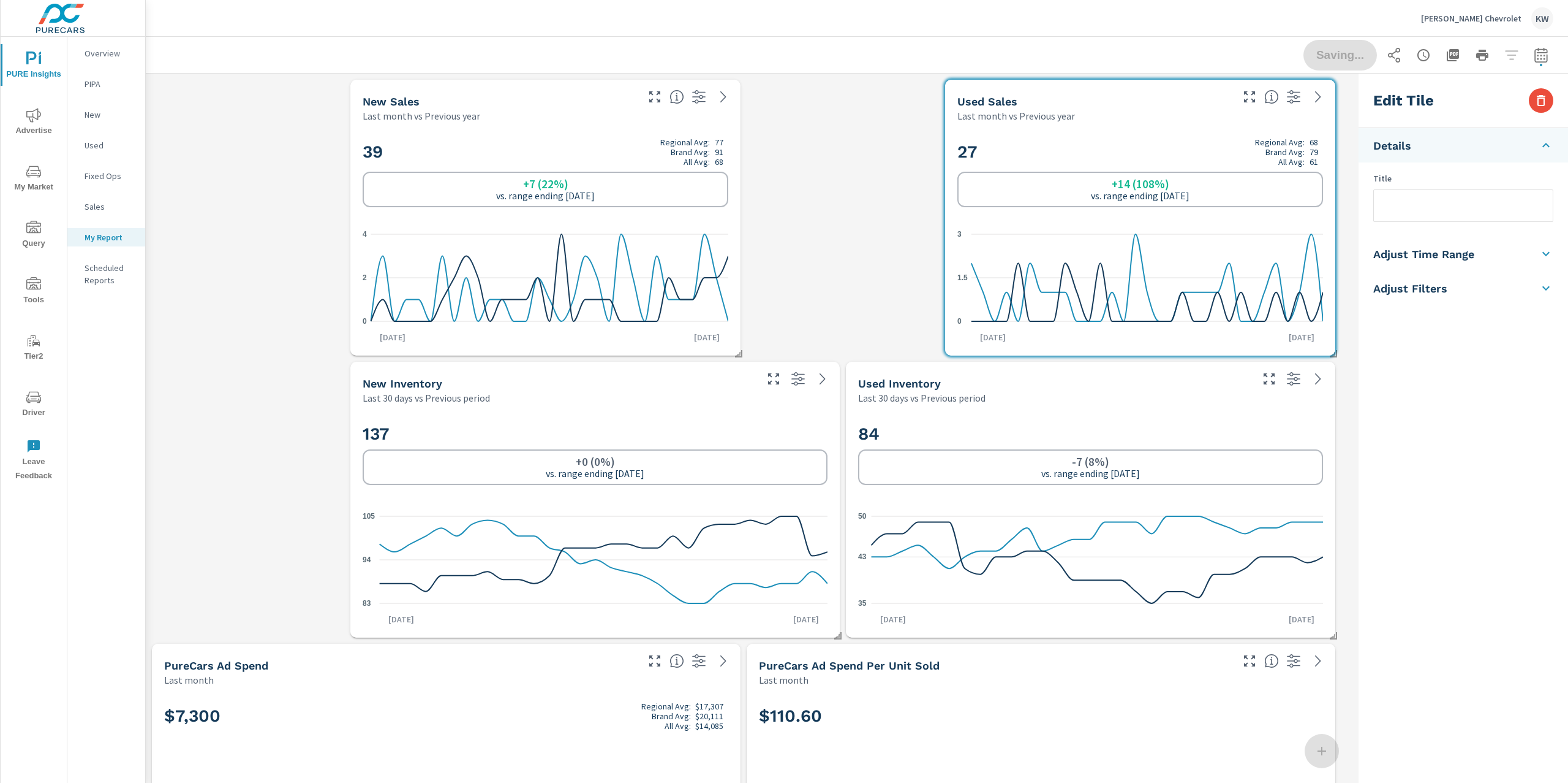
drag, startPoint x: 686, startPoint y: 128, endPoint x: 853, endPoint y: 125, distance: 167.0
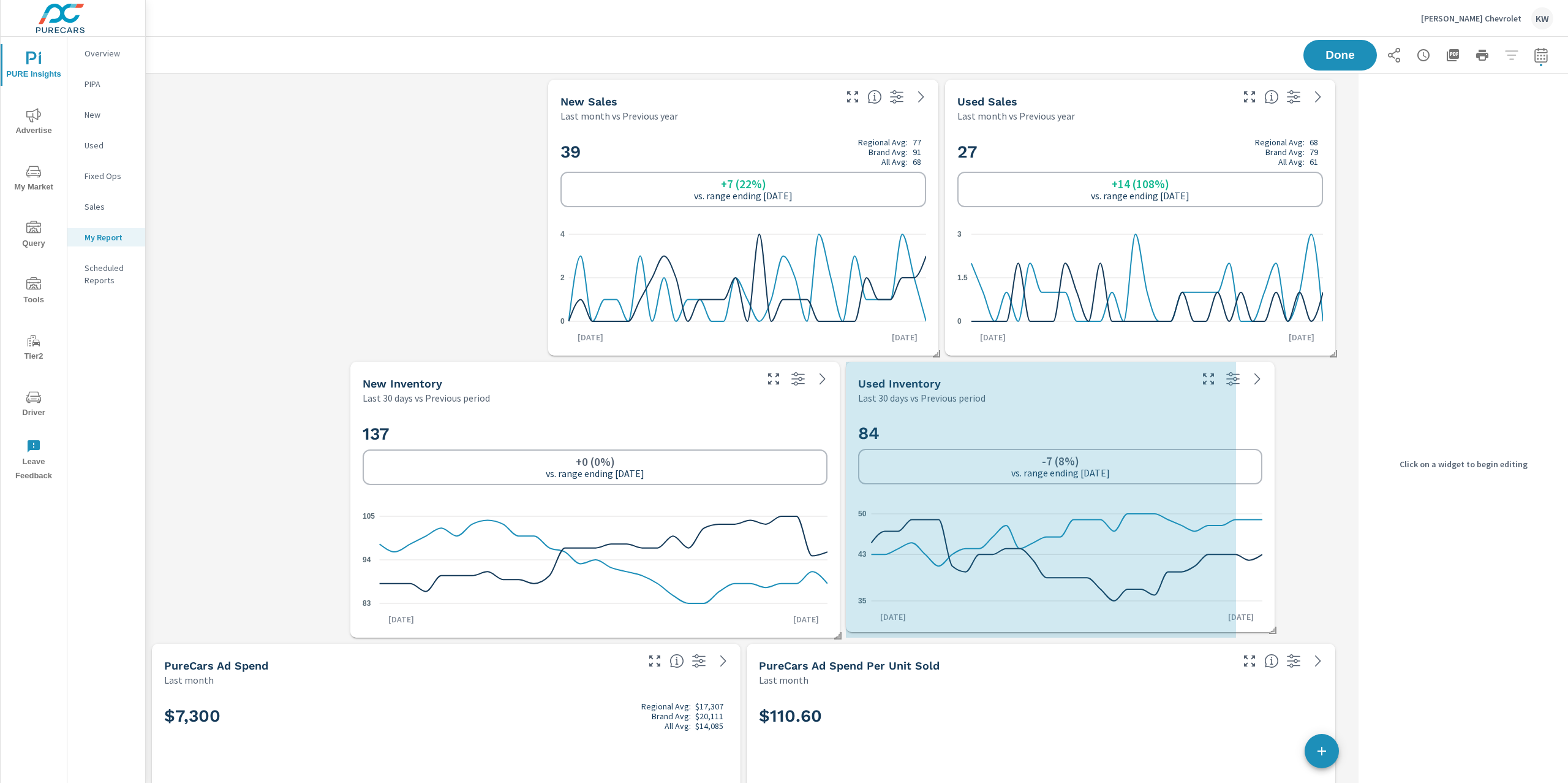
drag, startPoint x: 1331, startPoint y: 632, endPoint x: 1222, endPoint y: 613, distance: 110.6
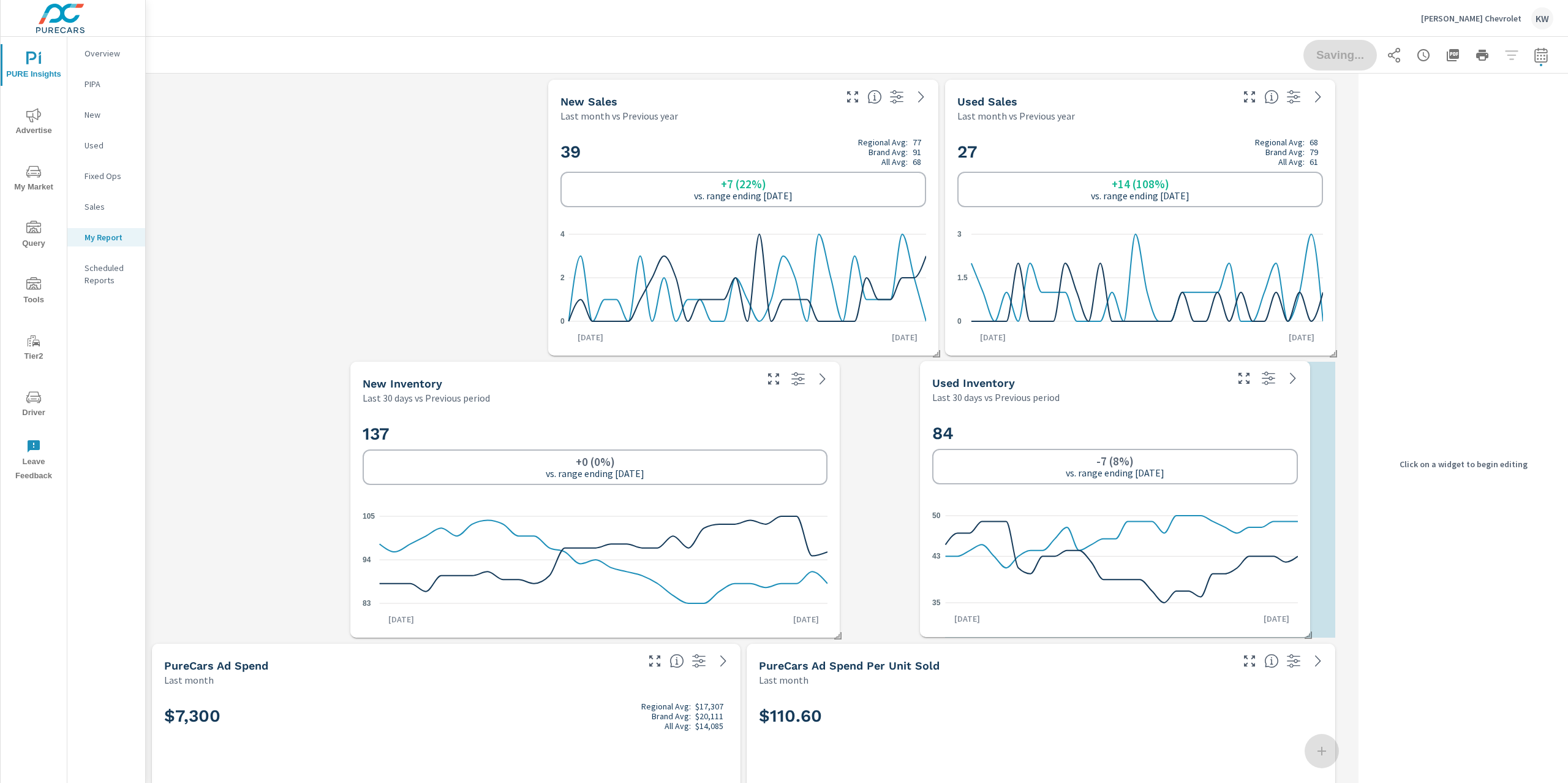
drag, startPoint x: 1105, startPoint y: 430, endPoint x: 1180, endPoint y: 429, distance: 75.0
click at [1180, 429] on h2 "84" at bounding box center [1115, 433] width 366 height 21
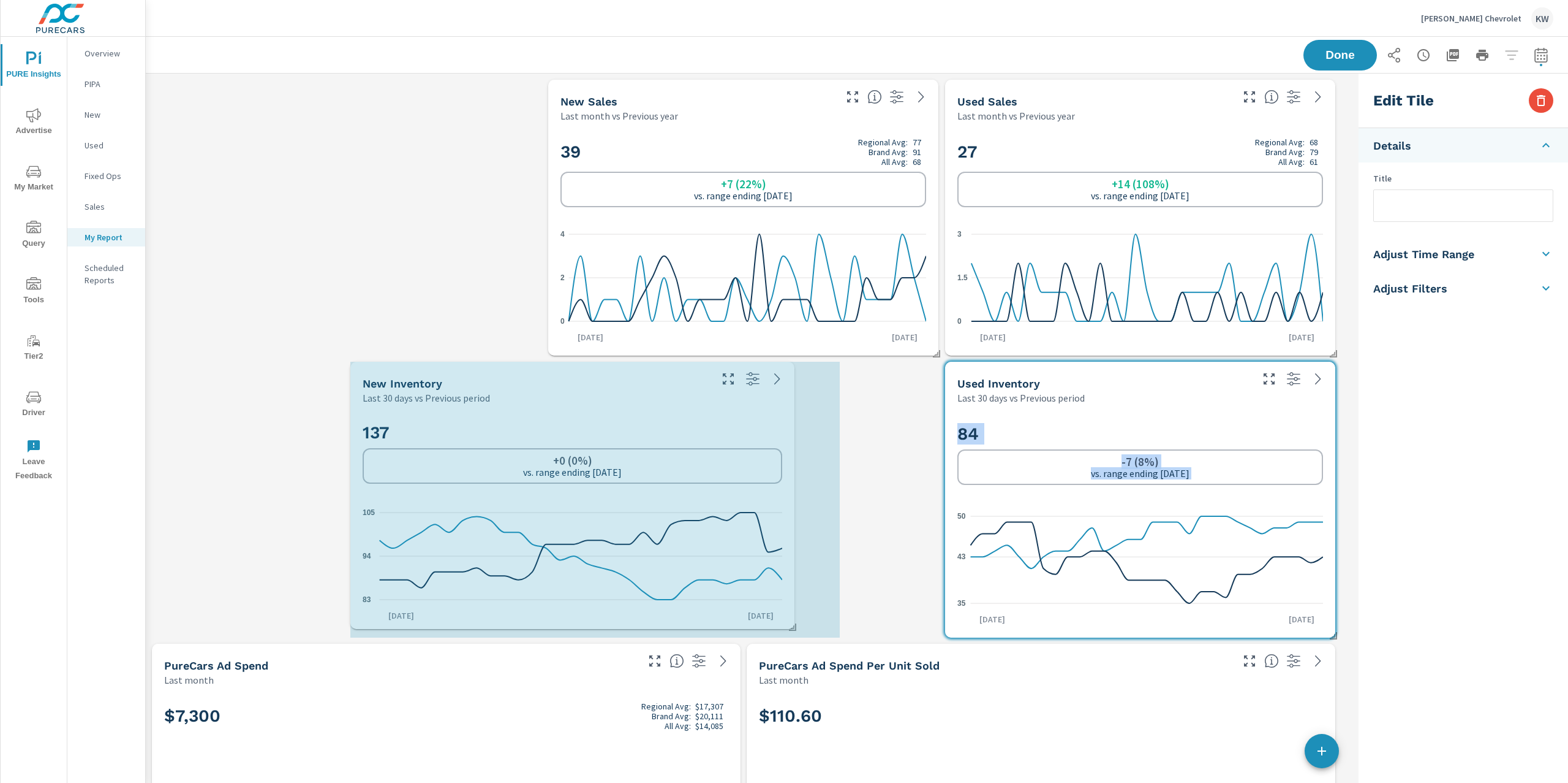
drag, startPoint x: 838, startPoint y: 630, endPoint x: 825, endPoint y: 627, distance: 13.3
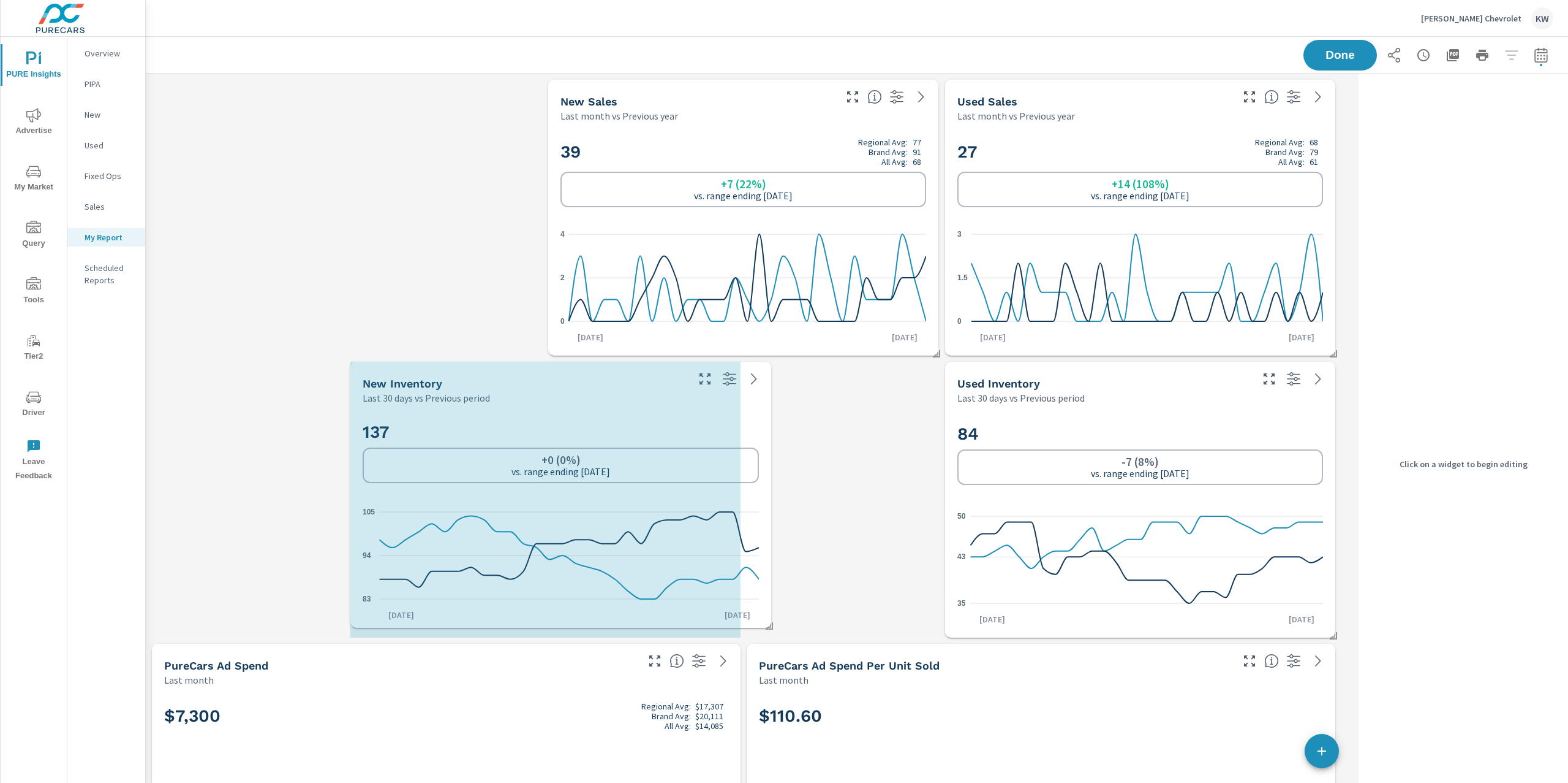
drag, startPoint x: 837, startPoint y: 636, endPoint x: 764, endPoint y: 624, distance: 74.0
click at [764, 624] on span at bounding box center [765, 622] width 13 height 13
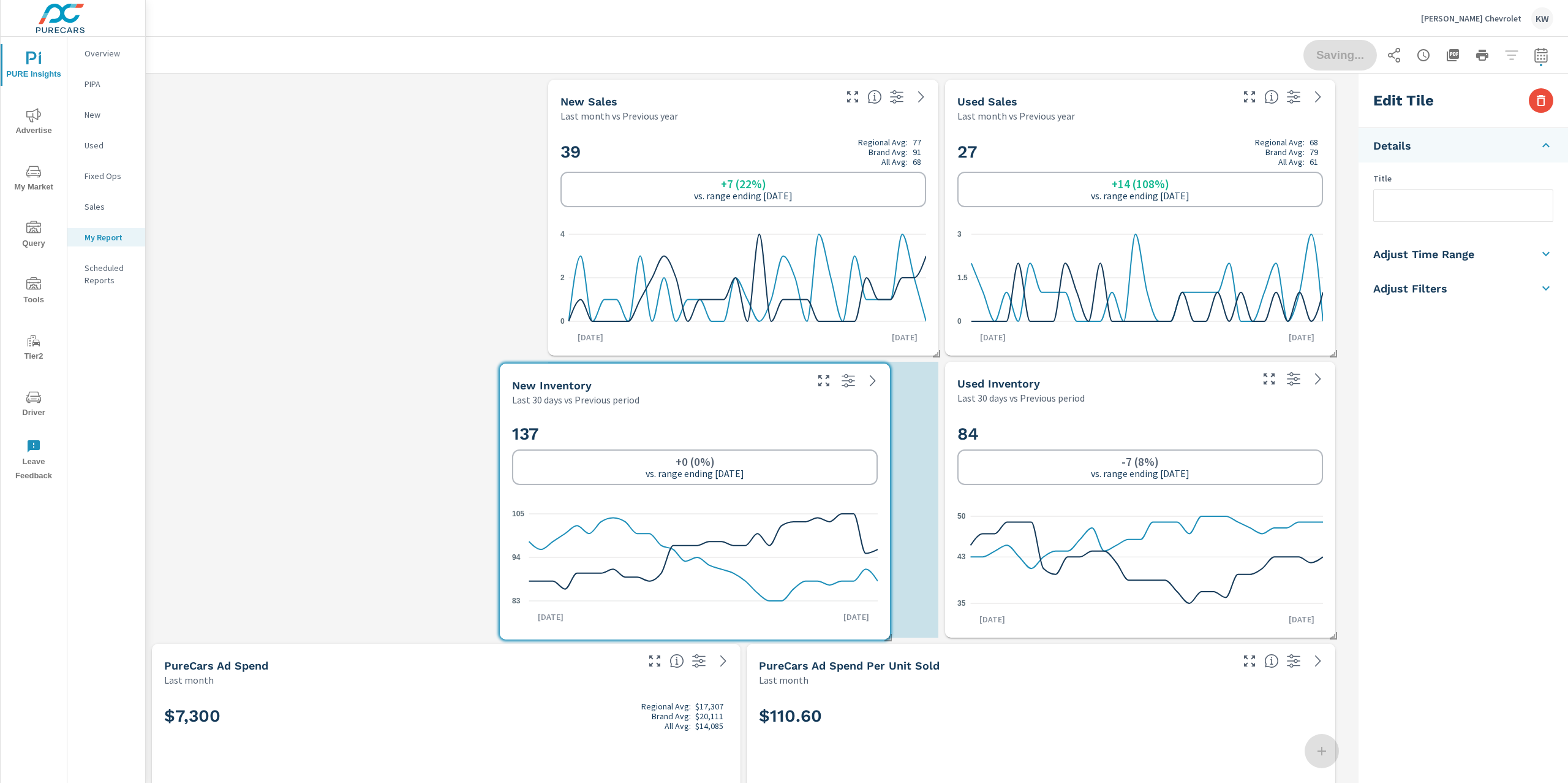
drag, startPoint x: 655, startPoint y: 434, endPoint x: 831, endPoint y: 435, distance: 176.0
click at [831, 435] on h2 "137" at bounding box center [695, 434] width 366 height 21
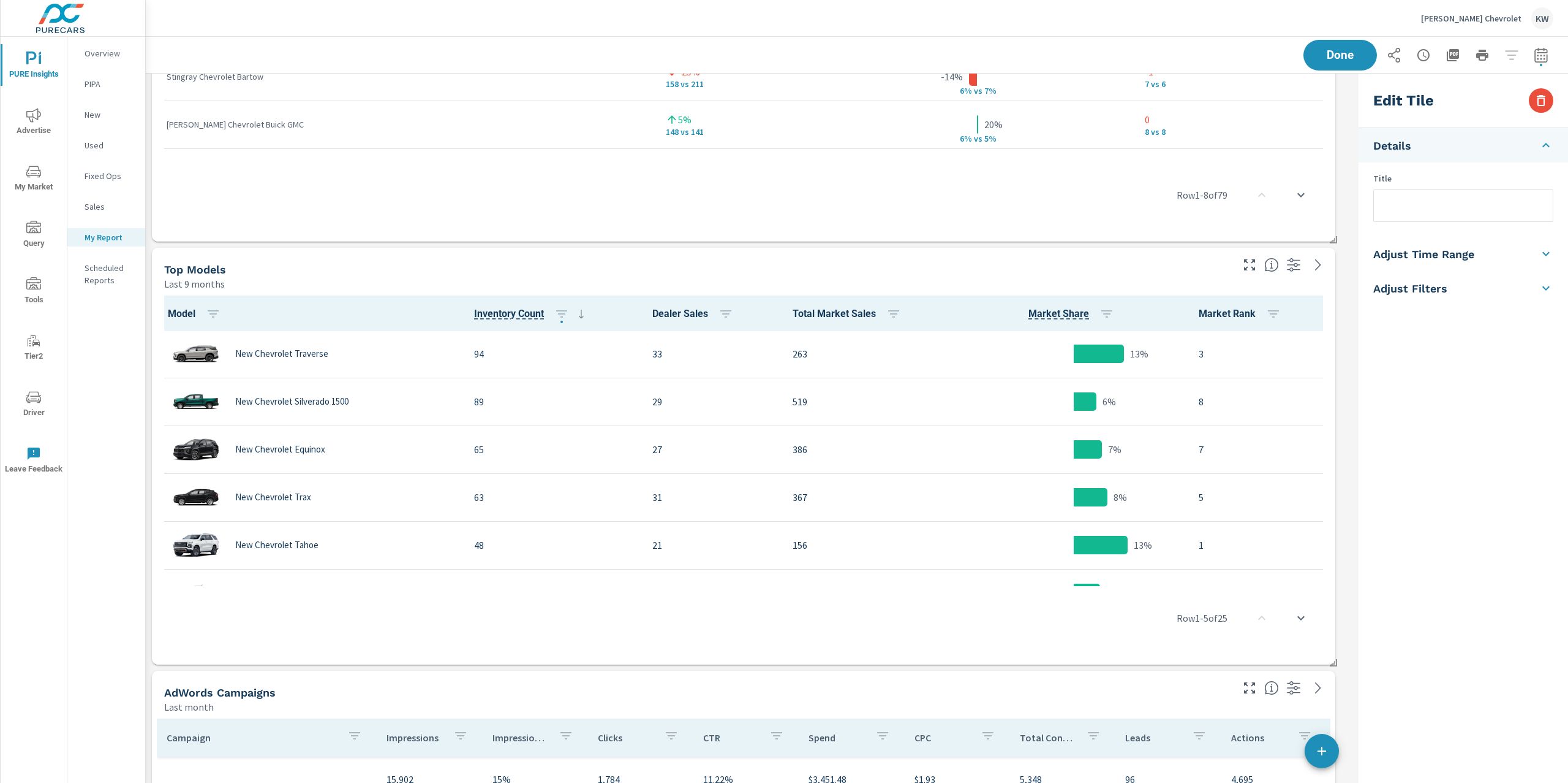
scroll to position [3922, 0]
click at [1199, 294] on th "Market Rank" at bounding box center [1260, 311] width 142 height 36
type input "last9Months"
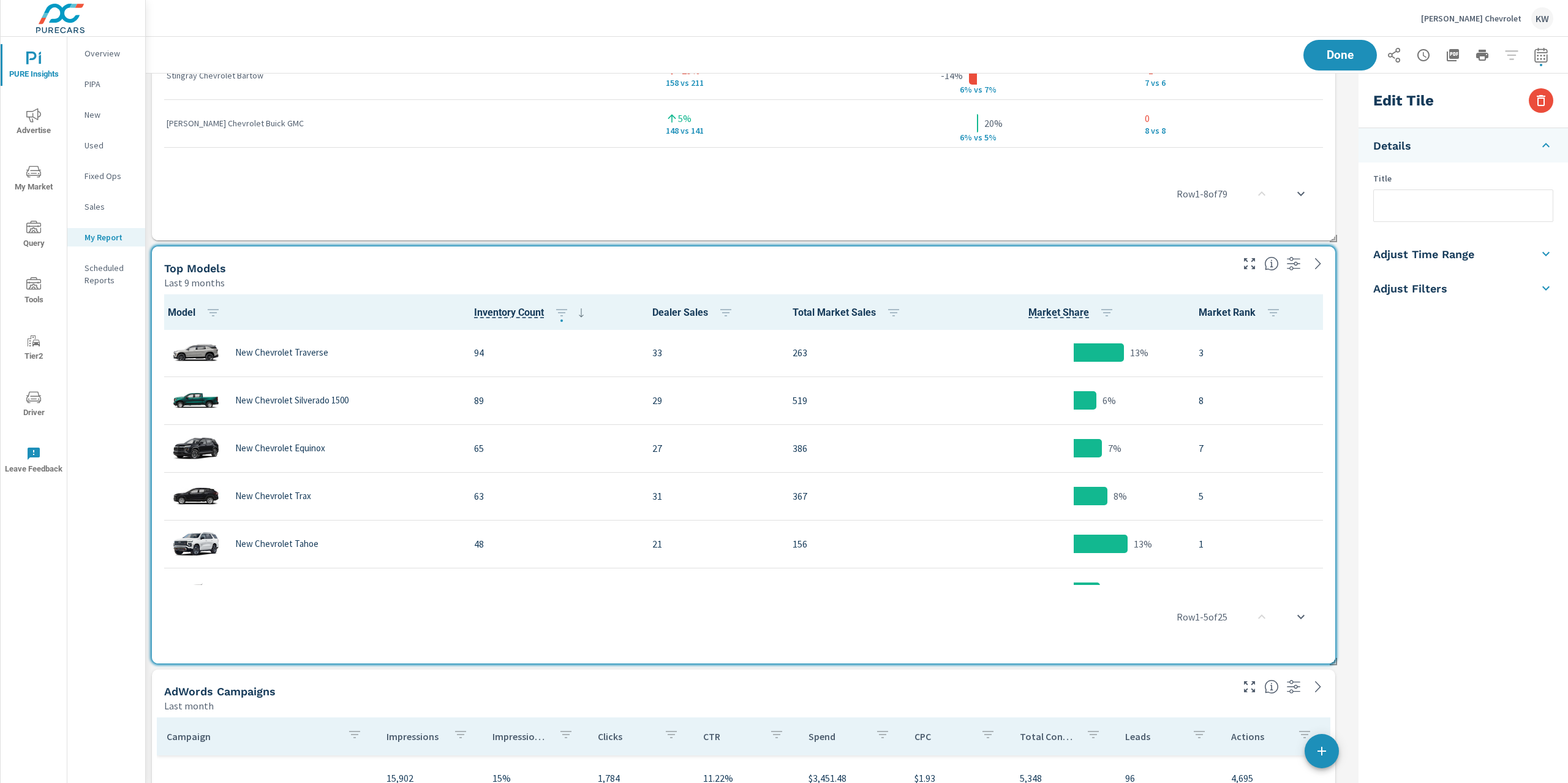
click at [1533, 110] on div "Edit Tile" at bounding box center [1464, 101] width 210 height 54
click at [1543, 102] on icon "button" at bounding box center [1541, 100] width 15 height 15
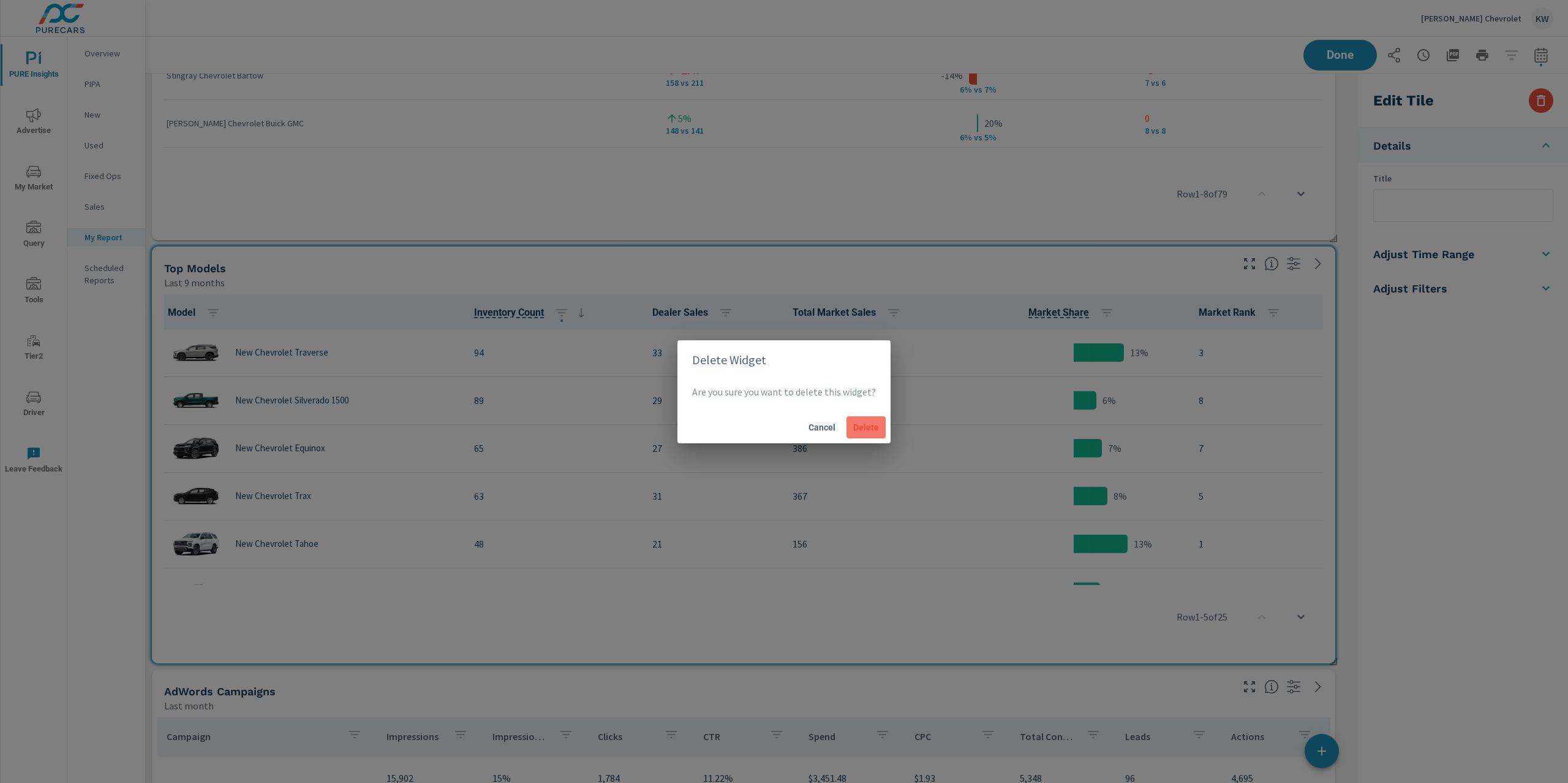
click at [877, 427] on span "Delete" at bounding box center [866, 427] width 29 height 11
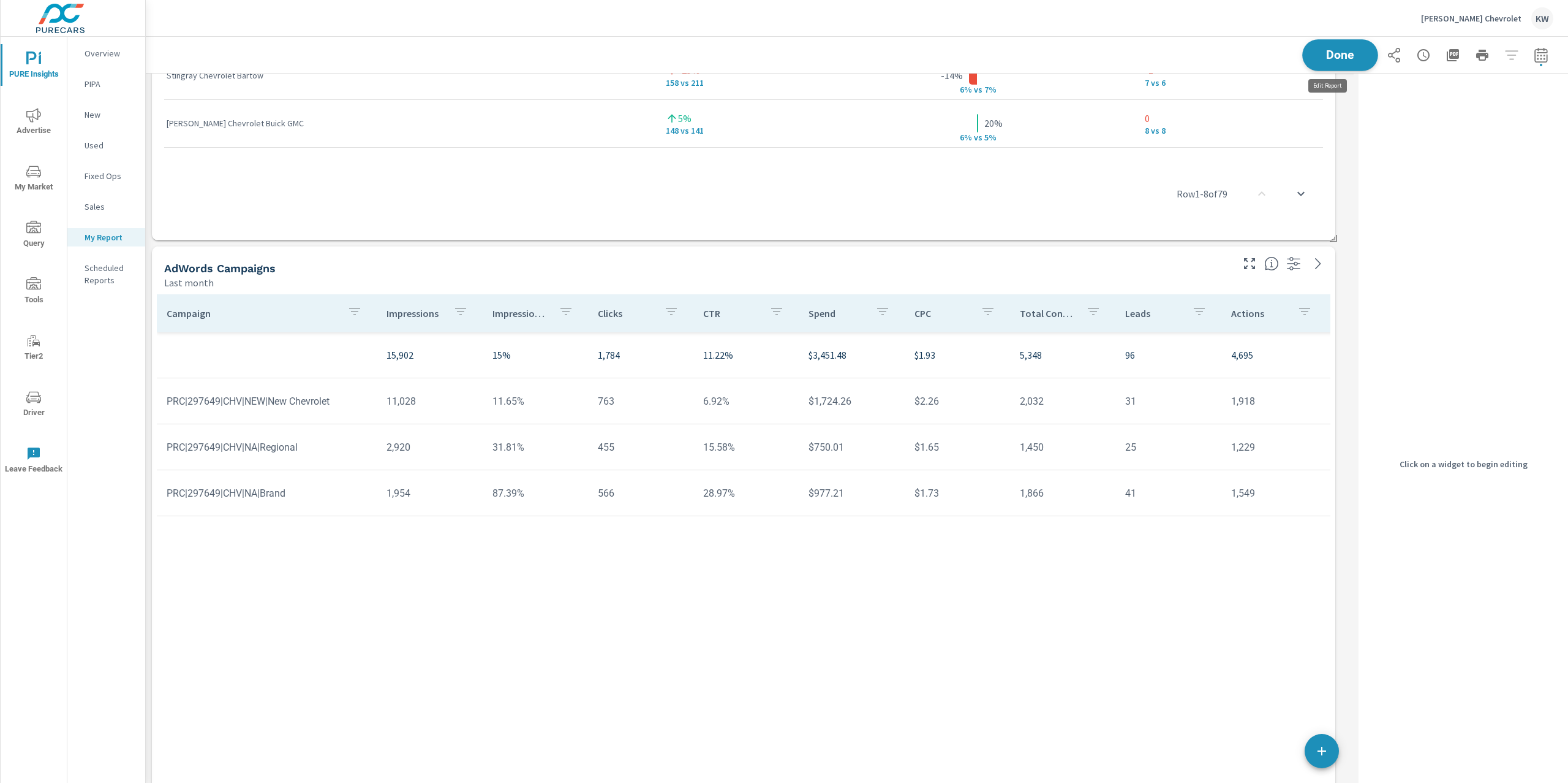
scroll to position [5812, 1221]
click at [1348, 66] on button "Done" at bounding box center [1341, 54] width 76 height 32
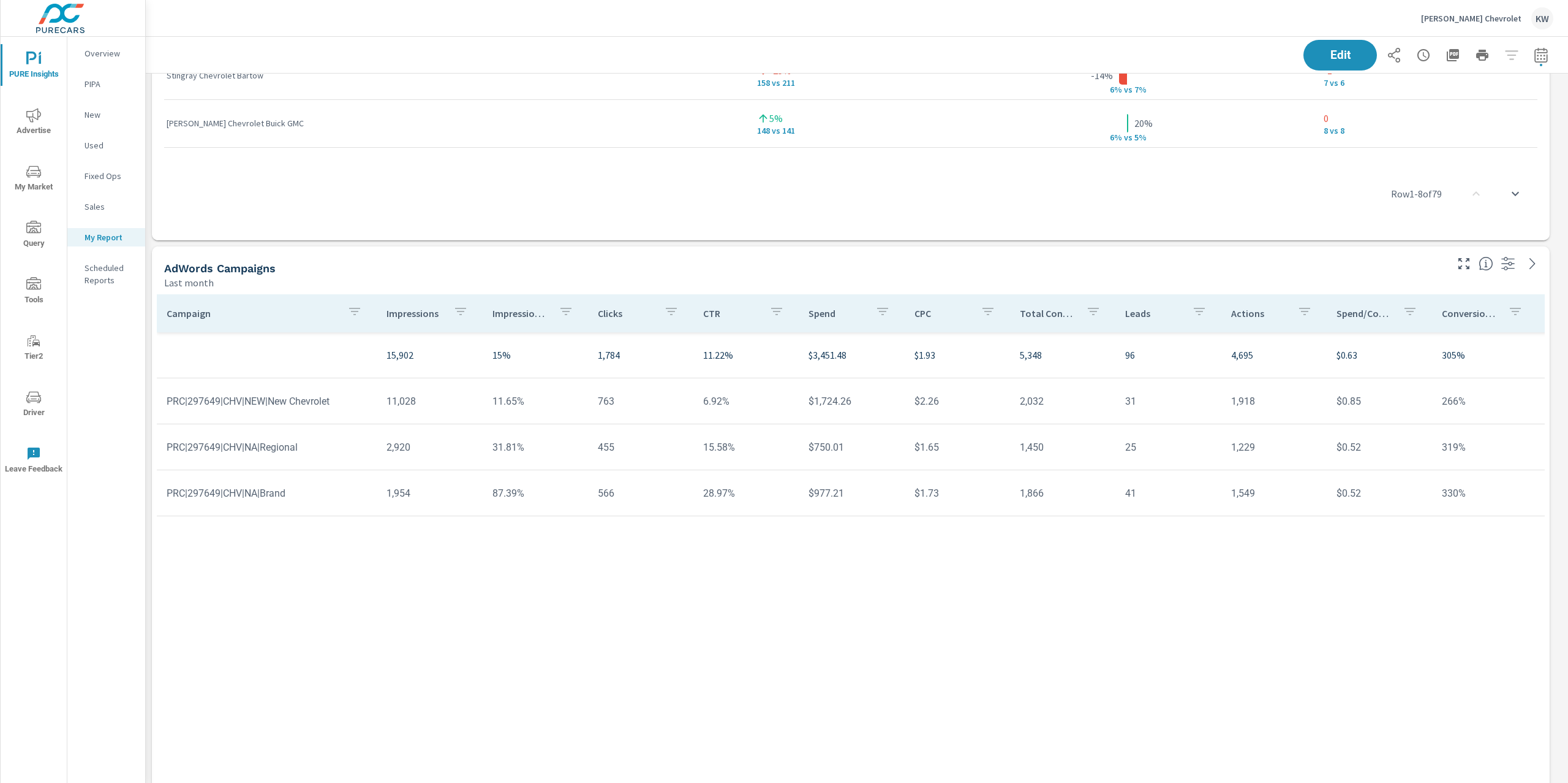
scroll to position [5812, 1436]
click at [108, 60] on div "Overview" at bounding box center [106, 53] width 78 height 18
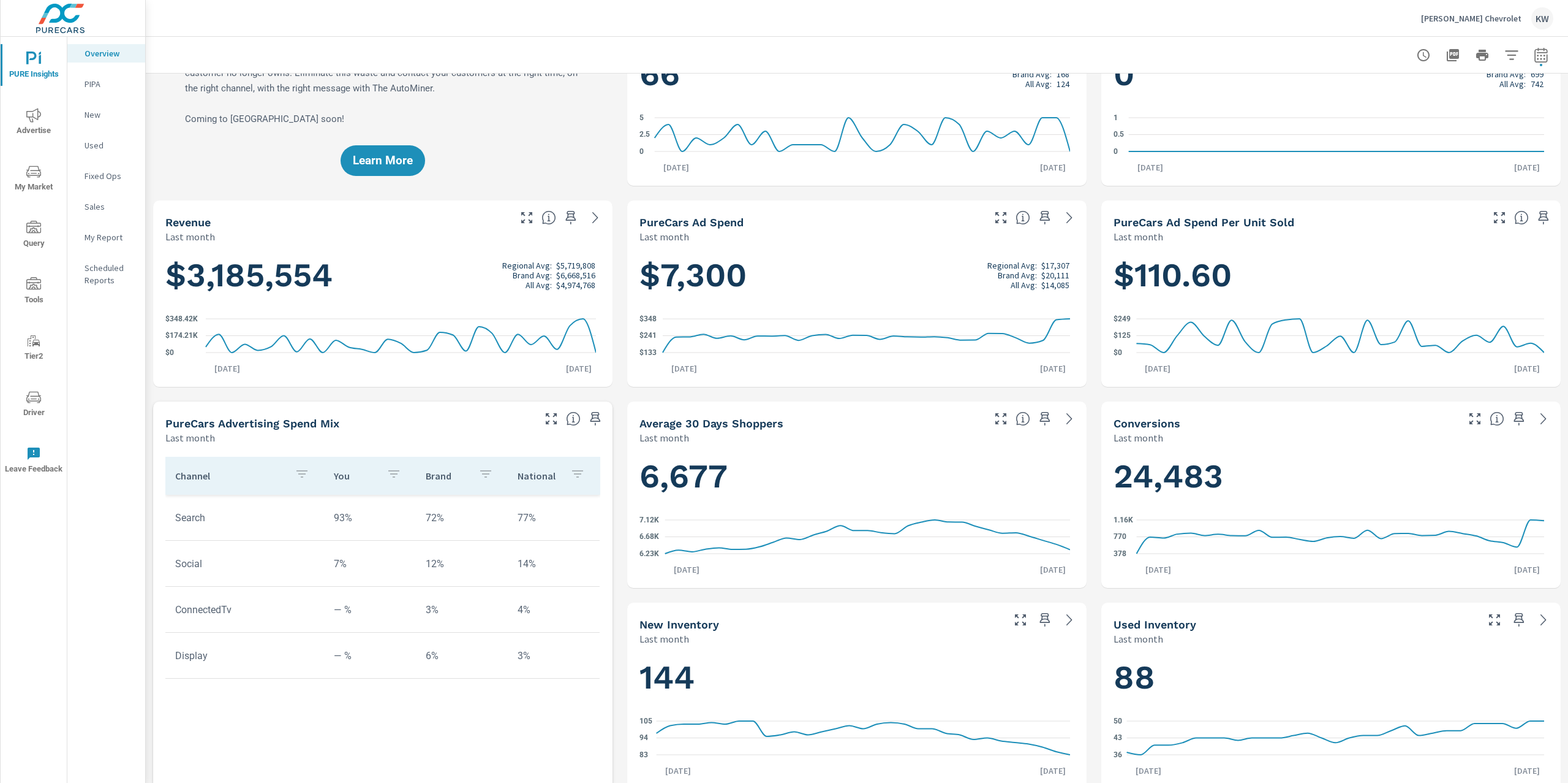
scroll to position [140, 0]
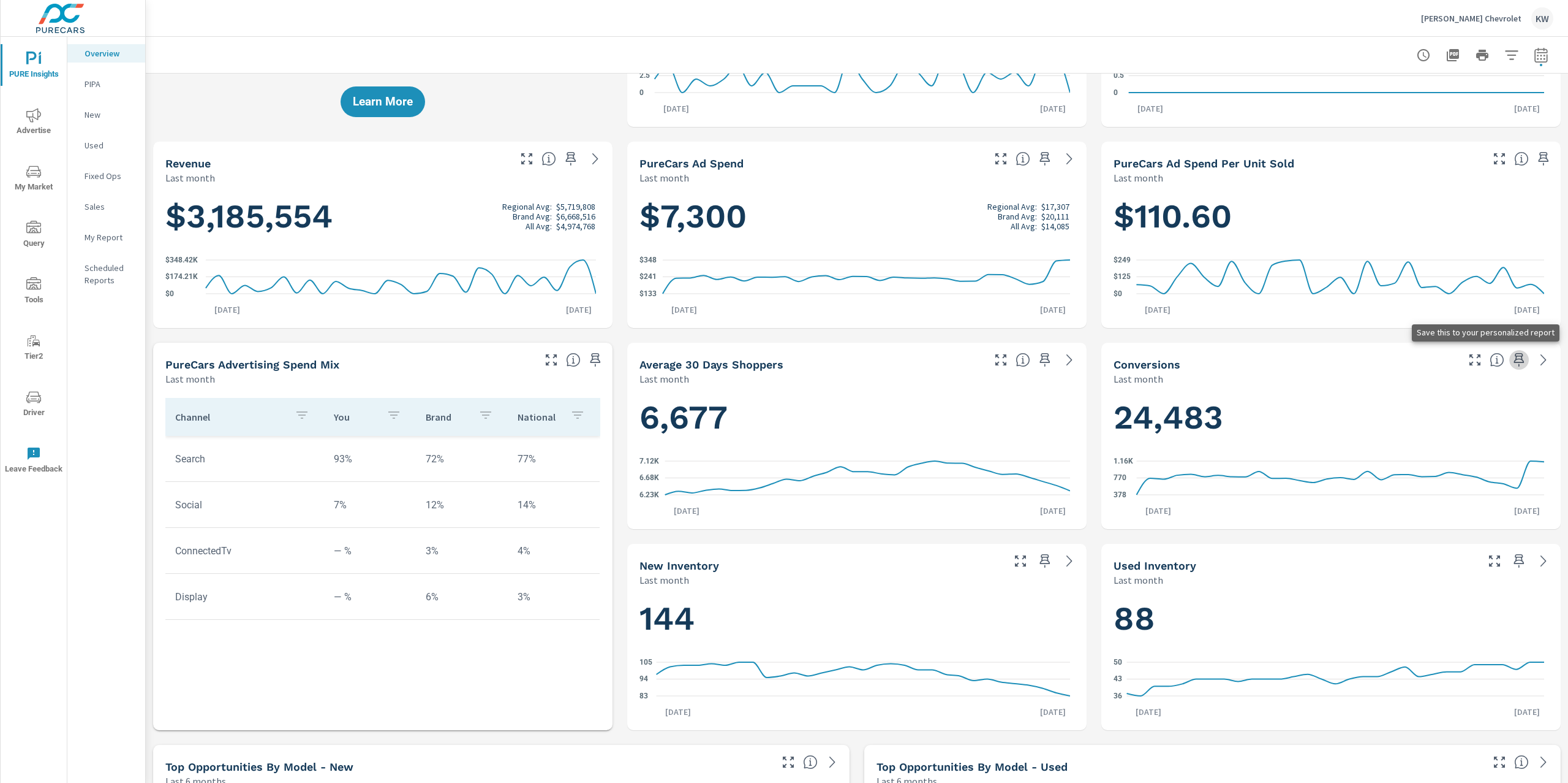
click at [1512, 362] on icon "button" at bounding box center [1518, 359] width 15 height 15
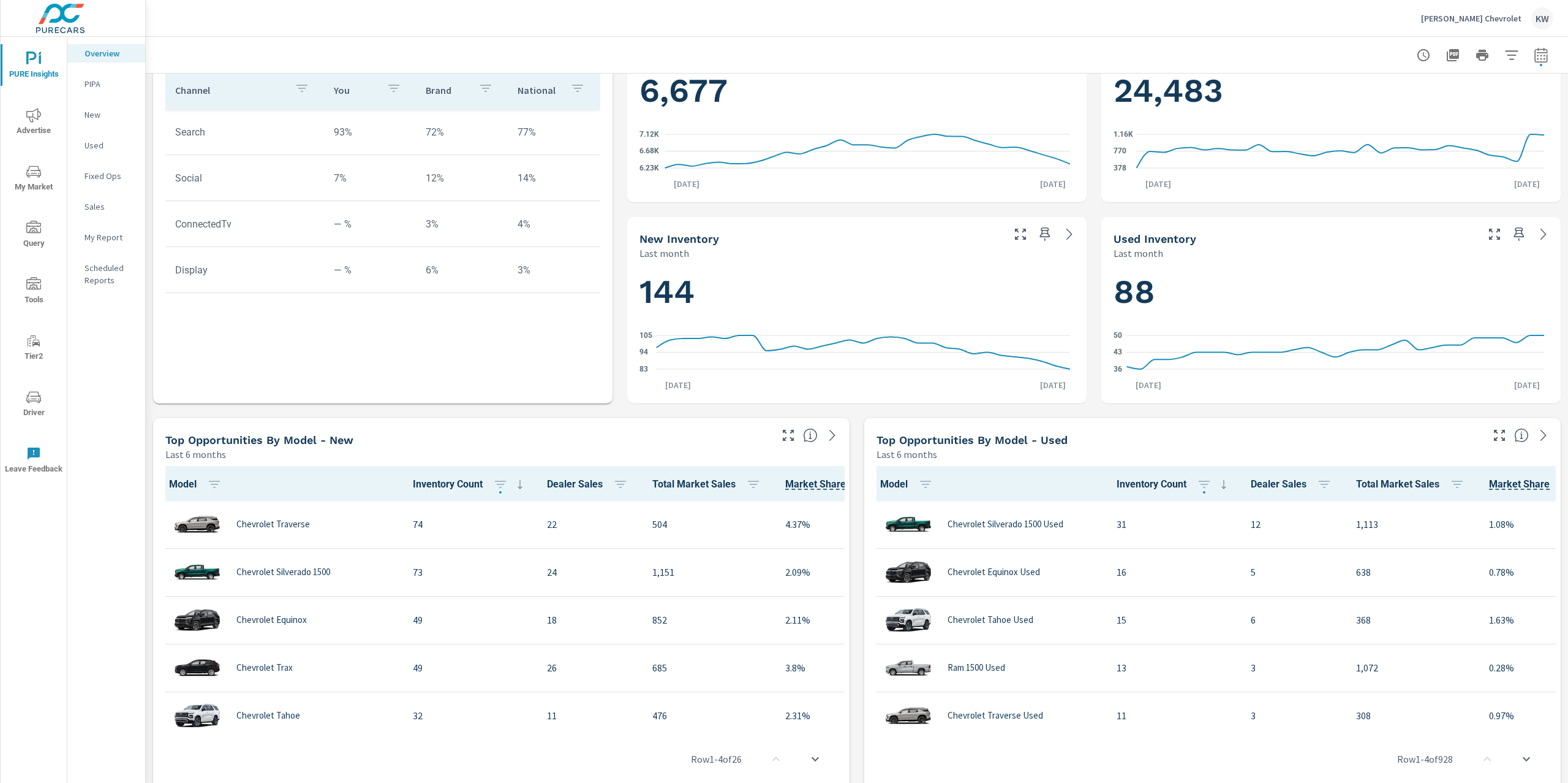
scroll to position [0, 0]
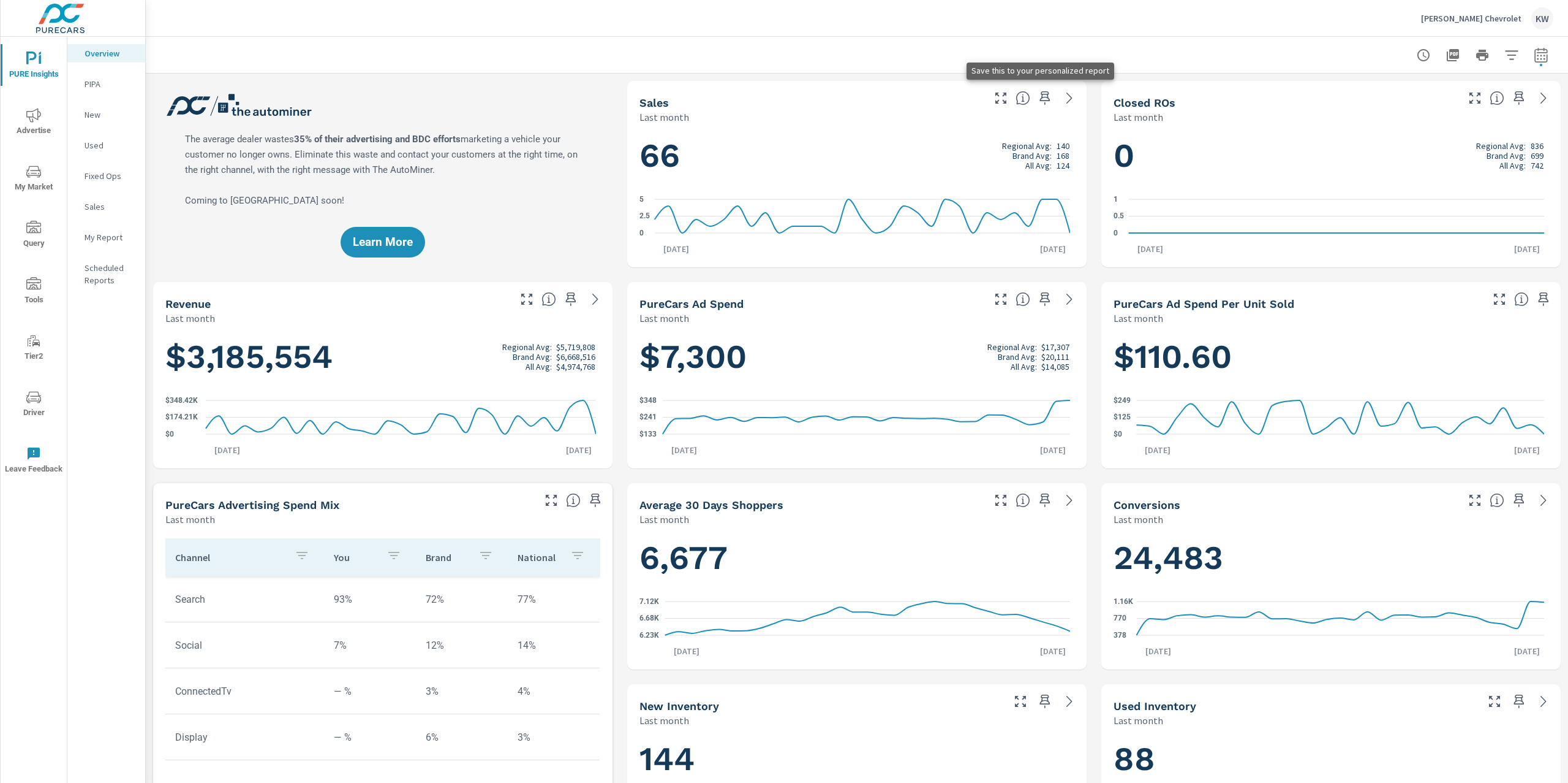
click at [1040, 95] on icon "button" at bounding box center [1045, 98] width 11 height 14
click at [119, 232] on p "My Report" at bounding box center [110, 237] width 51 height 13
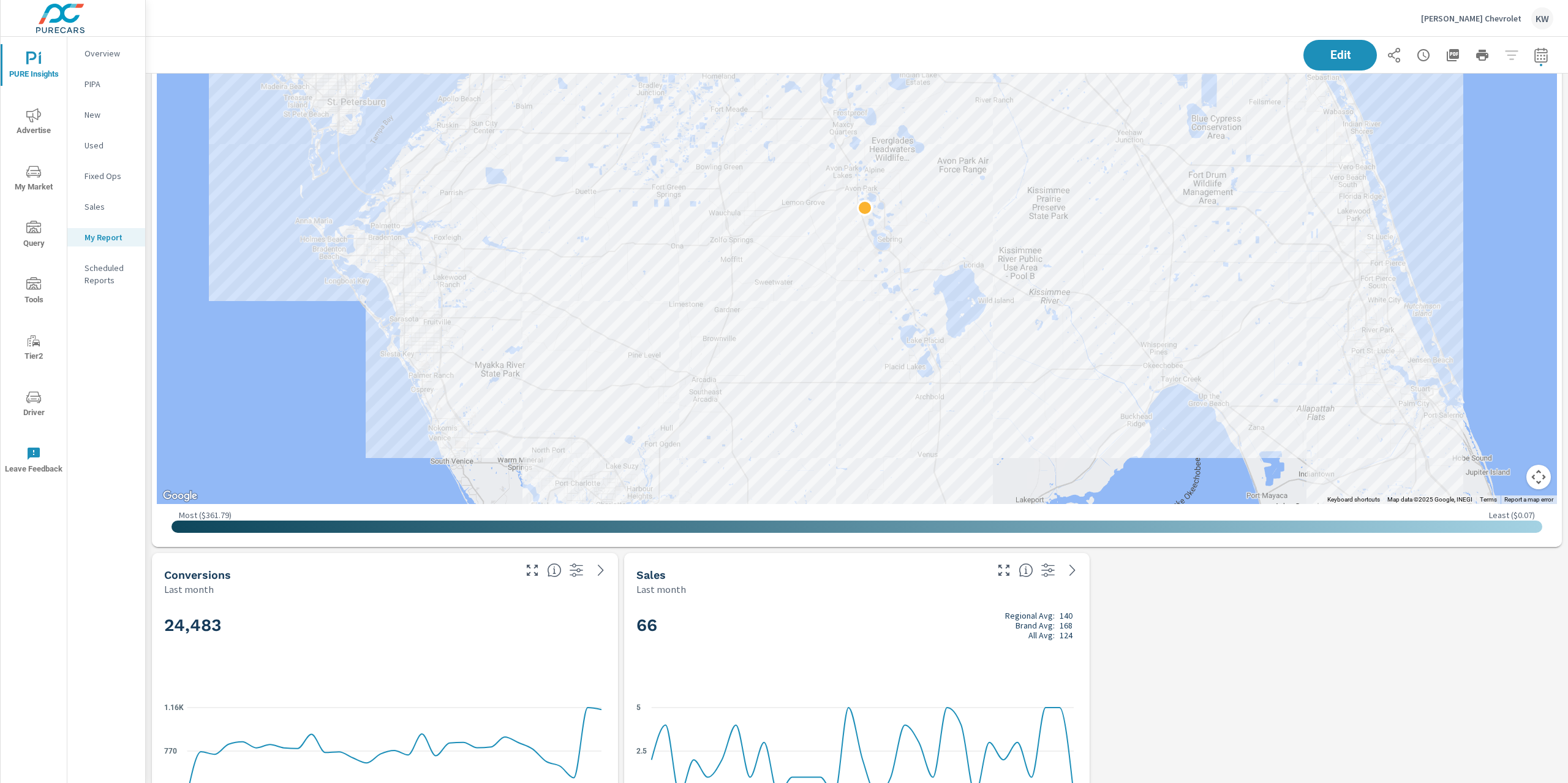
scroll to position [1131, 0]
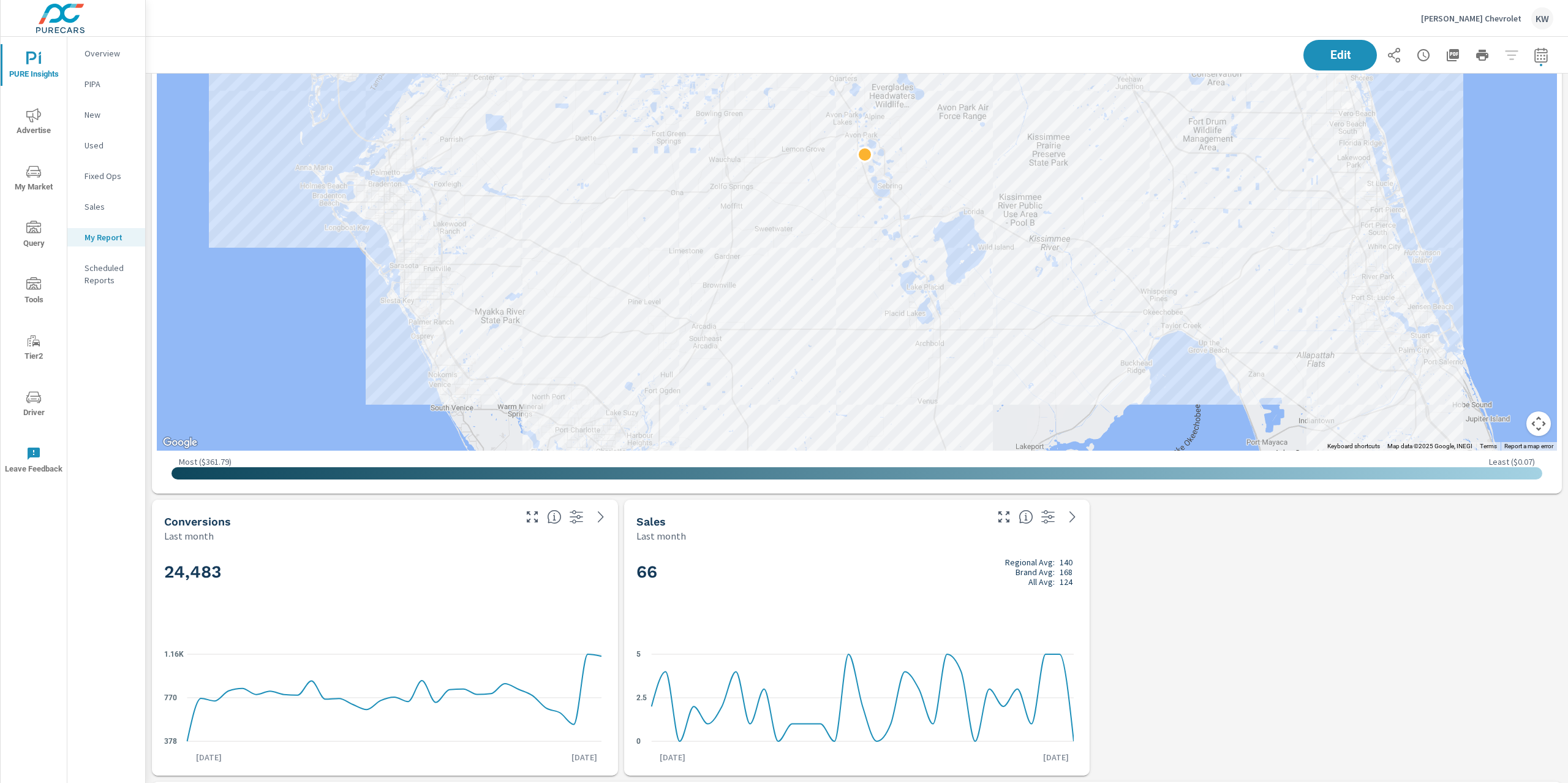
click at [910, 615] on div "66 Regional Avg: 140 Brand Avg: 168 All Avg: 124" at bounding box center [857, 591] width 441 height 75
click at [1342, 49] on span "Edit" at bounding box center [1341, 54] width 51 height 12
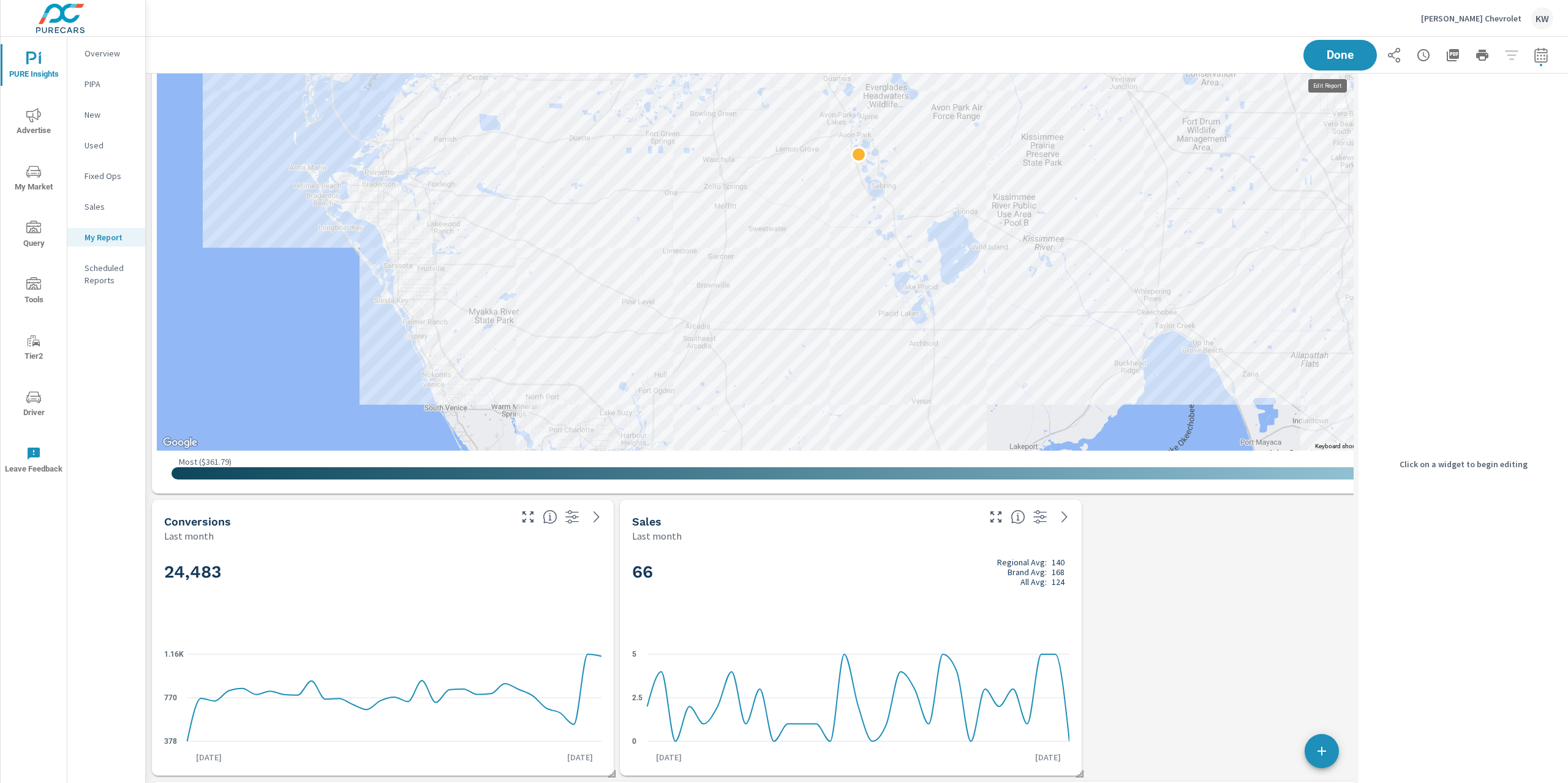
scroll to position [6, 6]
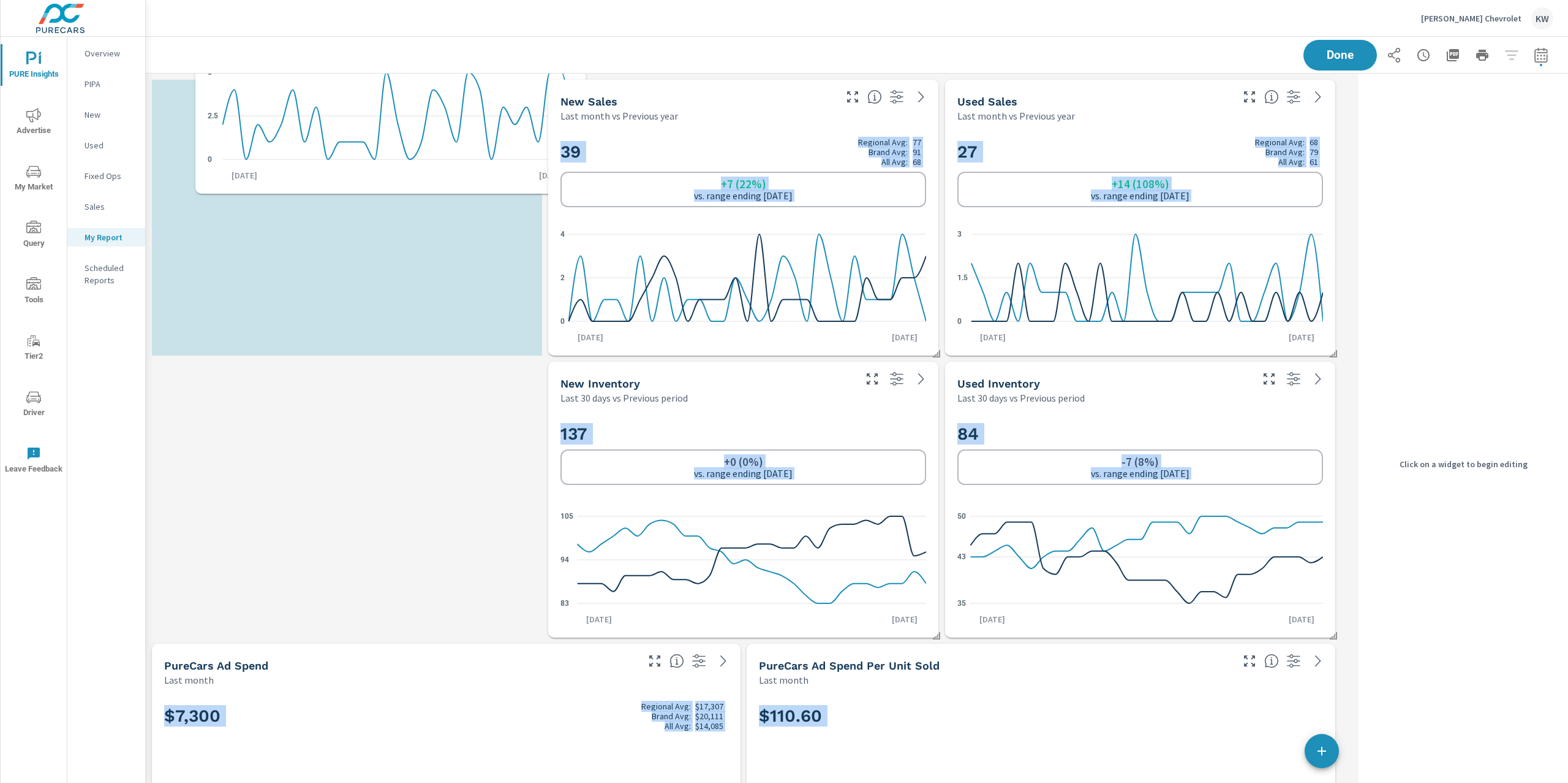
scroll to position [6, 6]
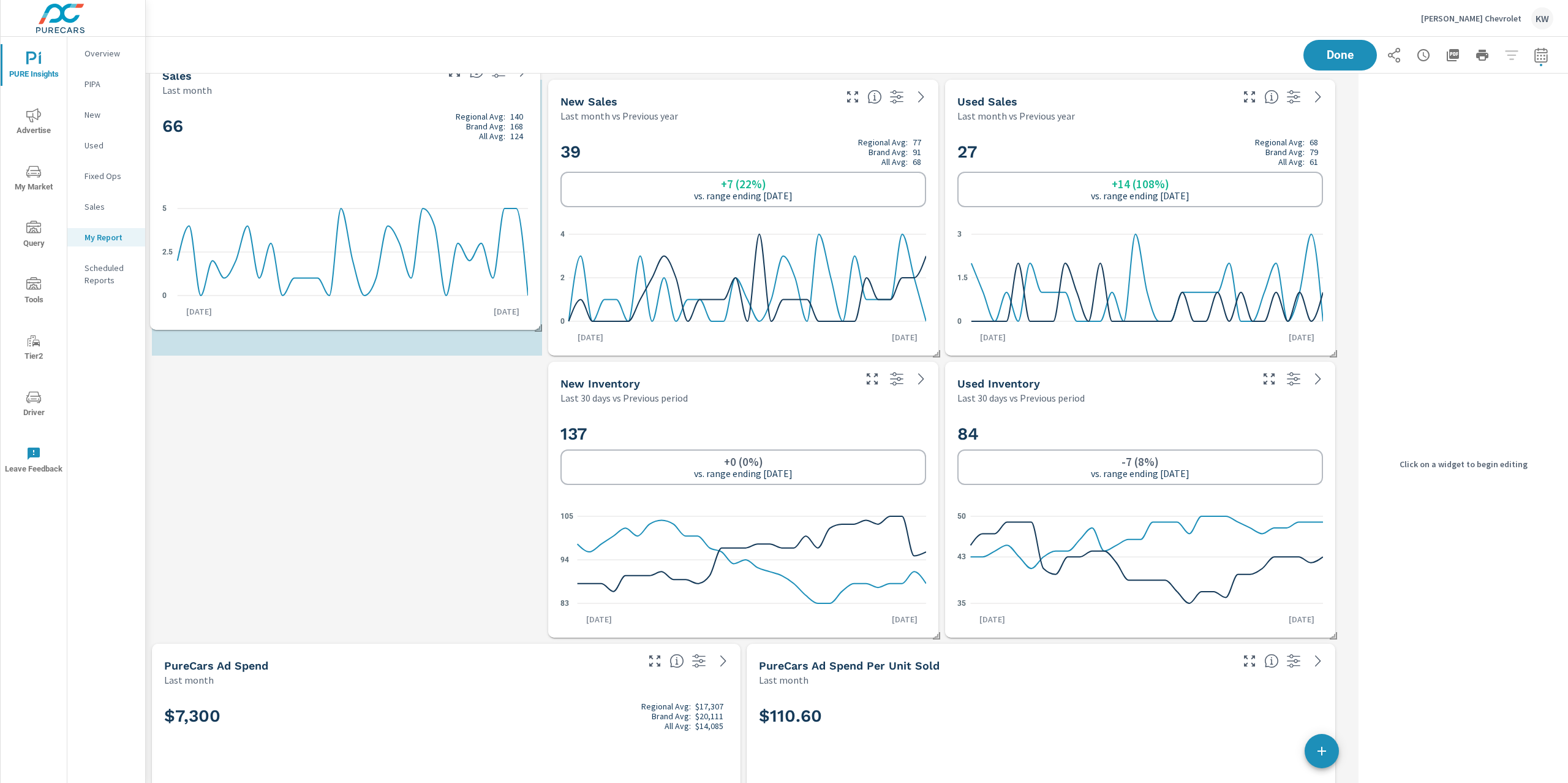
drag, startPoint x: 696, startPoint y: 561, endPoint x: 302, endPoint y: 137, distance: 578.8
click at [302, 137] on h2 "66 Regional Avg: 140 Brand Avg: 168 All Avg: 124" at bounding box center [345, 126] width 366 height 29
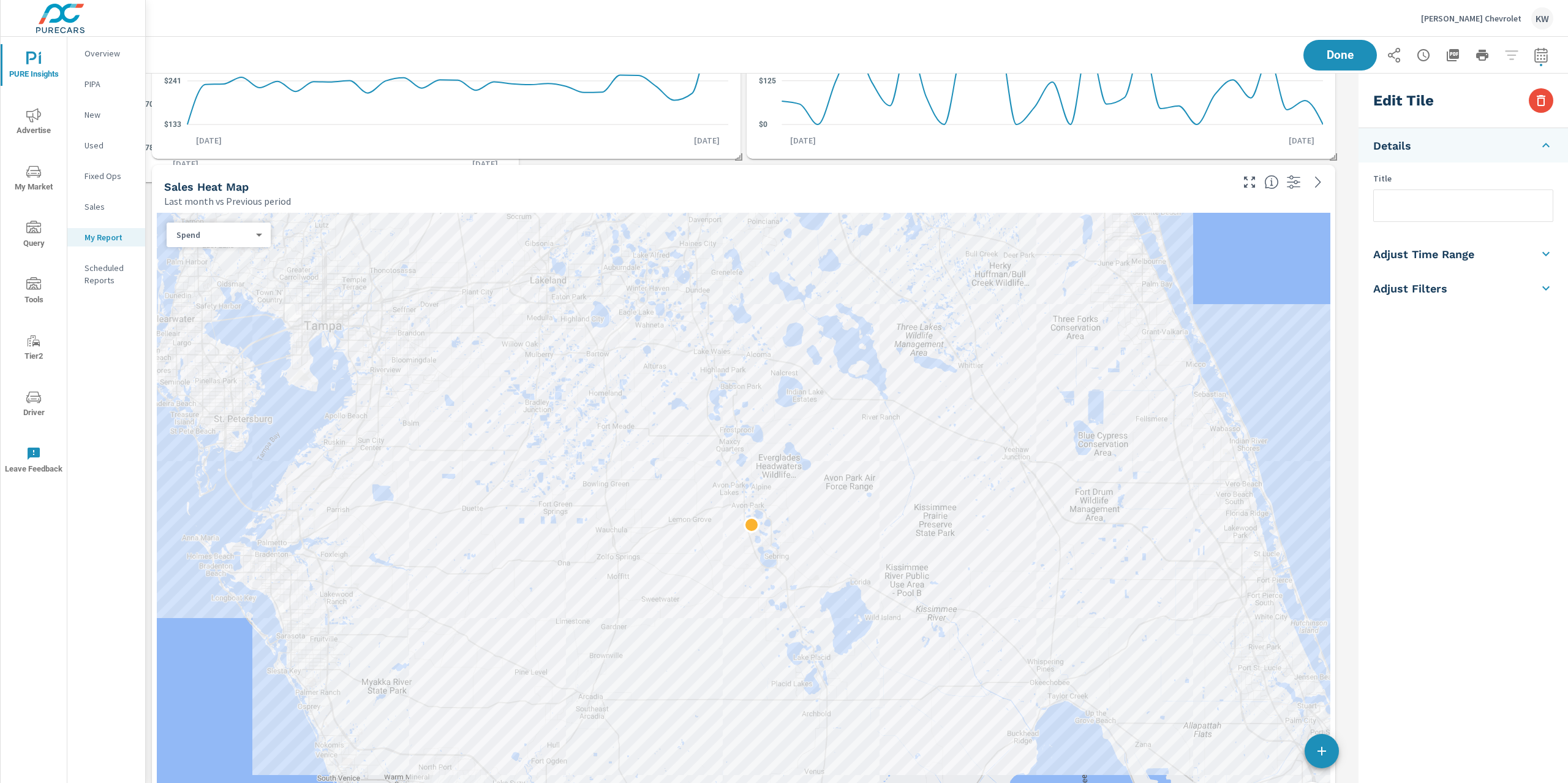
scroll to position [0, 0]
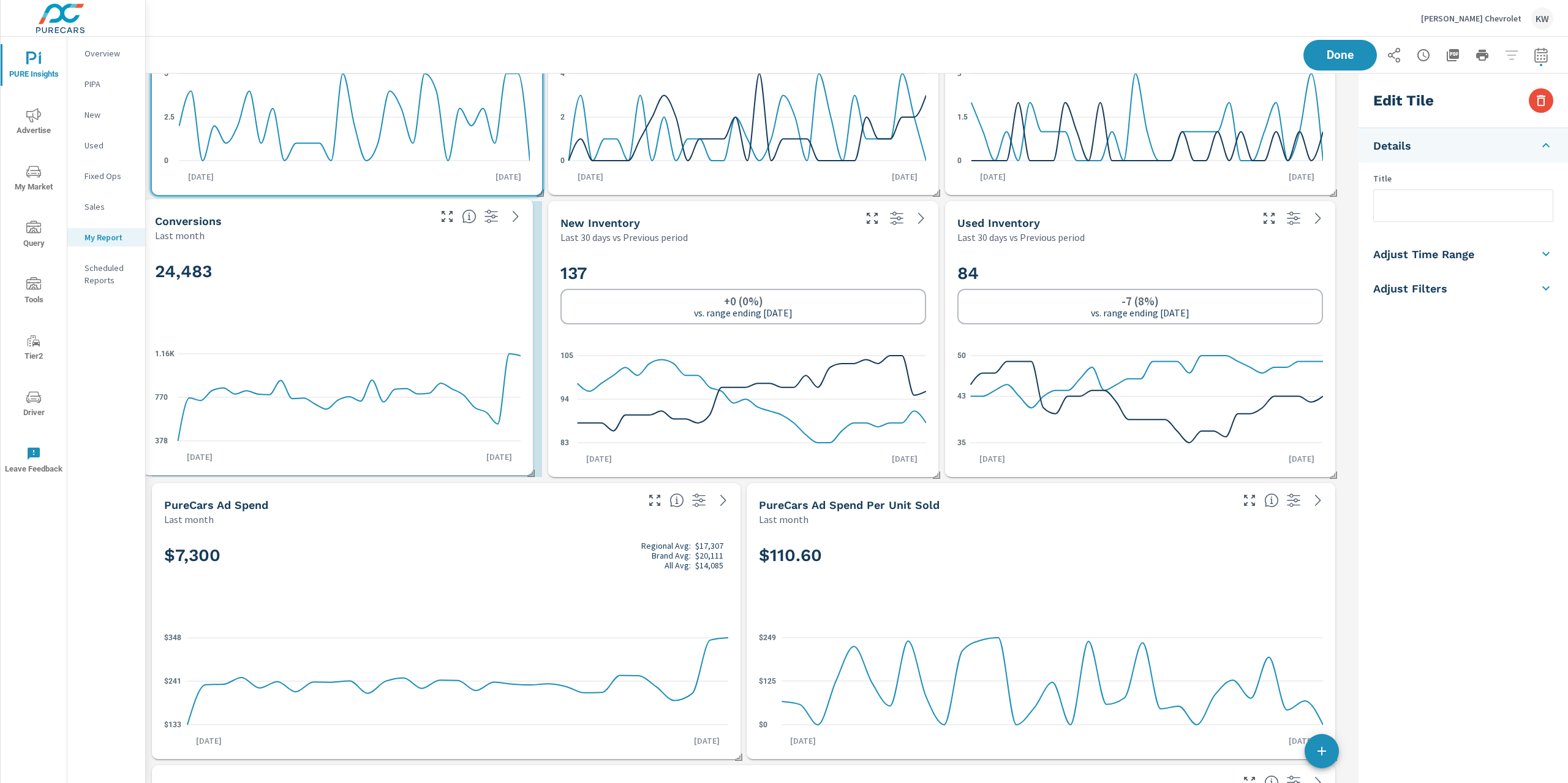
drag, startPoint x: 415, startPoint y: 581, endPoint x: 423, endPoint y: 279, distance: 302.1
click at [410, 277] on h2 "24,483" at bounding box center [337, 271] width 366 height 21
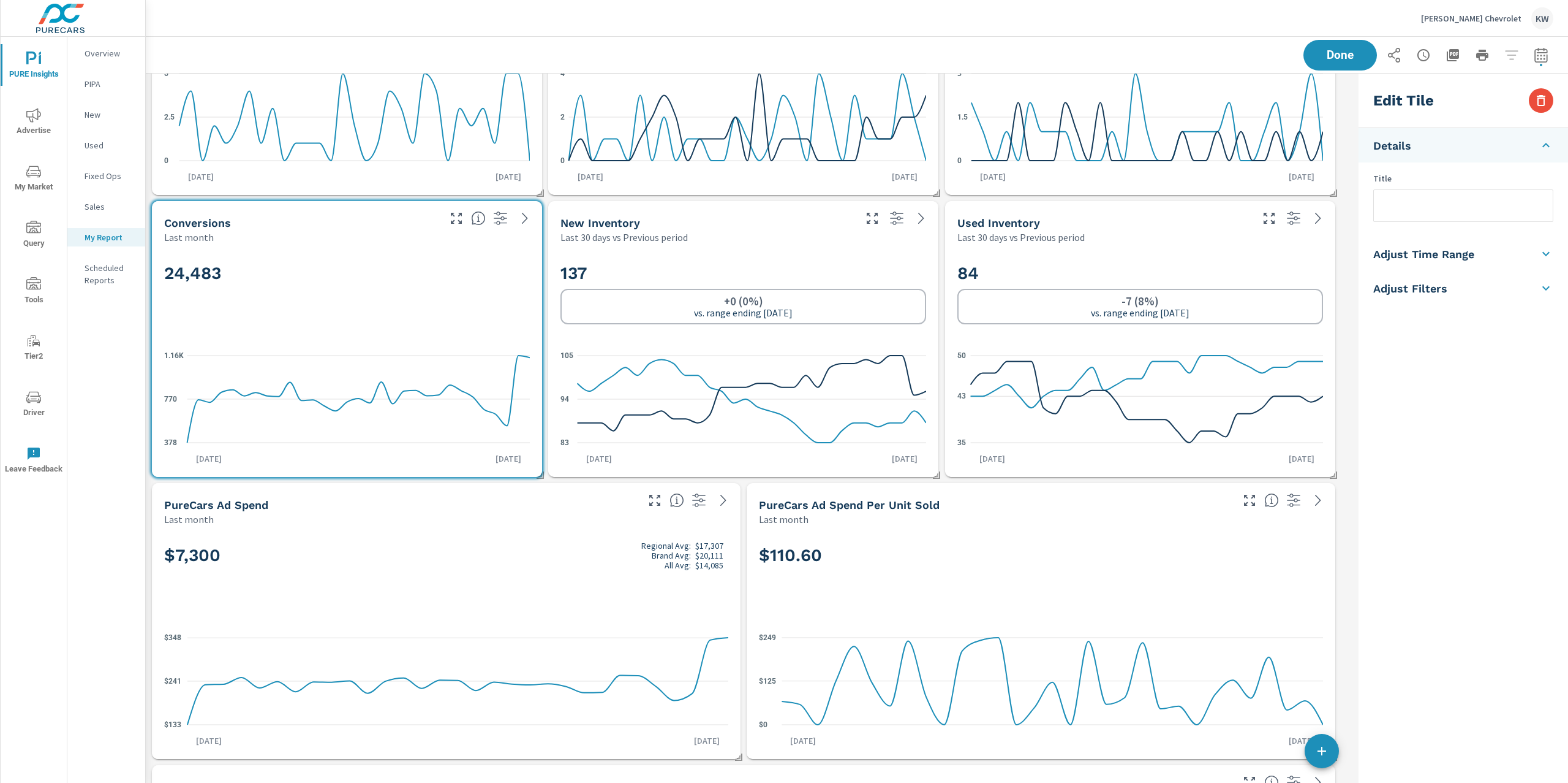
click at [1485, 264] on li "Adjust Time Range" at bounding box center [1464, 253] width 210 height 34
drag, startPoint x: 1452, startPoint y: 219, endPoint x: 1453, endPoint y: 231, distance: 12.0
click at [1452, 221] on input "checkbox" at bounding box center [1435, 218] width 70 height 23
checkbox input "true"
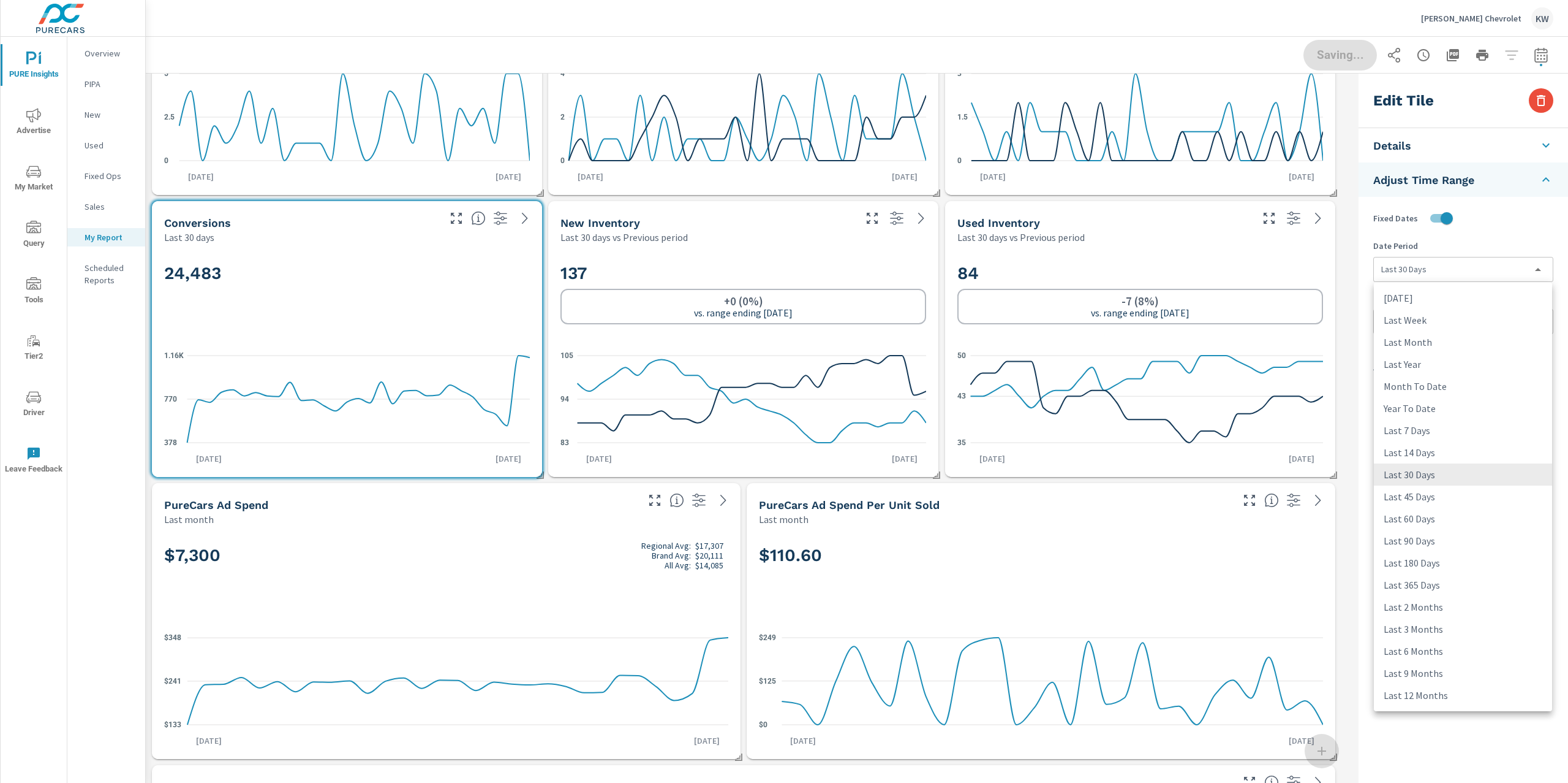
click at [1459, 267] on body "PURE Insights Advertise My Market Query Tools Tier2 Driver Leave Feedback Overv…" at bounding box center [784, 391] width 1568 height 783
click at [1450, 342] on li "Last Month" at bounding box center [1463, 341] width 178 height 22
type input "lastMonth"
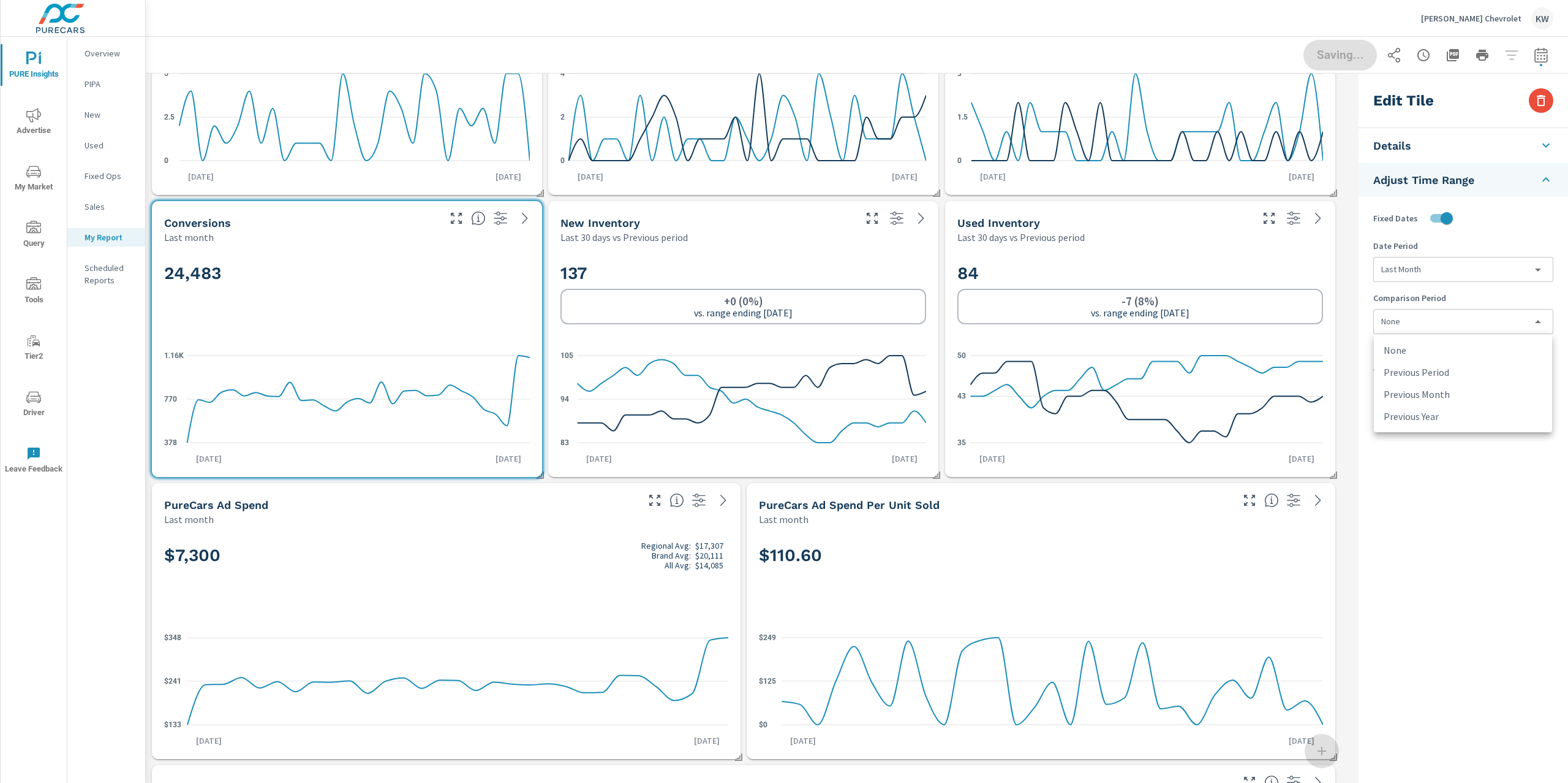
click at [1419, 313] on body "PURE Insights Advertise My Market Query Tools Tier2 Driver Leave Feedback Overv…" at bounding box center [784, 391] width 1568 height 783
click at [1448, 396] on li "Previous Month" at bounding box center [1463, 394] width 178 height 22
type input "lastMonth"
click at [807, 265] on h2 "137" at bounding box center [744, 273] width 366 height 21
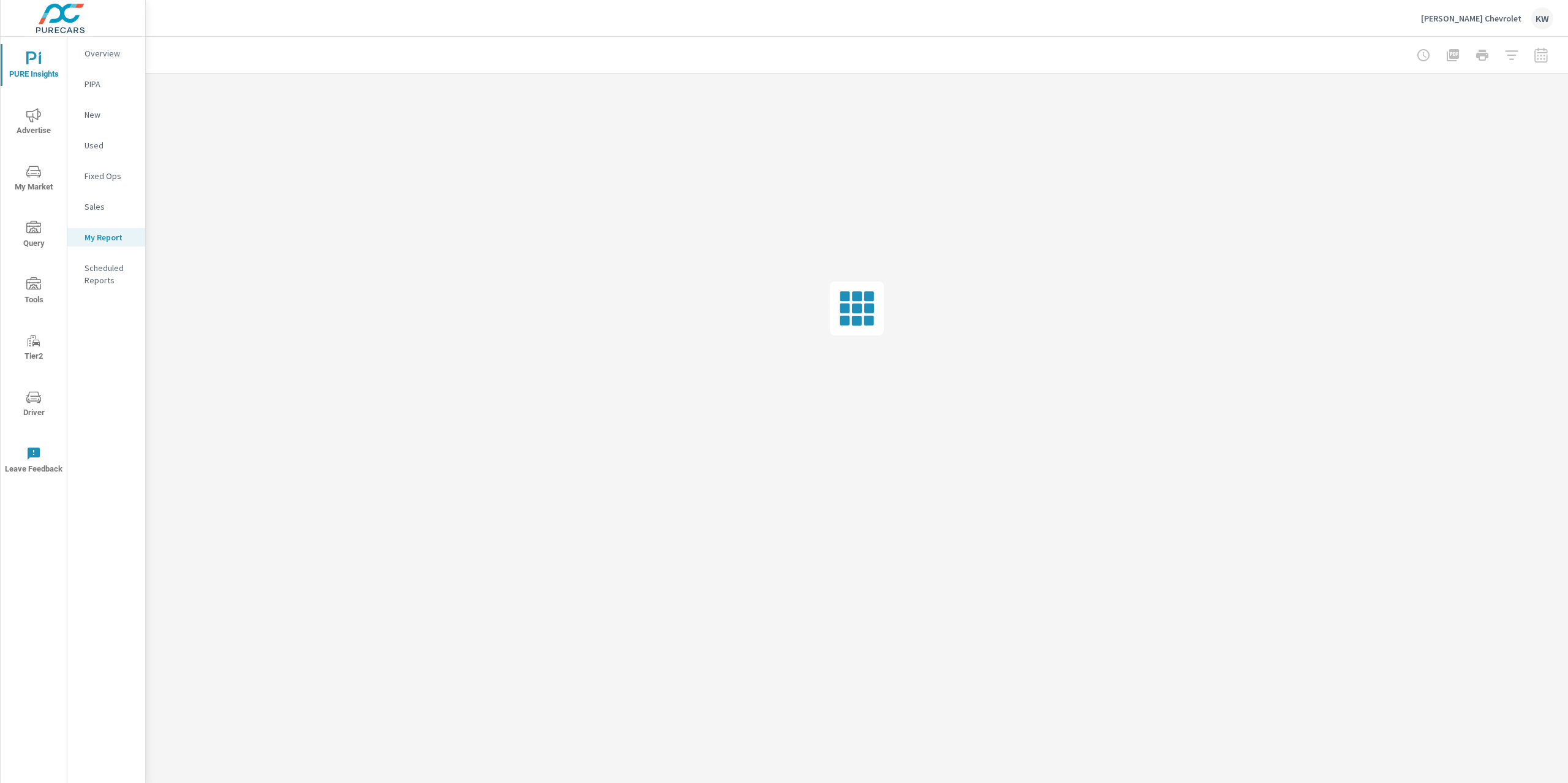
type input "last30Days"
type input "currentPeriodStart"
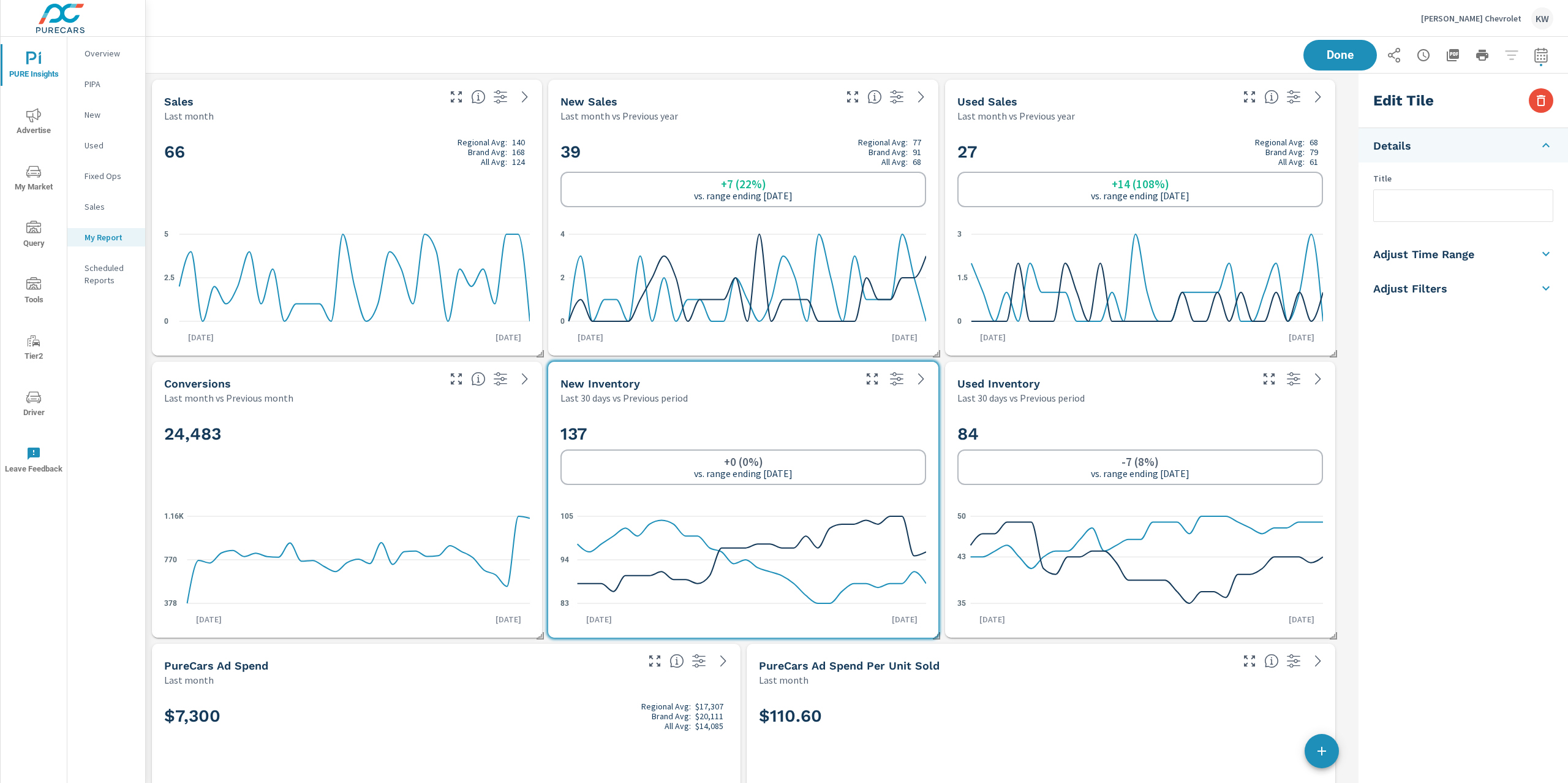
click at [1440, 255] on h5 "Adjust Time Range" at bounding box center [1424, 254] width 101 height 14
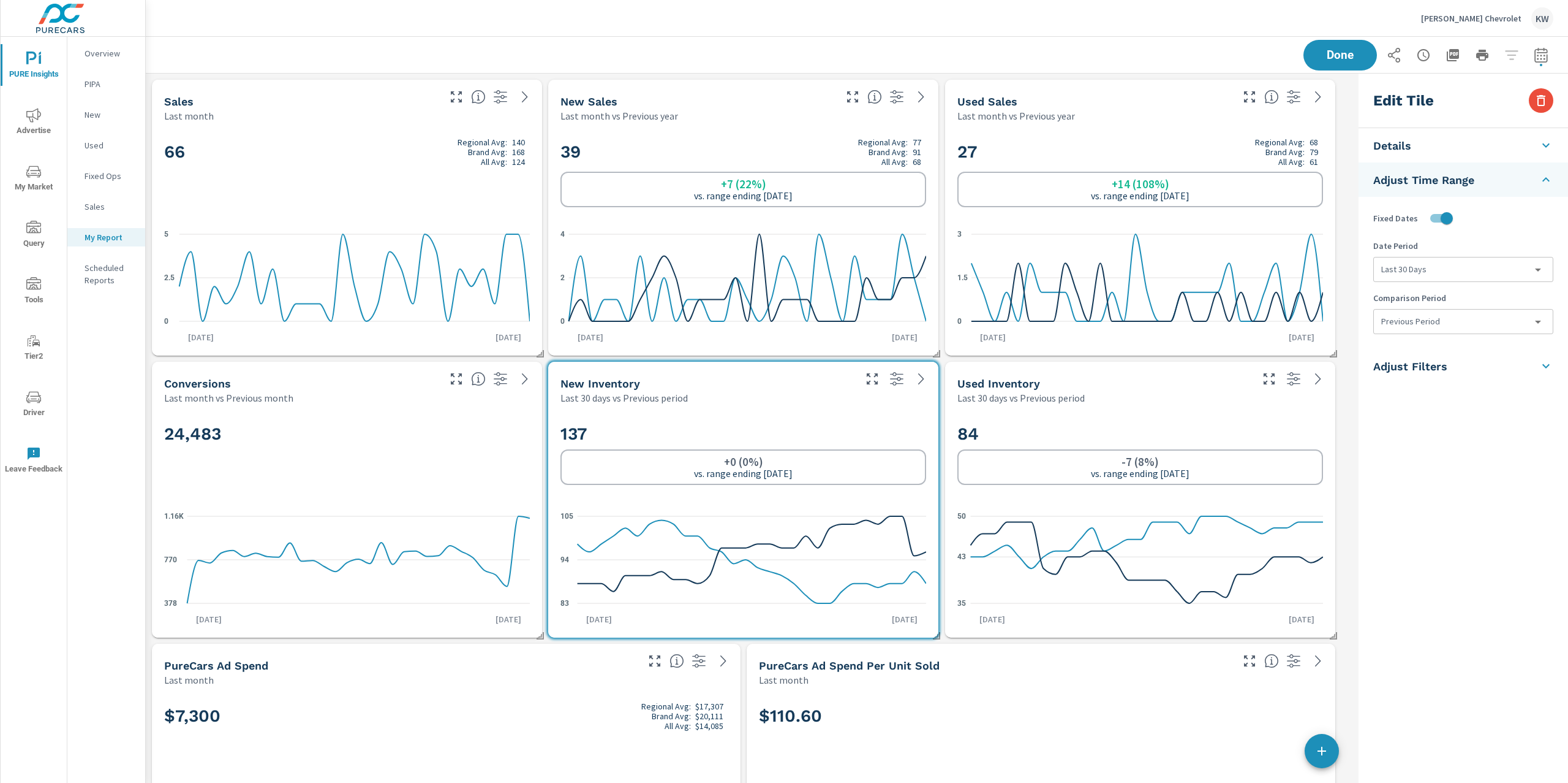
click at [1441, 263] on body "PURE Insights Advertise My Market Query Tools Tier2 Driver Leave Feedback Overv…" at bounding box center [784, 391] width 1568 height 783
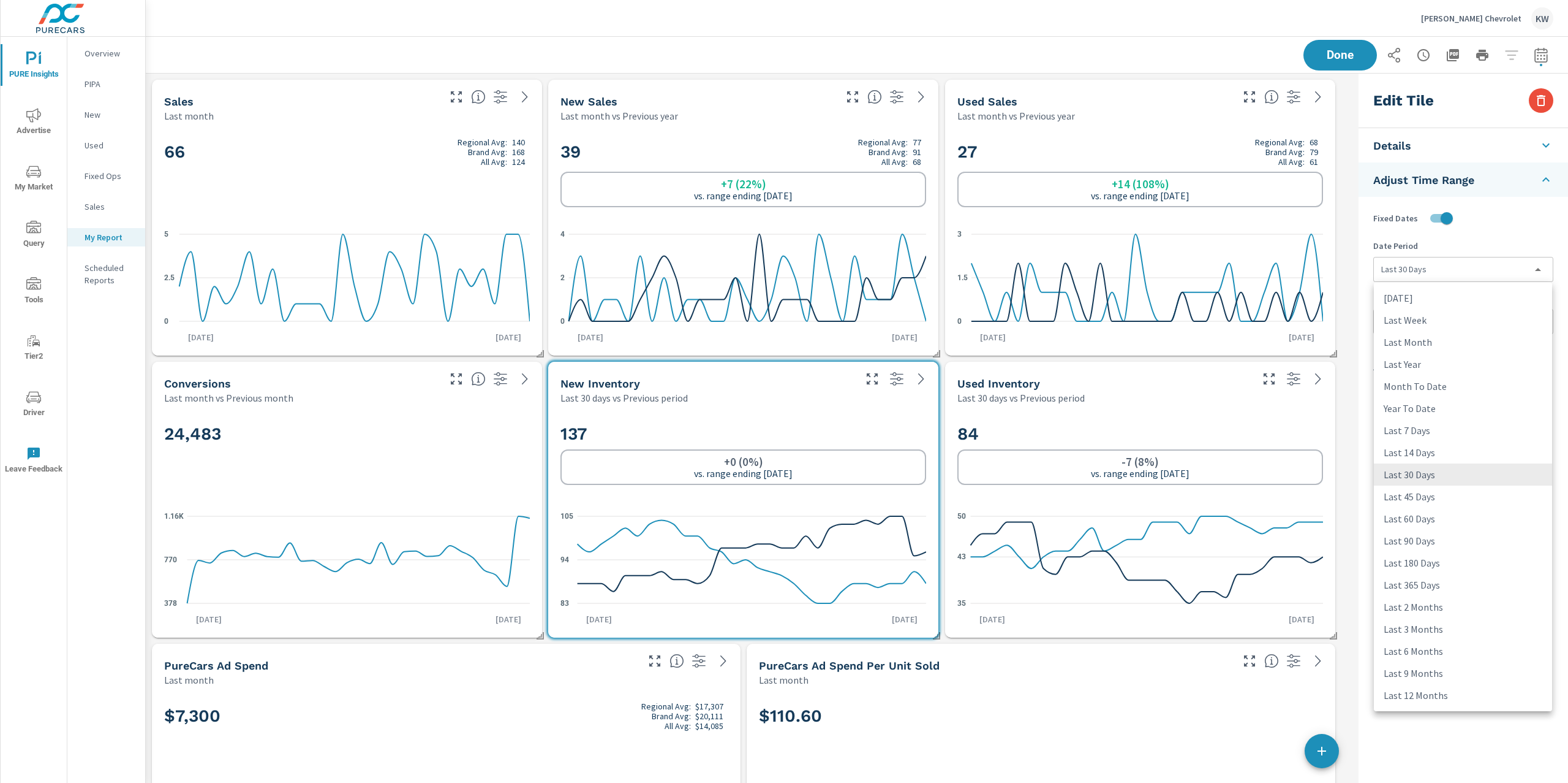
click at [1423, 489] on li "Last 45 Days" at bounding box center [1463, 496] width 178 height 22
type input "last45Days"
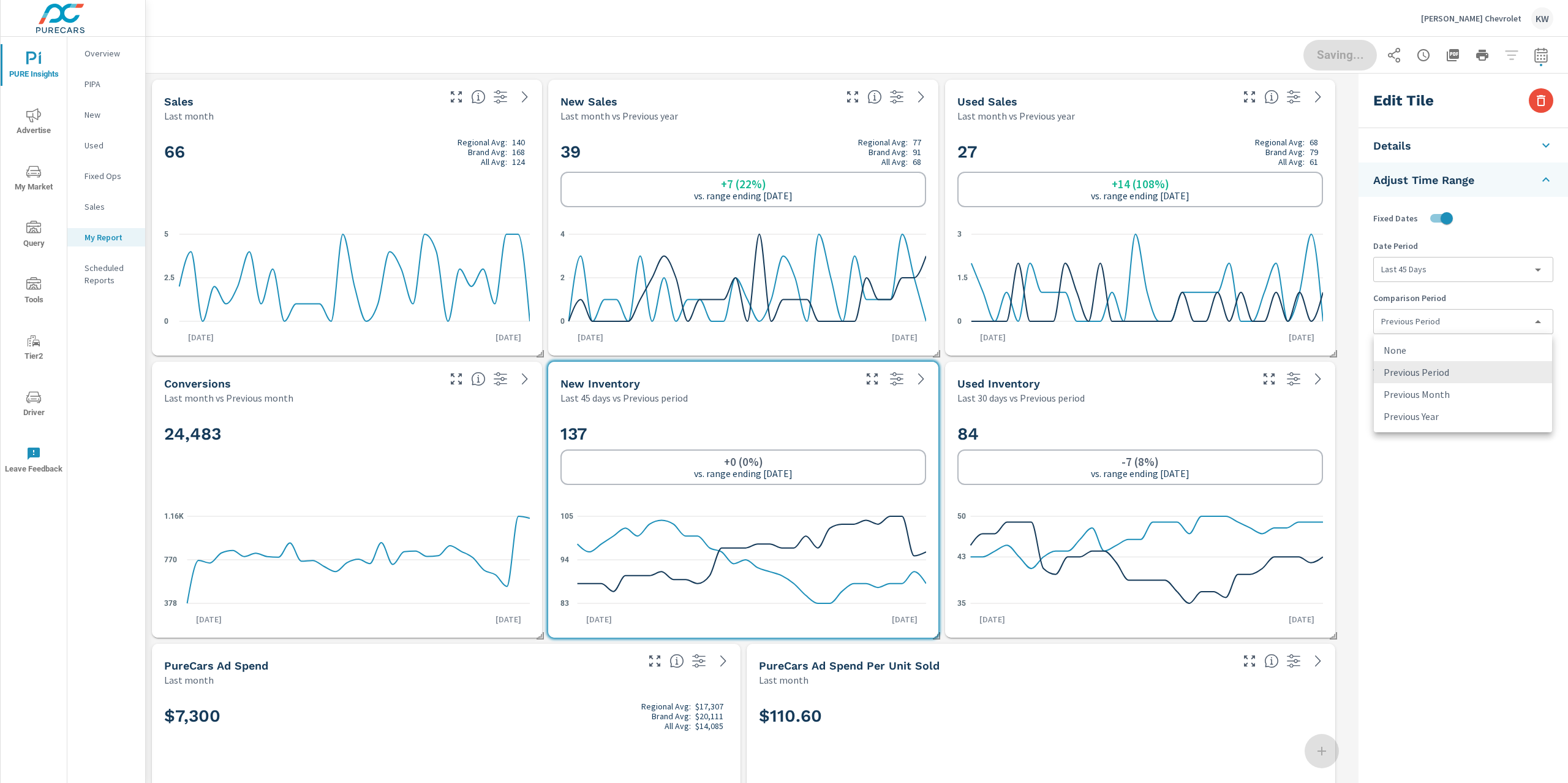
click at [1425, 328] on body "PURE Insights Advertise My Market Query Tools Tier2 Driver Leave Feedback Overv…" at bounding box center [784, 391] width 1568 height 783
click at [1425, 347] on li "None" at bounding box center [1463, 349] width 178 height 22
click at [1215, 403] on div "Last 30 days vs Previous period" at bounding box center [1103, 397] width 293 height 15
type input "last30Days"
type input "currentPeriodStart"
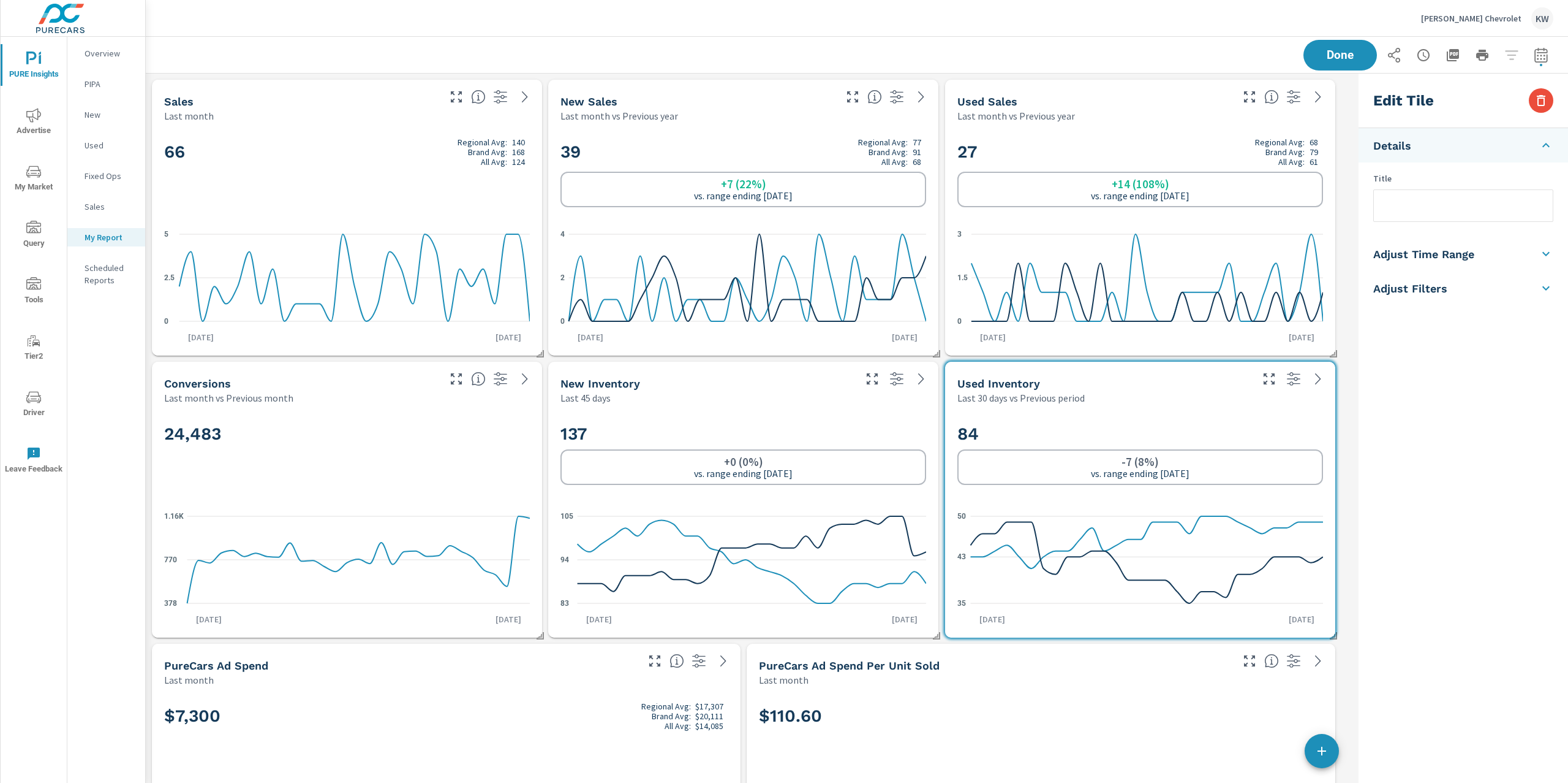
click at [1446, 265] on li "Adjust Time Range" at bounding box center [1464, 253] width 210 height 34
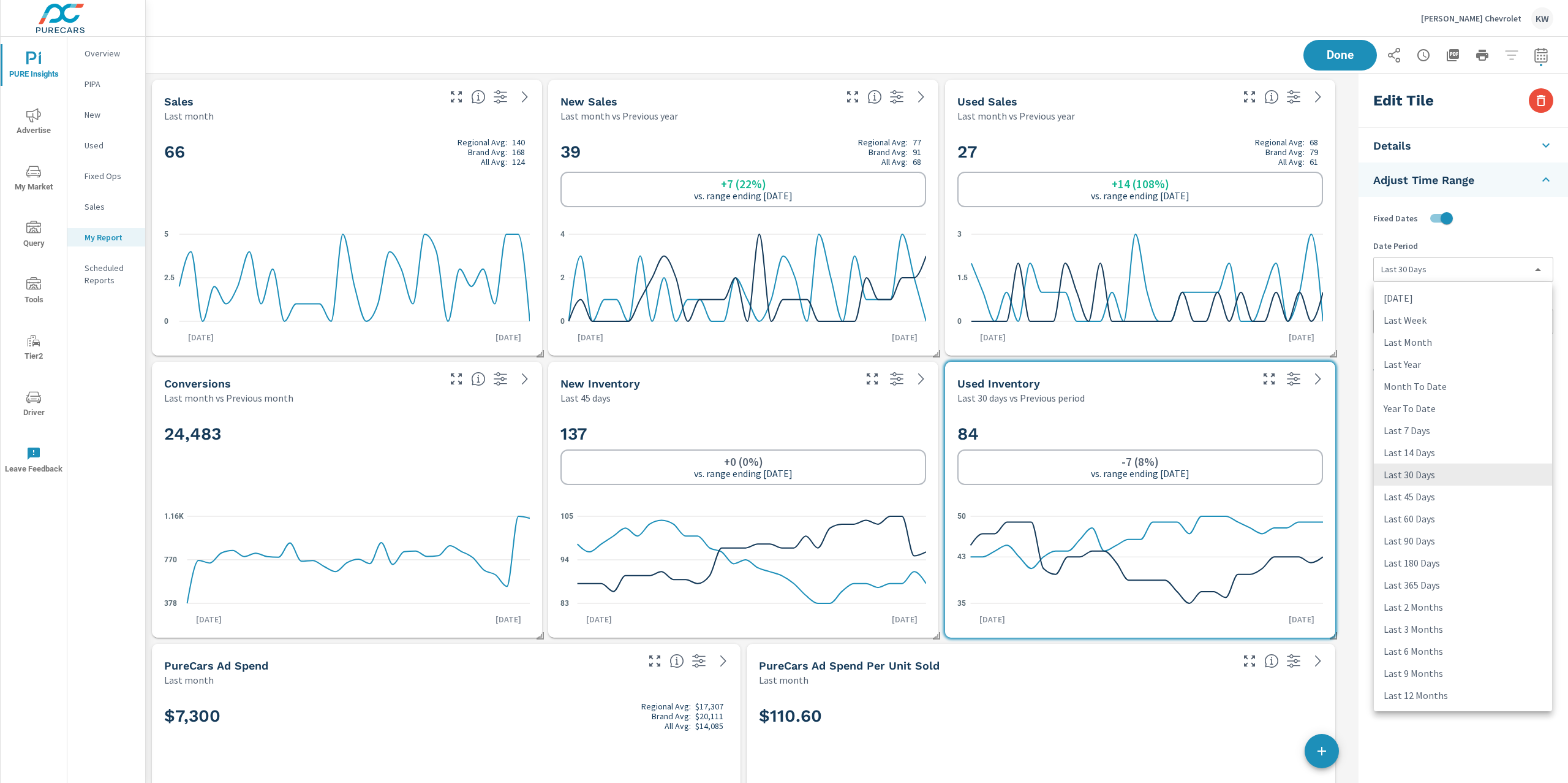
click at [1446, 265] on body "PURE Insights Advertise My Market Query Tools Tier2 Driver Leave Feedback Overv…" at bounding box center [784, 391] width 1568 height 783
click at [1428, 496] on li "Last 45 Days" at bounding box center [1463, 496] width 178 height 22
type input "last45Days"
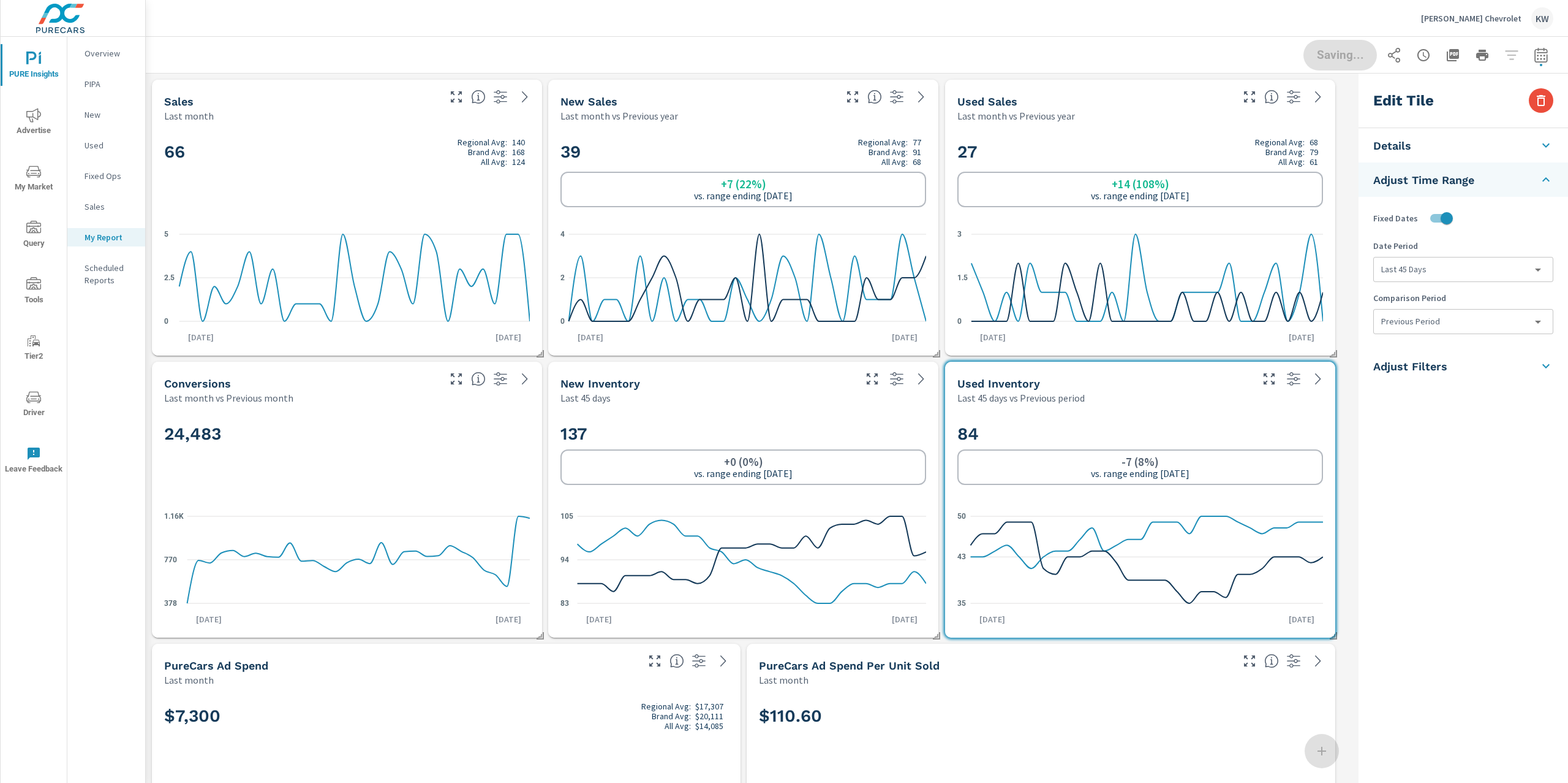
click at [1446, 328] on body "PURE Insights Advertise My Market Query Tools Tier2 Driver Leave Feedback Overv…" at bounding box center [784, 391] width 1568 height 783
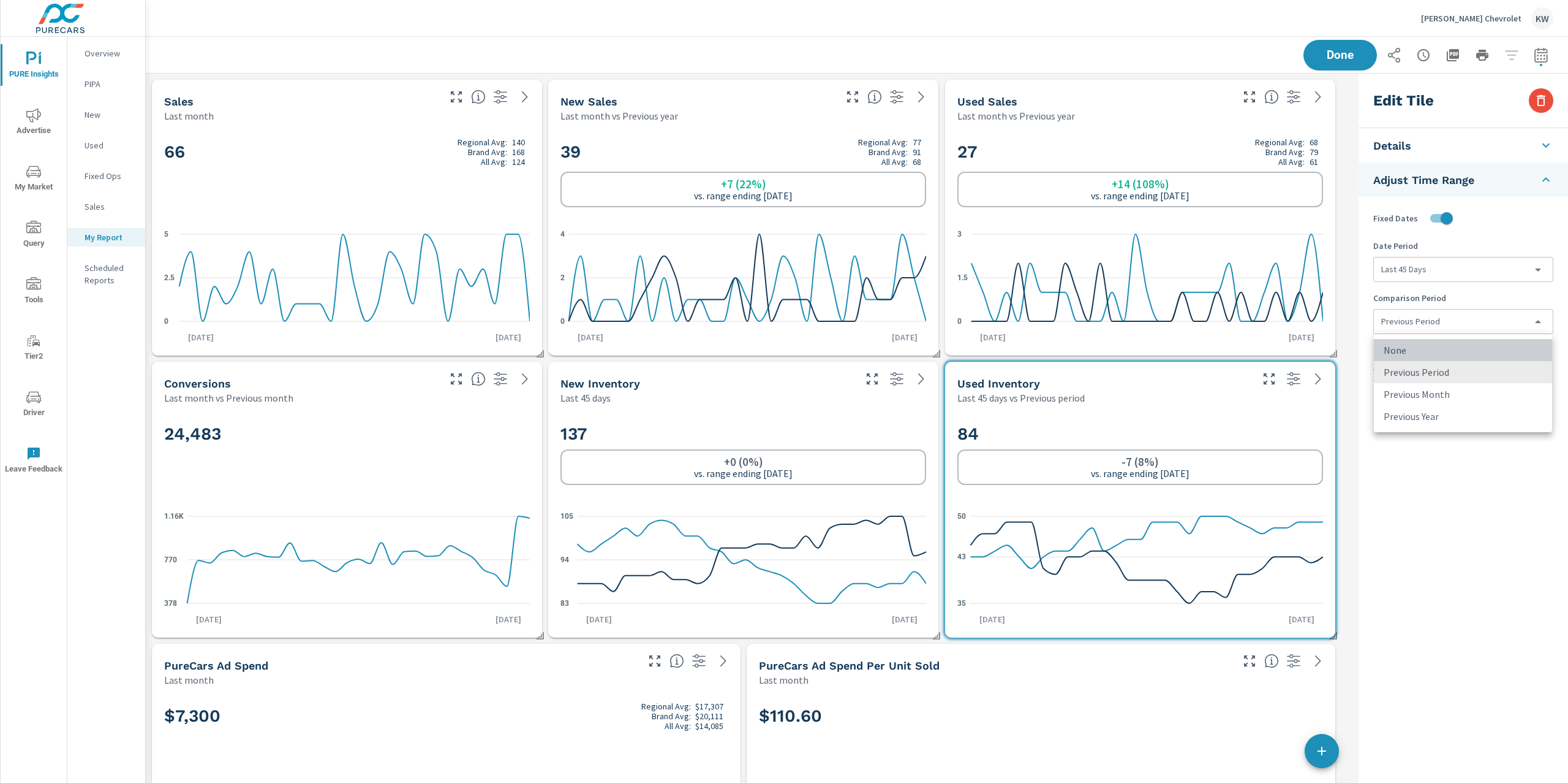
click at [1424, 352] on li "None" at bounding box center [1463, 349] width 178 height 22
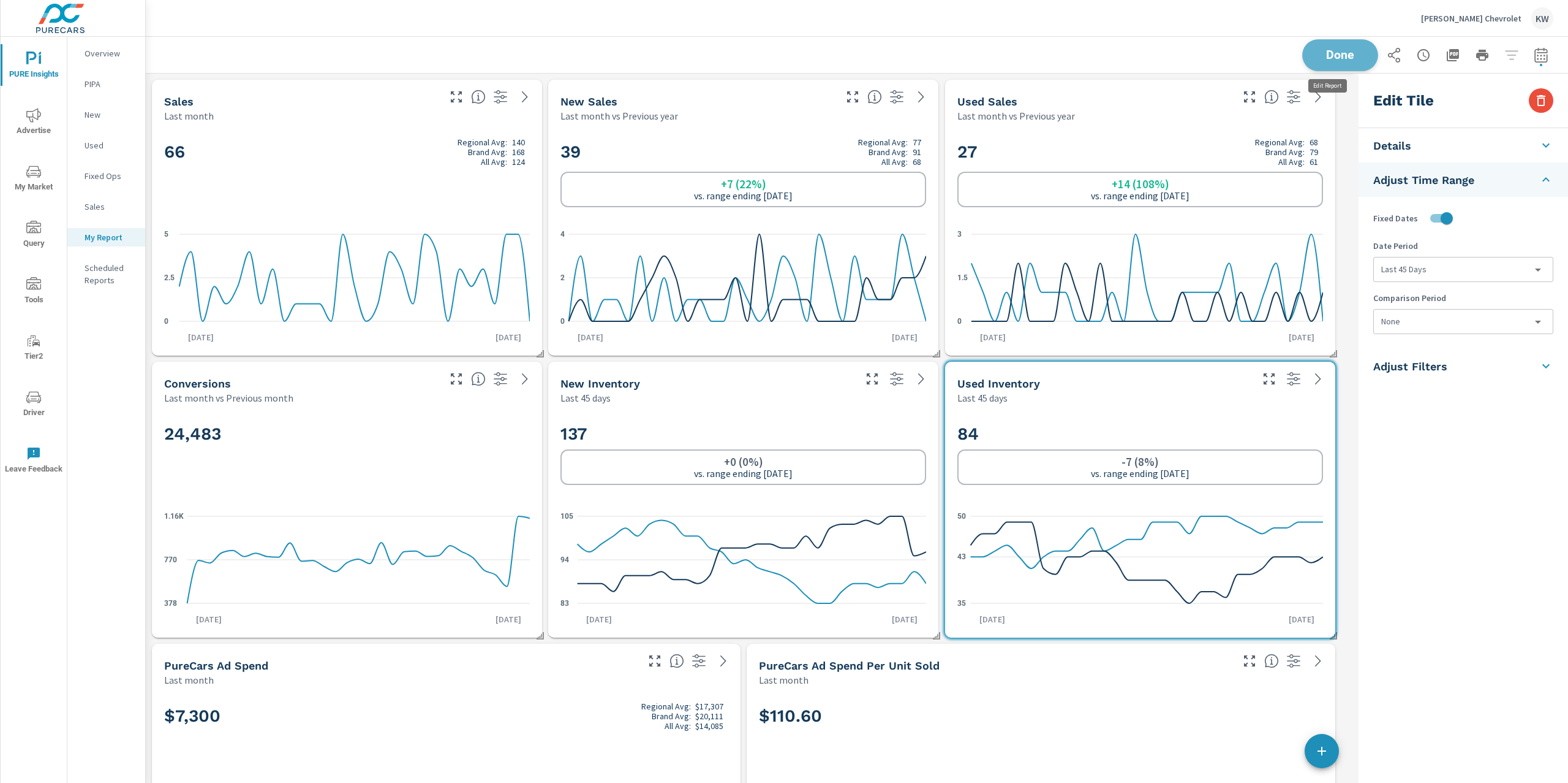
click at [1339, 62] on button "Done" at bounding box center [1341, 54] width 76 height 32
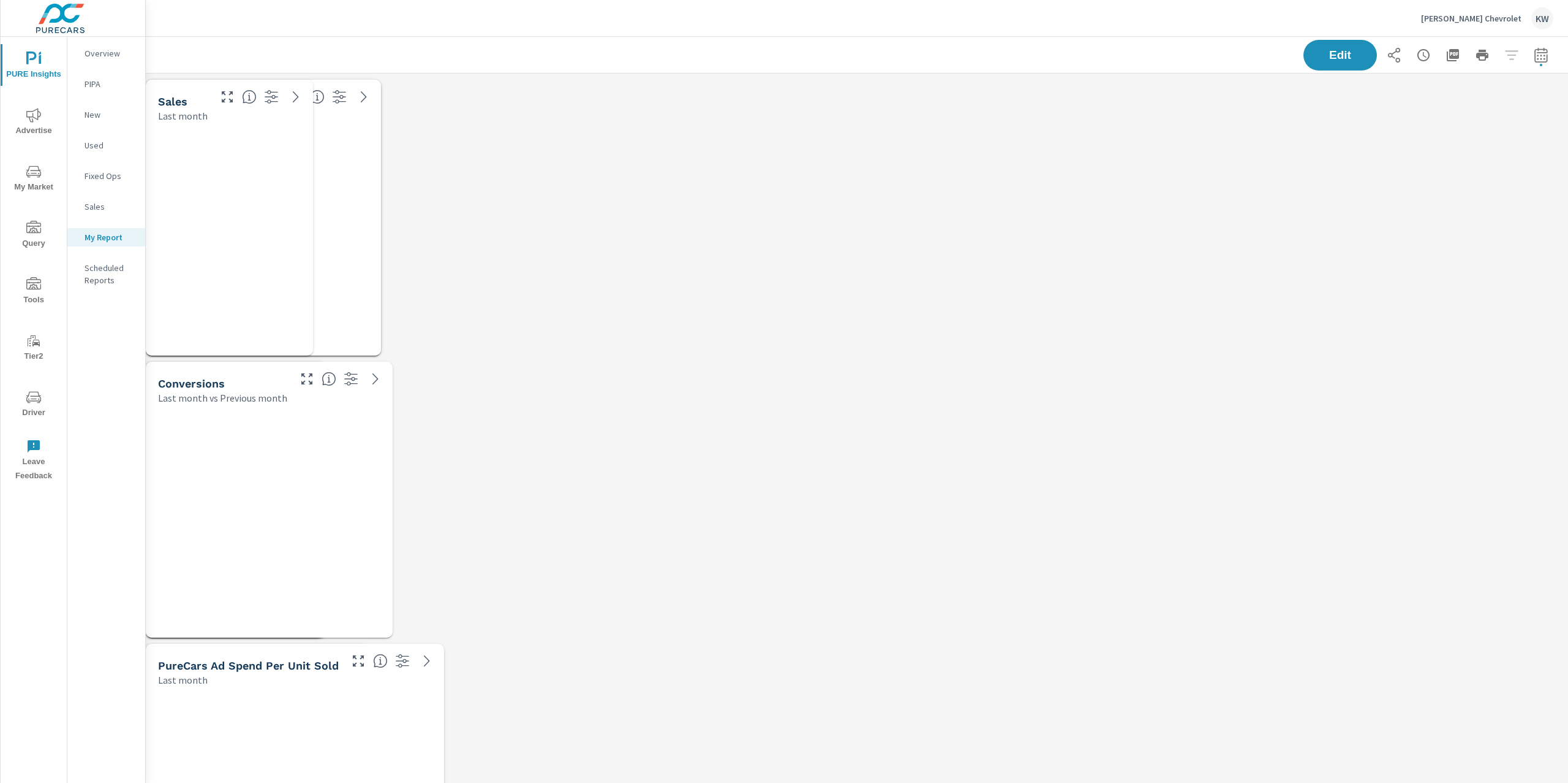
scroll to position [5812, 1436]
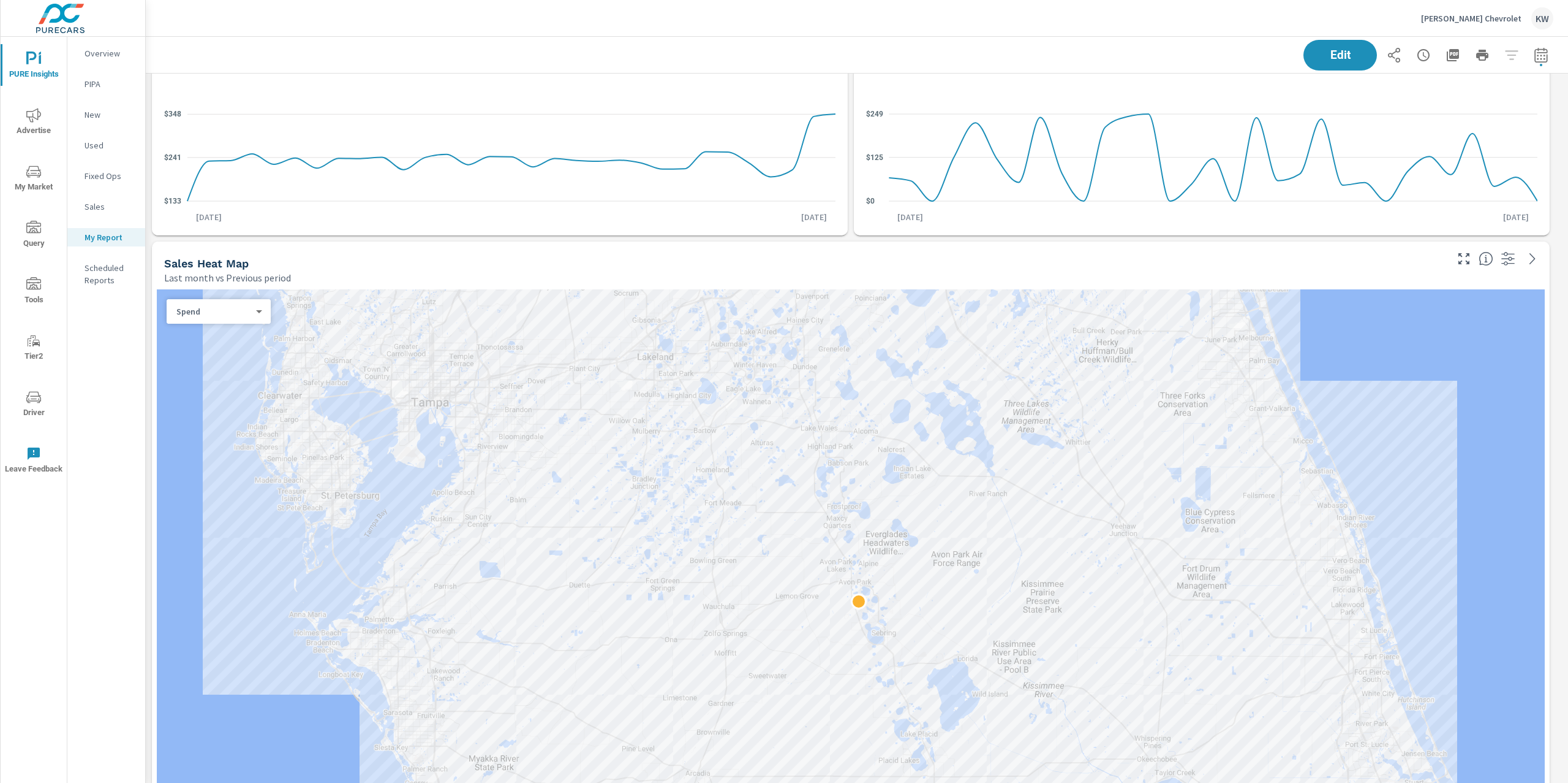
scroll to position [811, 0]
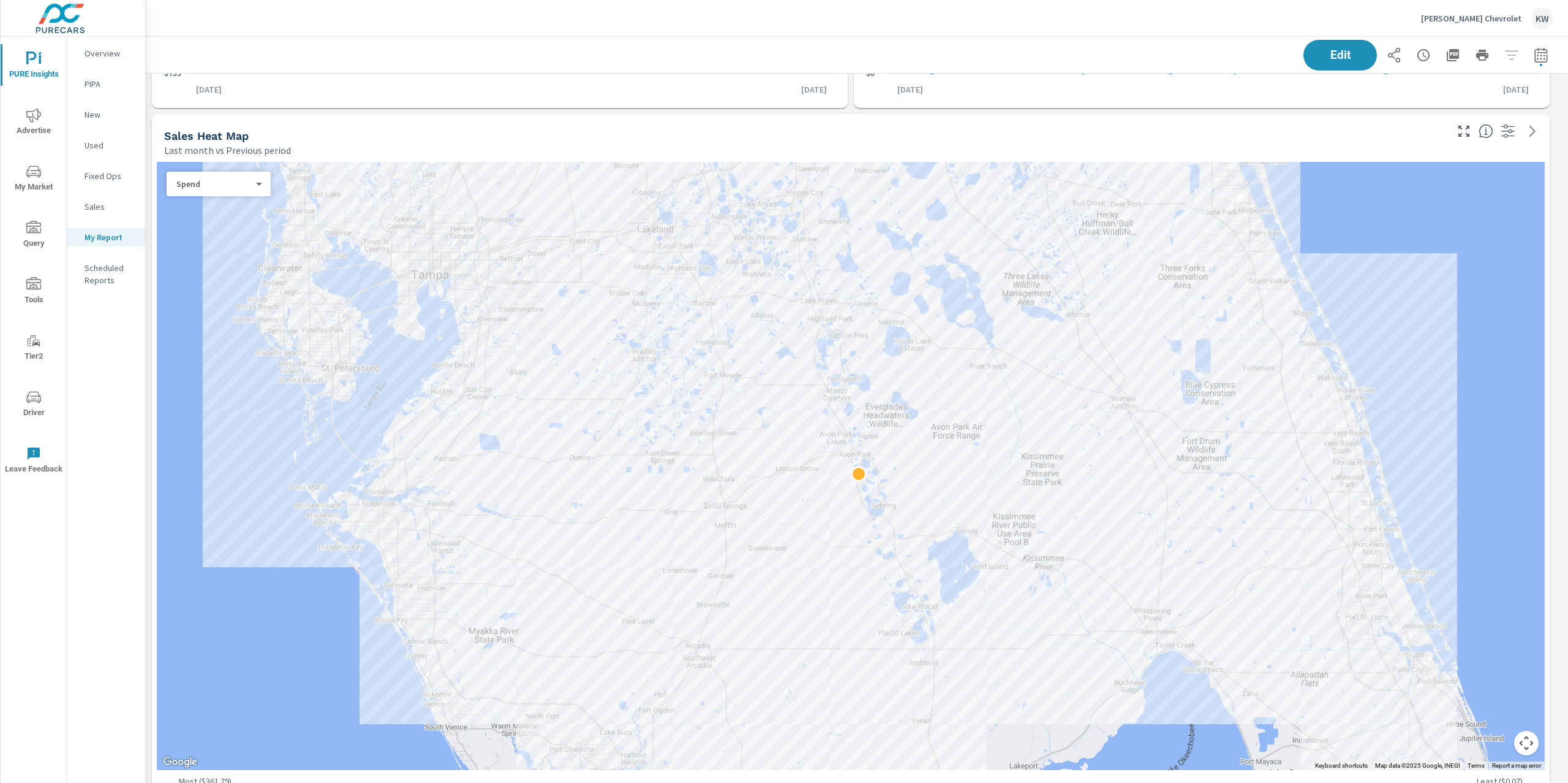
click at [216, 196] on div "Spend 0 ​" at bounding box center [218, 183] width 104 height 24
click at [221, 187] on body "PURE Insights Advertise My Market Query Tools Tier2 Driver Leave Feedback Overv…" at bounding box center [784, 391] width 1568 height 783
click at [216, 208] on li "Sales" at bounding box center [213, 203] width 94 height 19
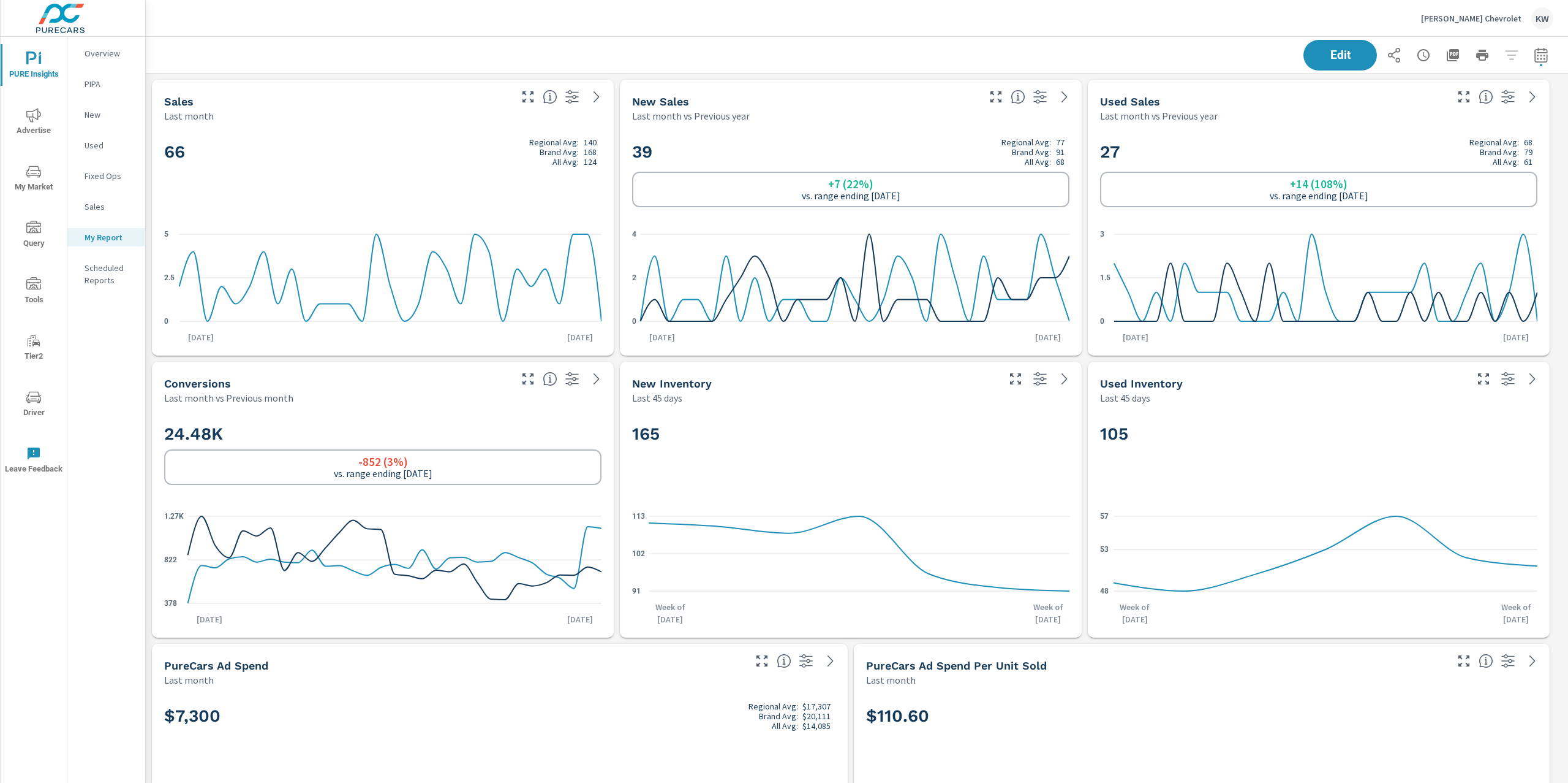
click at [34, 135] on span "Advertise" at bounding box center [33, 123] width 58 height 30
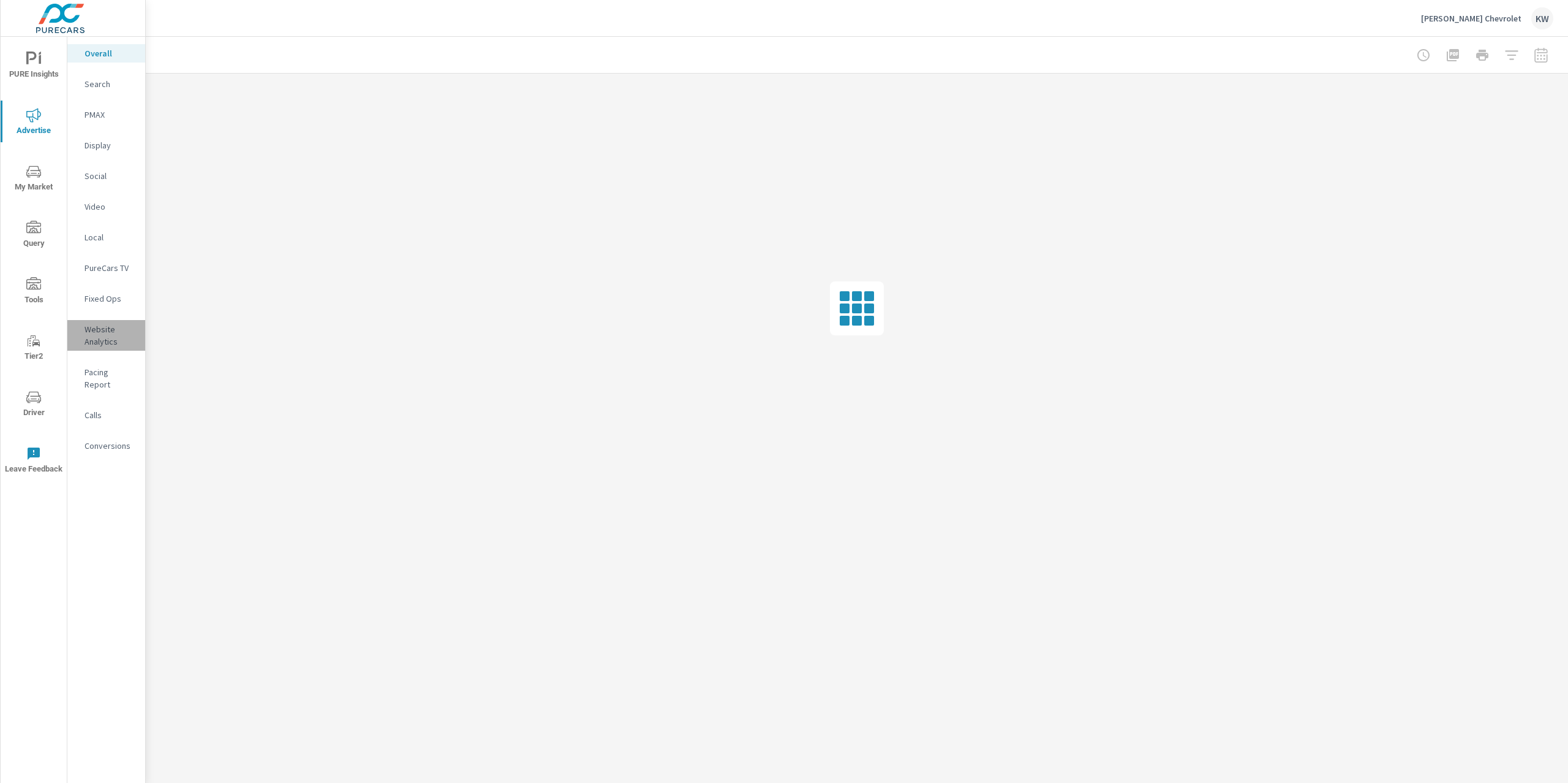
click at [100, 334] on p "Website Analytics" at bounding box center [110, 335] width 51 height 24
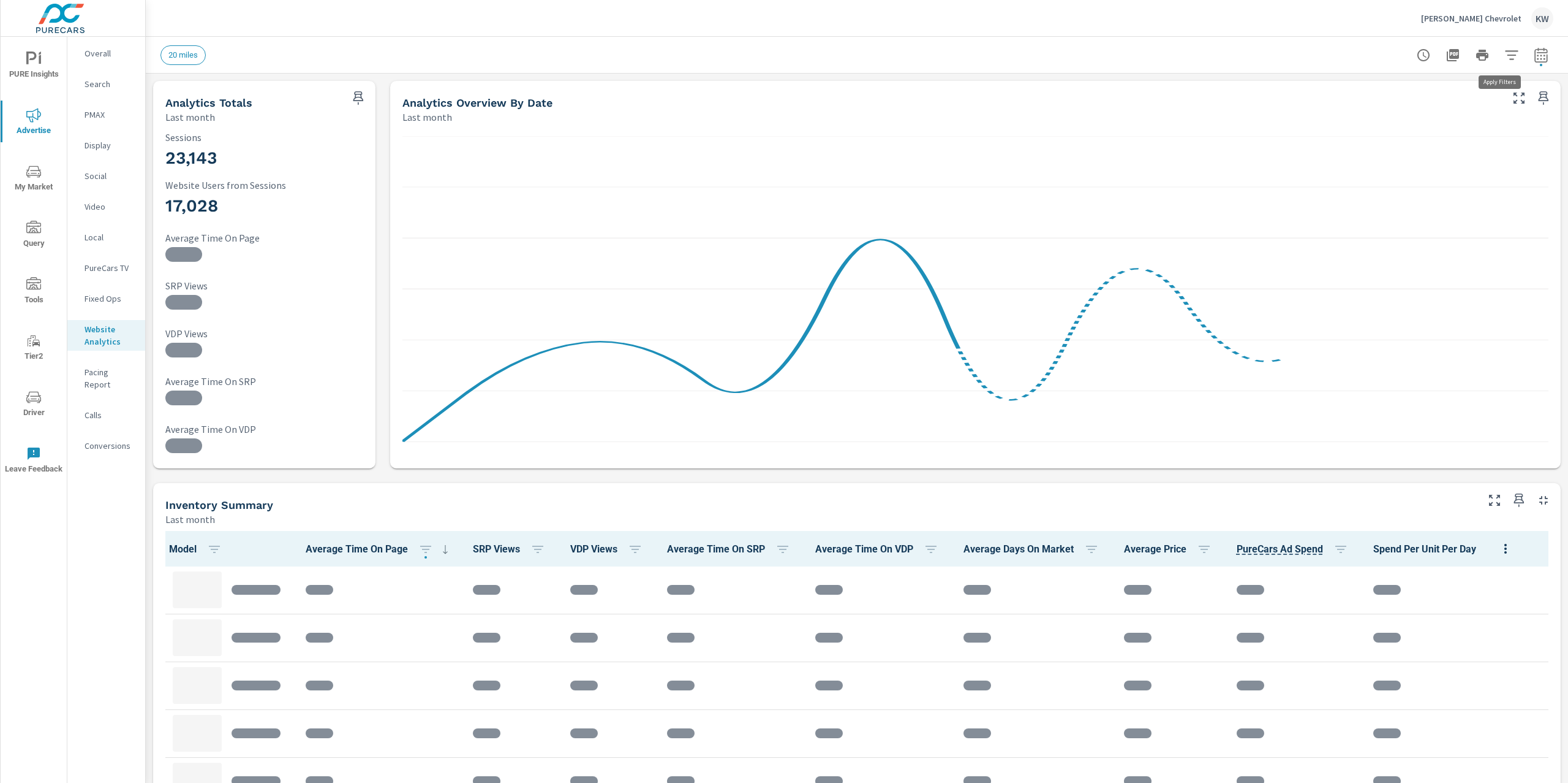
click at [1505, 60] on icon "button" at bounding box center [1512, 54] width 15 height 15
click at [1446, 143] on li "Condition" at bounding box center [1419, 155] width 187 height 30
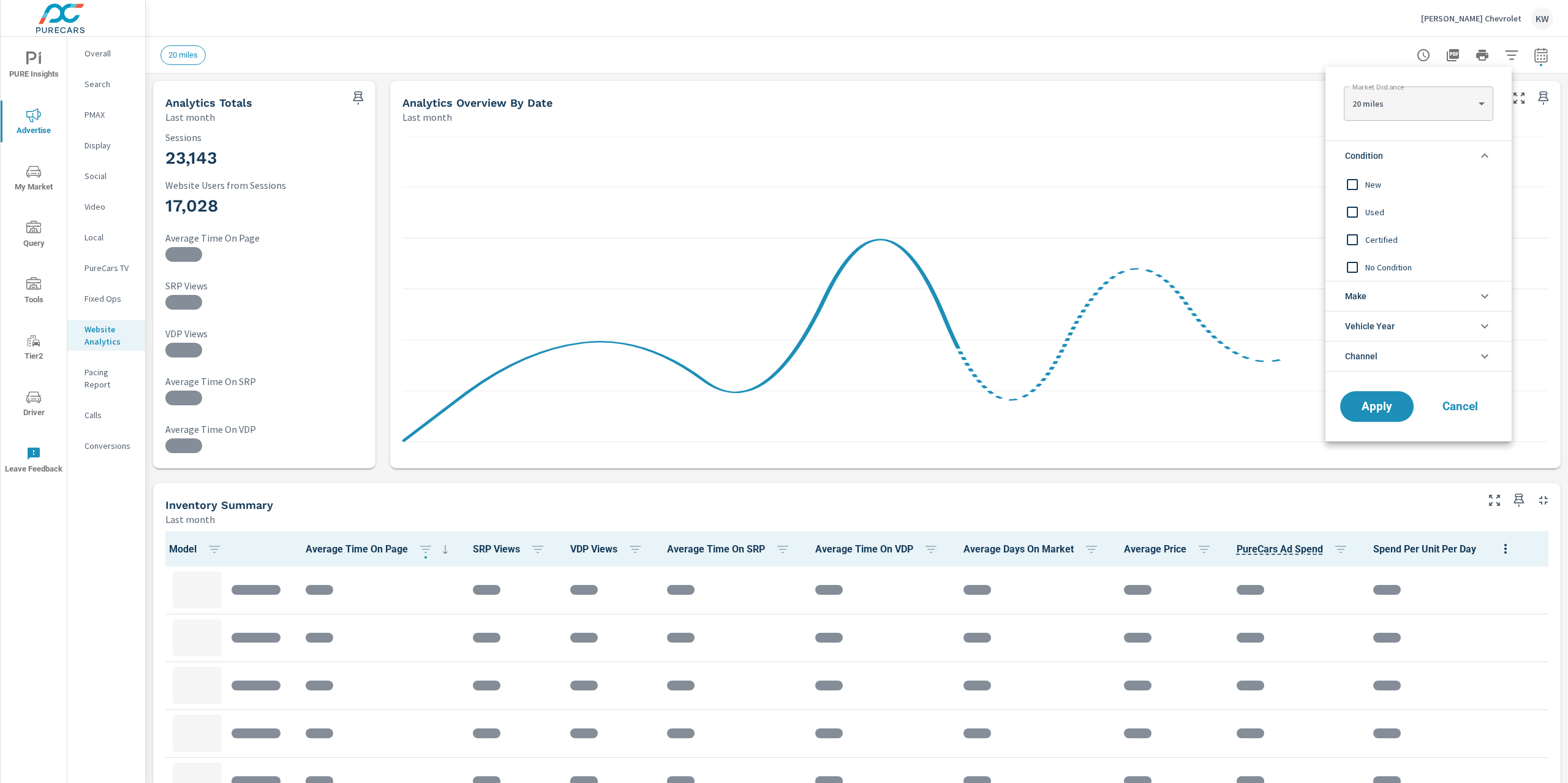
click at [1354, 187] on input "filter options" at bounding box center [1352, 184] width 25 height 25
click at [1375, 405] on span "Apply" at bounding box center [1377, 407] width 51 height 12
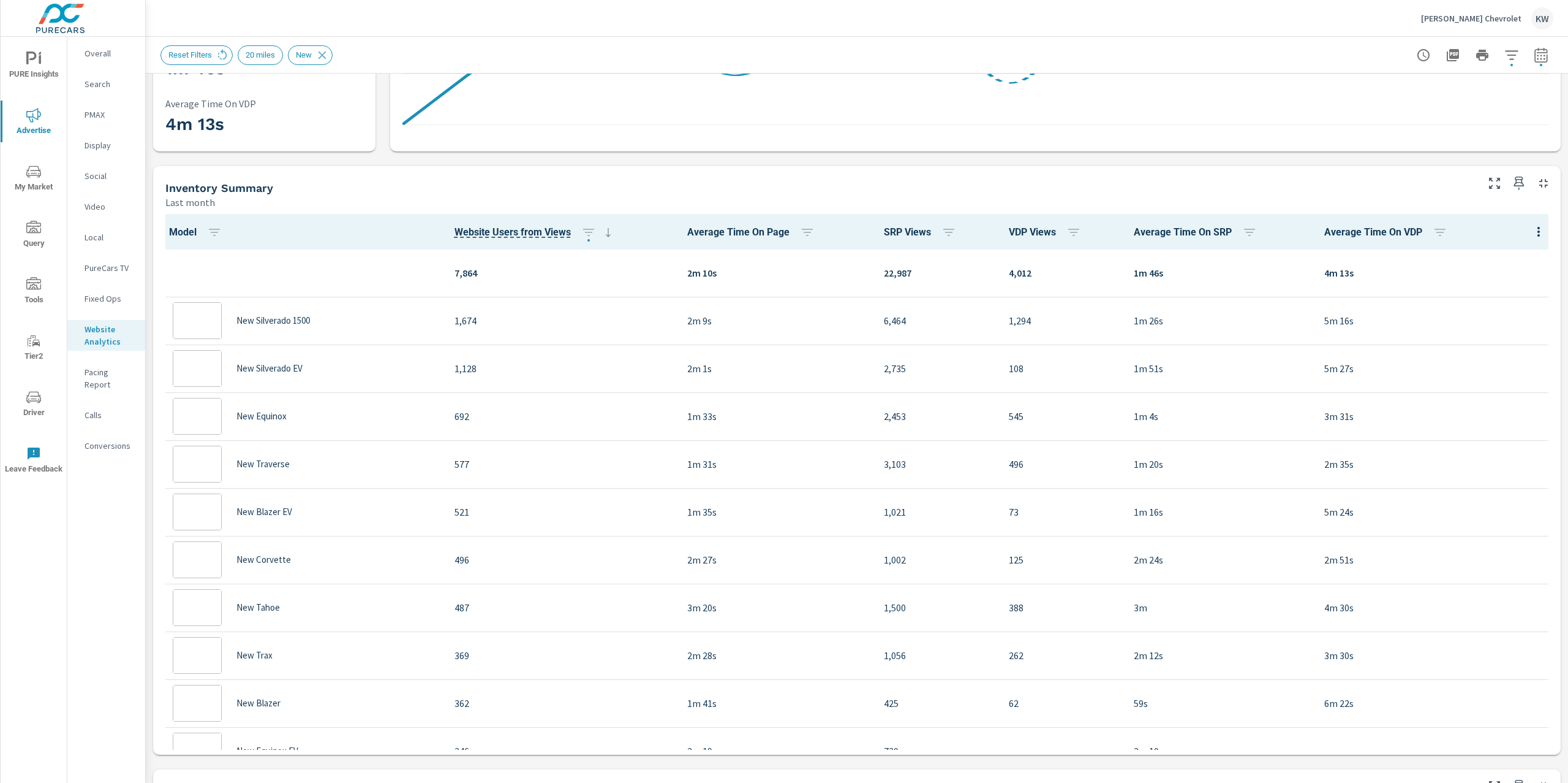
scroll to position [1, 0]
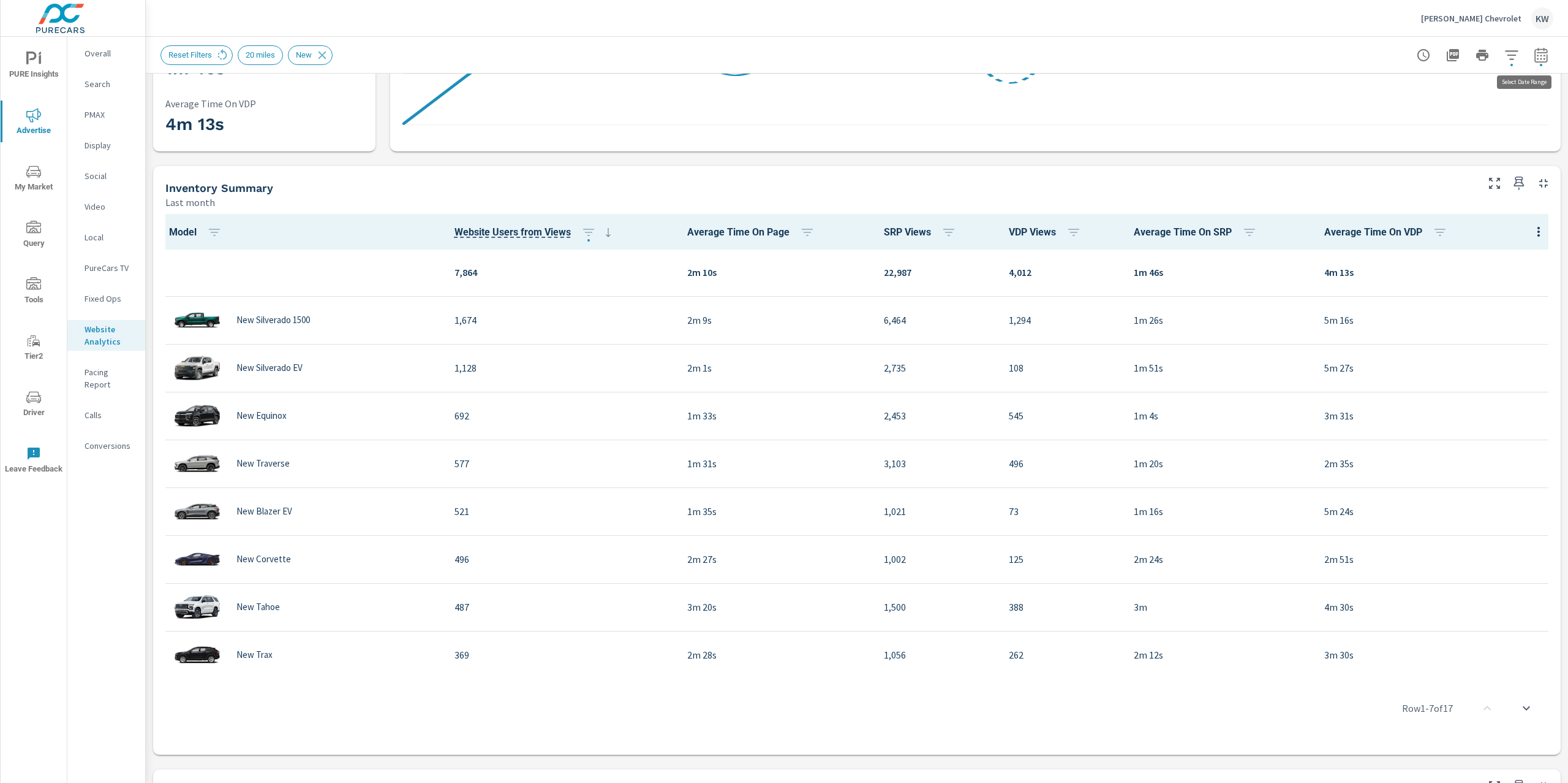
click at [1535, 56] on icon "button" at bounding box center [1541, 54] width 15 height 15
select select "Last month"
click at [1427, 136] on p "+ Add comparison" at bounding box center [1443, 137] width 157 height 15
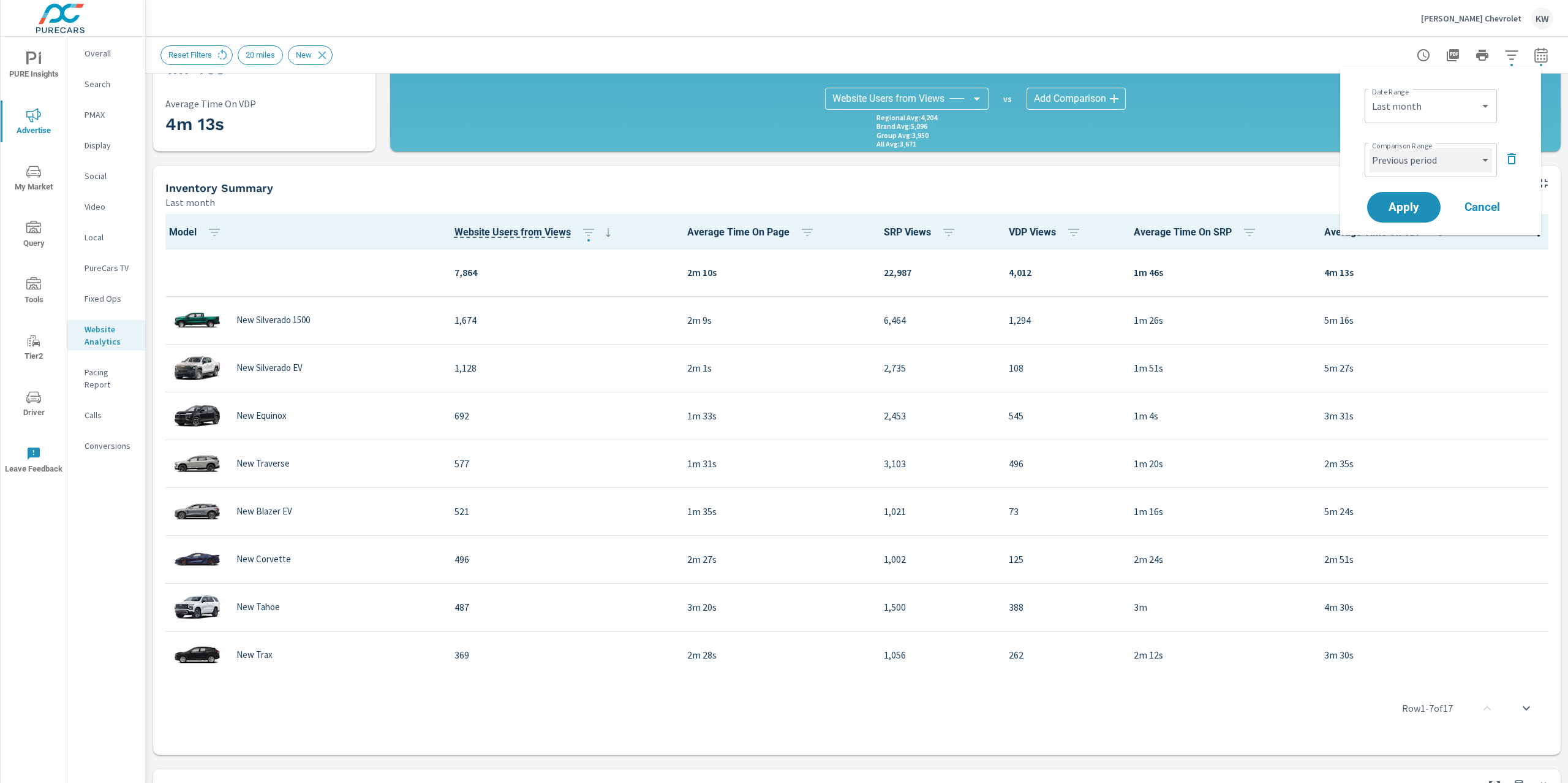
click at [1434, 153] on select "Custom Previous period Previous month Previous year" at bounding box center [1431, 160] width 122 height 24
click at [1370, 148] on select "Custom Previous period Previous month Previous year" at bounding box center [1431, 160] width 122 height 24
select select "Previous month"
click at [1415, 206] on span "Apply" at bounding box center [1405, 207] width 51 height 12
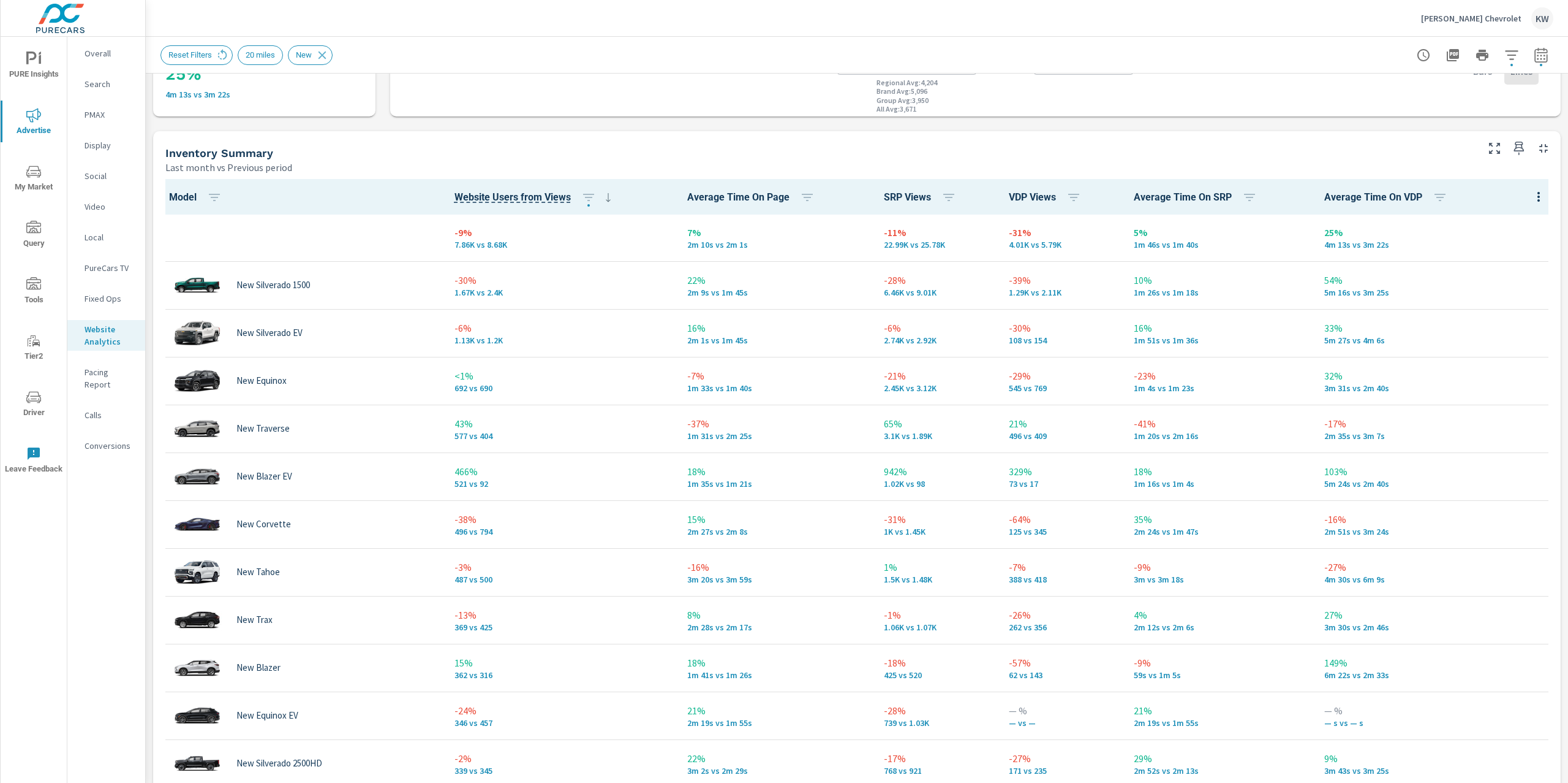
scroll to position [525, 0]
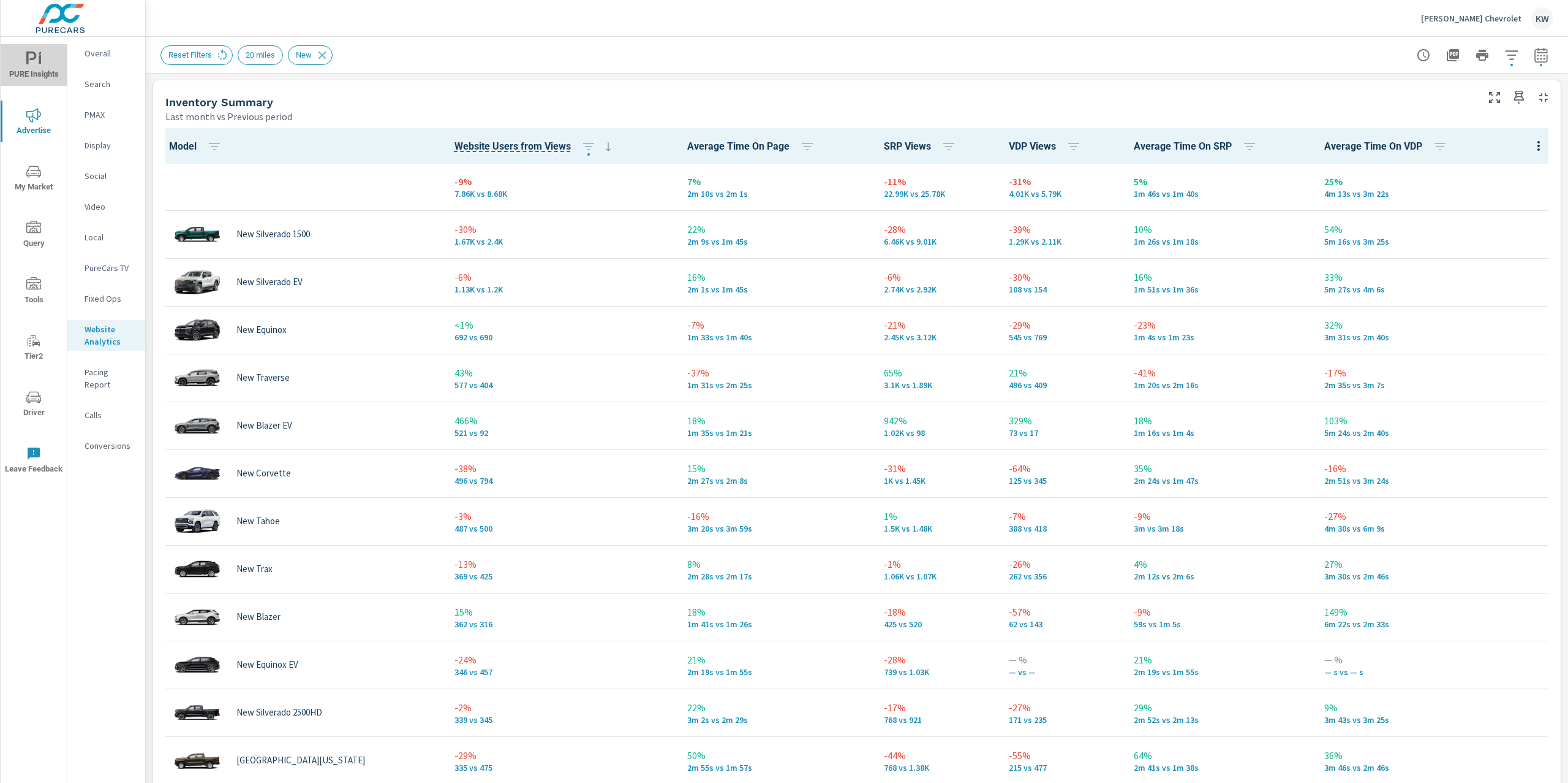
click at [34, 65] on span "PURE Insights" at bounding box center [33, 66] width 58 height 30
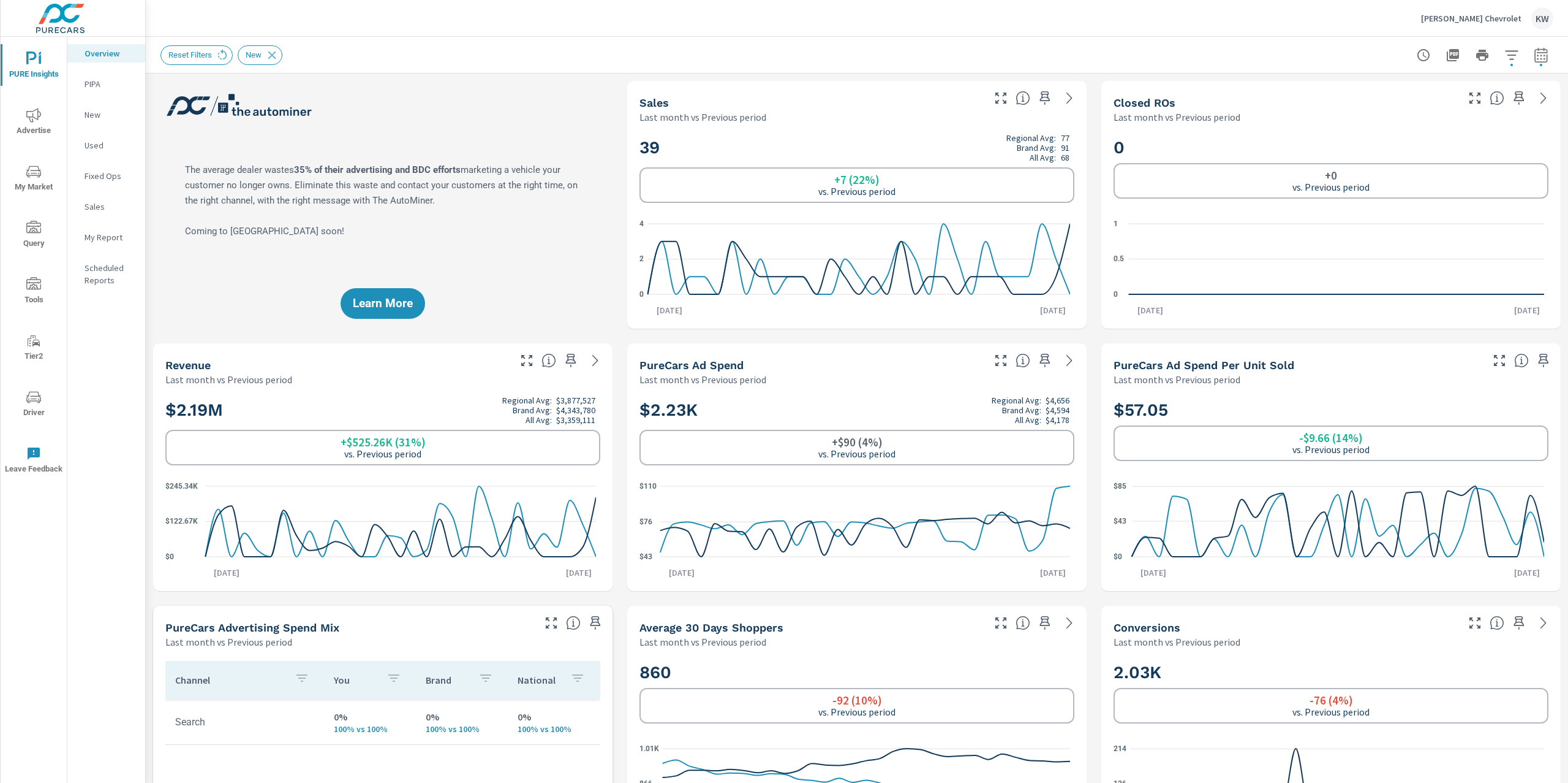
scroll to position [1, 0]
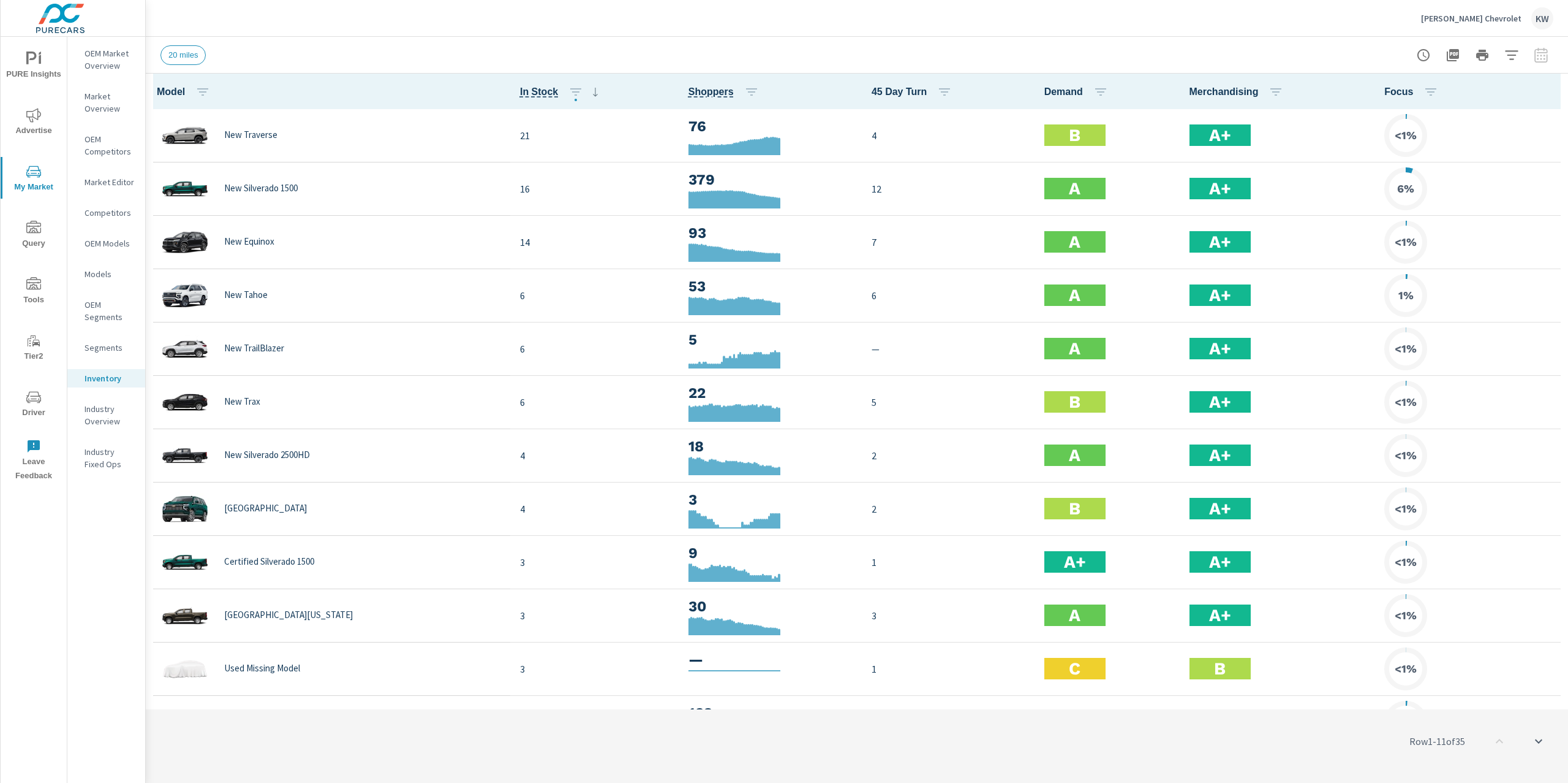
scroll to position [1, 0]
click at [1519, 53] on button "button" at bounding box center [1512, 54] width 24 height 24
click at [1460, 145] on li "Condition" at bounding box center [1431, 155] width 187 height 30
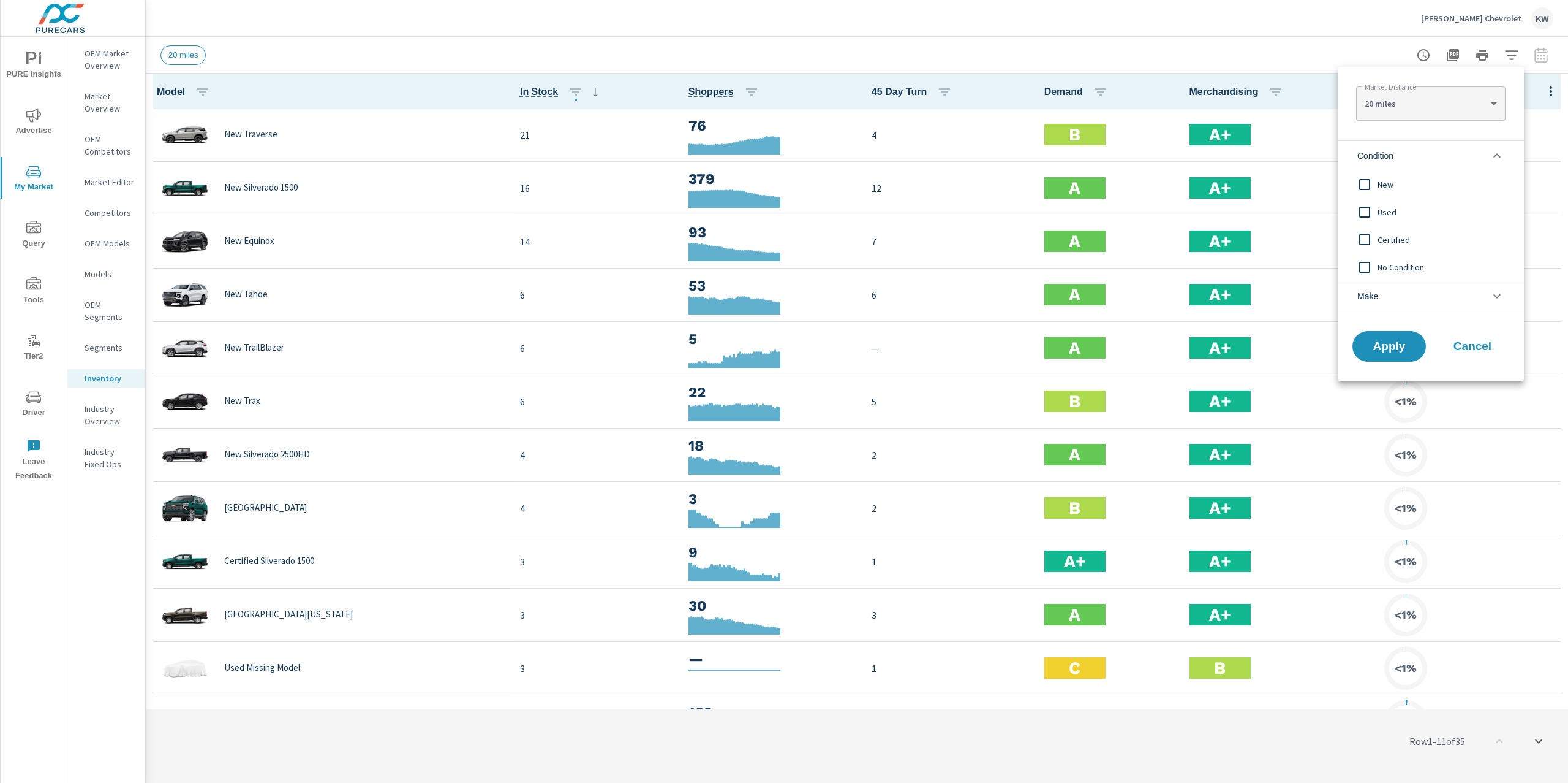
click at [1364, 184] on input "filter options" at bounding box center [1365, 184] width 25 height 25
click at [1397, 347] on span "Apply" at bounding box center [1389, 346] width 51 height 12
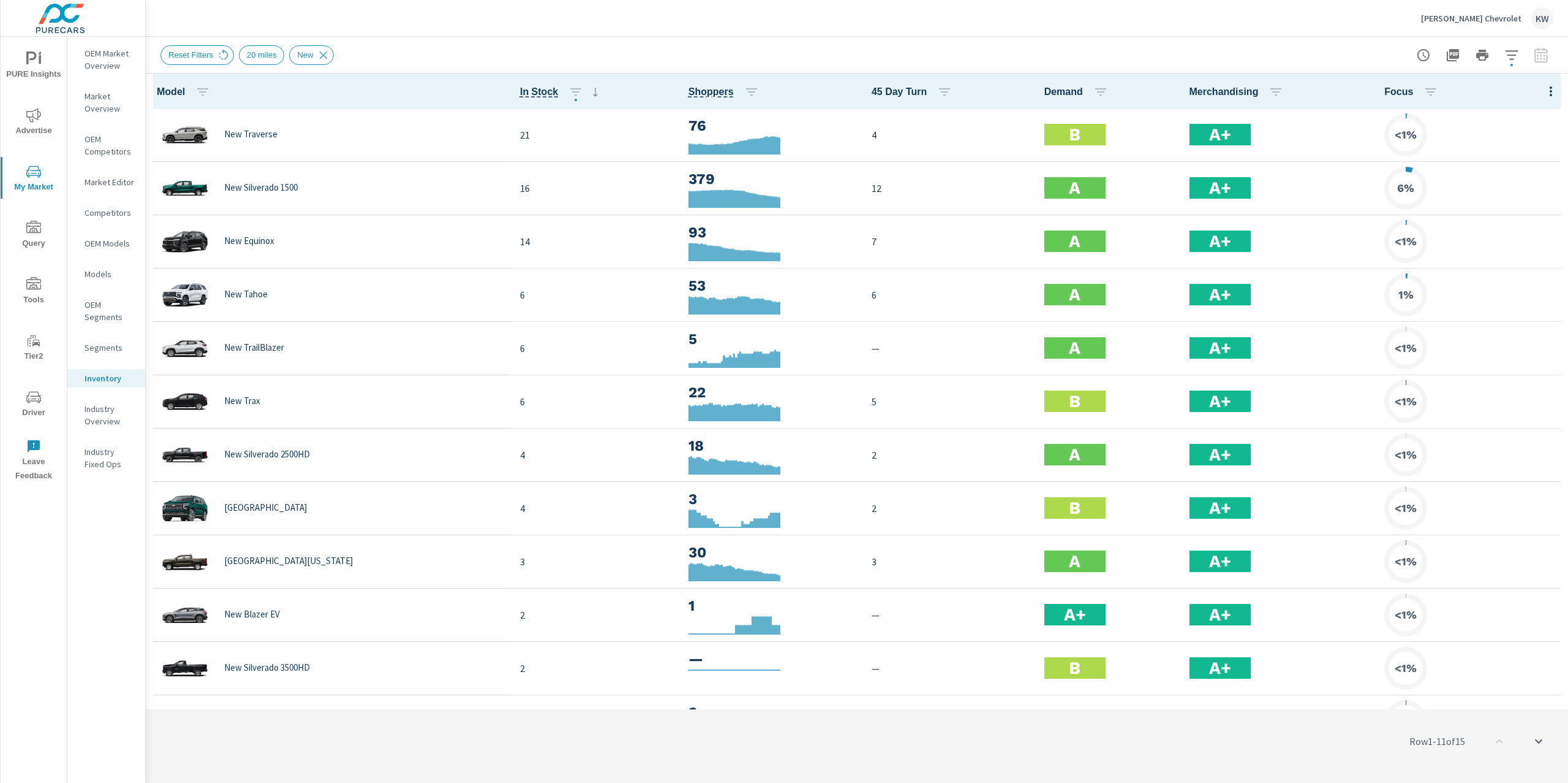
click at [1550, 109] on tbody "New Traverse 21 76 4 B A+ <1% New Silverado 1500 16 379 12 A A+ 6% New Equinox …" at bounding box center [856, 509] width 1422 height 800
click at [1545, 93] on icon "button" at bounding box center [1551, 90] width 15 height 15
click at [1505, 279] on span "Customize columns..." at bounding box center [1511, 284] width 77 height 13
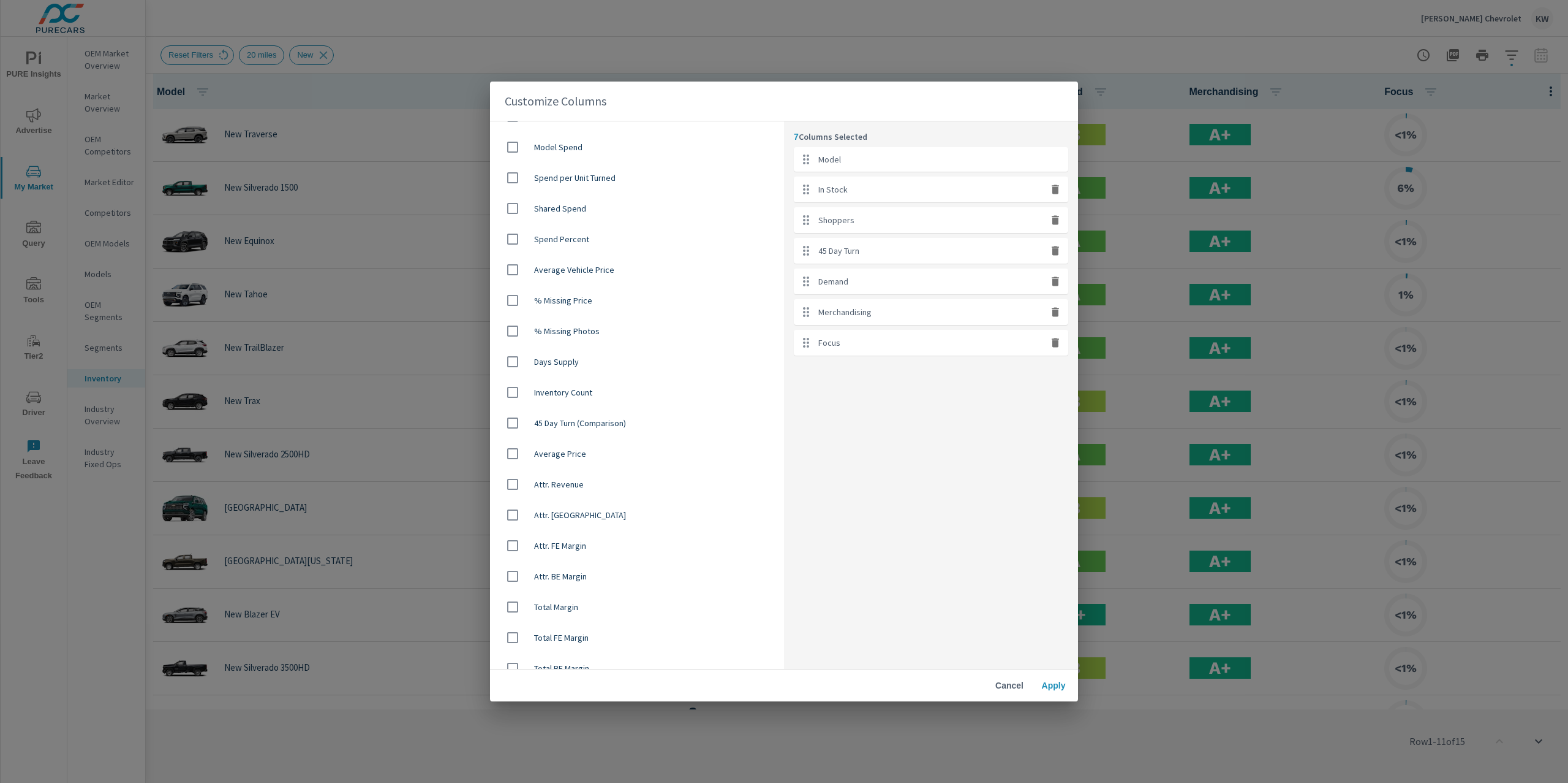
scroll to position [708, 0]
click at [512, 440] on input "checkbox" at bounding box center [512, 440] width 25 height 25
checkbox input "true"
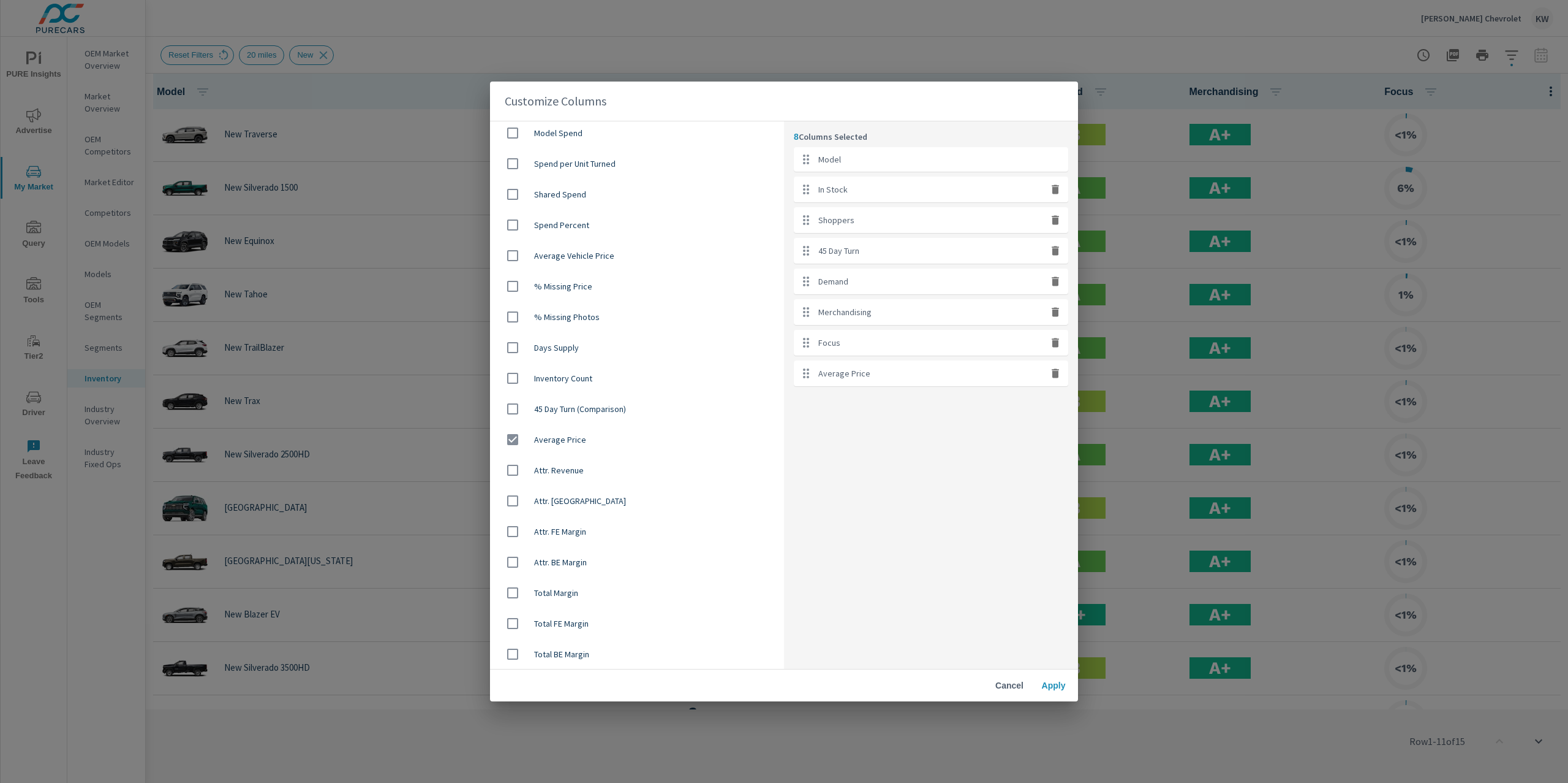
click at [1056, 345] on icon "button" at bounding box center [1056, 341] width 8 height 9
checkbox input "false"
drag, startPoint x: 803, startPoint y: 344, endPoint x: 808, endPoint y: 216, distance: 128.1
click at [808, 216] on ul "Model In Stock Shoppers 45 Day Turn Demand Merchandising Average Price" at bounding box center [931, 251] width 274 height 208
click at [1053, 686] on span "Apply" at bounding box center [1054, 685] width 29 height 11
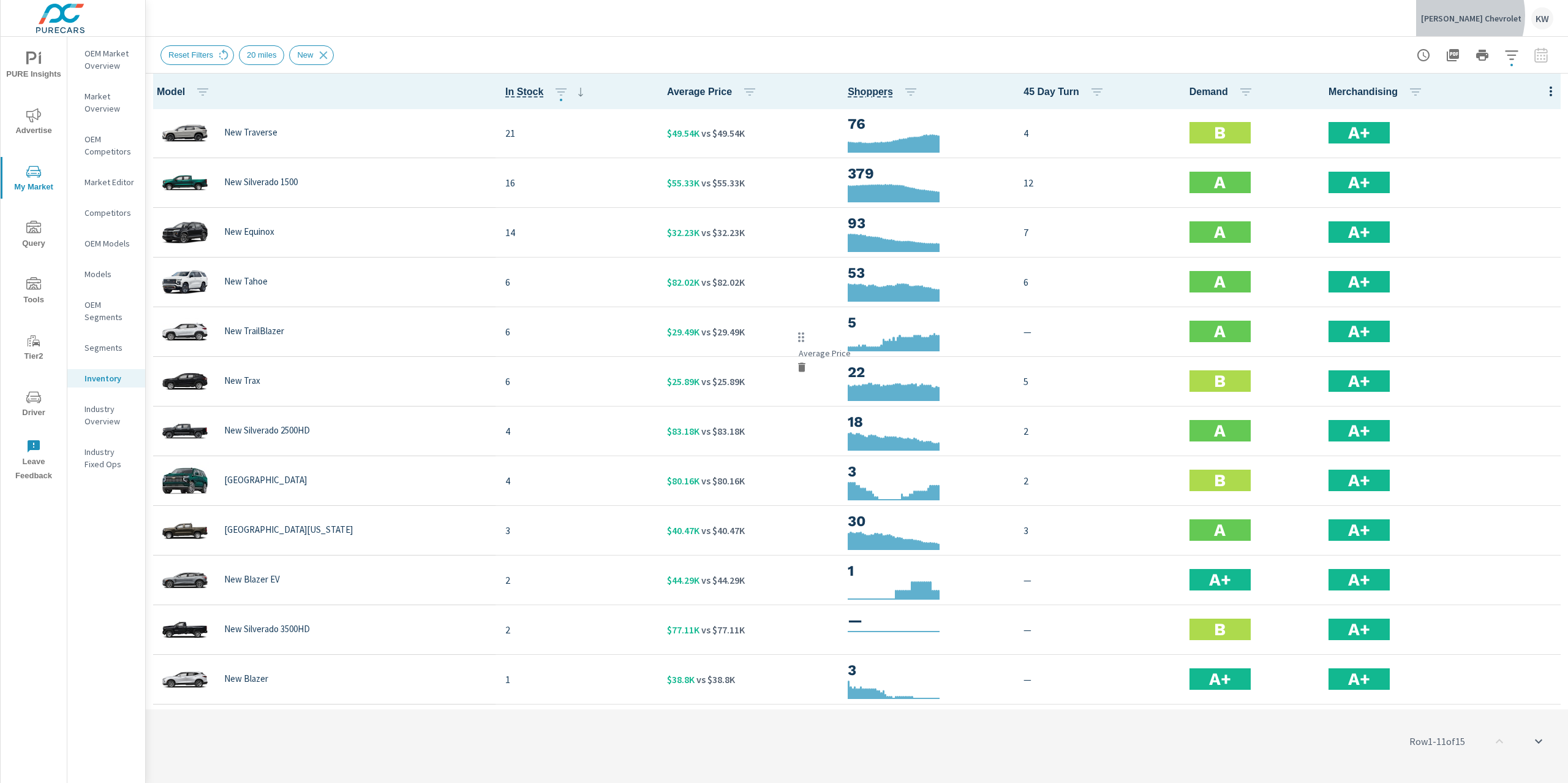
click at [1479, 16] on p "[PERSON_NAME] Chevrolet" at bounding box center [1471, 18] width 100 height 11
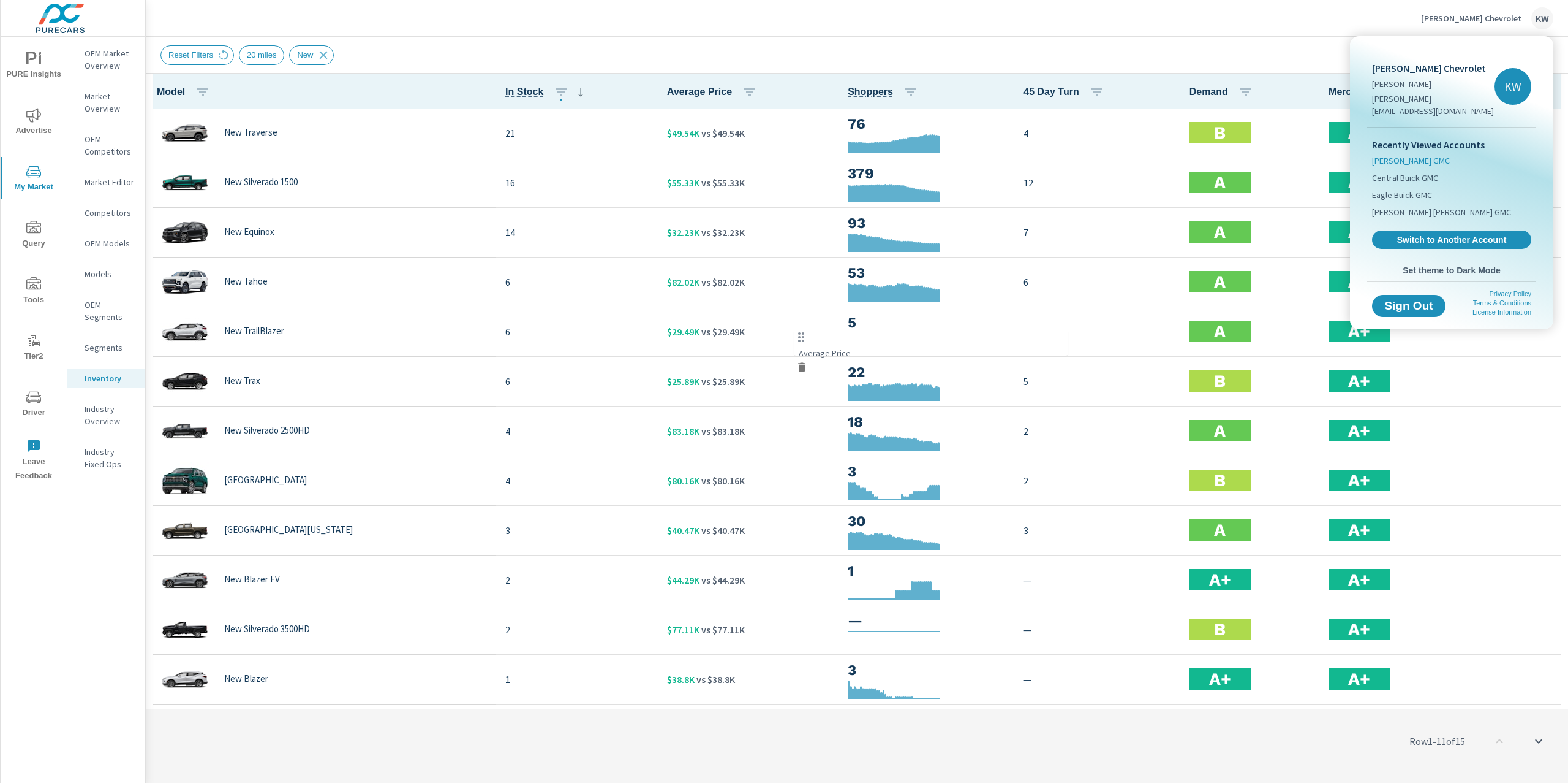
click at [1398, 155] on span "[PERSON_NAME] GMC" at bounding box center [1411, 160] width 78 height 13
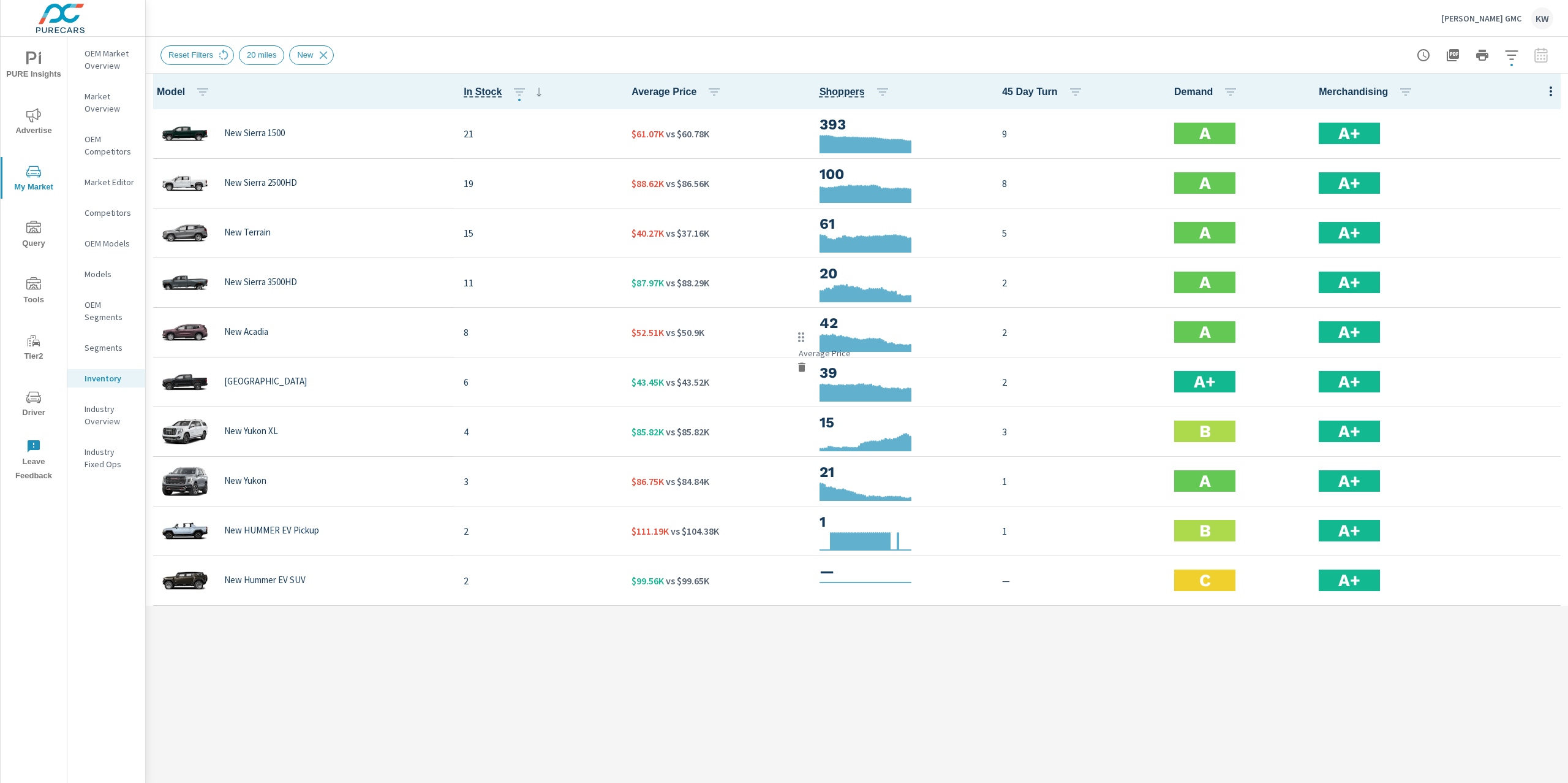
click at [24, 53] on span "PURE Insights" at bounding box center [33, 66] width 58 height 30
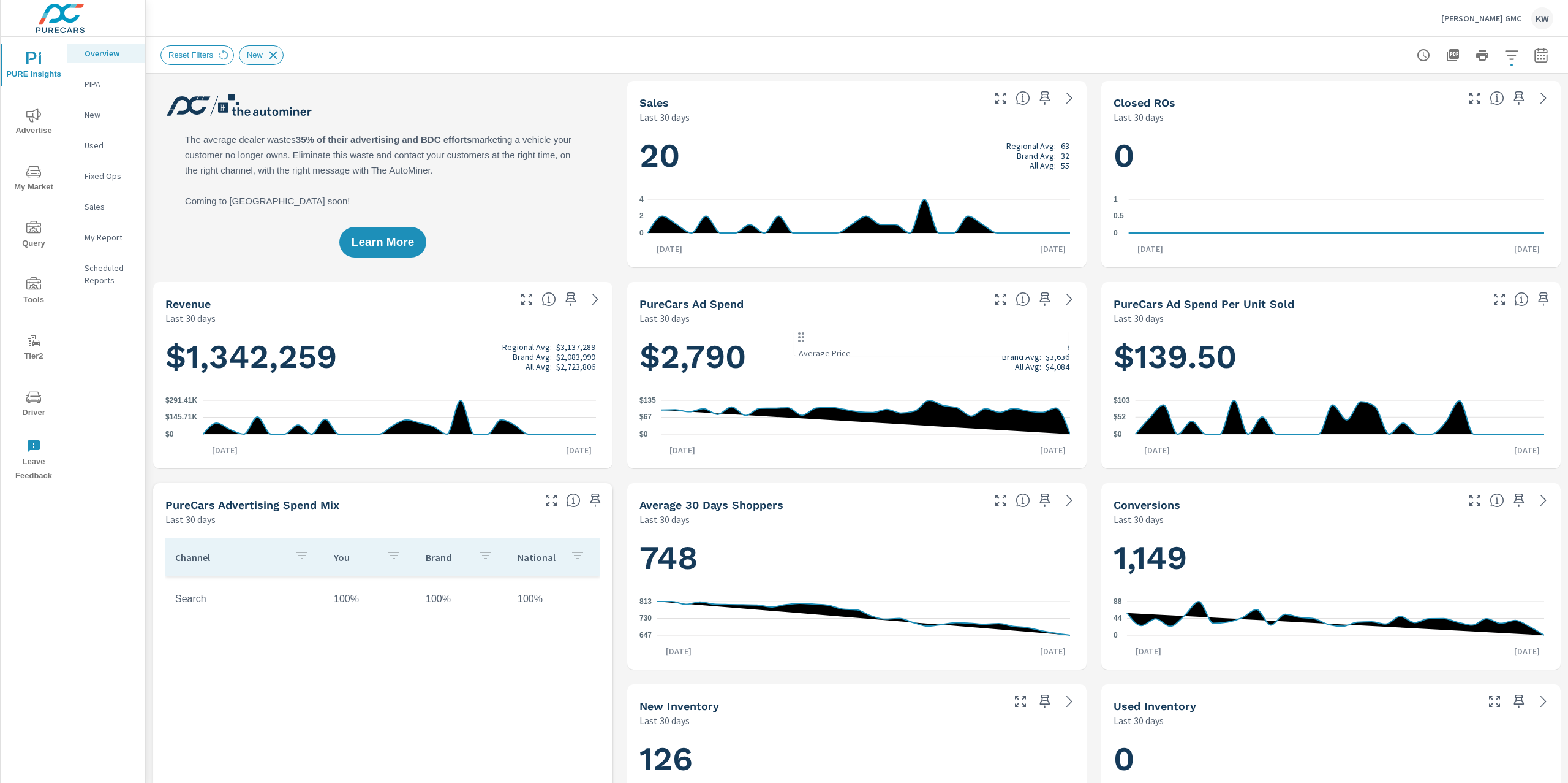
click at [274, 58] on icon at bounding box center [273, 55] width 14 height 14
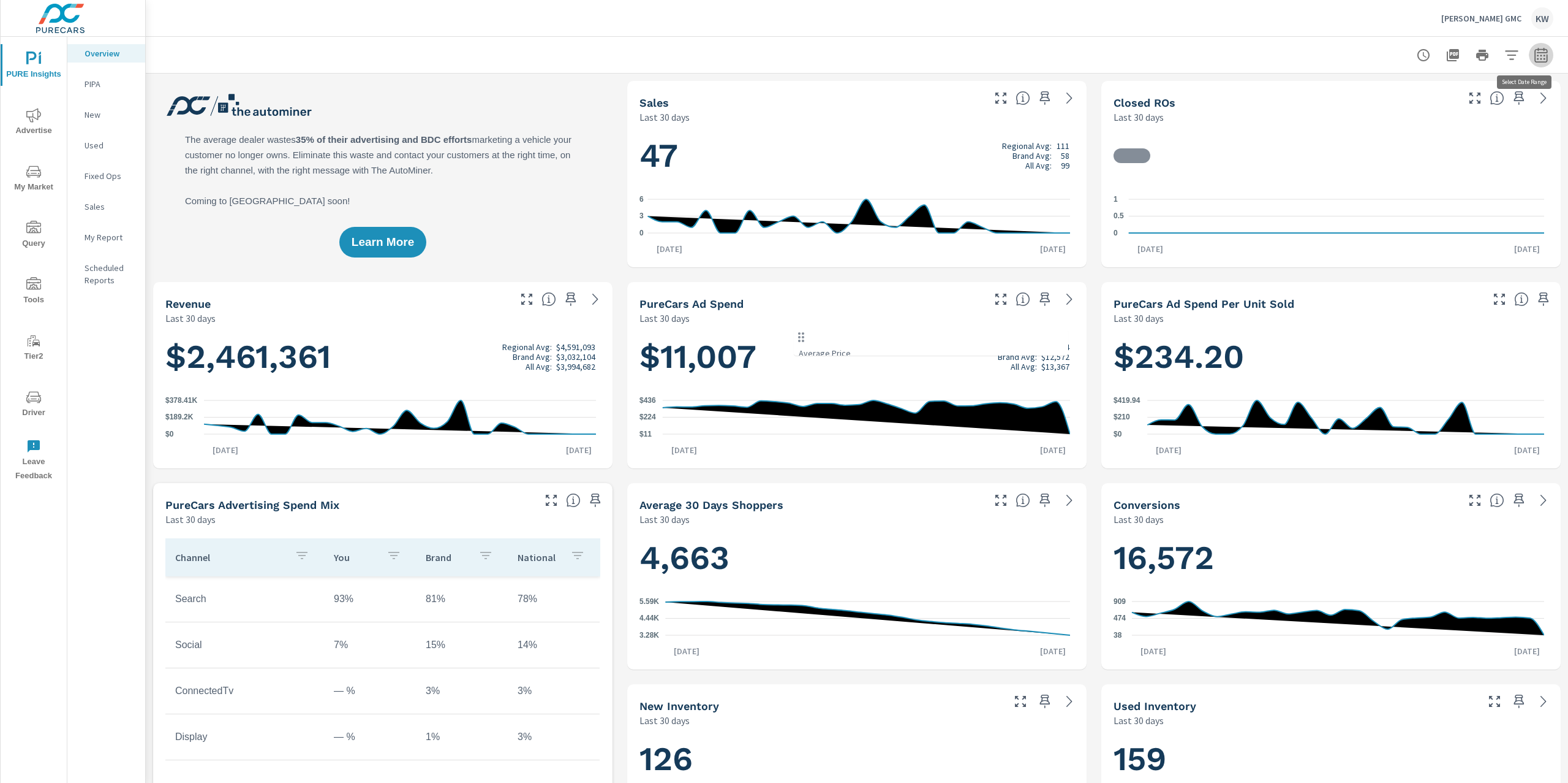
scroll to position [1, 0]
click at [1529, 62] on button "button" at bounding box center [1541, 54] width 24 height 24
click at [1436, 118] on select "Custom [DATE] Last week Last 7 days Last 14 days Last 30 days Last 45 days Last…" at bounding box center [1431, 105] width 122 height 24
click at [1370, 93] on select "Custom [DATE] Last week Last 7 days Last 14 days Last 30 days Last 45 days Last…" at bounding box center [1431, 105] width 122 height 24
select select "Last month"
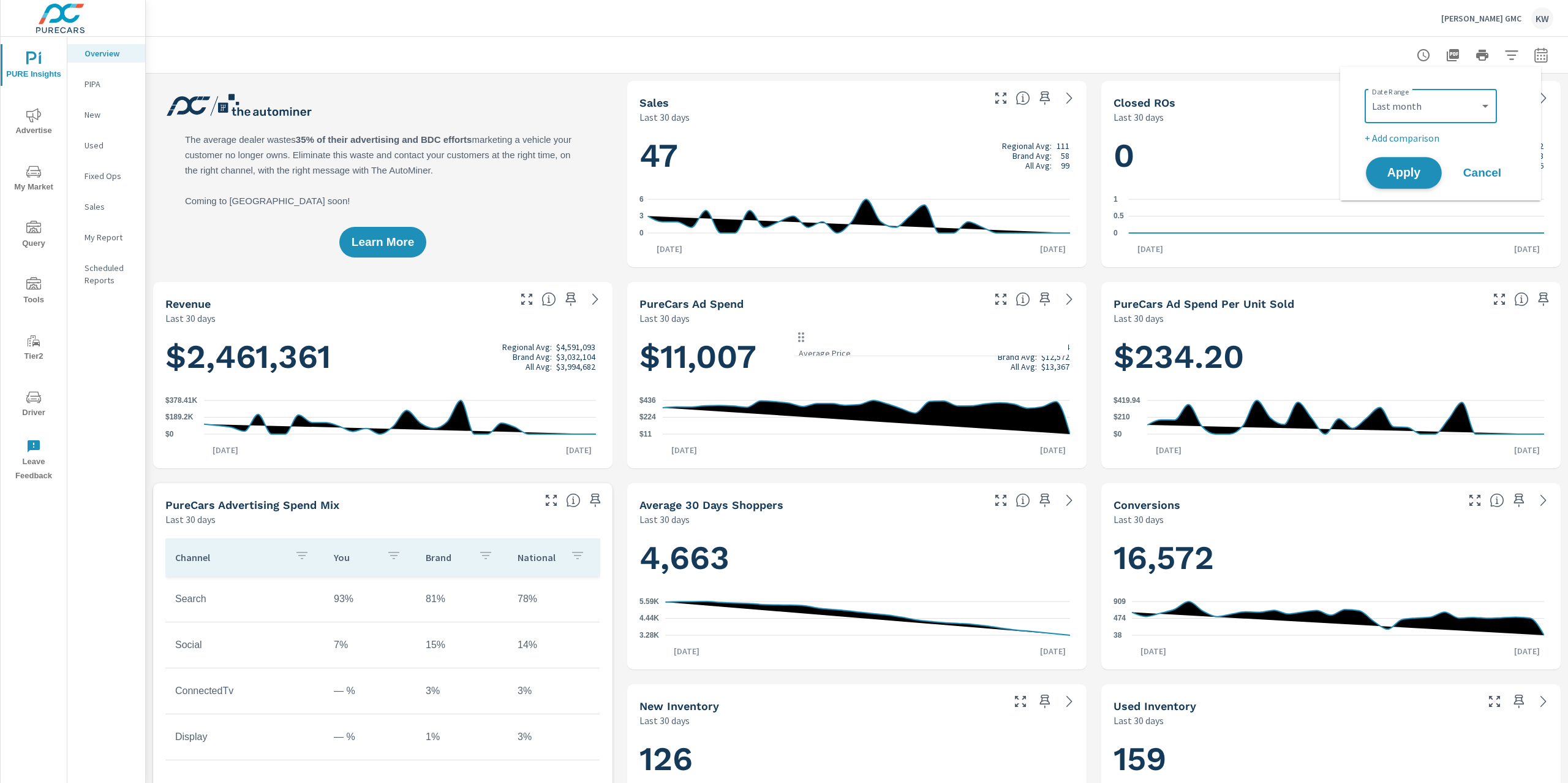
click at [1402, 175] on span "Apply" at bounding box center [1405, 173] width 51 height 12
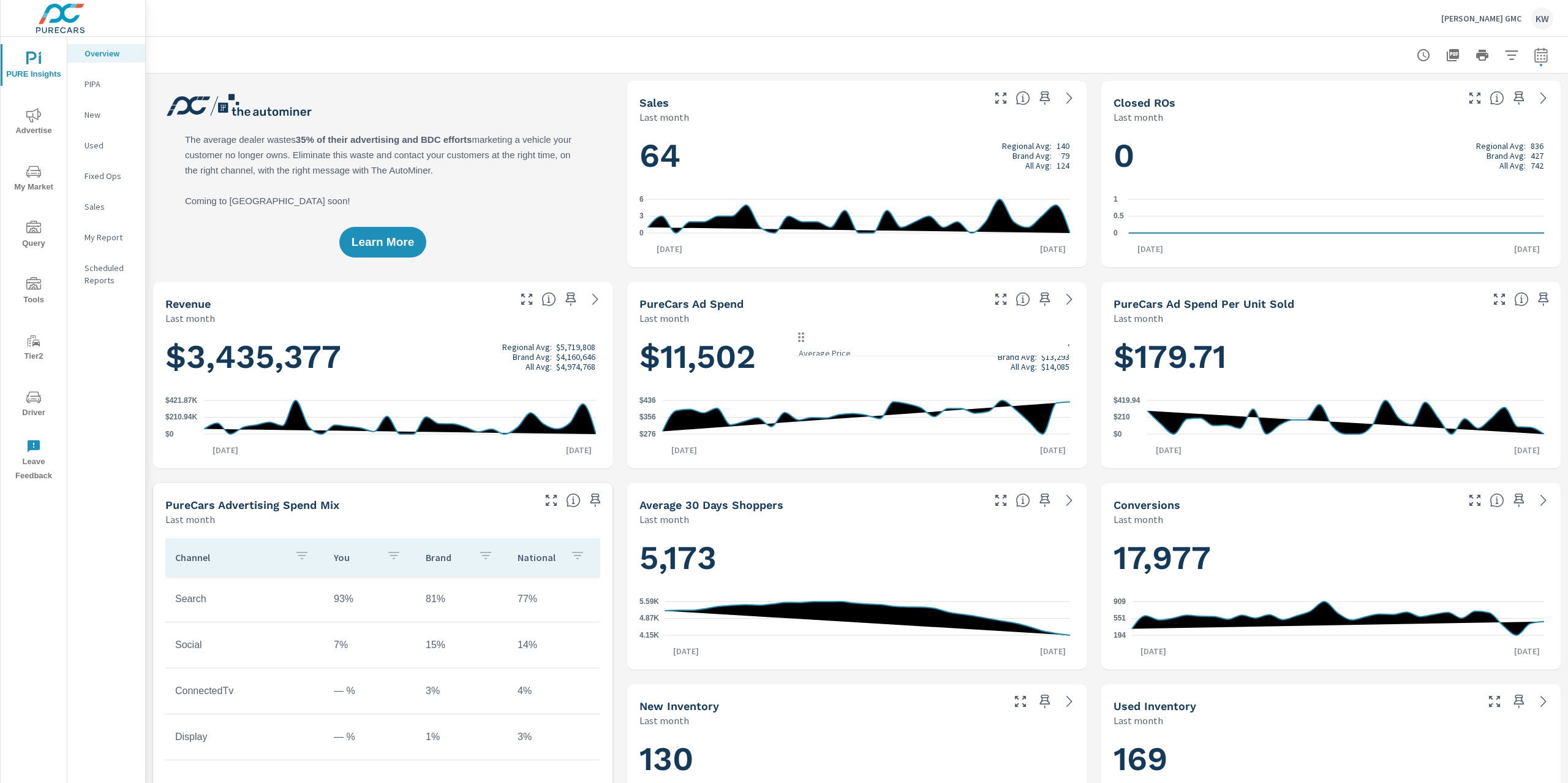
click at [112, 240] on p "My Report" at bounding box center [110, 237] width 51 height 13
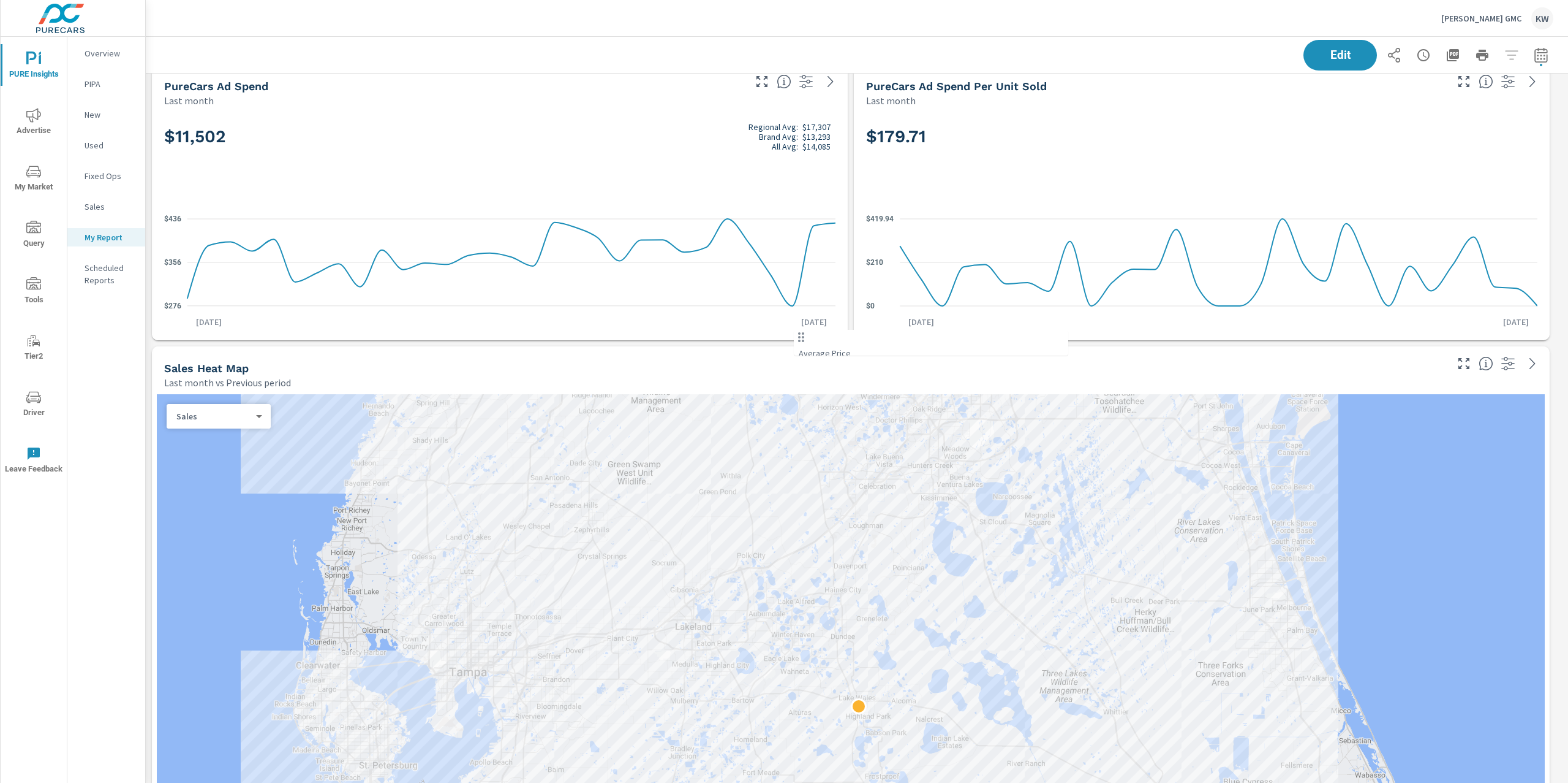
scroll to position [82, 0]
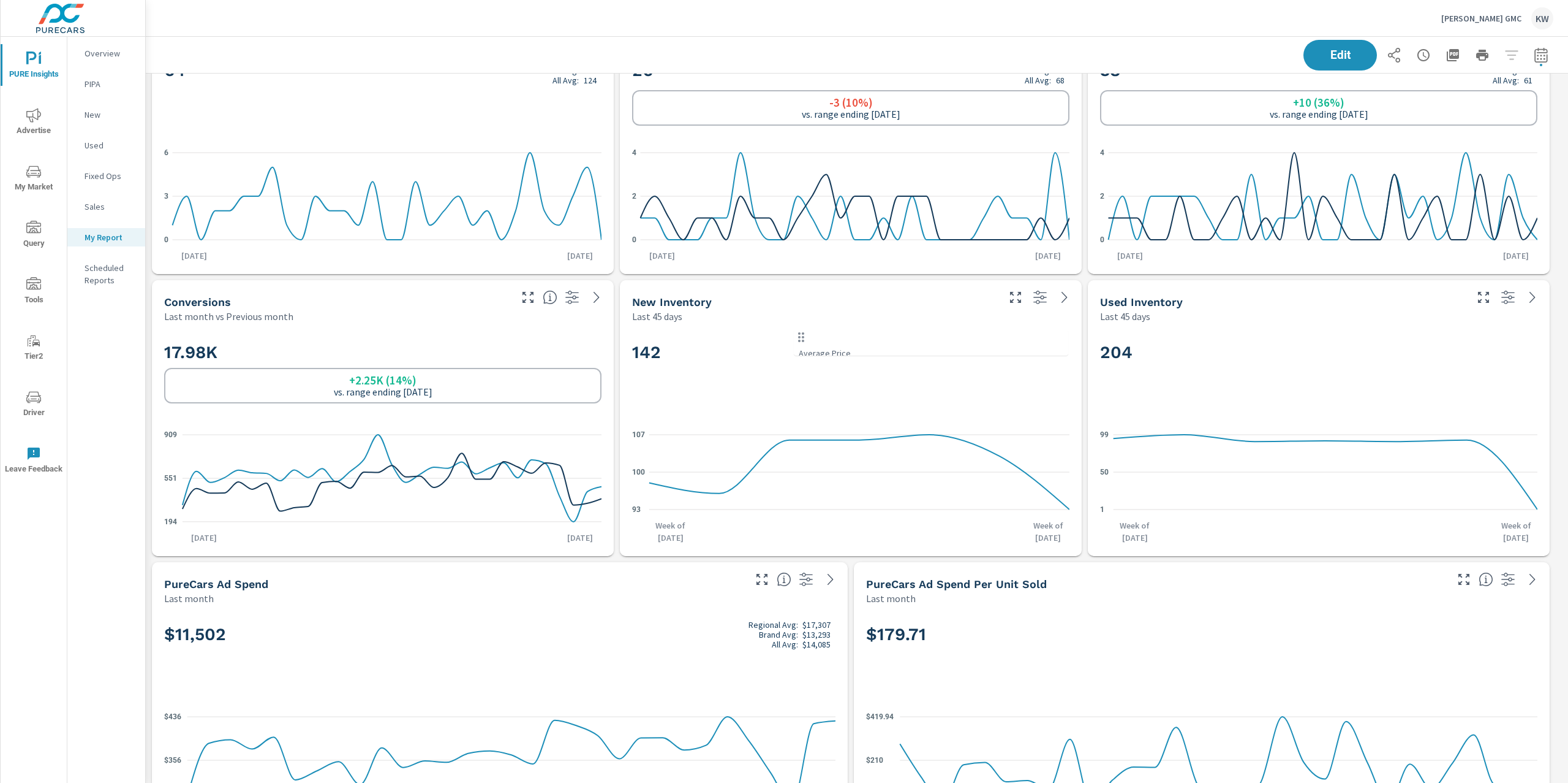
click at [1501, 19] on p "[PERSON_NAME] GMC" at bounding box center [1481, 18] width 81 height 11
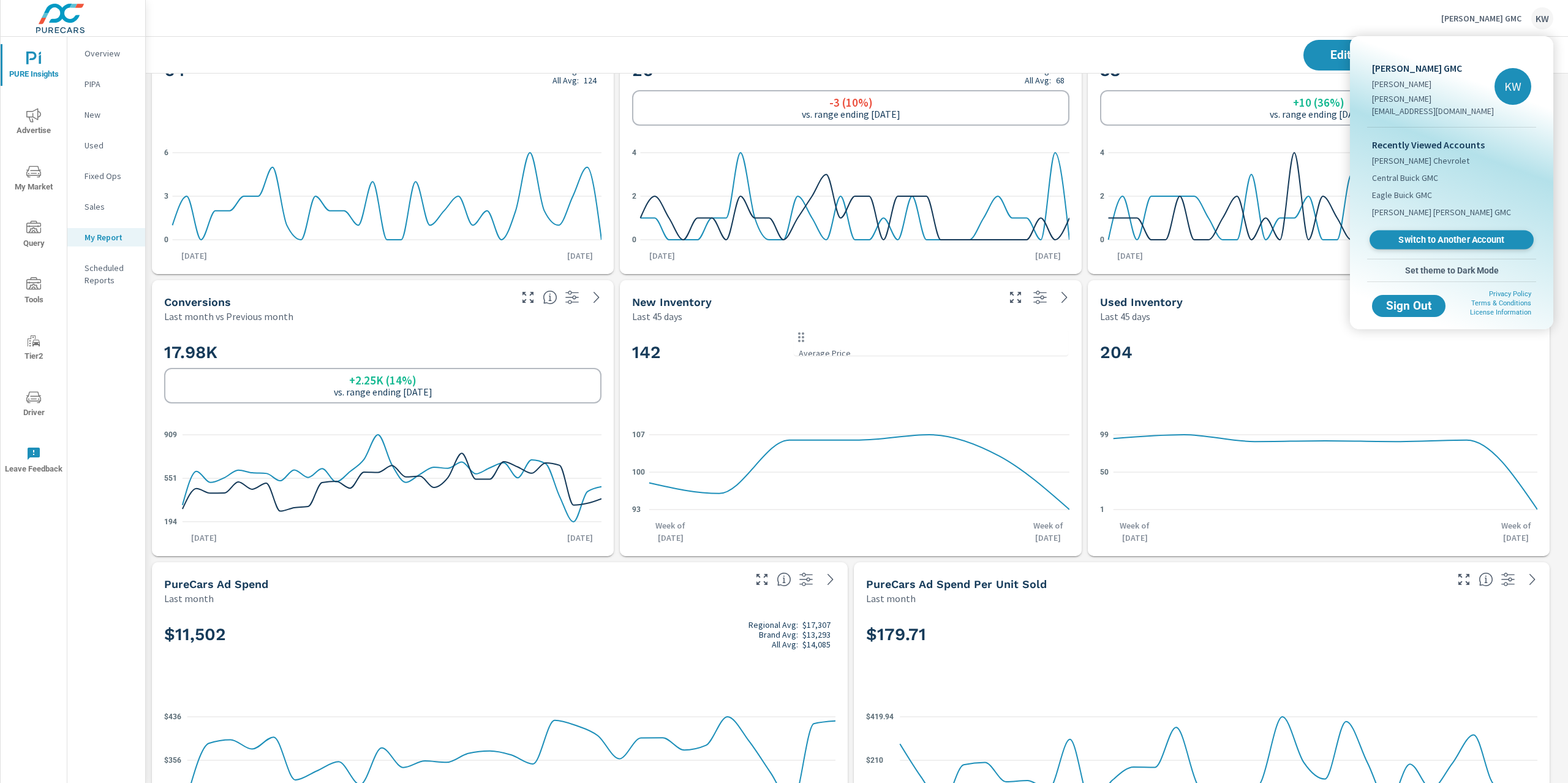
click at [1444, 234] on span "Switch to Another Account" at bounding box center [1451, 240] width 150 height 12
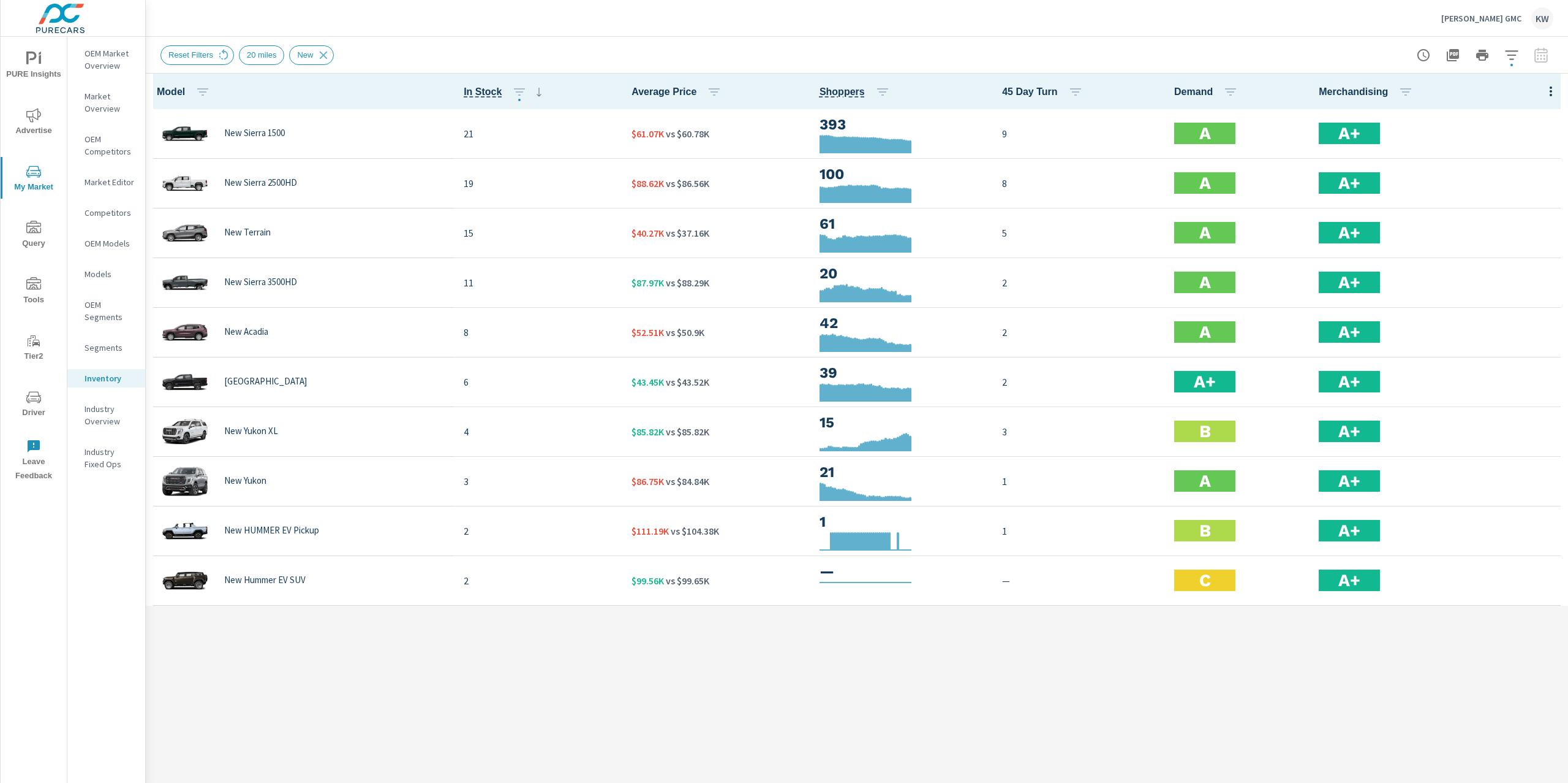
click at [1498, 18] on p "[PERSON_NAME] GMC" at bounding box center [1481, 18] width 81 height 11
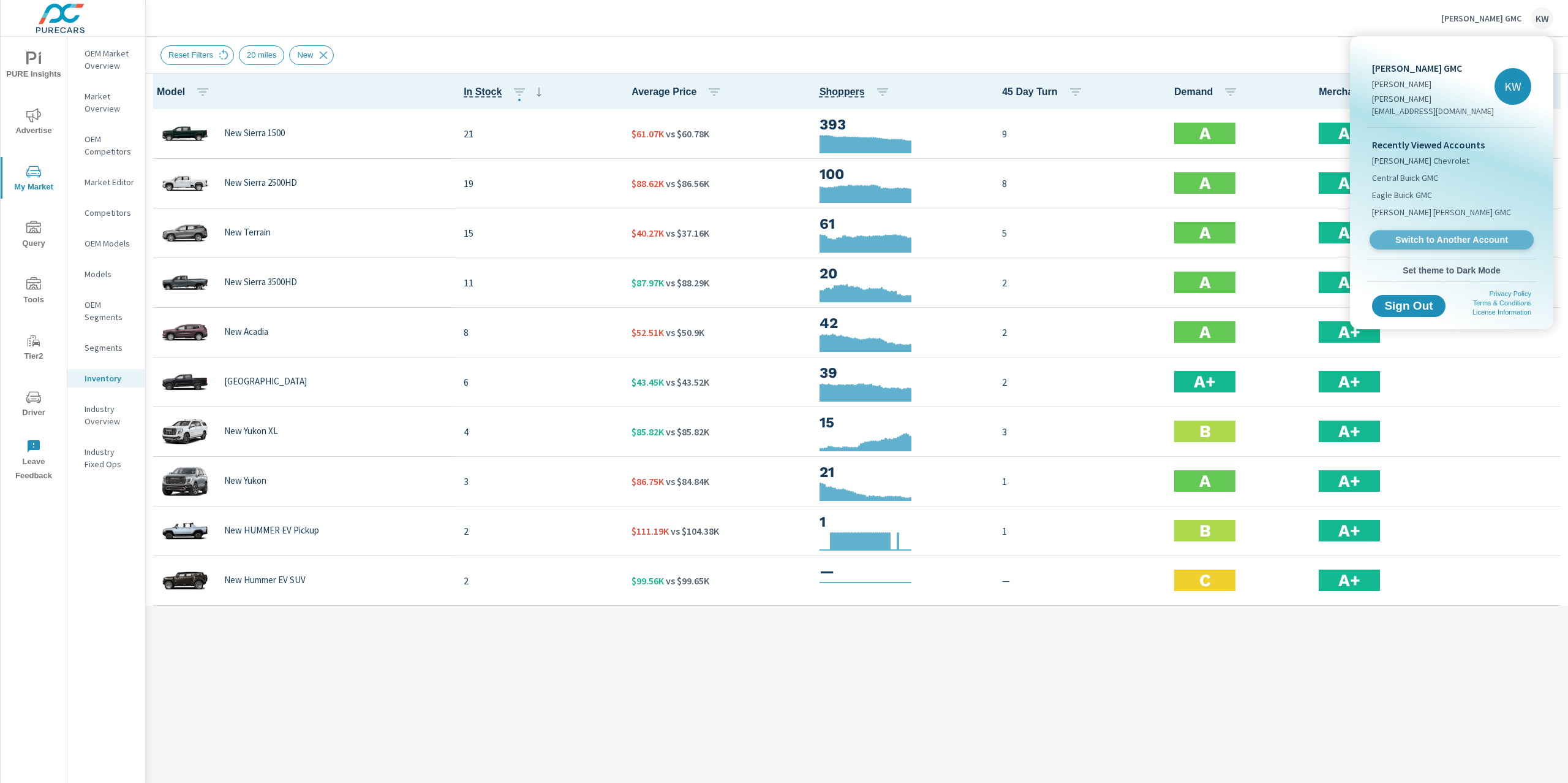
click at [1446, 234] on span "Switch to Another Account" at bounding box center [1451, 240] width 150 height 12
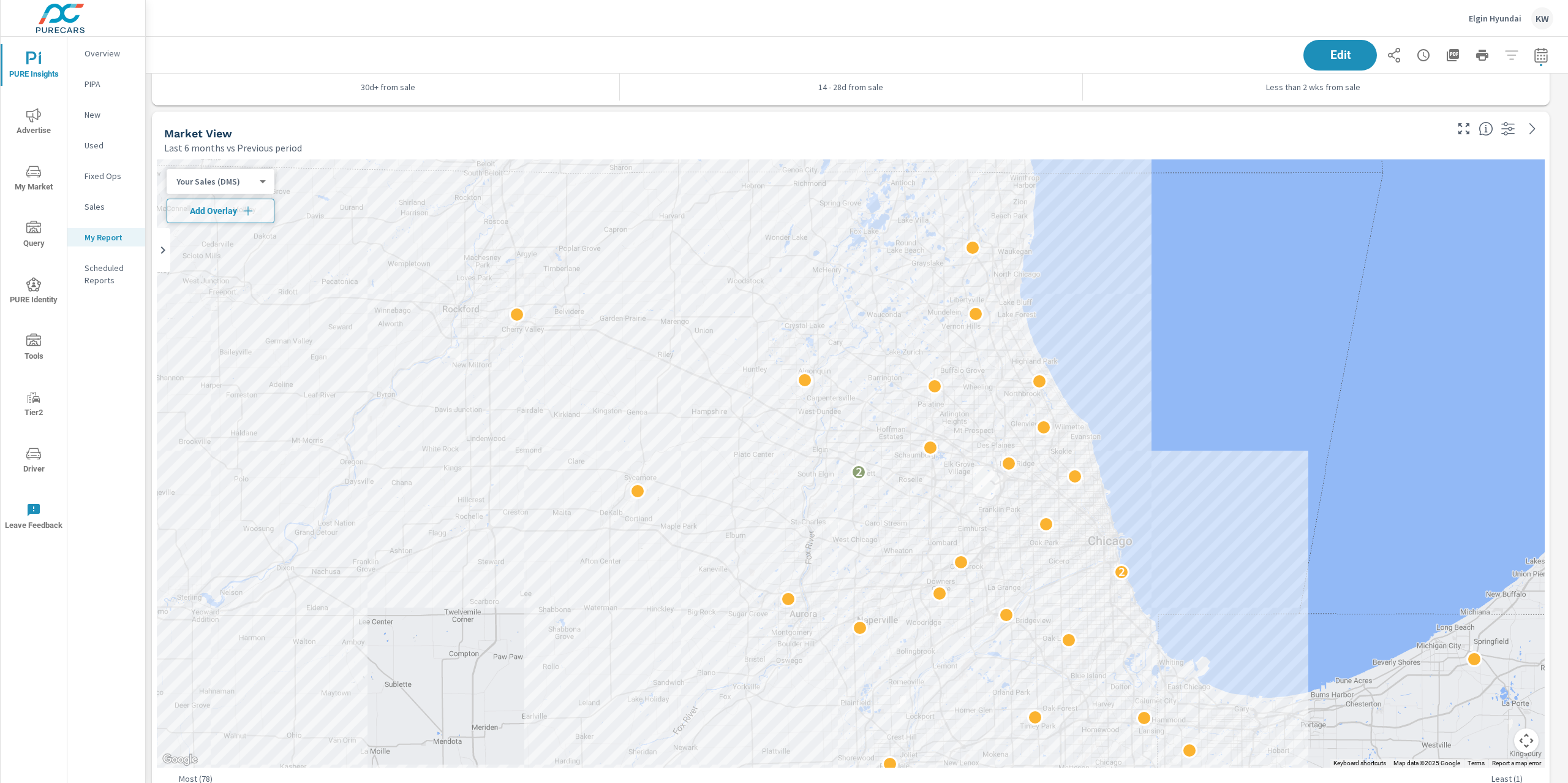
scroll to position [2803, 0]
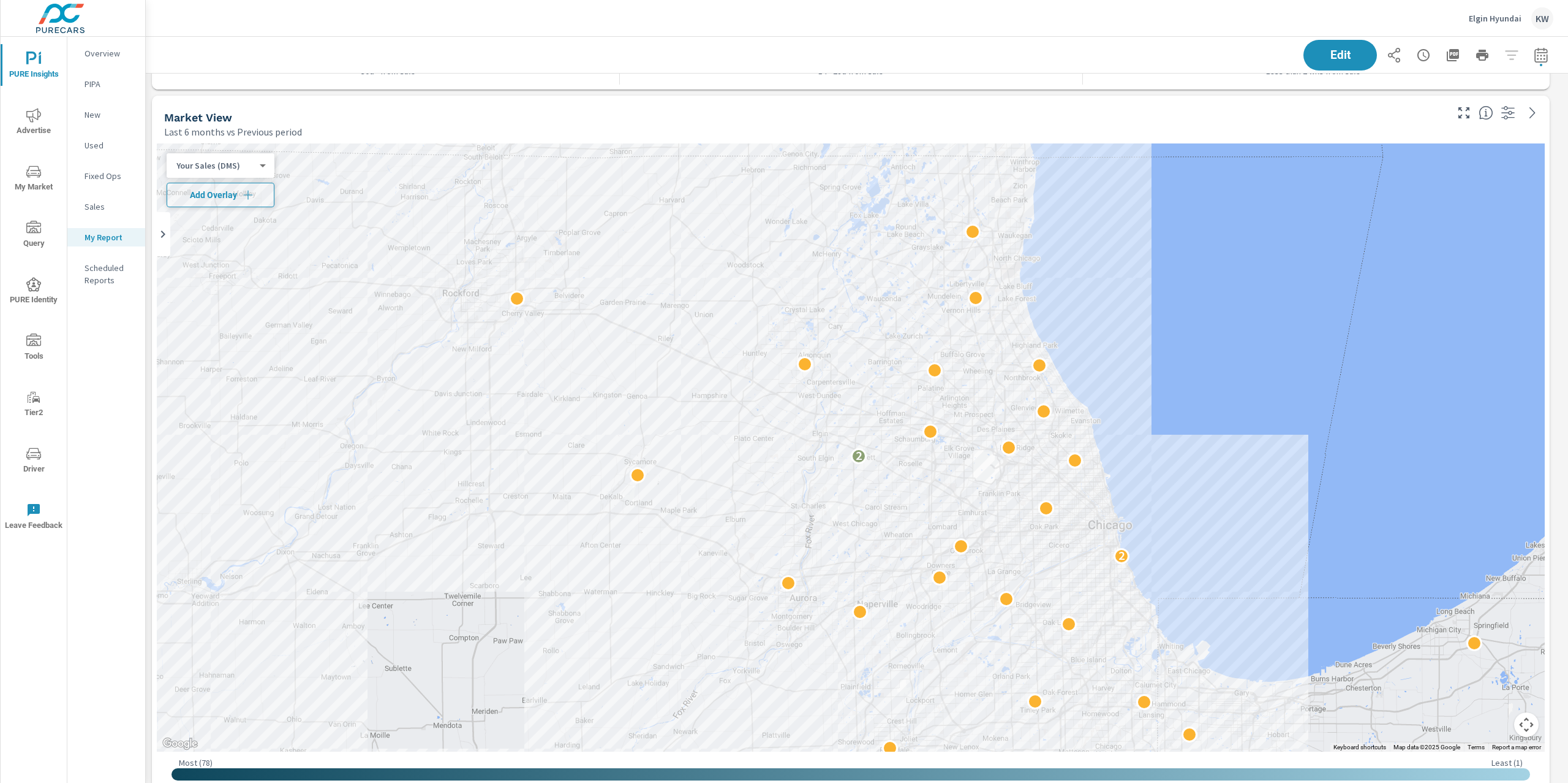
click at [248, 196] on icon "button" at bounding box center [248, 195] width 13 height 13
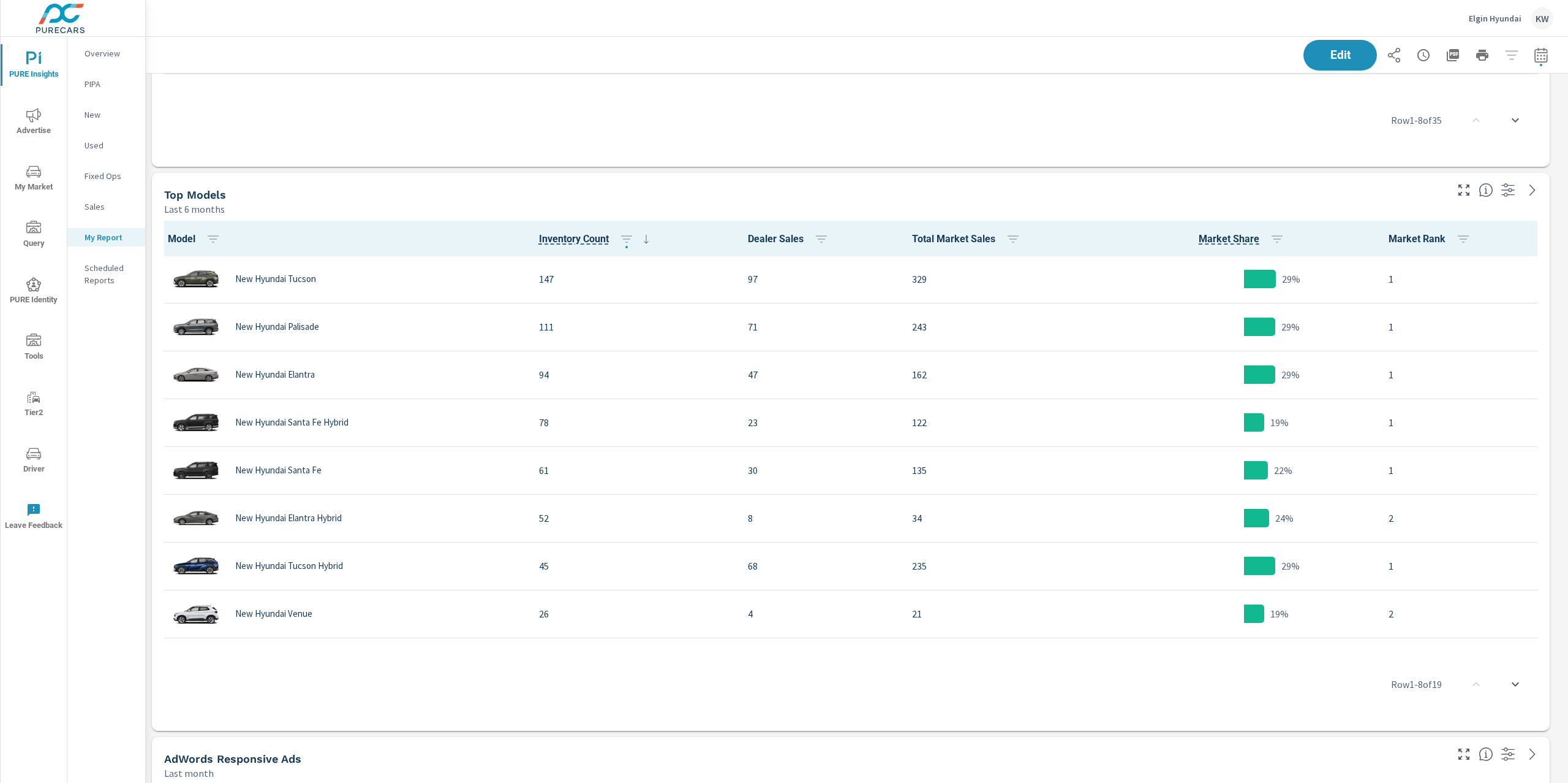
scroll to position [3999, 0]
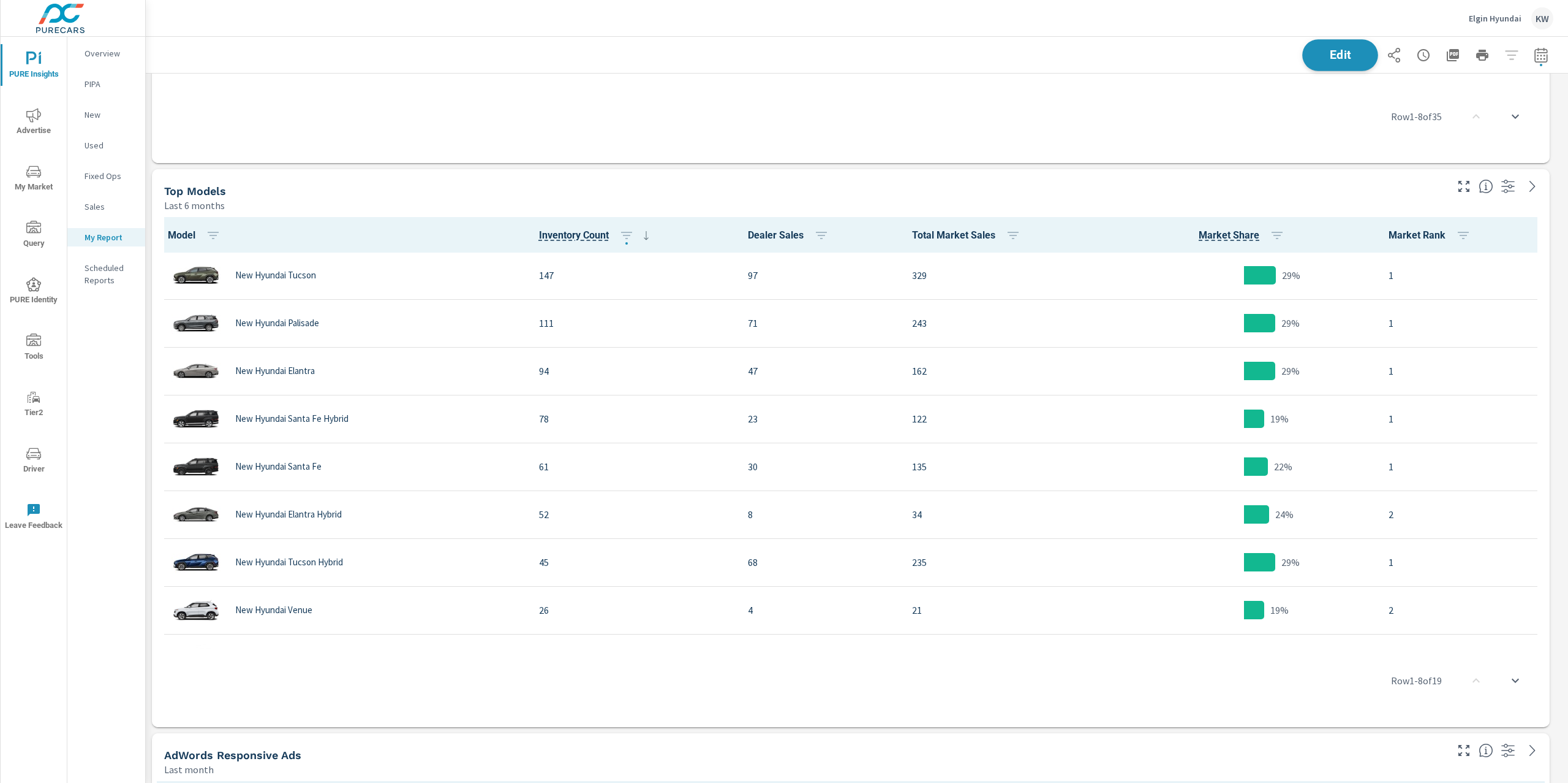
click at [1323, 60] on span "Edit" at bounding box center [1341, 54] width 51 height 12
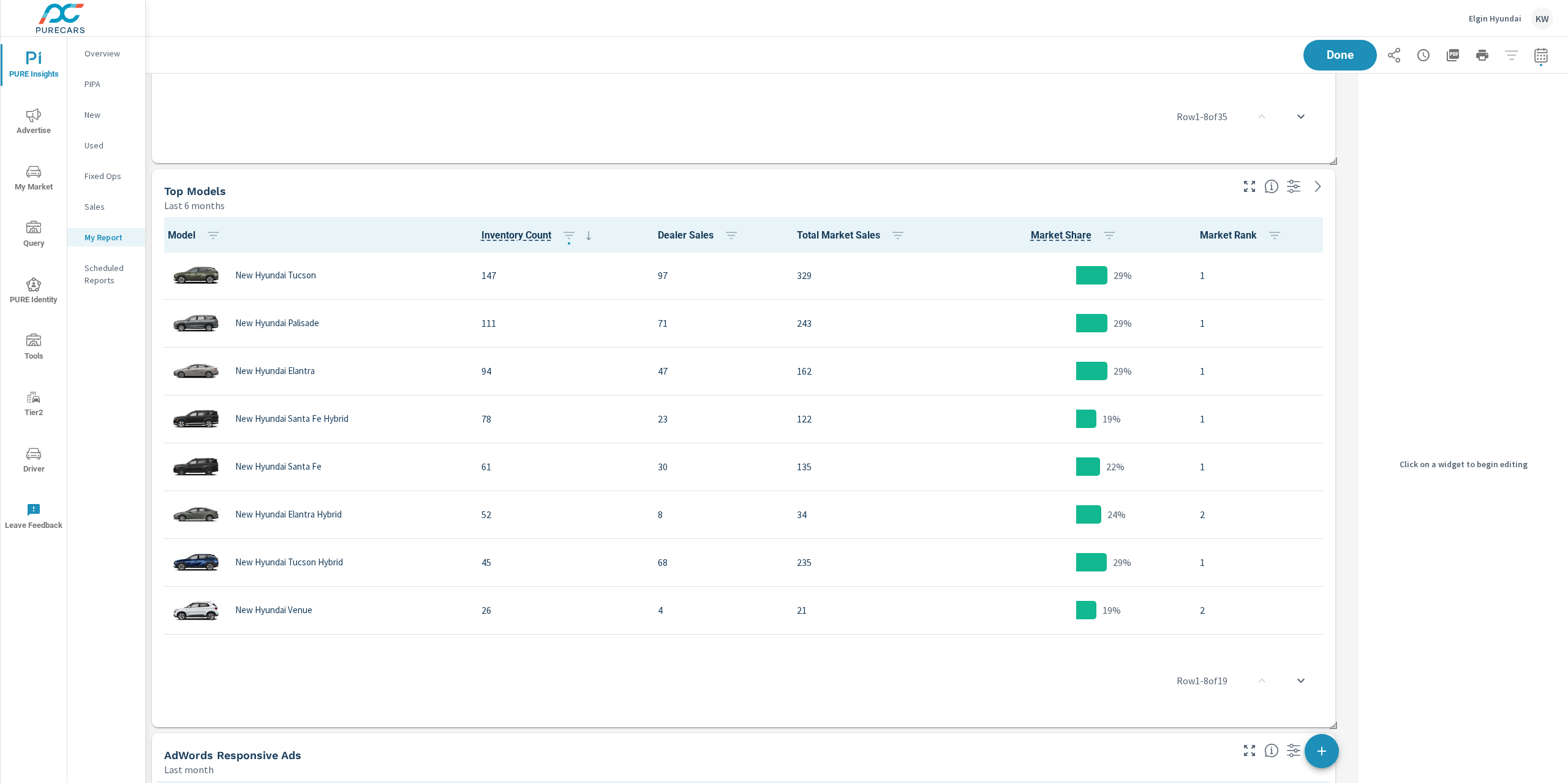
scroll to position [5812, 1221]
click at [1086, 201] on div "Last 6 months" at bounding box center [697, 205] width 1066 height 15
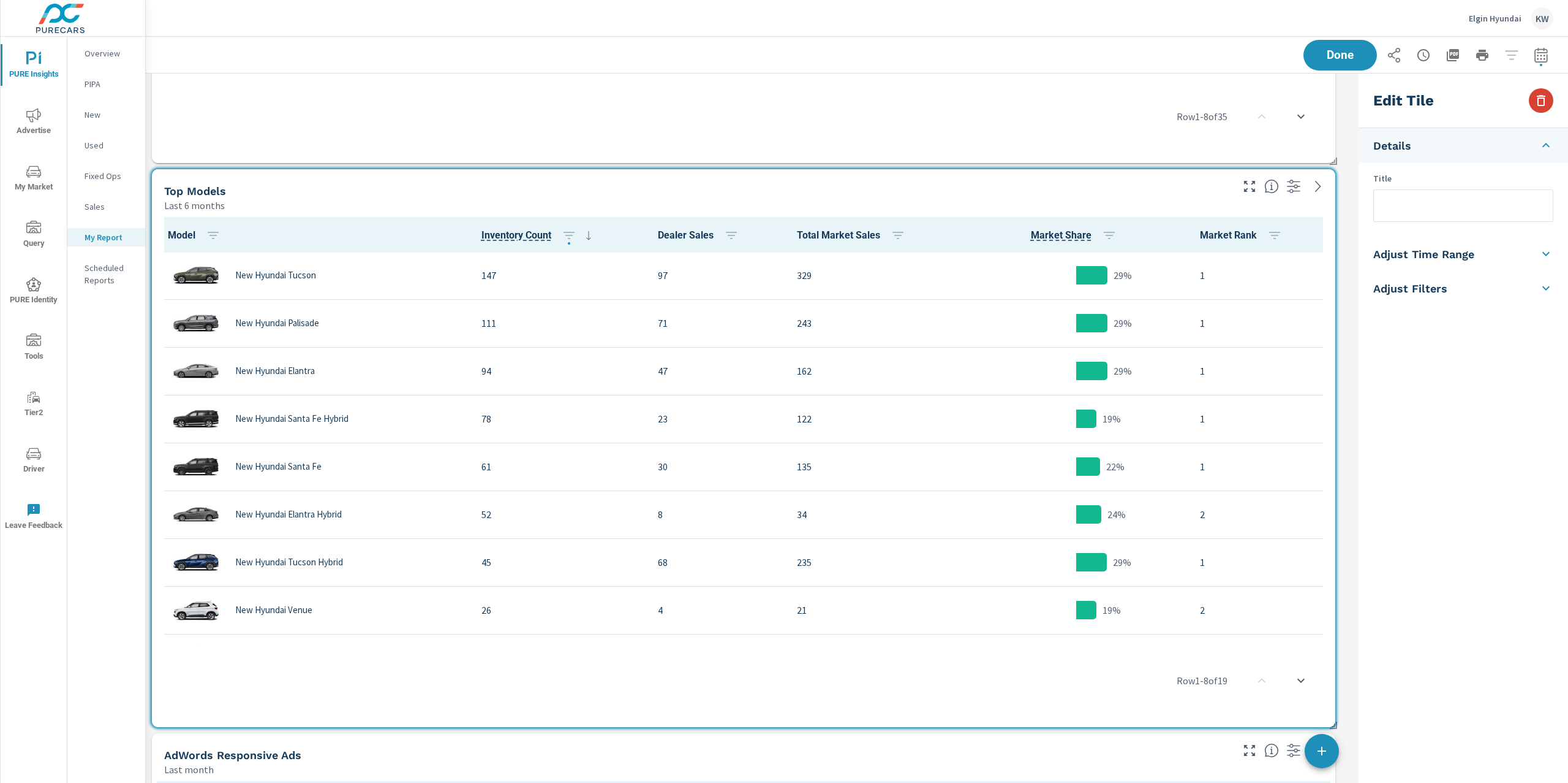
click at [1545, 102] on icon "button" at bounding box center [1541, 100] width 15 height 15
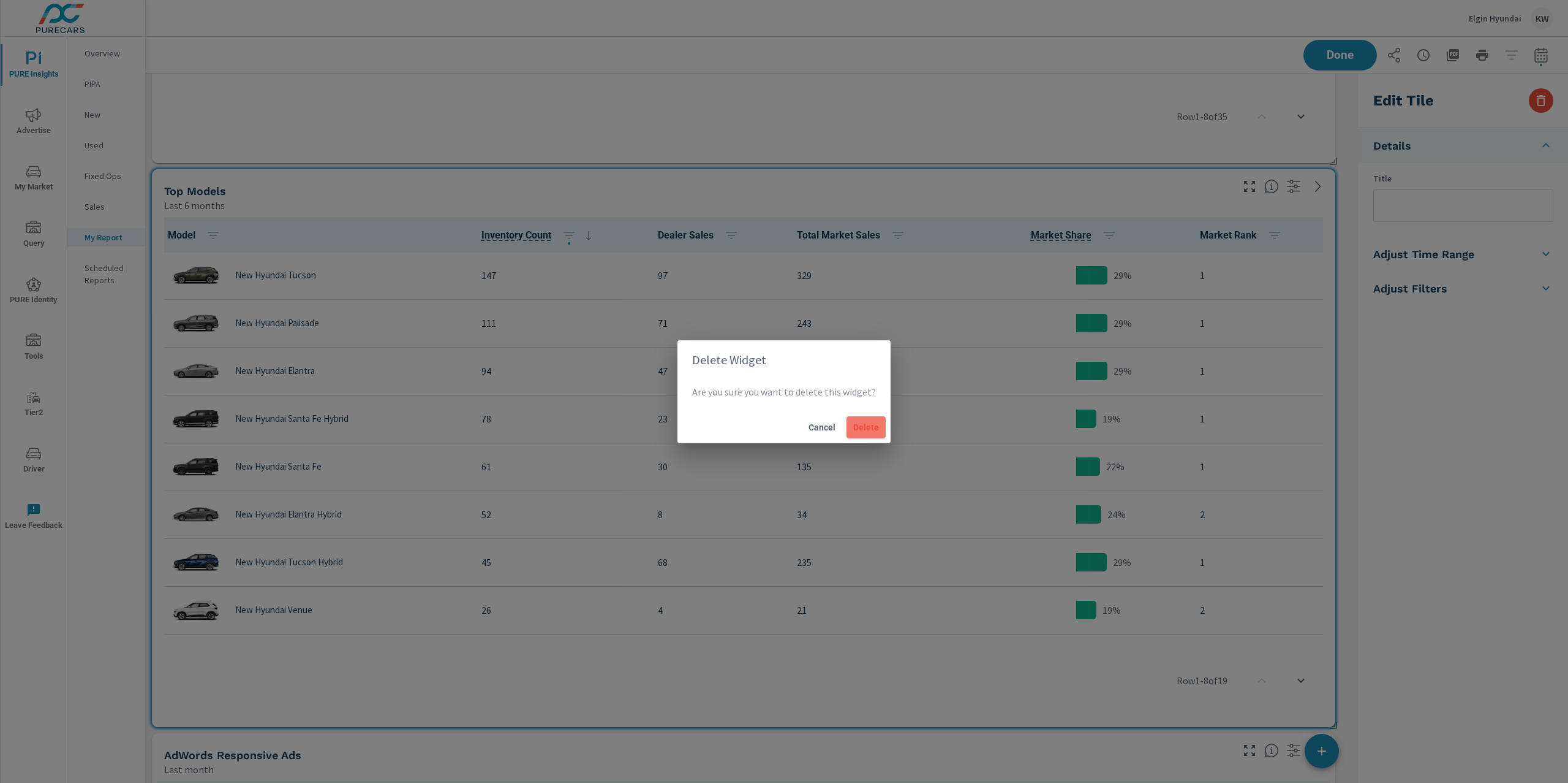
click at [864, 429] on span "Delete" at bounding box center [866, 427] width 29 height 11
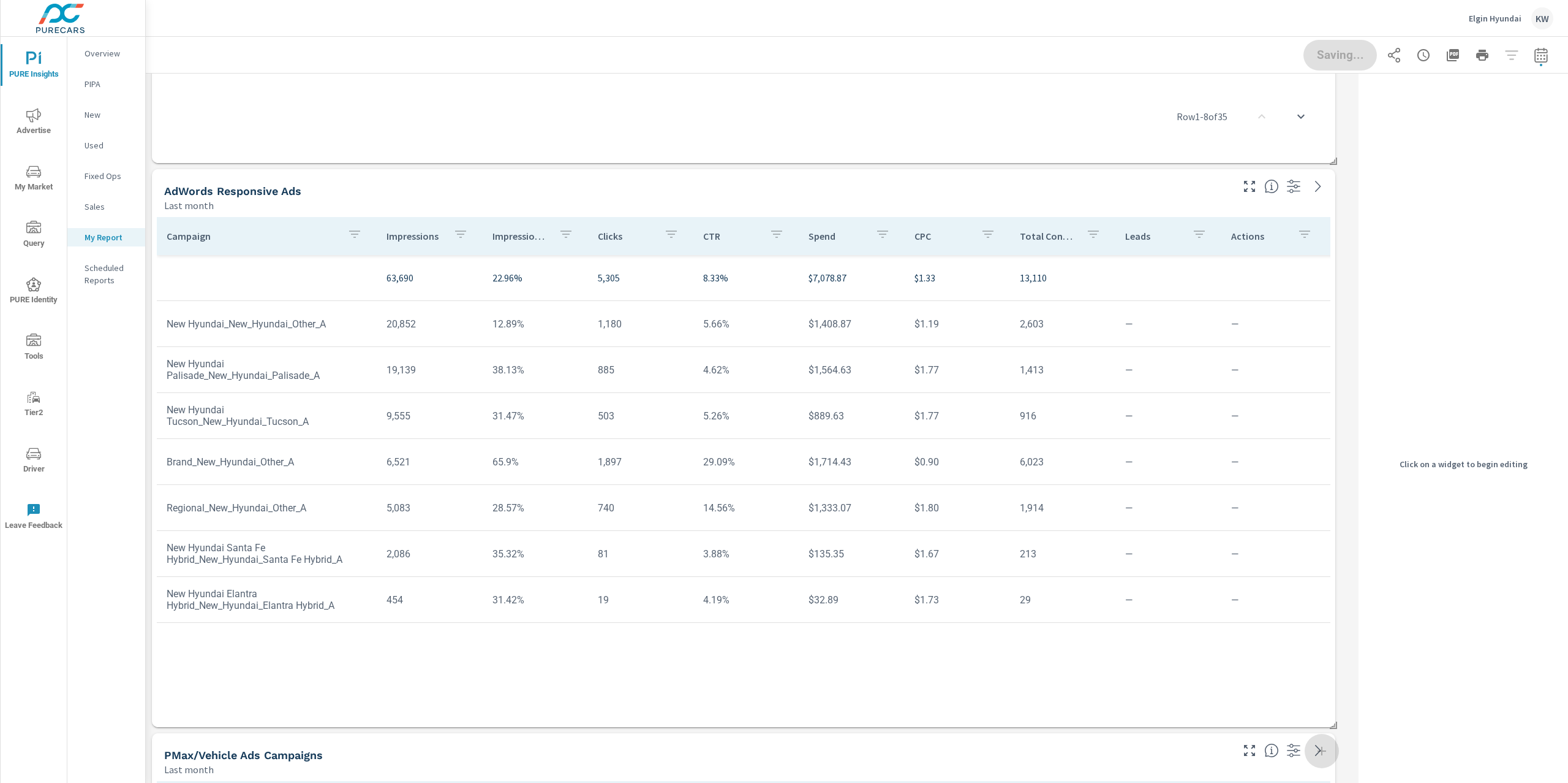
scroll to position [6, 6]
drag, startPoint x: 515, startPoint y: 238, endPoint x: 563, endPoint y: 243, distance: 48.3
click at [516, 239] on p "Impression Share" at bounding box center [521, 235] width 56 height 13
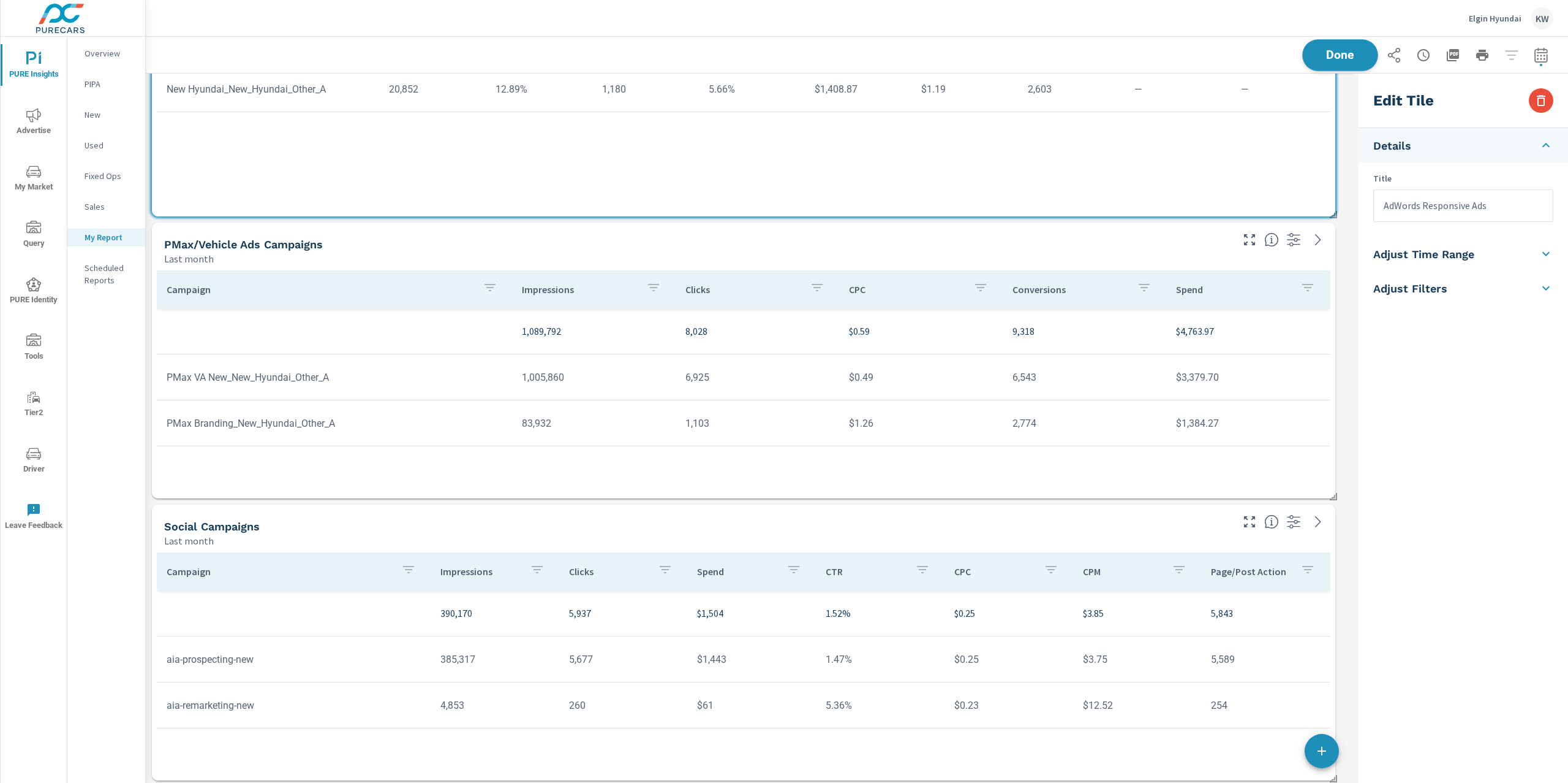
scroll to position [5248, 1221]
click at [1336, 57] on span "Done" at bounding box center [1341, 54] width 51 height 12
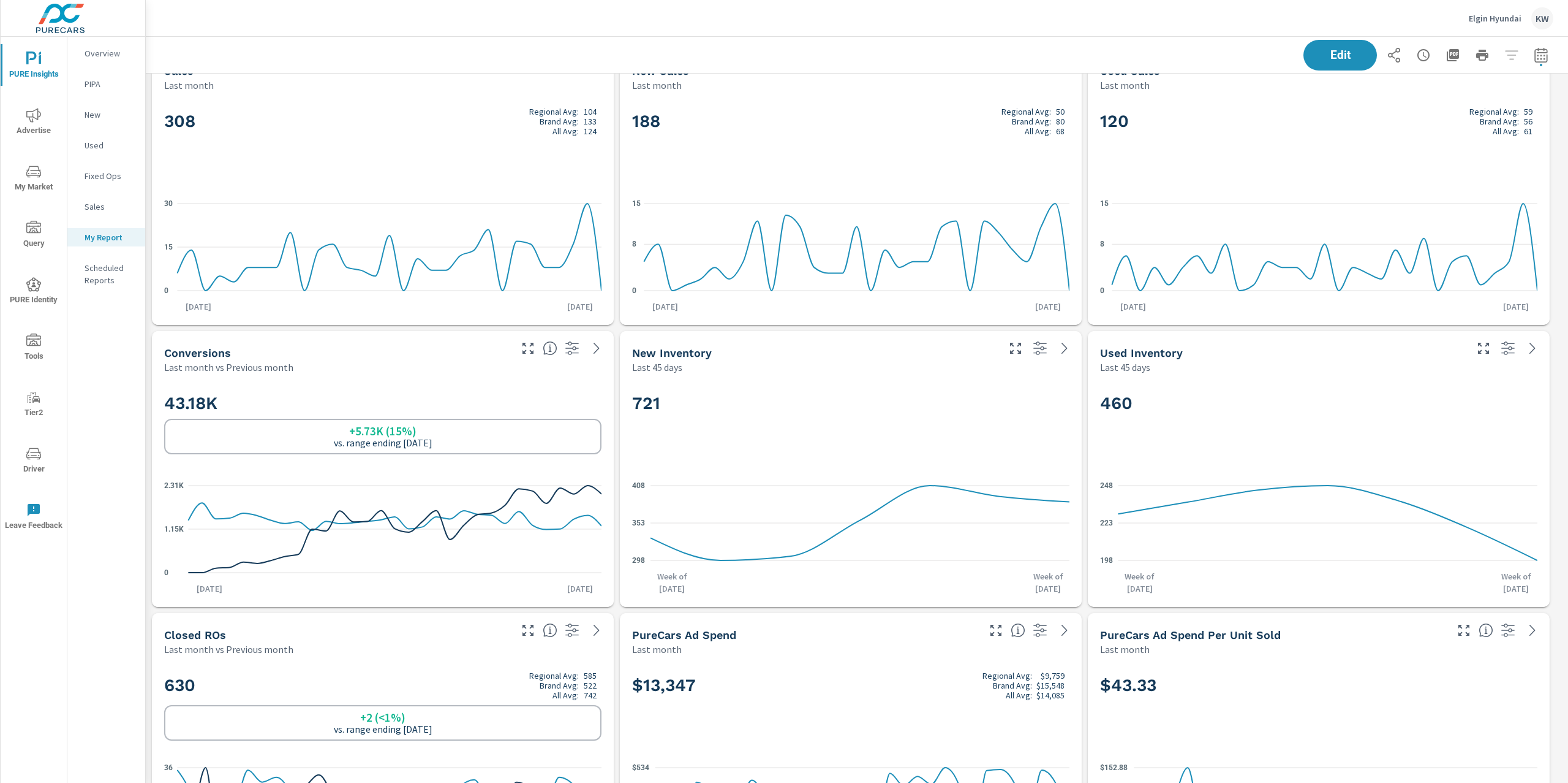
scroll to position [0, 0]
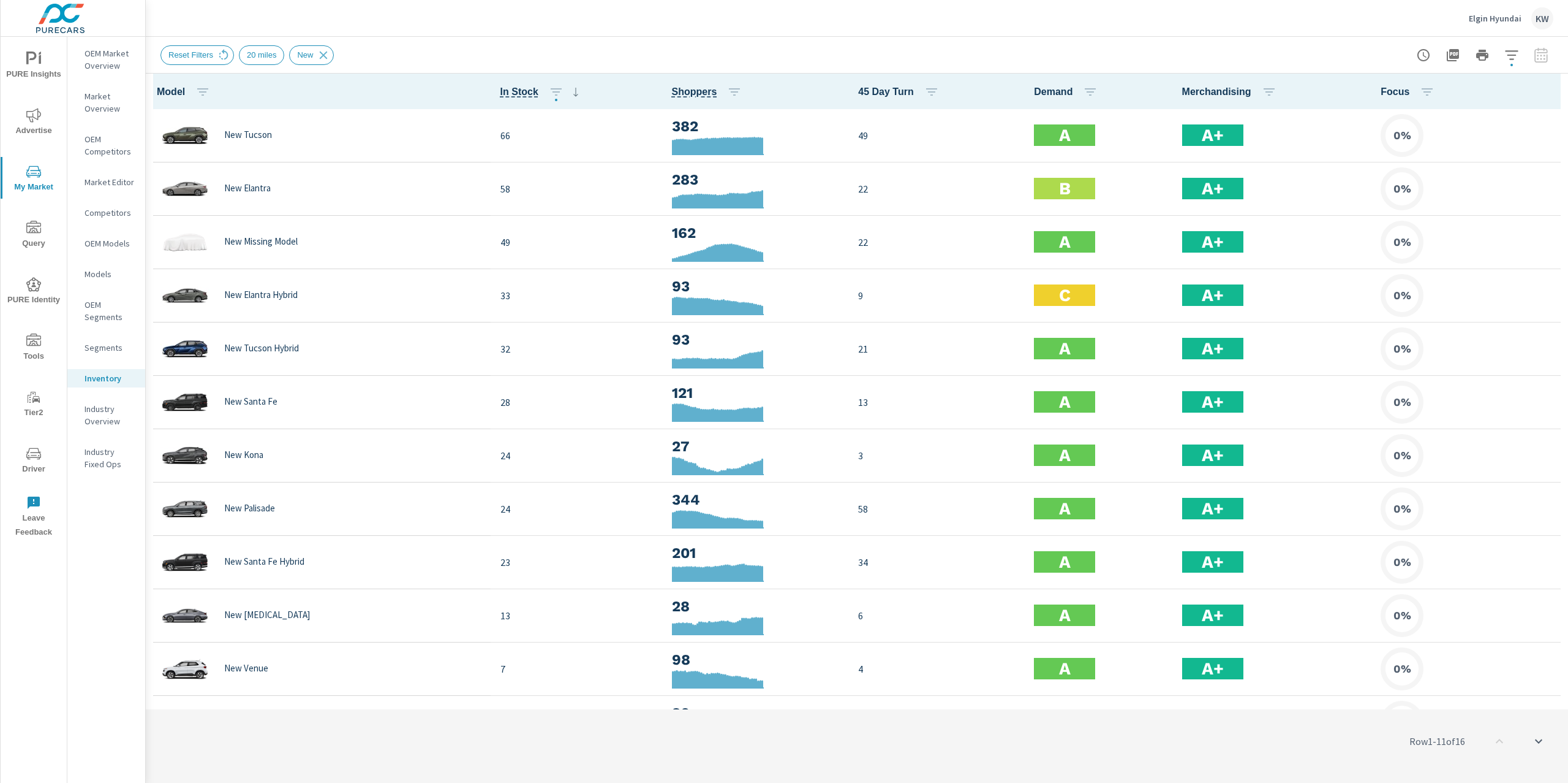
scroll to position [1, 0]
click at [1544, 97] on icon "button" at bounding box center [1551, 90] width 15 height 15
click at [1518, 280] on span "Customize columns..." at bounding box center [1511, 284] width 77 height 13
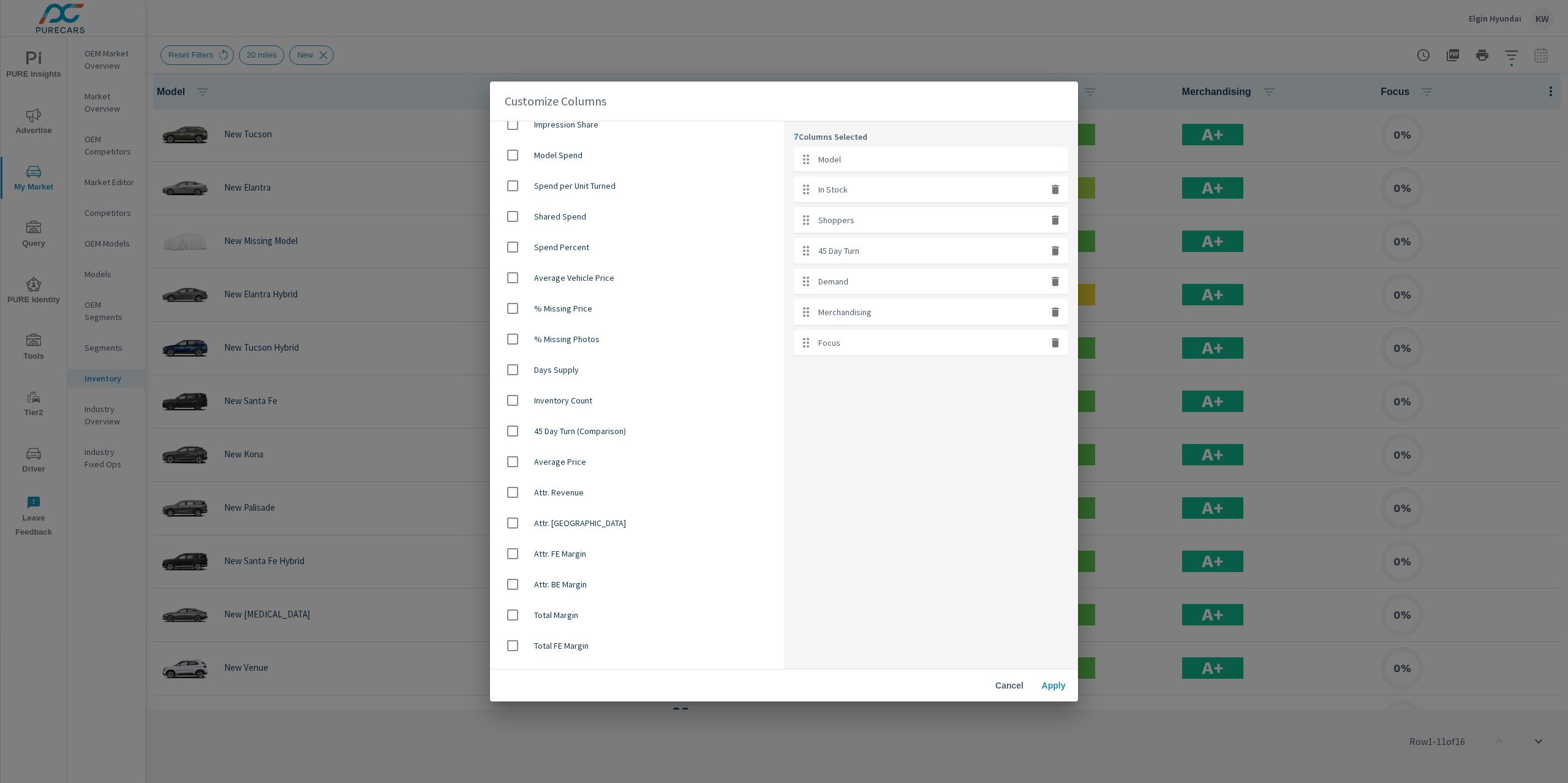
scroll to position [708, 0]
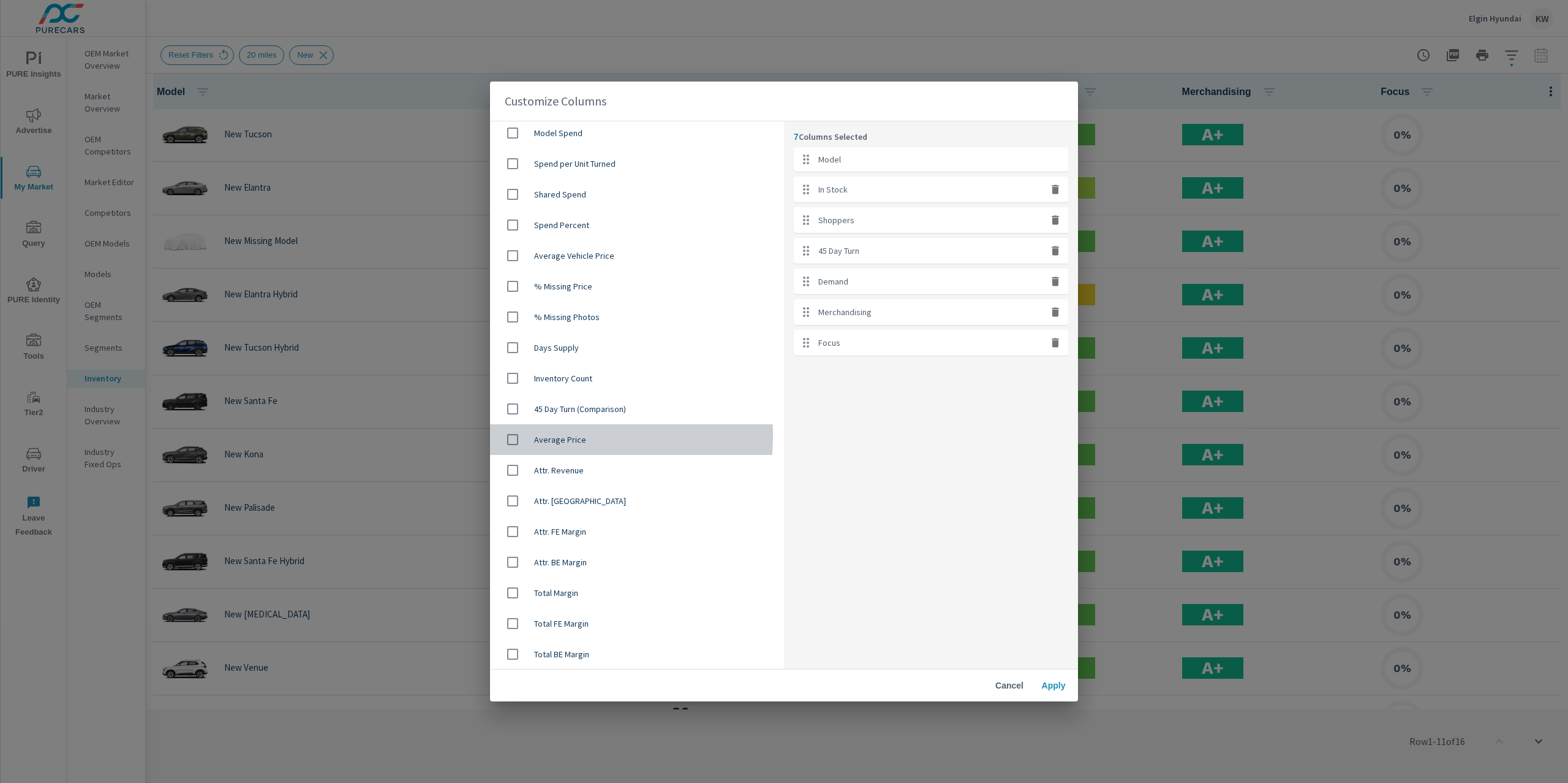
click at [516, 435] on input "checkbox" at bounding box center [512, 440] width 25 height 25
checkbox input "true"
drag, startPoint x: 800, startPoint y: 373, endPoint x: 819, endPoint y: 214, distance: 160.1
click at [819, 214] on ul "Model In Stock Shoppers 45 Day Turn Demand Merchandising Focus Average Price" at bounding box center [931, 267] width 274 height 239
click at [1058, 374] on icon "button" at bounding box center [1056, 373] width 8 height 9
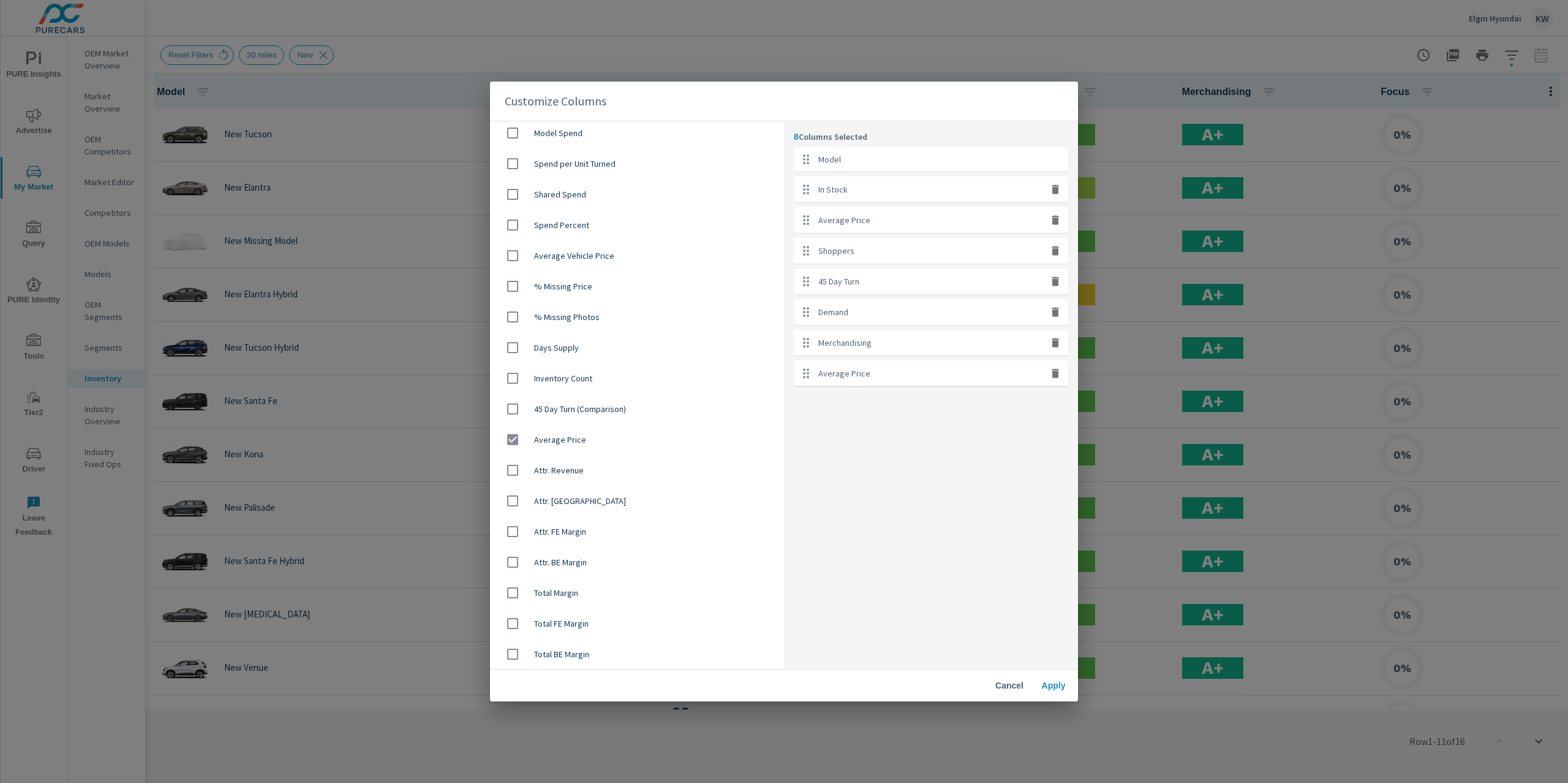
checkbox input "false"
click at [1056, 373] on div "7 Columns Selected Model In Stock Average Price Shoppers 45 Day Turn Demand Mer…" at bounding box center [931, 395] width 294 height 548
click at [1049, 686] on span "Apply" at bounding box center [1054, 685] width 29 height 11
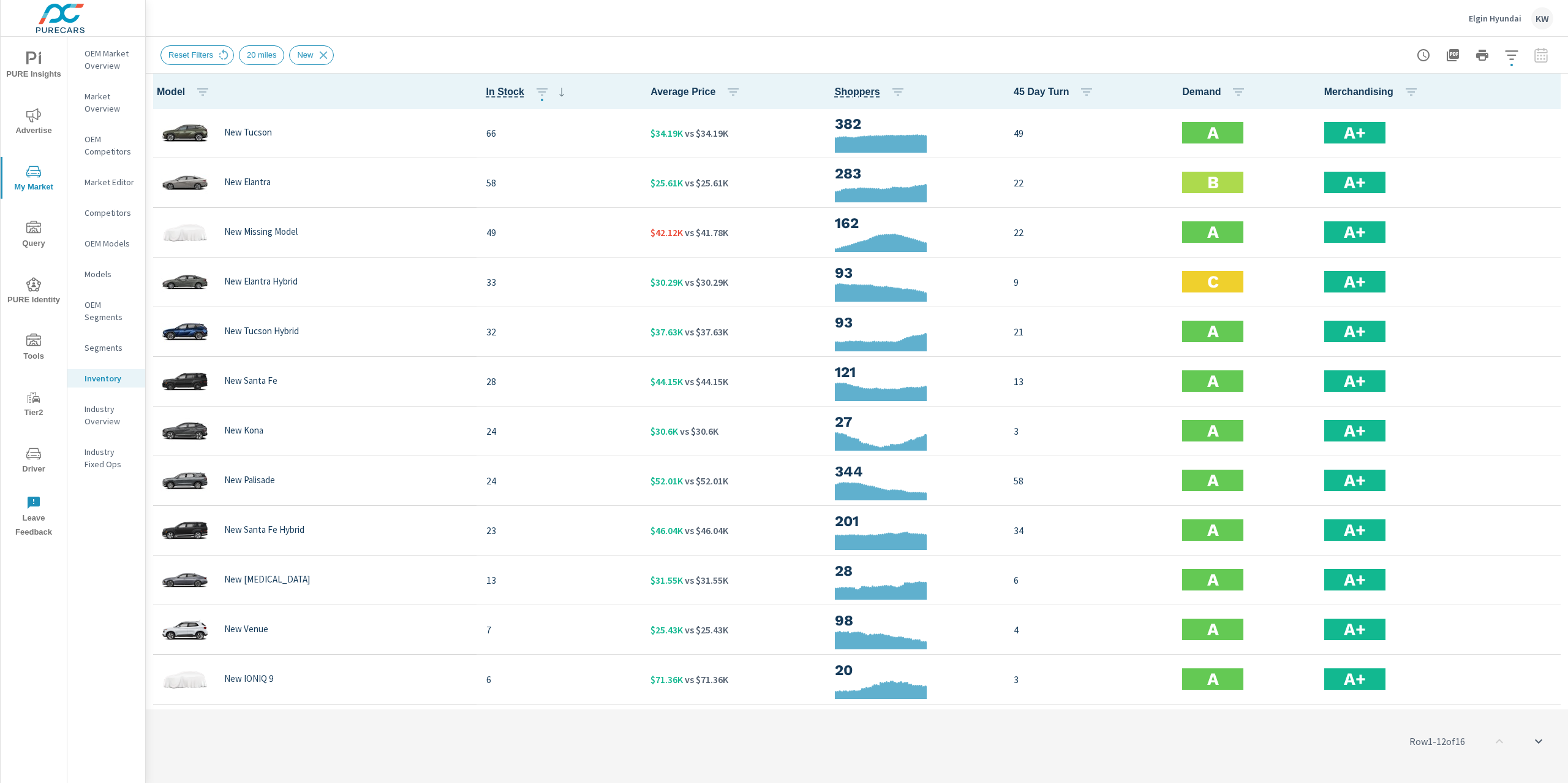
scroll to position [1, 0]
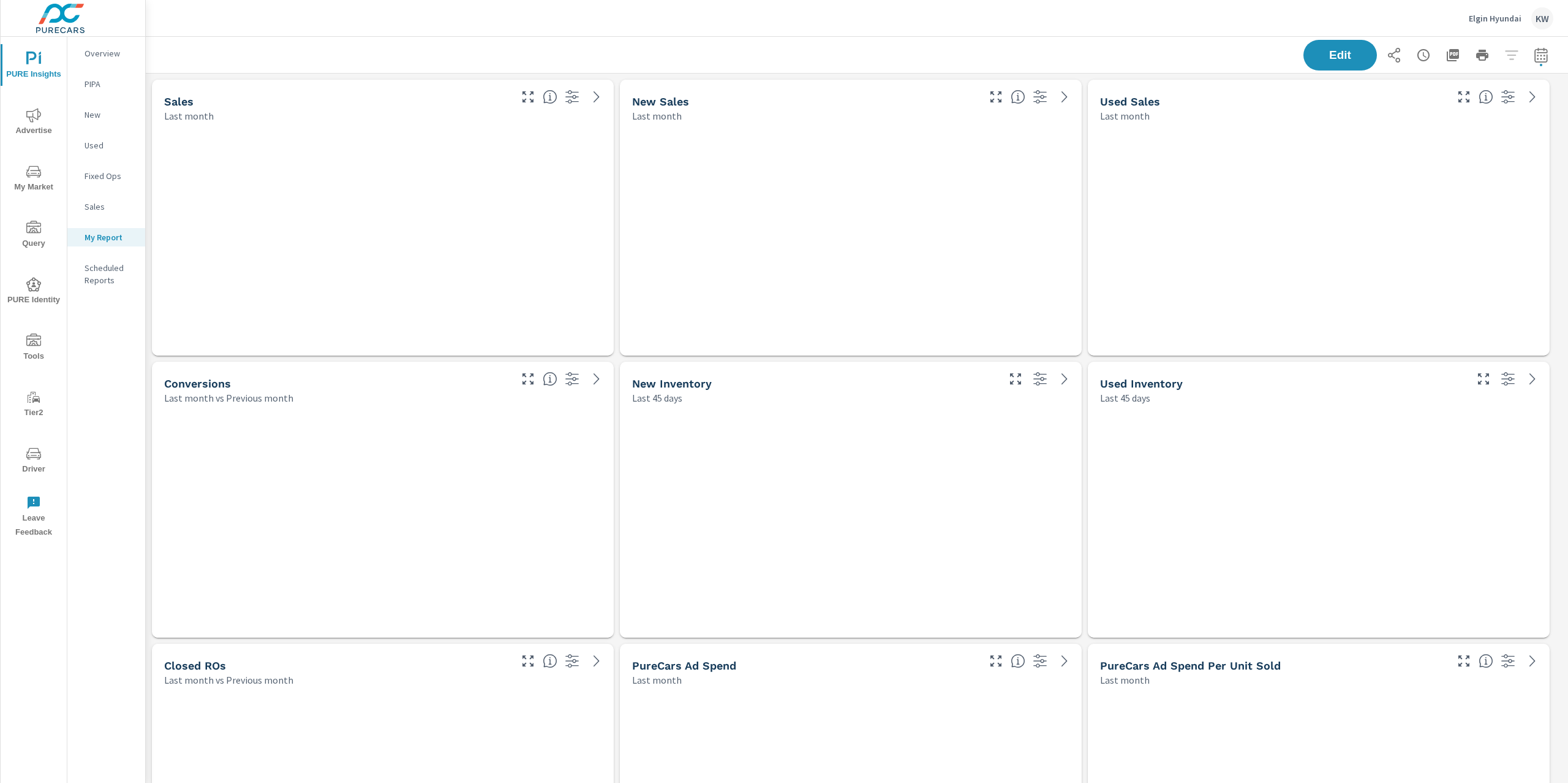
scroll to position [5248, 1436]
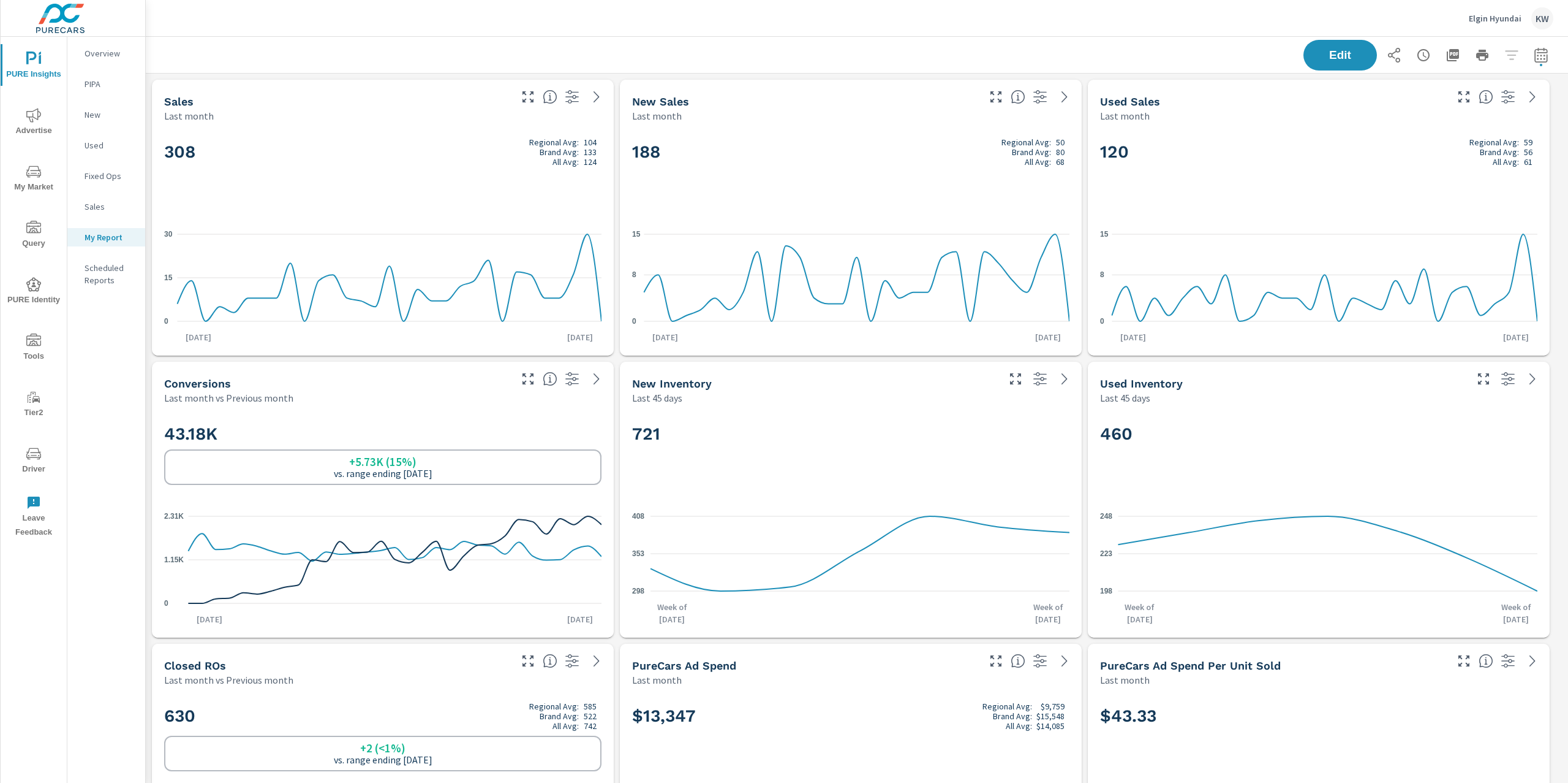
scroll to position [1, 0]
click at [45, 120] on span "Advertise" at bounding box center [33, 123] width 58 height 30
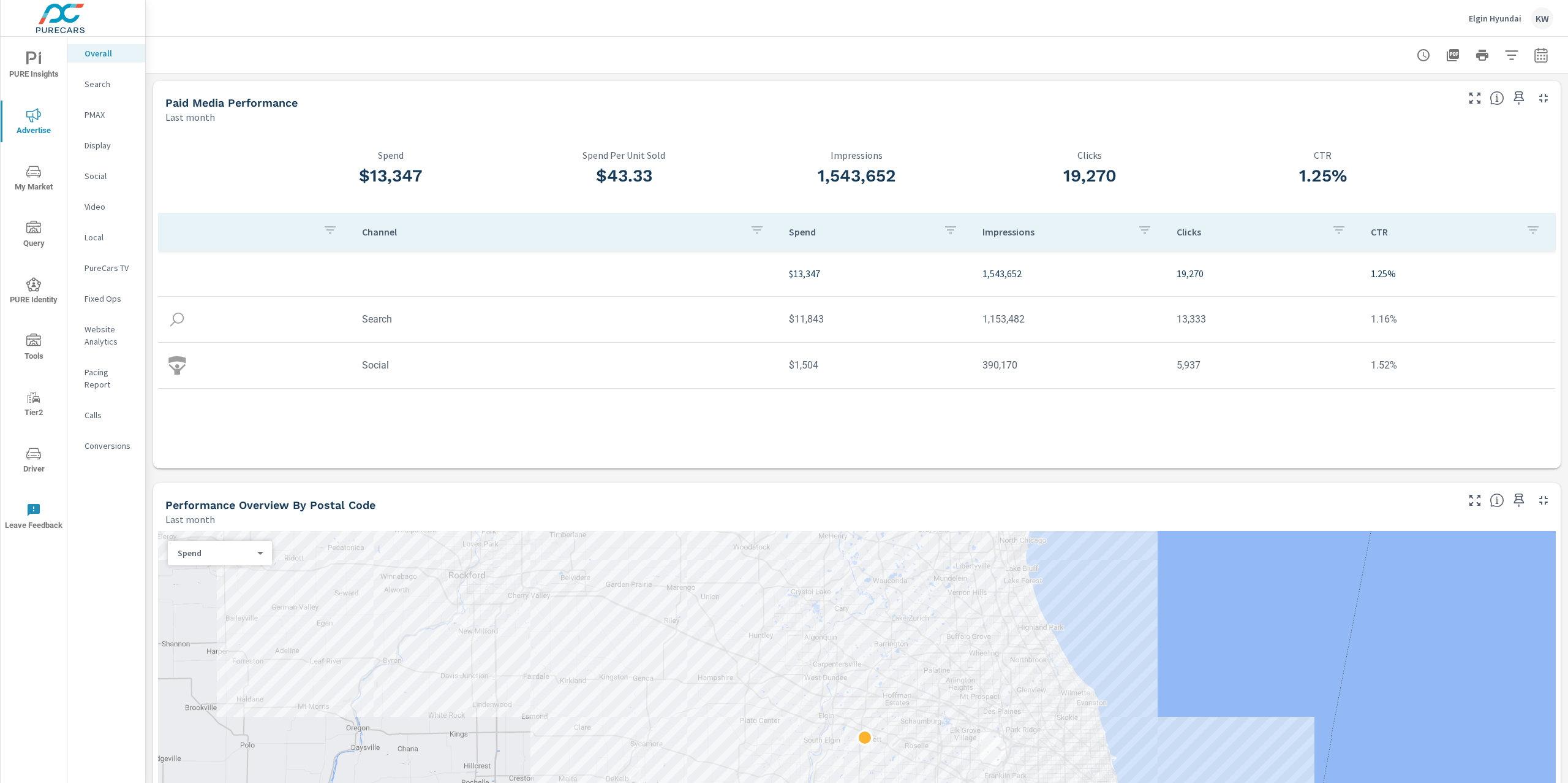
click at [105, 181] on p "Social" at bounding box center [110, 176] width 51 height 13
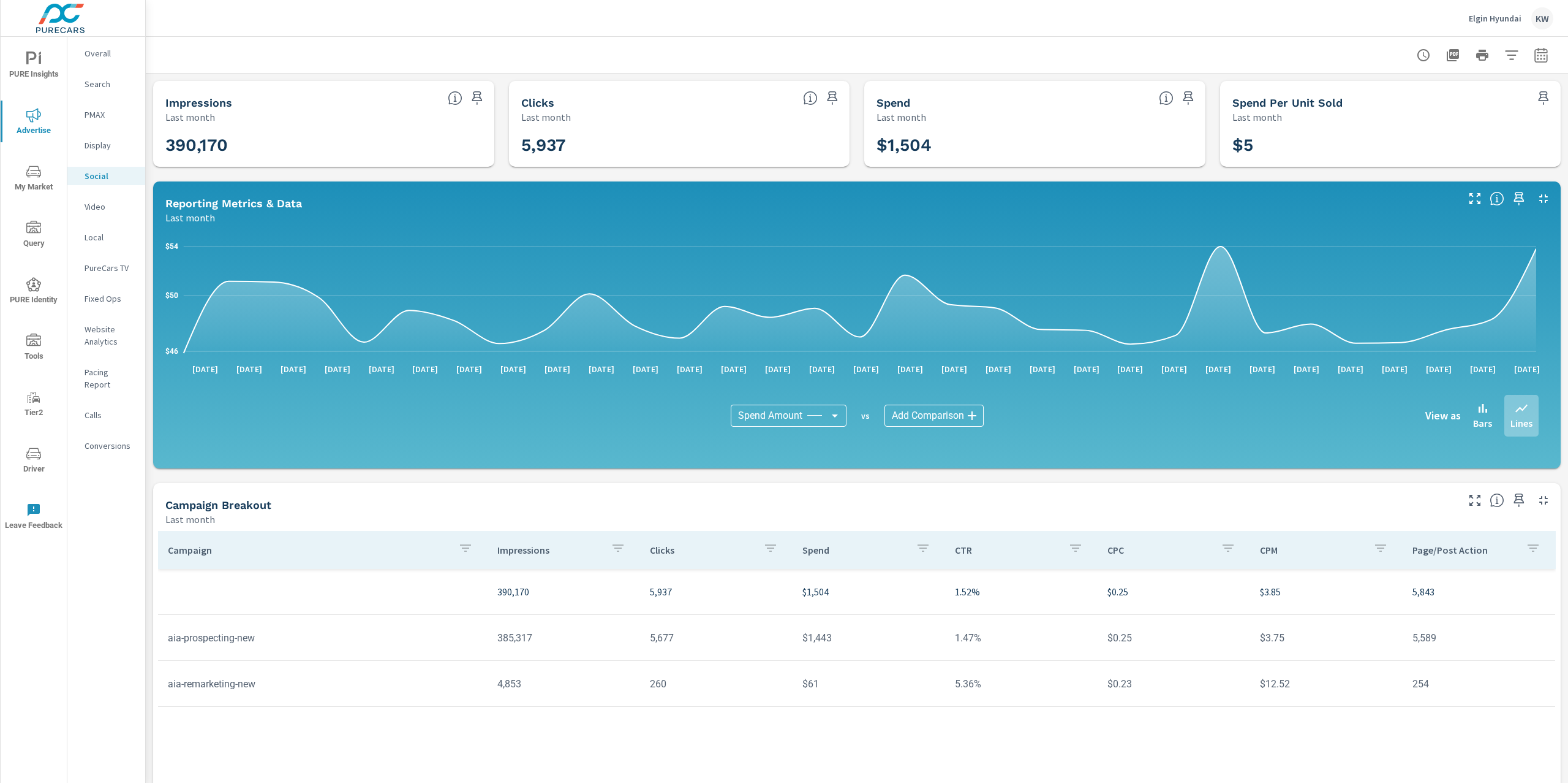
click at [1535, 58] on icon "button" at bounding box center [1541, 54] width 13 height 15
click at [1438, 112] on select "Custom Yesterday Last week Last 7 days Last 14 days Last 30 days Last 45 days L…" at bounding box center [1431, 105] width 122 height 24
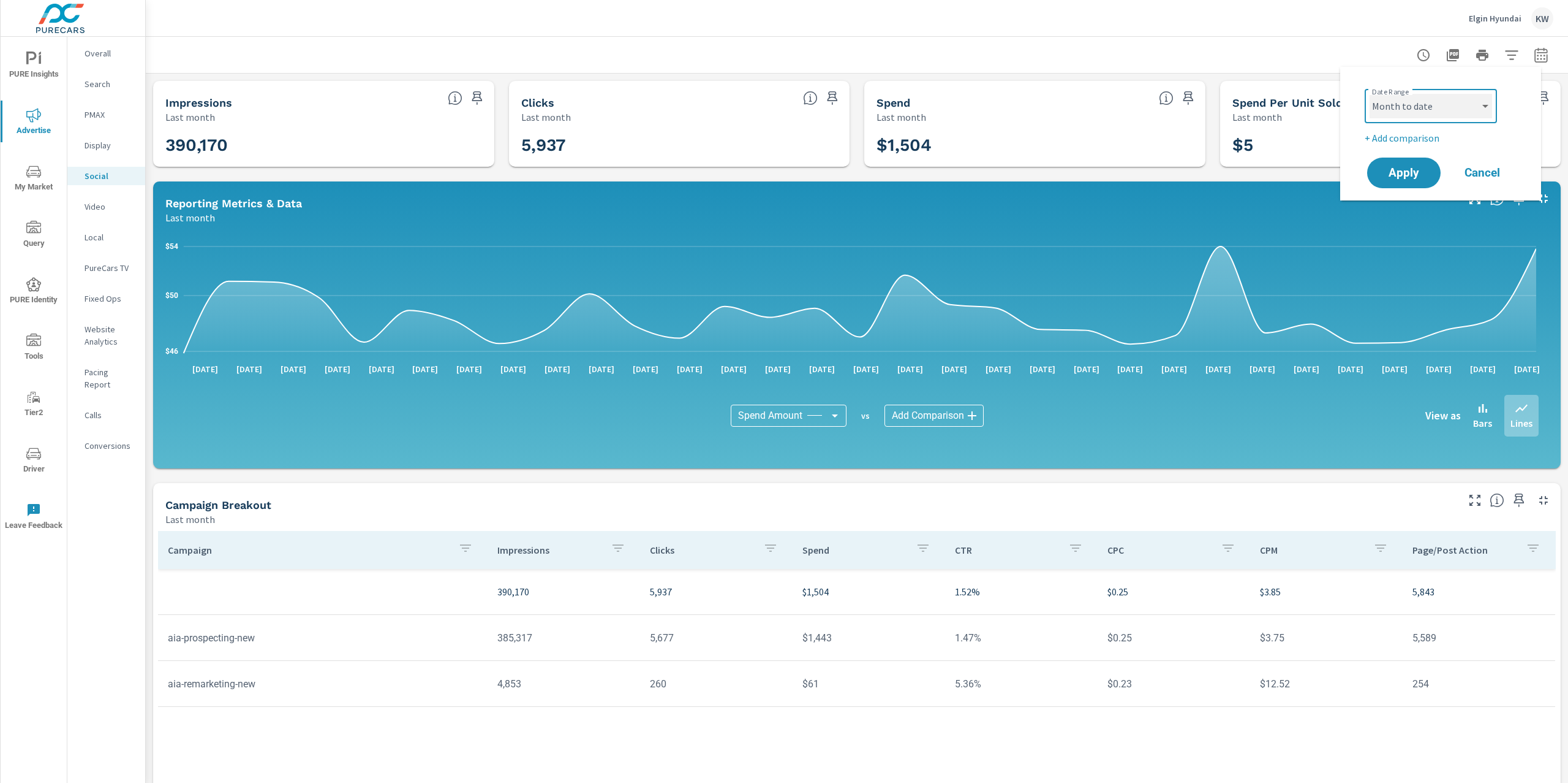
click at [1370, 93] on select "Custom Yesterday Last week Last 7 days Last 14 days Last 30 days Last 45 days L…" at bounding box center [1431, 105] width 122 height 24
select select "Month to date"
click at [1415, 161] on button "Apply" at bounding box center [1404, 172] width 76 height 32
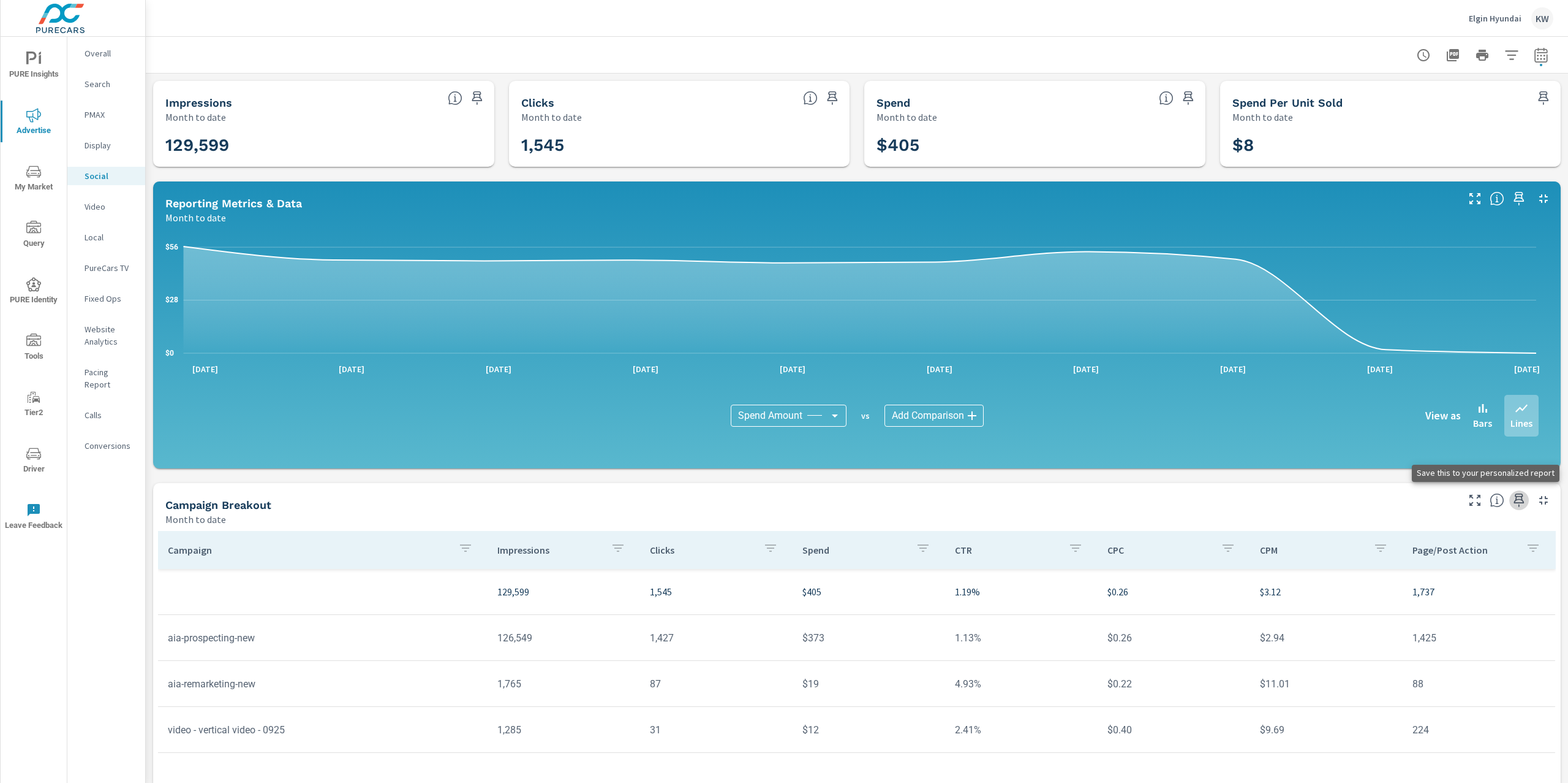
click at [1512, 505] on icon "button" at bounding box center [1518, 500] width 15 height 15
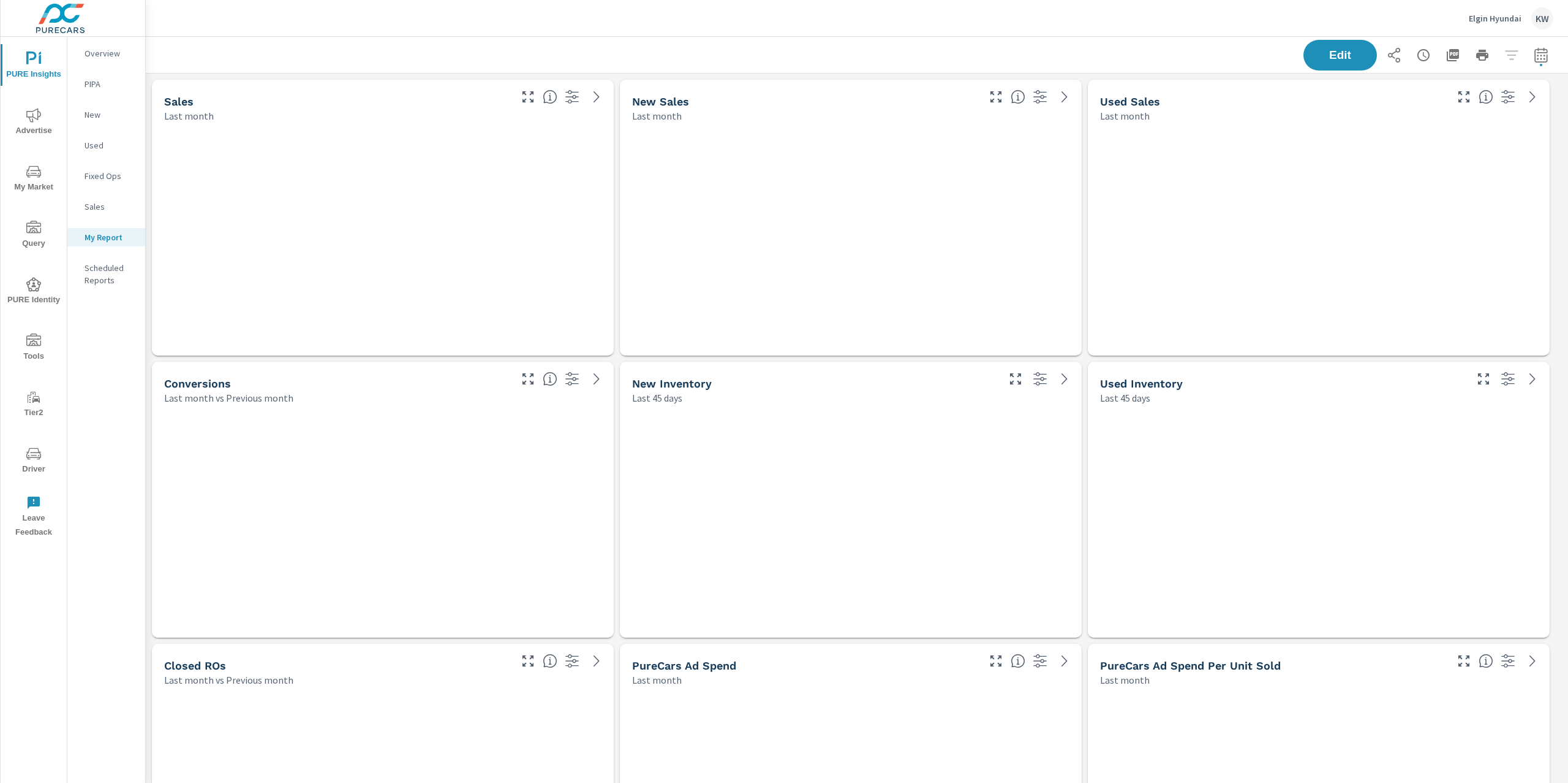
scroll to position [5812, 1436]
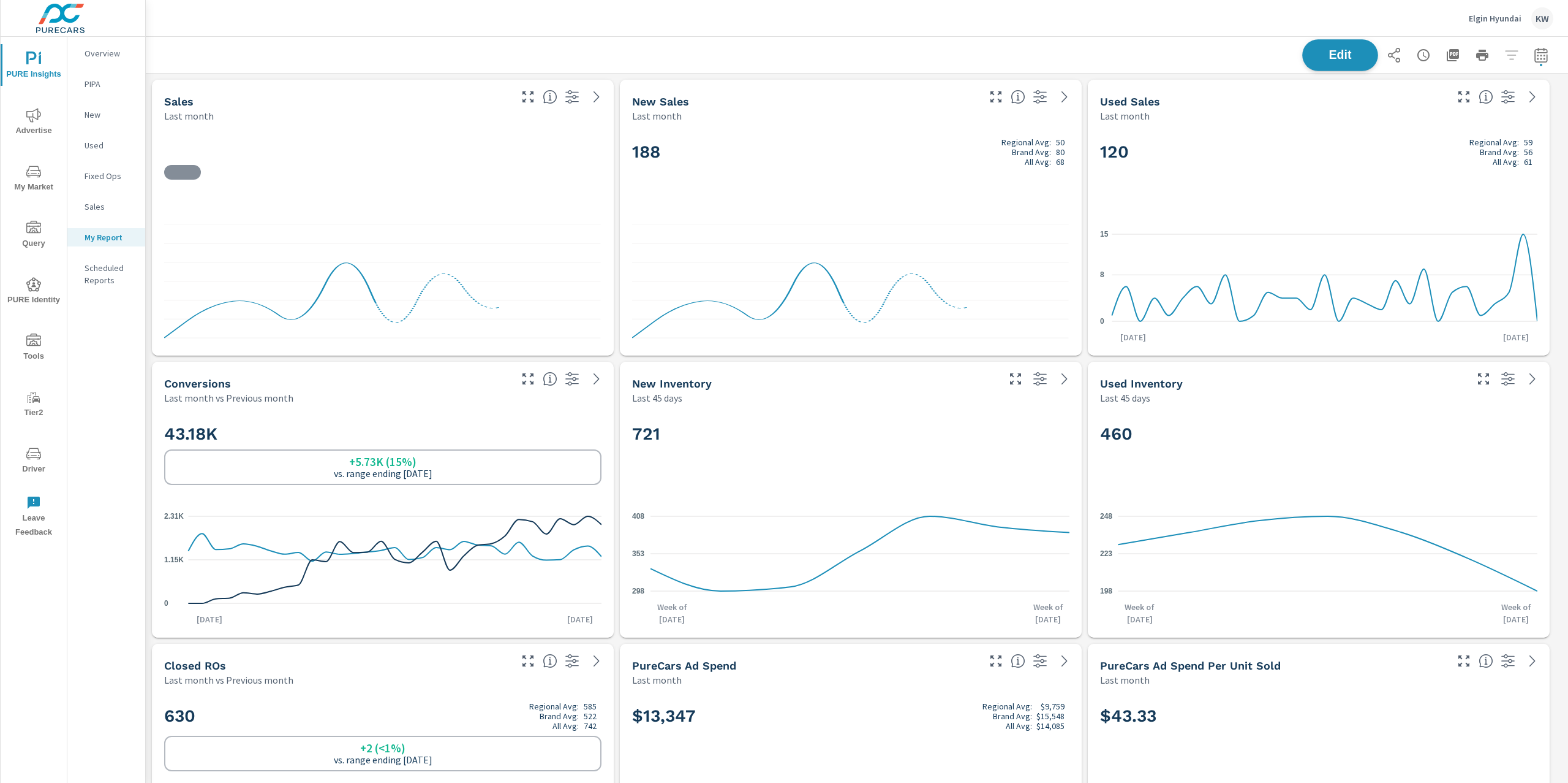
click at [1330, 53] on span "Edit" at bounding box center [1341, 54] width 51 height 12
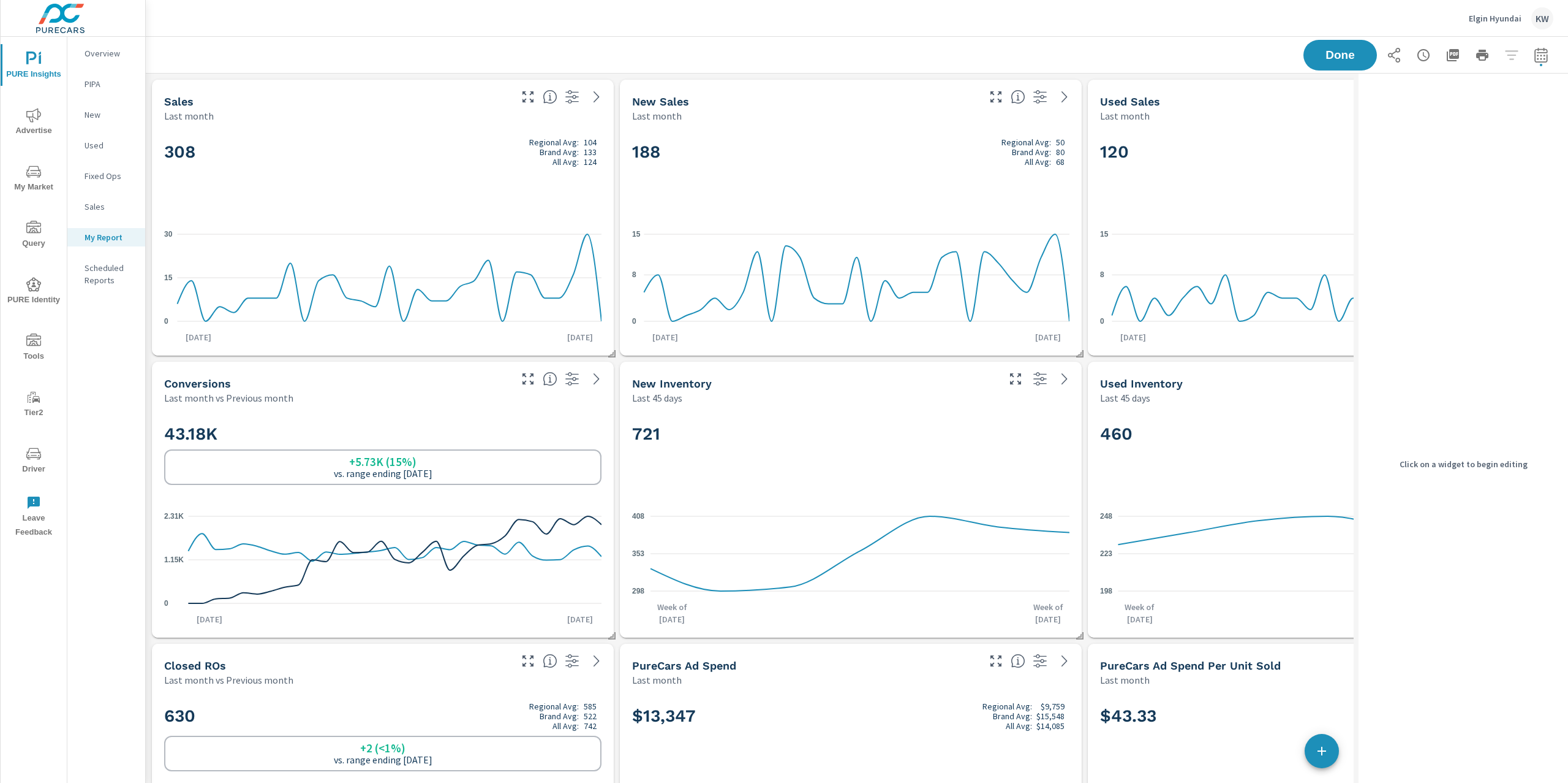
scroll to position [1, 0]
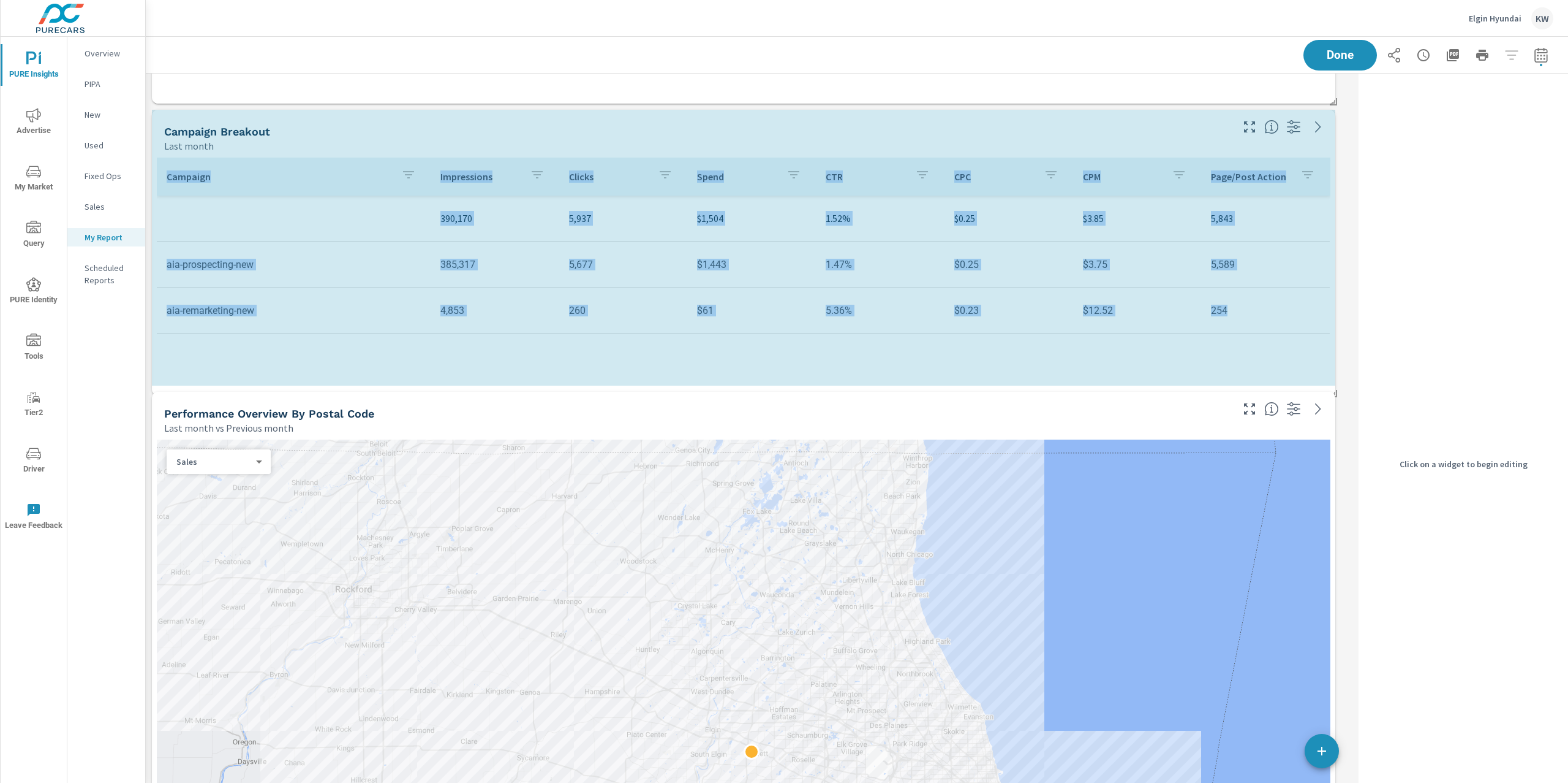
scroll to position [6, 6]
drag, startPoint x: 1332, startPoint y: 663, endPoint x: 1341, endPoint y: 437, distance: 226.2
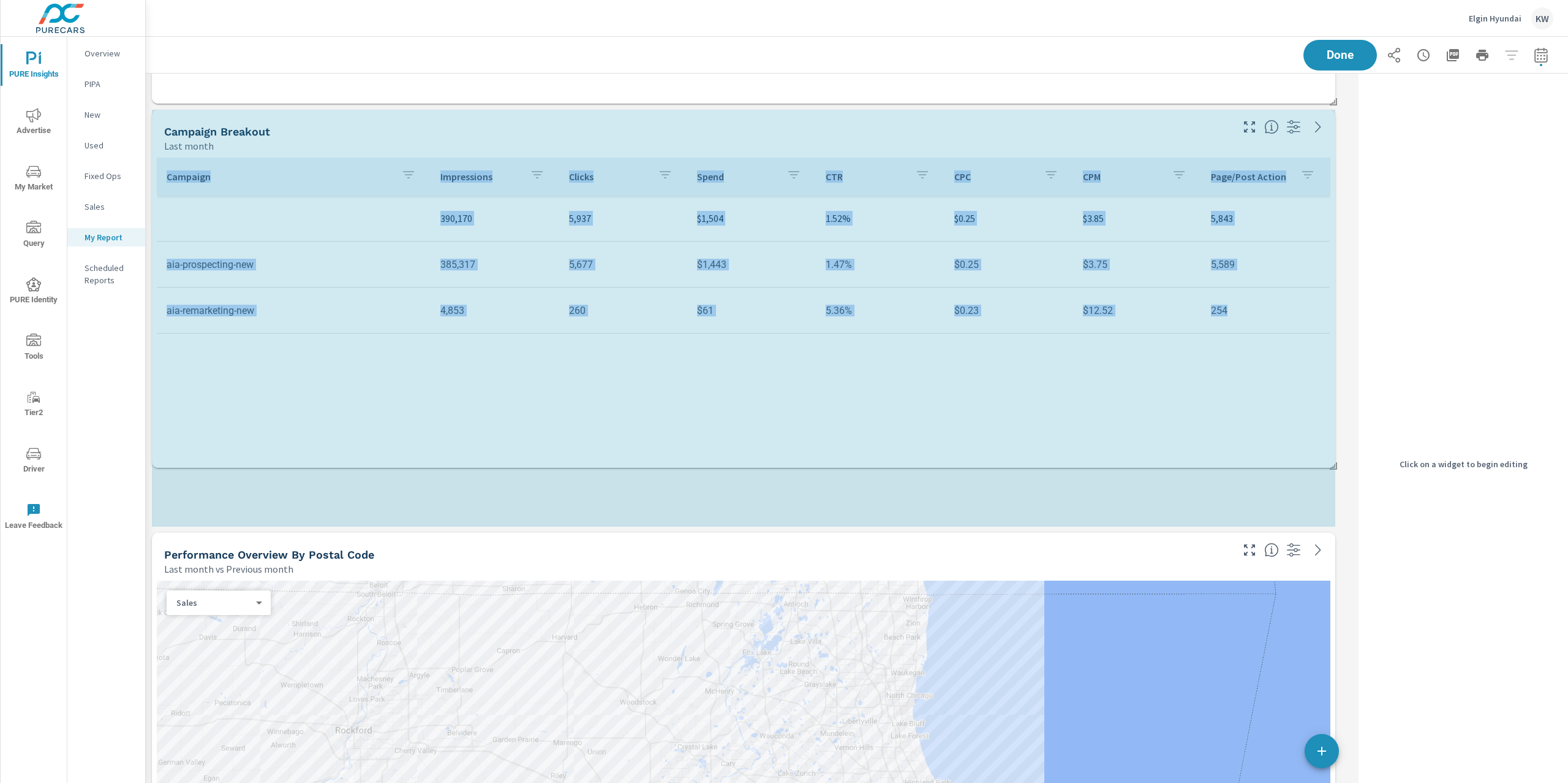
scroll to position [5671, 1221]
drag, startPoint x: 1333, startPoint y: 380, endPoint x: 1342, endPoint y: 448, distance: 68.6
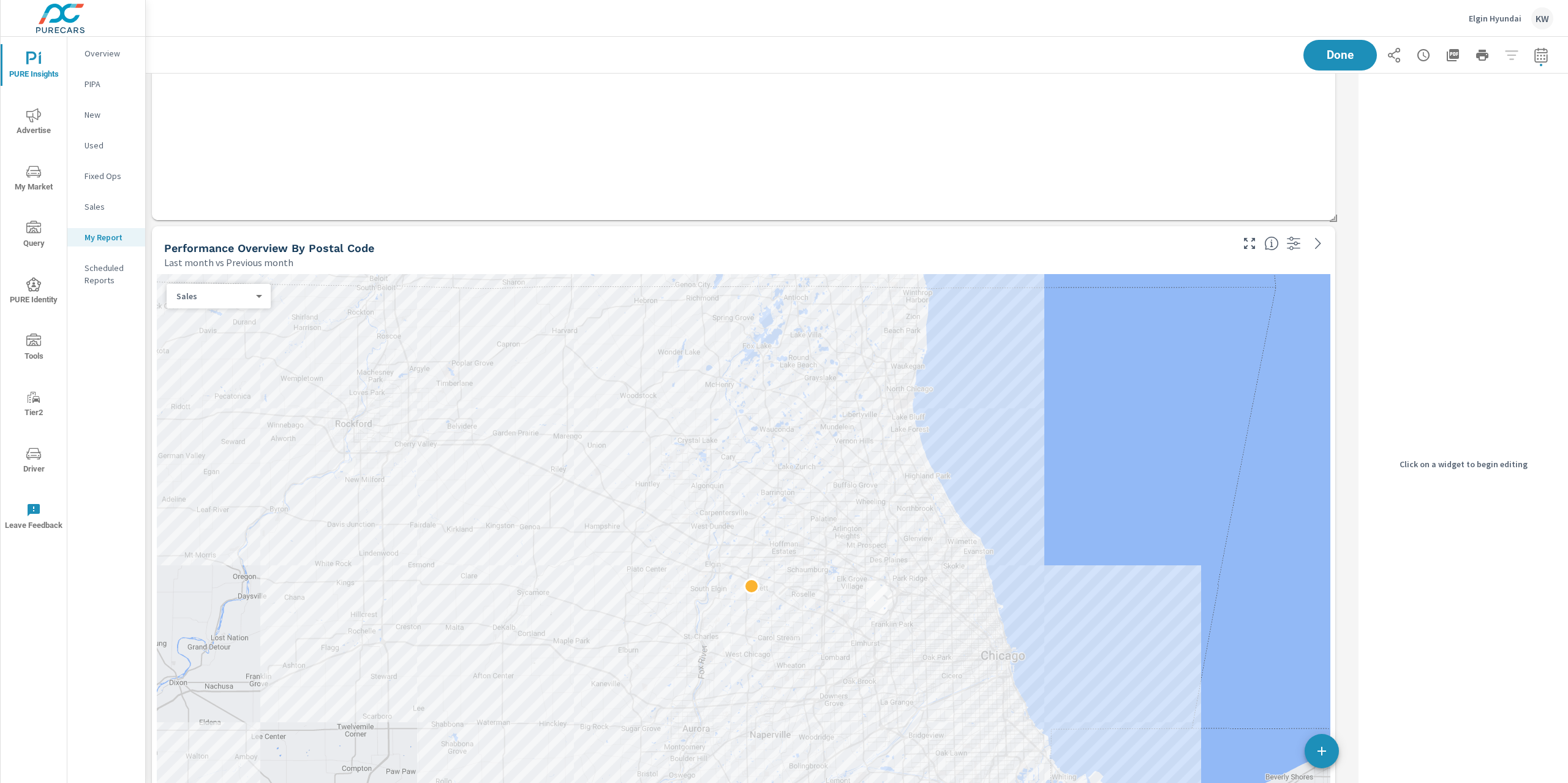
scroll to position [1906, 0]
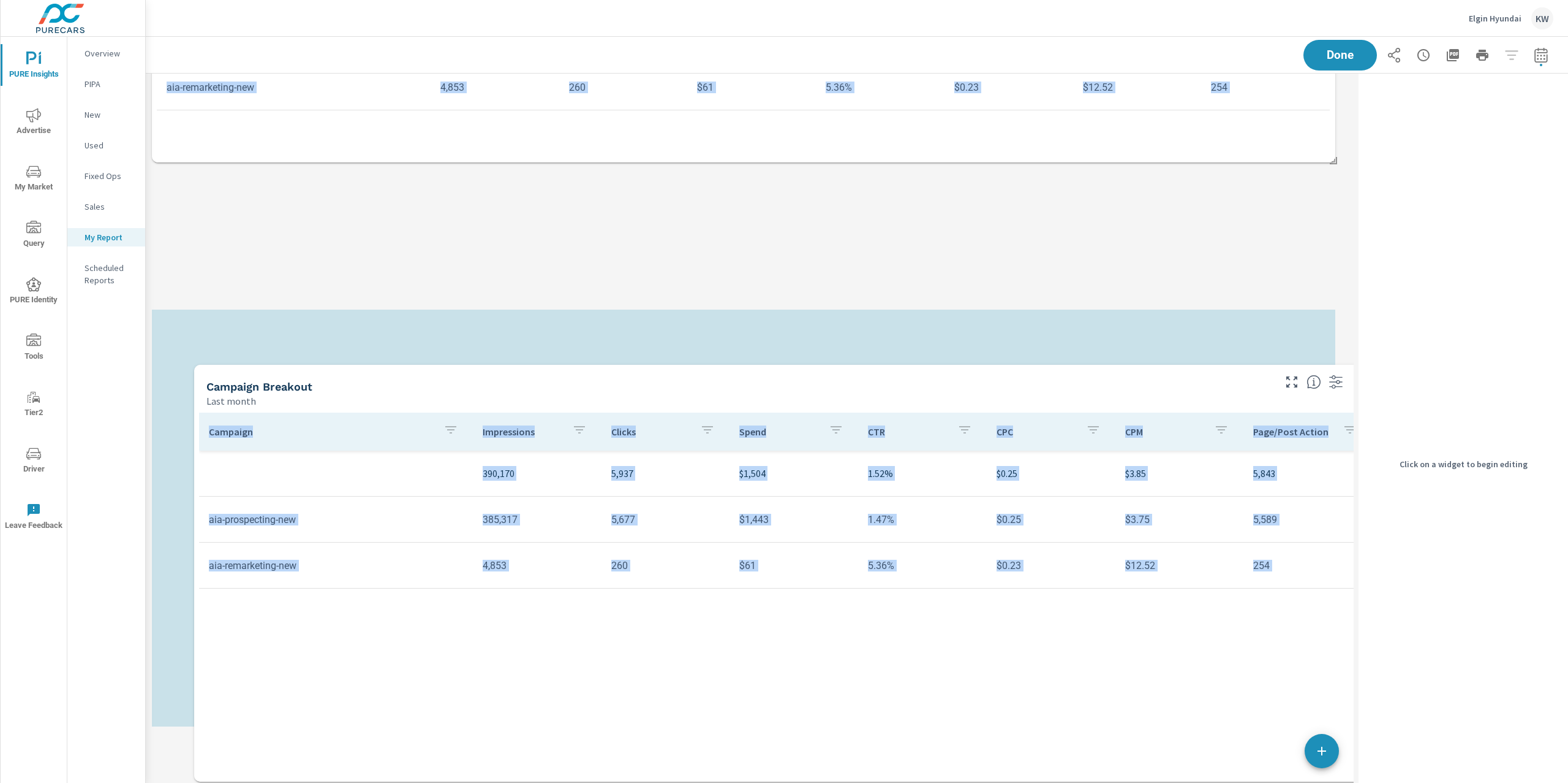
drag, startPoint x: 1222, startPoint y: 127, endPoint x: 1265, endPoint y: 783, distance: 657.4
click at [1265, 782] on div "PURE Insights Report Elgin Hyundai Report date range: Aug 01, 2025 - Aug 31, 20…" at bounding box center [856, 409] width 1422 height 746
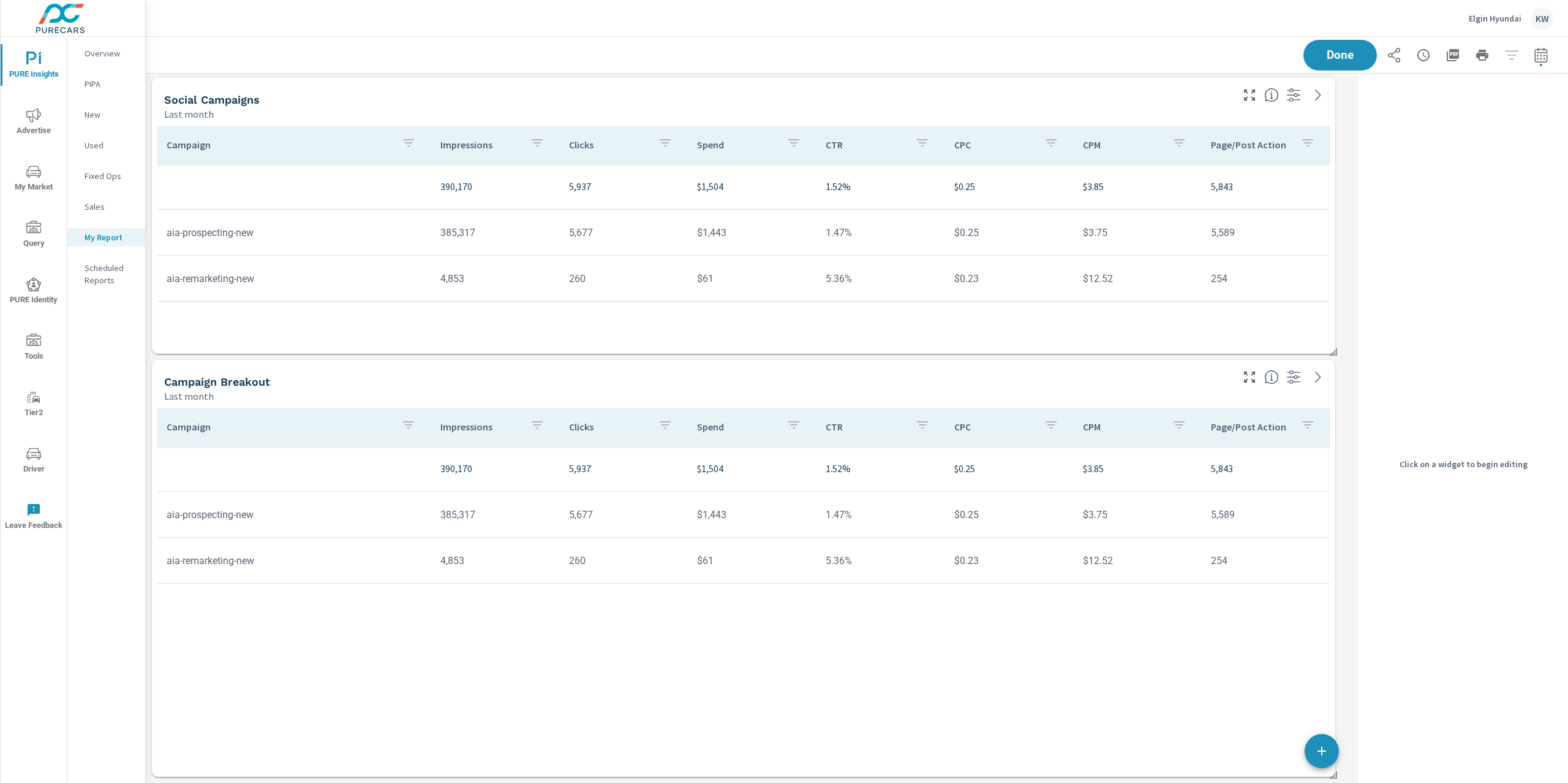
scroll to position [4936, 0]
click at [1087, 378] on div "Campaign Breakout" at bounding box center [697, 381] width 1066 height 14
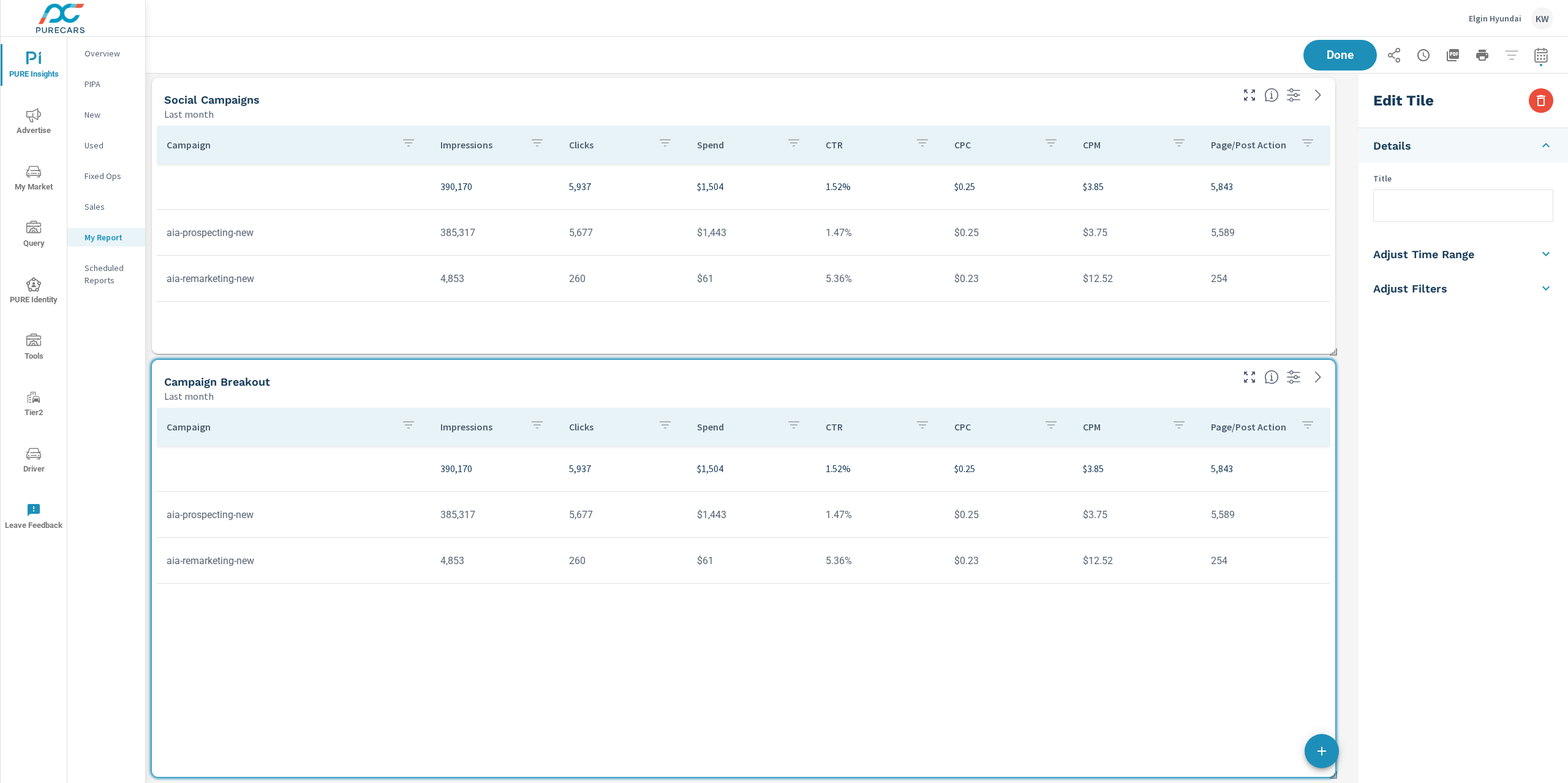
click at [1491, 251] on li "Adjust Time Range" at bounding box center [1464, 253] width 210 height 34
click at [1446, 222] on input "checkbox" at bounding box center [1435, 218] width 70 height 23
checkbox input "true"
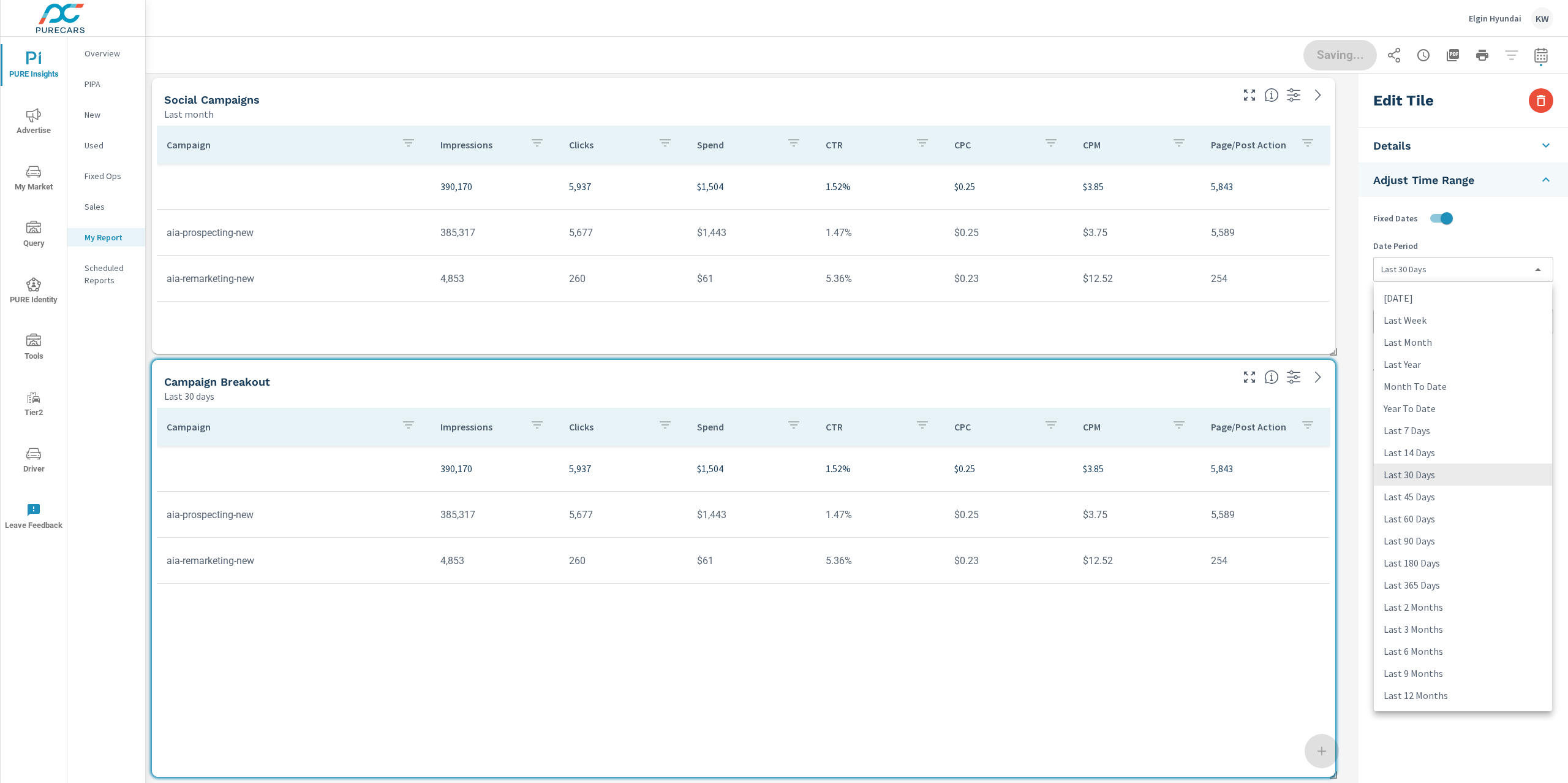
click at [1444, 264] on body "PURE Insights Advertise My Market Query PURE Identity Tools Tier2 Driver Leave …" at bounding box center [784, 391] width 1568 height 783
click at [1451, 394] on li "Month To Date" at bounding box center [1463, 386] width 178 height 22
type input "monthToDate"
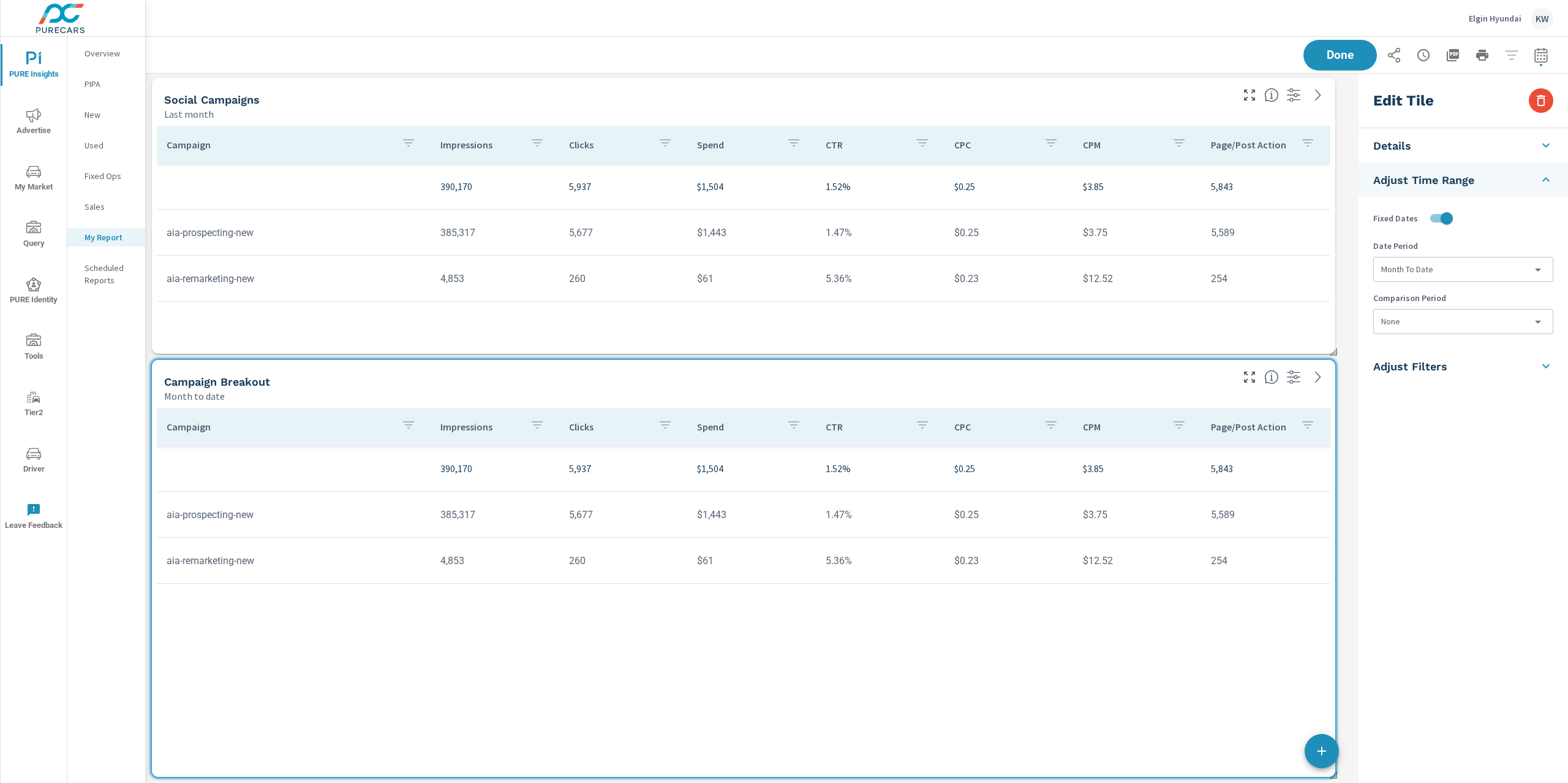
click at [1412, 116] on div "Edit Tile" at bounding box center [1464, 101] width 210 height 54
click at [1415, 156] on li "Details" at bounding box center [1464, 145] width 210 height 34
click at [1395, 212] on input "text" at bounding box center [1464, 205] width 179 height 31
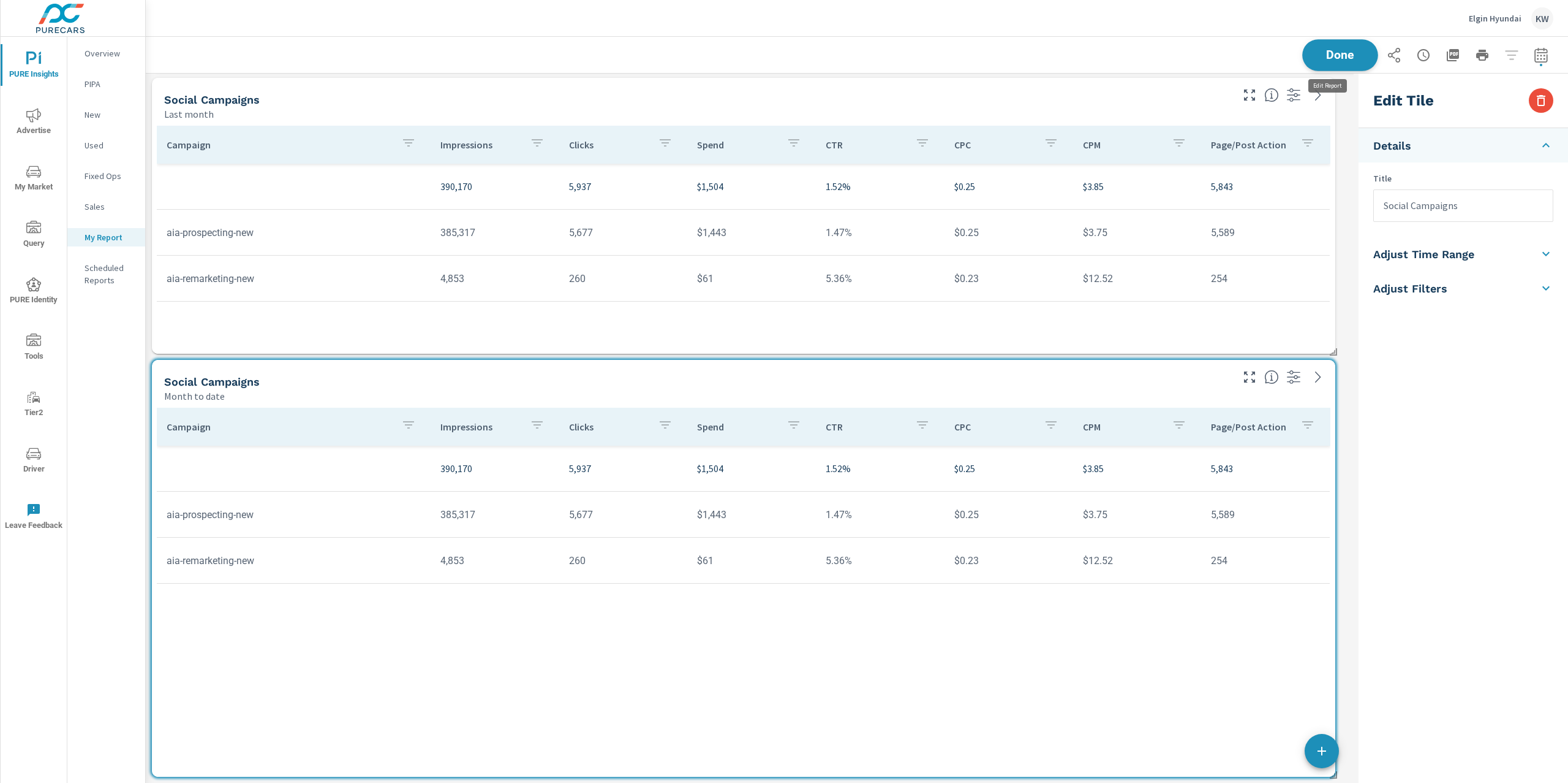
type input "Social Campaigns"
click at [1341, 60] on div "Done" at bounding box center [1428, 55] width 250 height 31
click at [1336, 54] on span "Done" at bounding box center [1341, 54] width 51 height 12
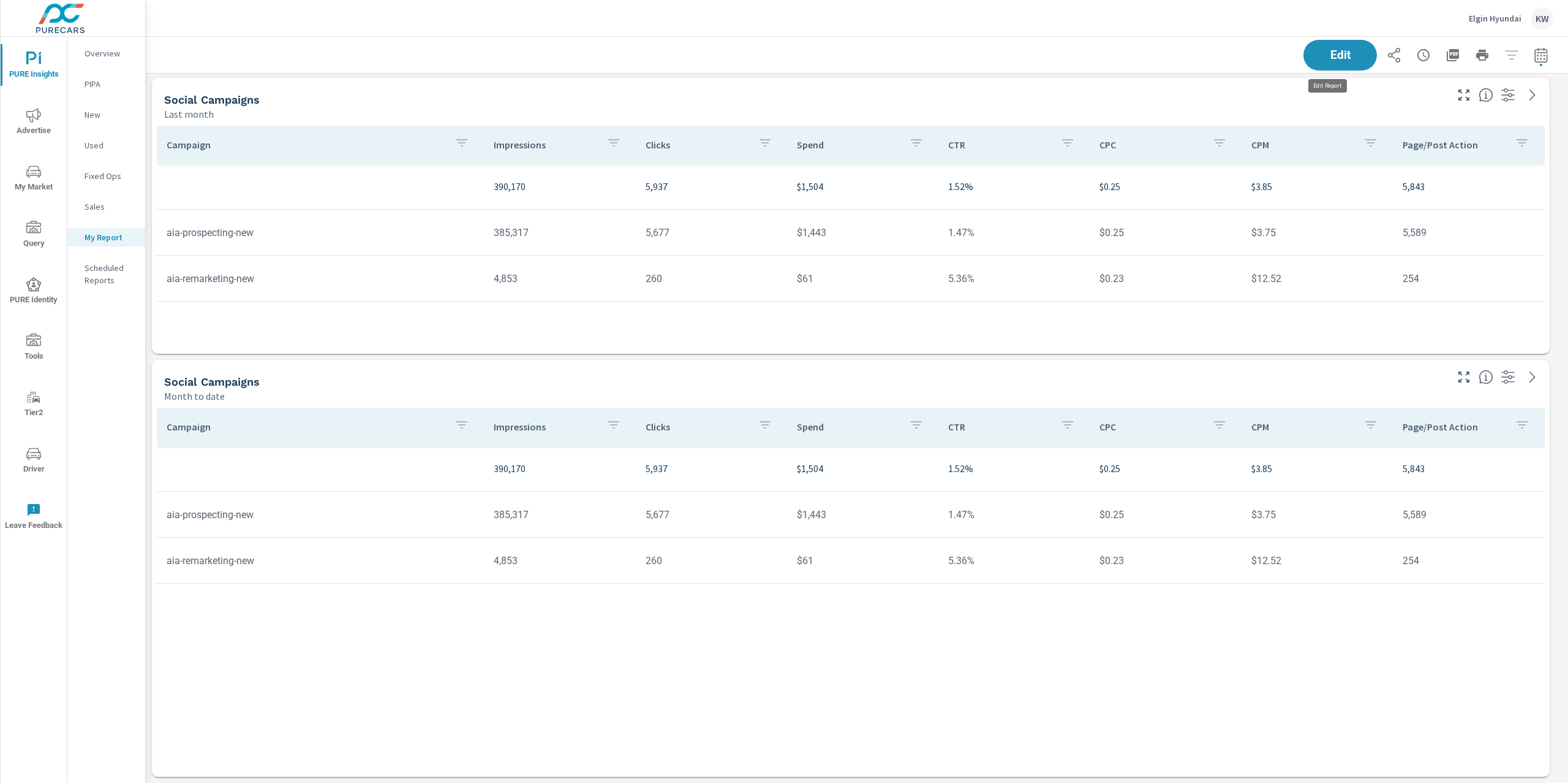
scroll to position [5671, 1436]
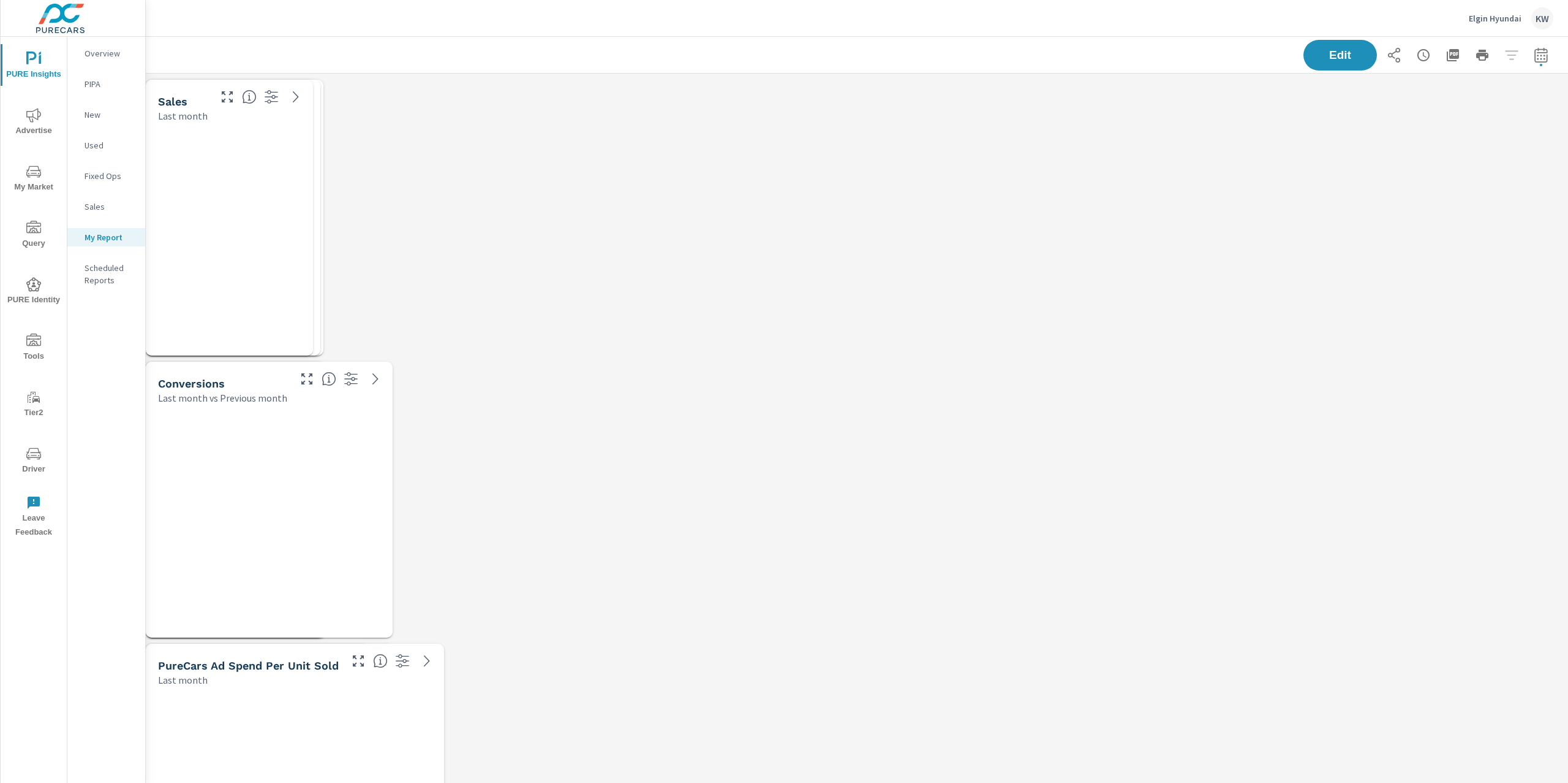
scroll to position [5671, 1436]
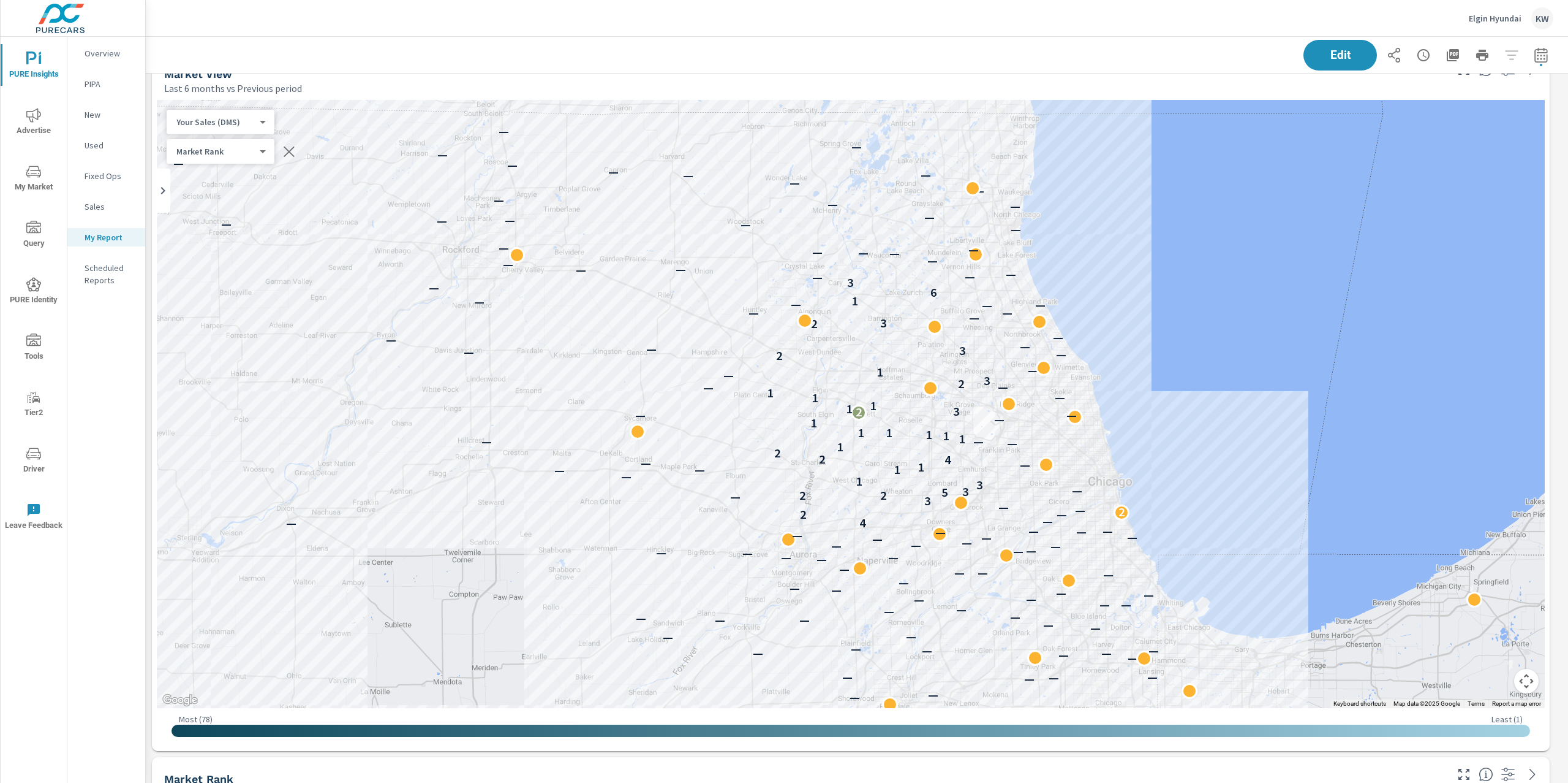
scroll to position [2847, 0]
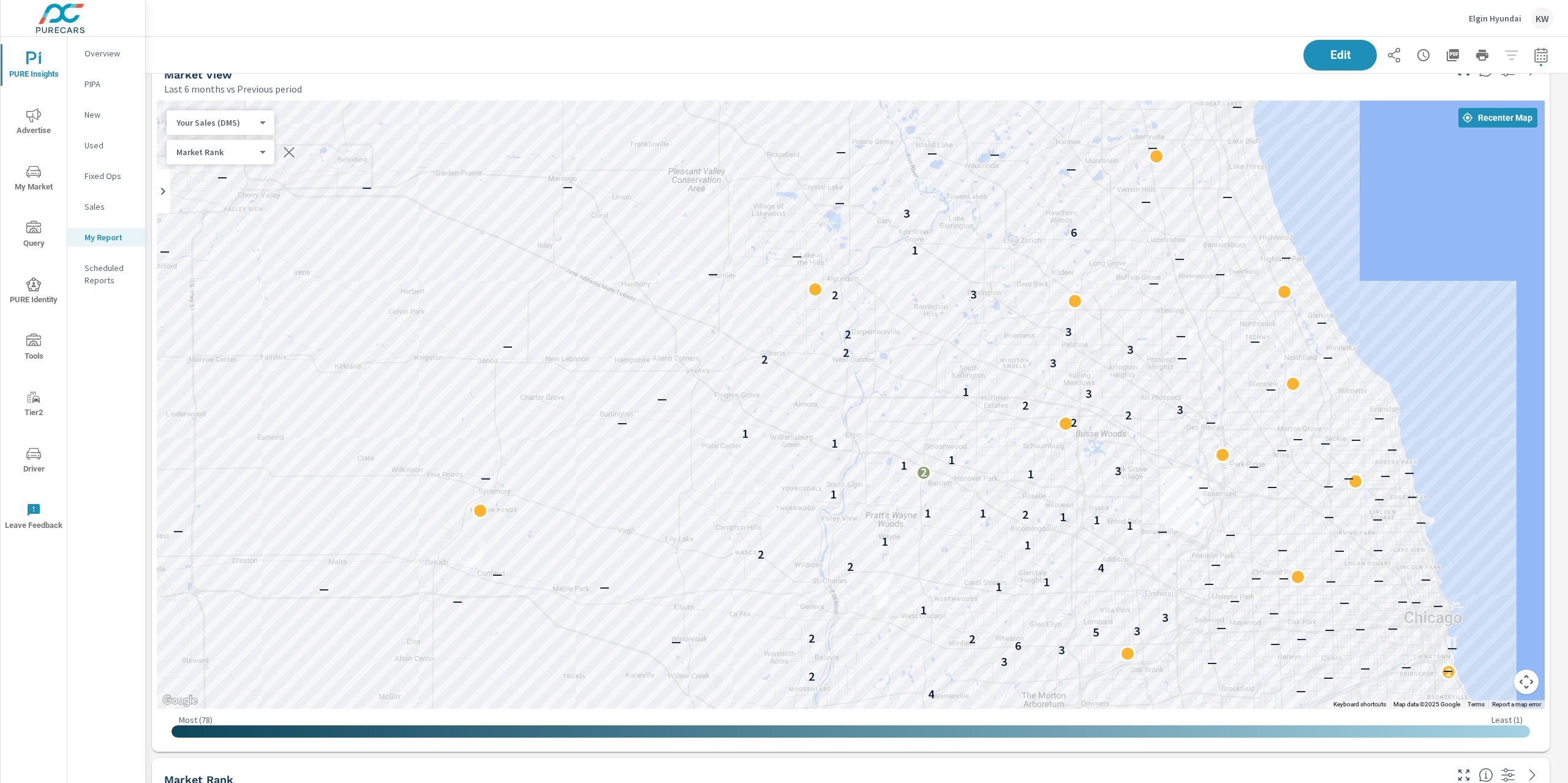
drag, startPoint x: 1389, startPoint y: 406, endPoint x: 1558, endPoint y: 477, distance: 183.3
click at [1558, 477] on div "PURE Insights Report Elgin Hyundai Report date range: [DATE] - [DATE] Edit Clos…" at bounding box center [856, 409] width 1422 height 746
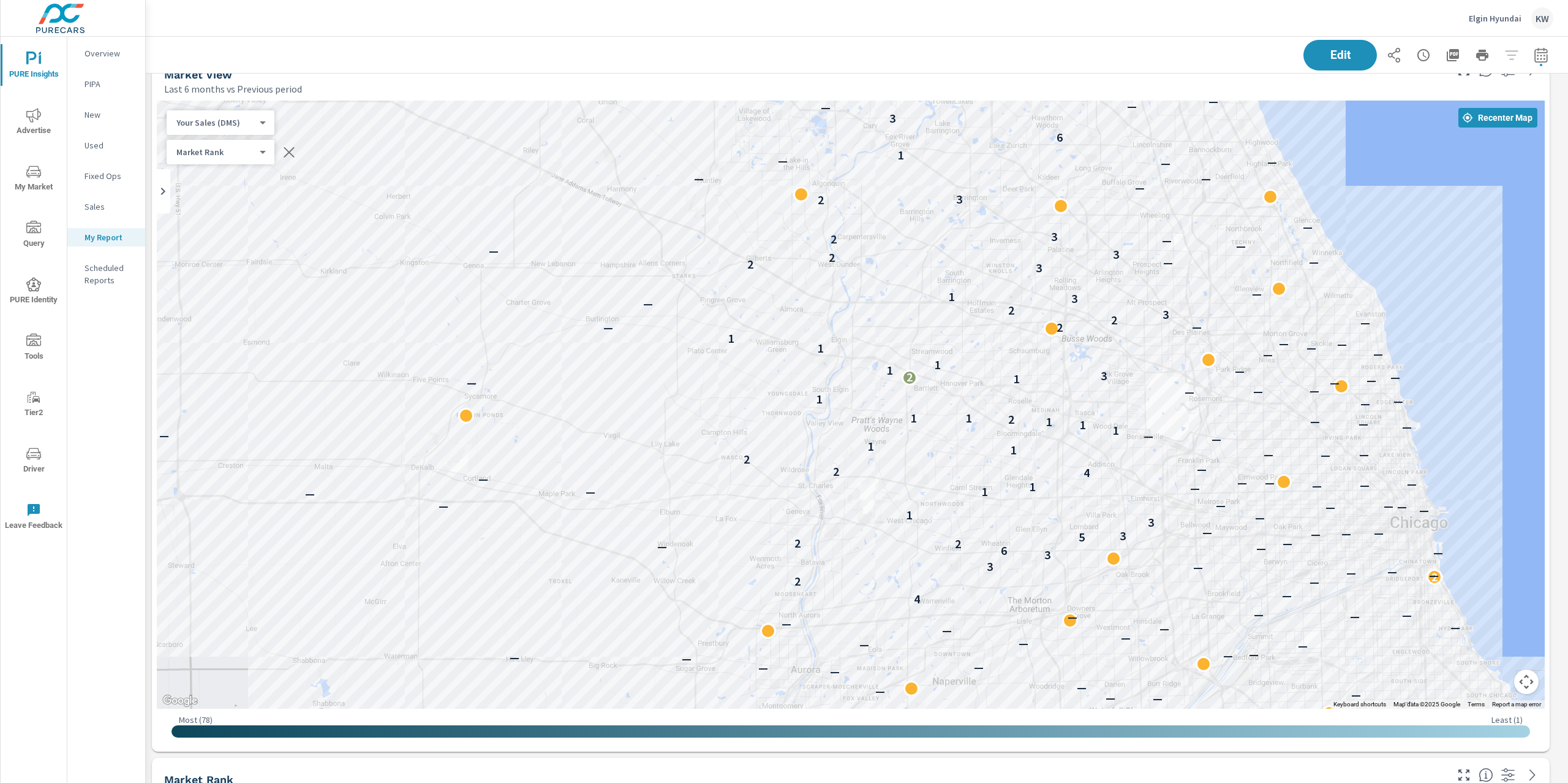
drag, startPoint x: 1469, startPoint y: 410, endPoint x: 1453, endPoint y: 310, distance: 101.3
click at [1453, 310] on div "— — — — — — — — — — — — — — — — — — — — — — — — — — — — — — — — — — — — — — — —…" at bounding box center [1425, 640] width 1176 height 662
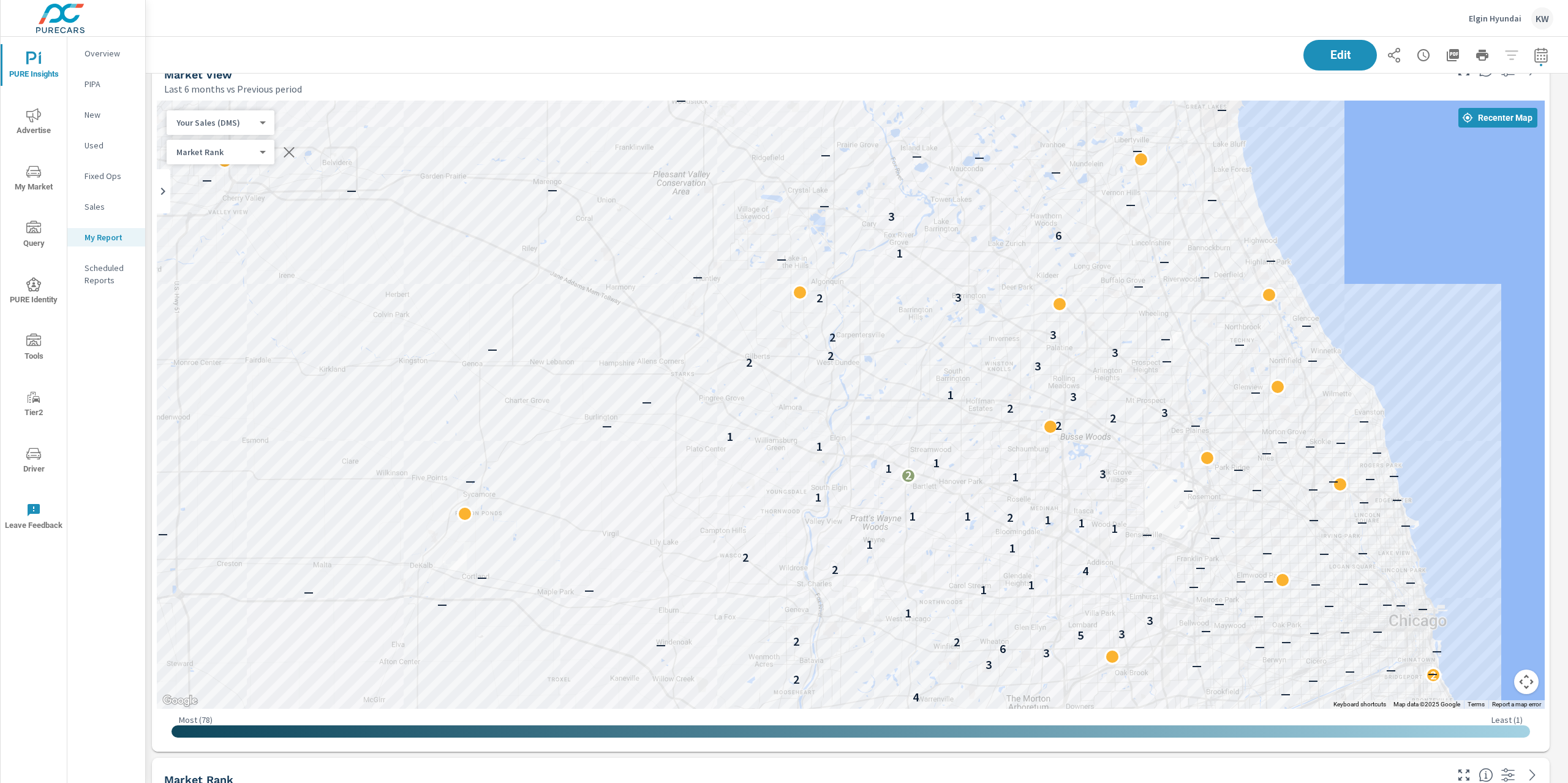
drag, startPoint x: 1050, startPoint y: 258, endPoint x: 1035, endPoint y: 315, distance: 58.9
click at [1035, 315] on div "— — — — — — — — — — — — — — — — — — — — — — — — — — — — — — — — — — — — — — — —…" at bounding box center [851, 404] width 1388 height 608
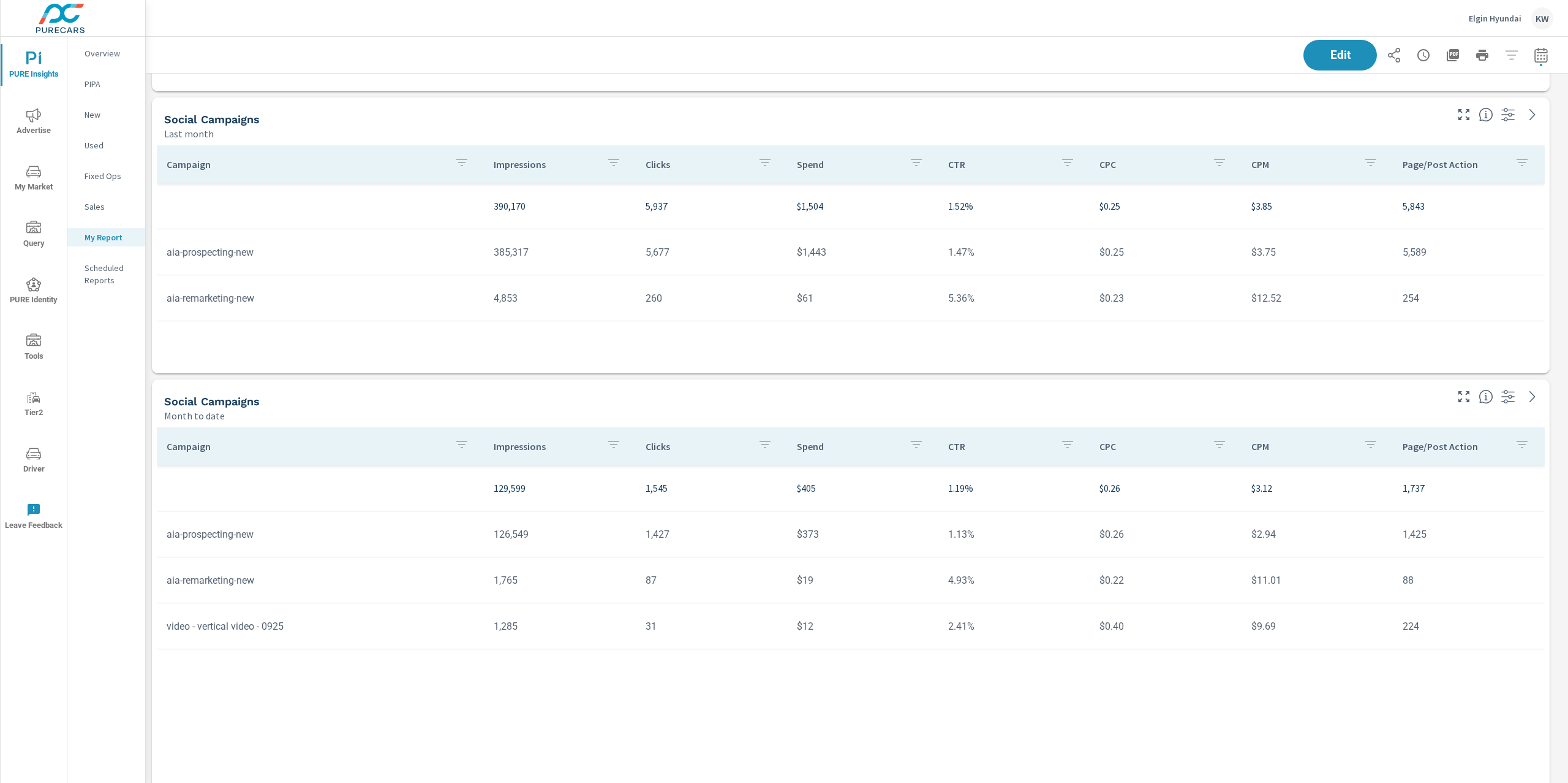
scroll to position [4936, 0]
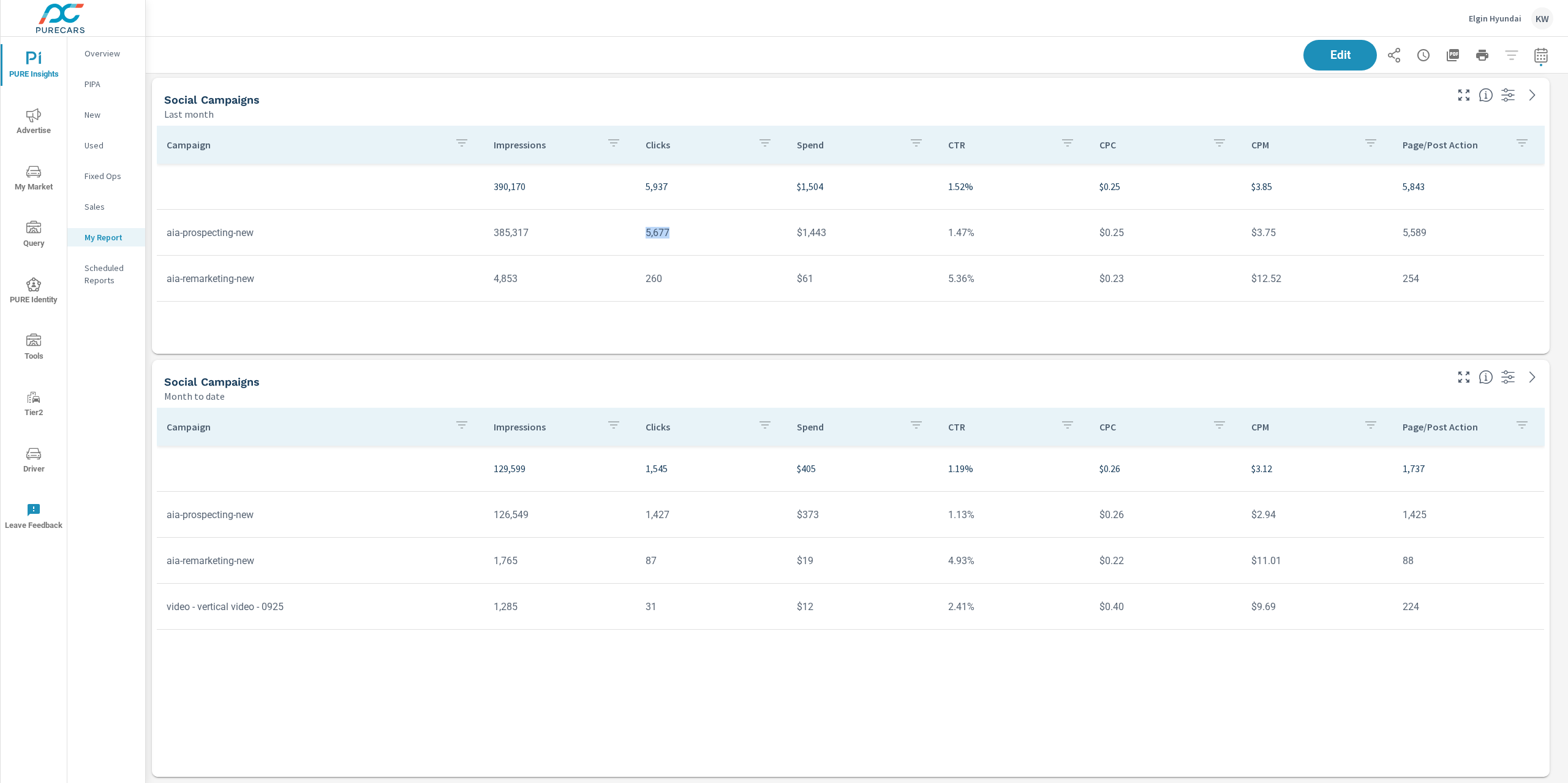
drag, startPoint x: 645, startPoint y: 231, endPoint x: 702, endPoint y: 238, distance: 57.4
click at [702, 238] on td "5,677" at bounding box center [712, 232] width 152 height 31
drag, startPoint x: 637, startPoint y: 192, endPoint x: 681, endPoint y: 195, distance: 44.1
click at [681, 195] on td "5,937" at bounding box center [712, 186] width 152 height 34
drag, startPoint x: 1405, startPoint y: 186, endPoint x: 1434, endPoint y: 187, distance: 29.0
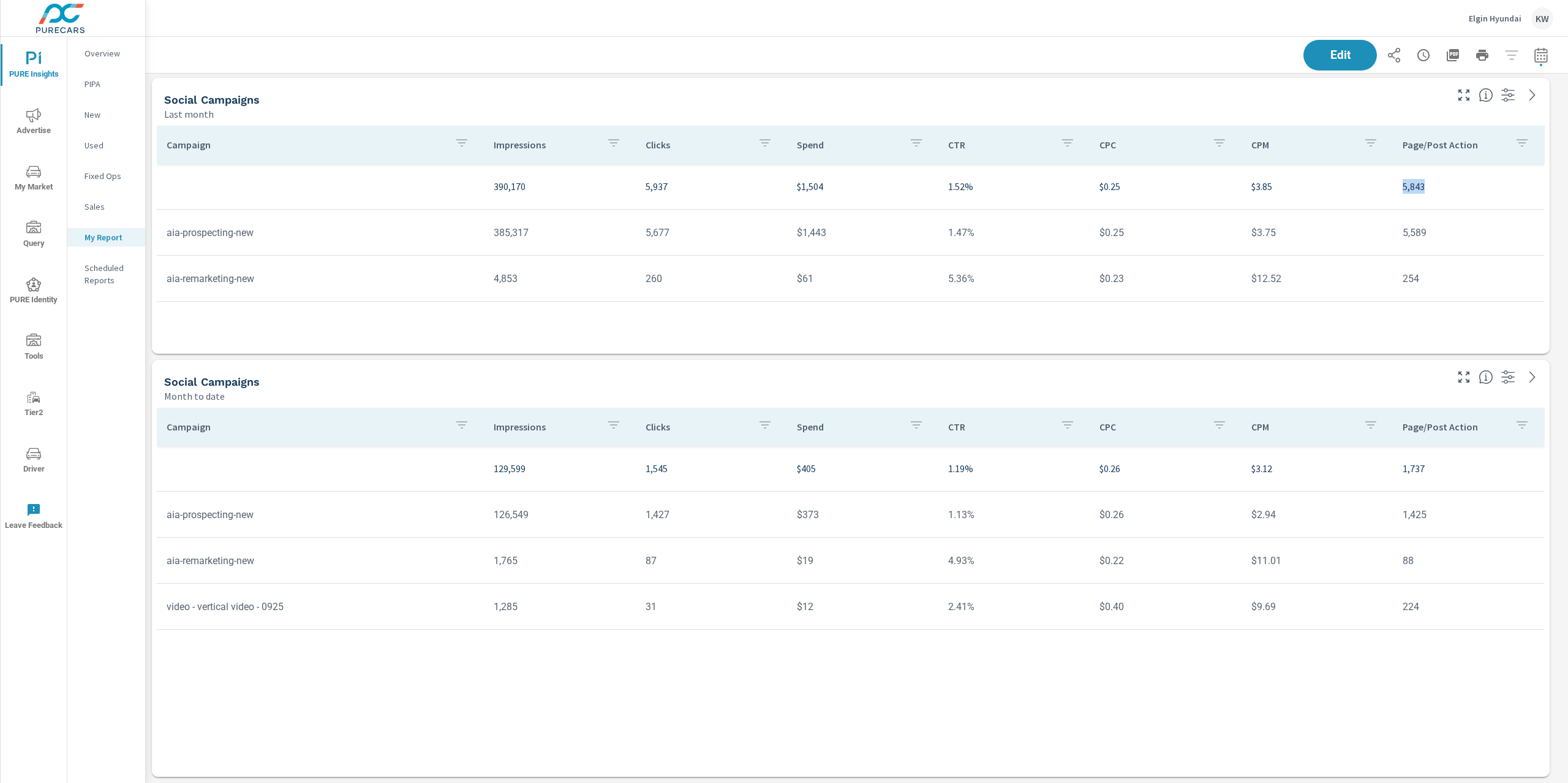
click at [1434, 187] on p "5,843" at bounding box center [1468, 186] width 131 height 15
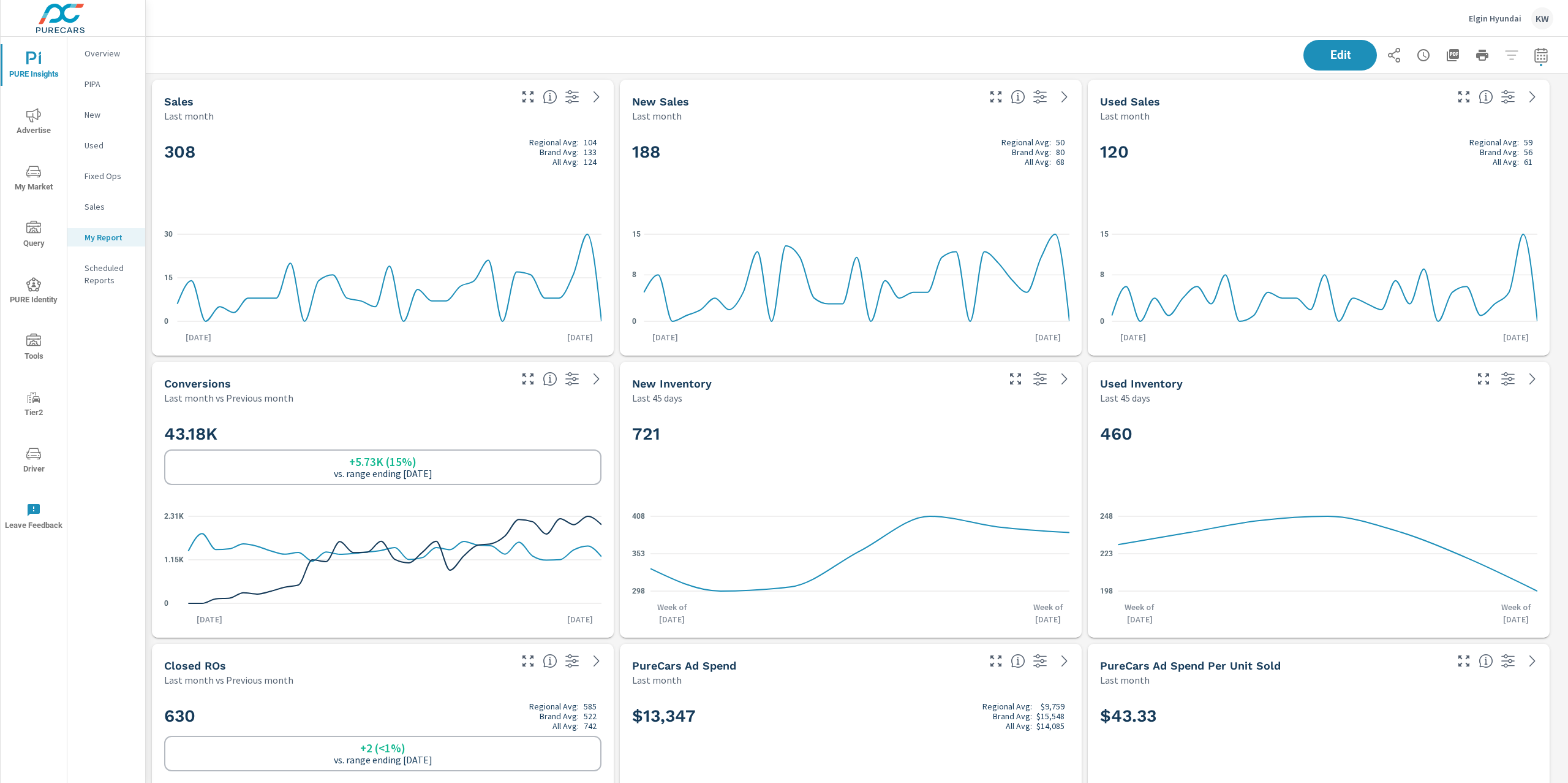
scroll to position [5671, 1436]
click at [1446, 54] on icon "button" at bounding box center [1452, 54] width 13 height 13
